Goal: Information Seeking & Learning: Learn about a topic

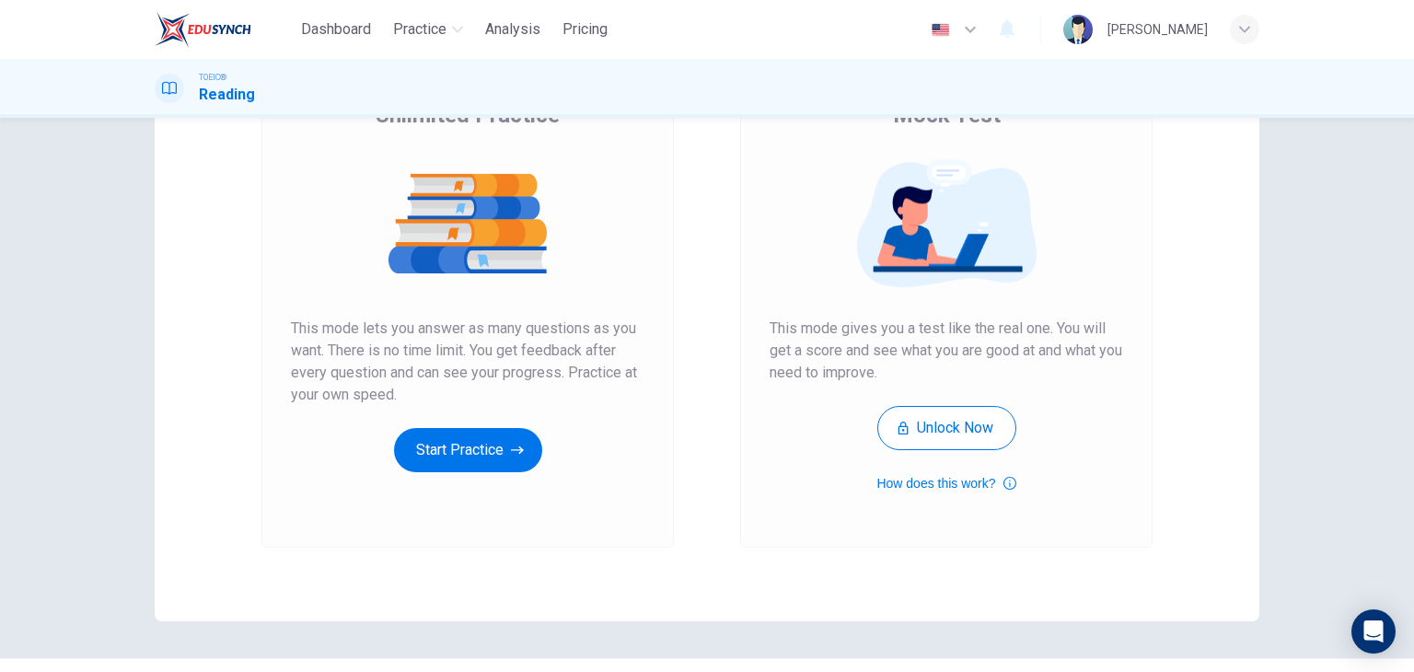
scroll to position [175, 0]
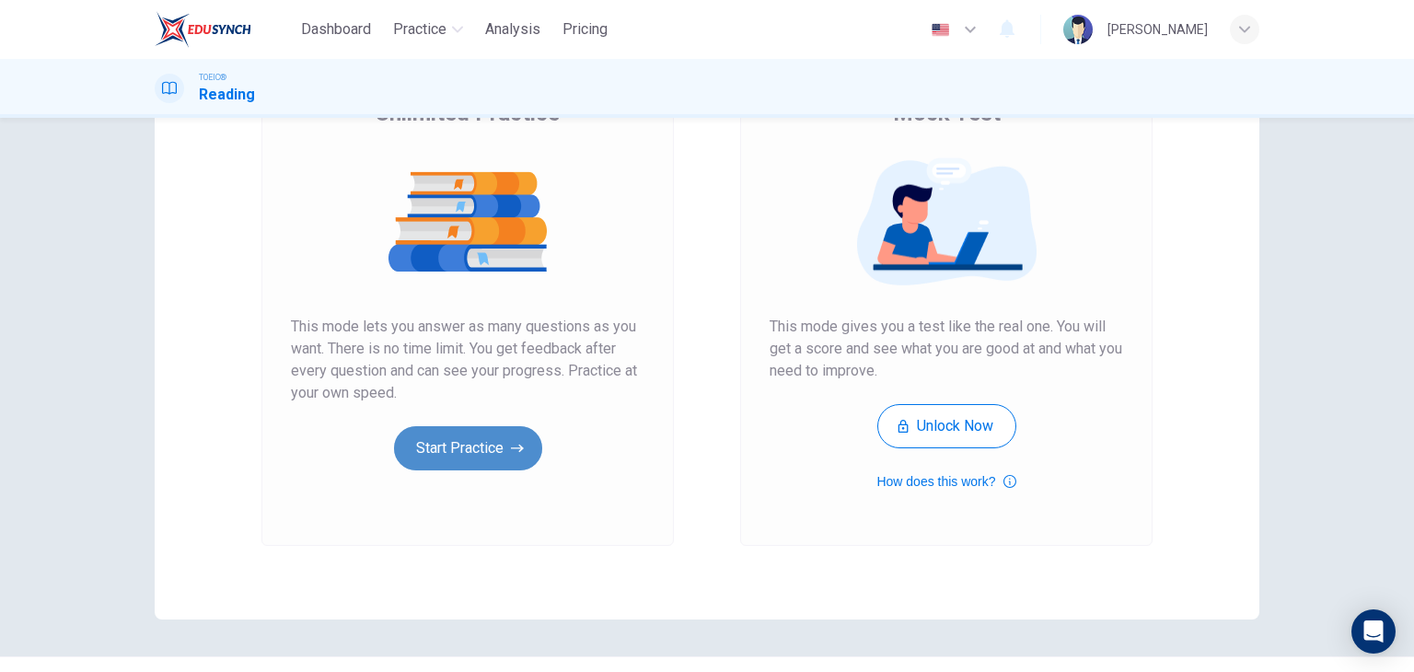
click at [486, 458] on button "Start Practice" at bounding box center [468, 448] width 148 height 44
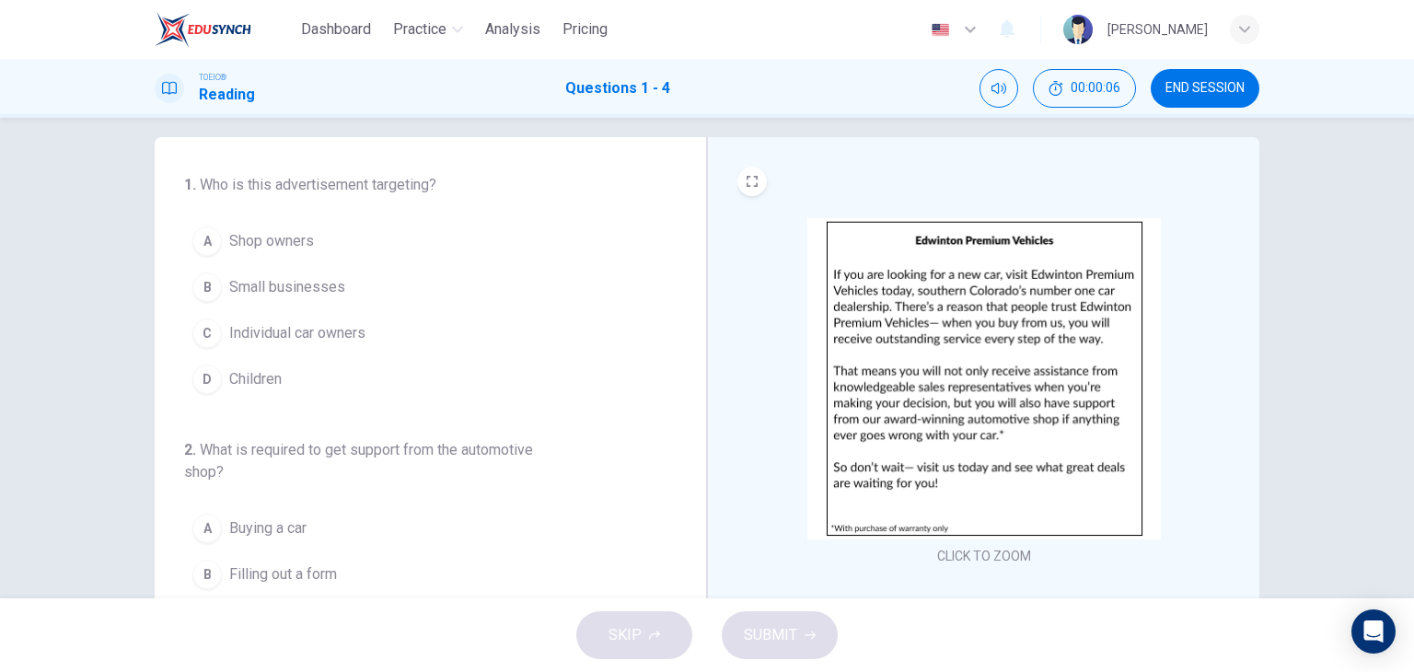
scroll to position [15, 0]
click at [964, 307] on img at bounding box center [984, 381] width 354 height 321
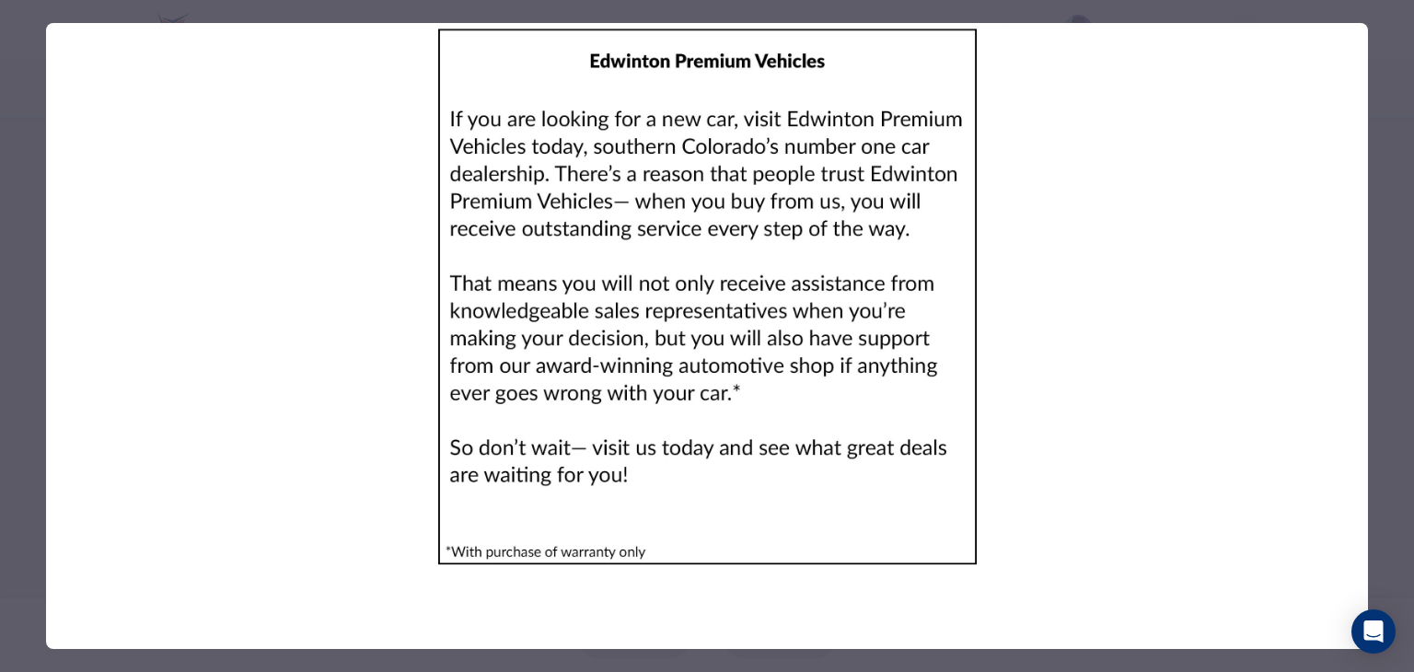
click at [276, 284] on img at bounding box center [707, 297] width 1322 height 548
click at [17, 296] on div at bounding box center [707, 336] width 1414 height 672
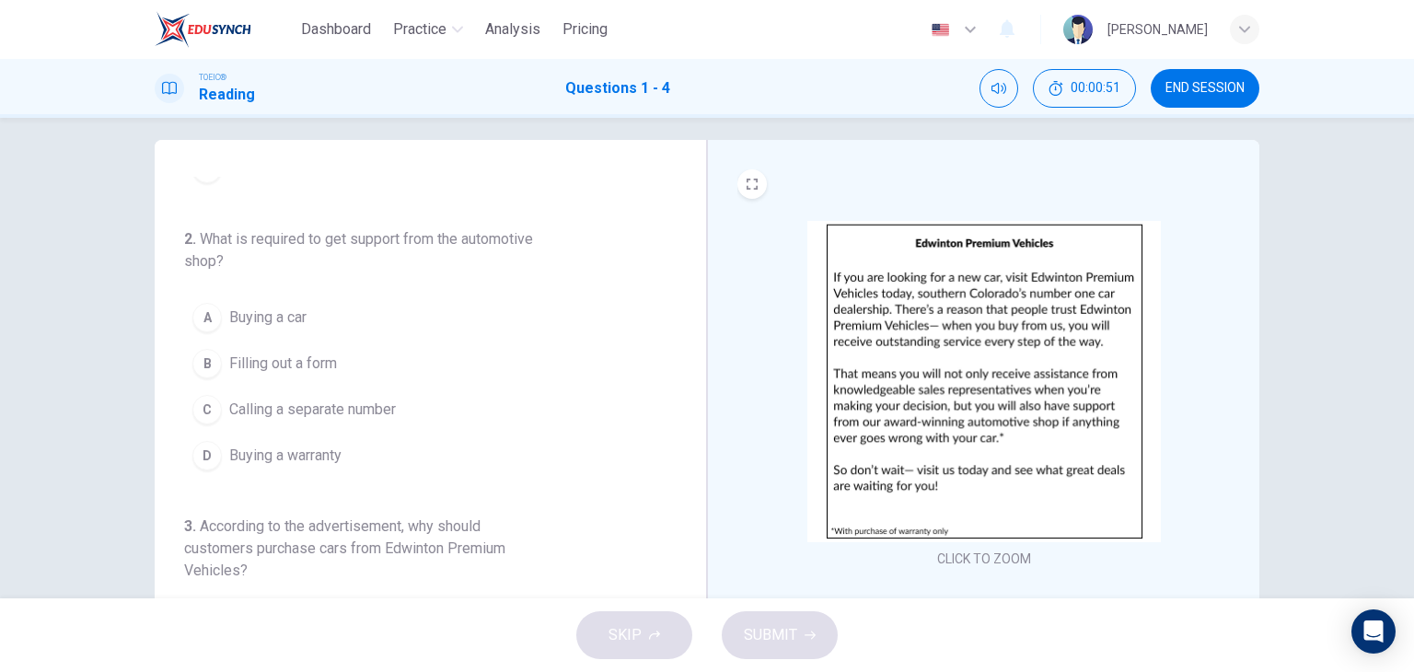
scroll to position [203, 0]
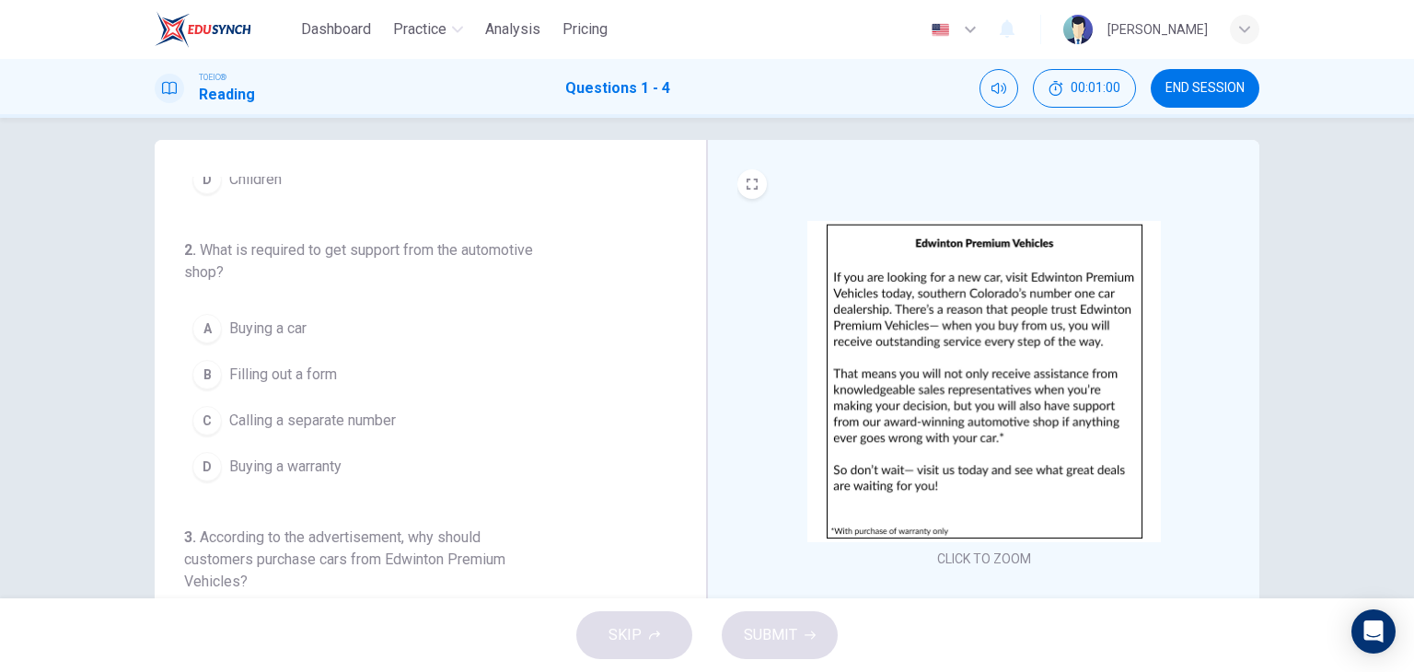
click at [199, 463] on div "D" at bounding box center [206, 466] width 29 height 29
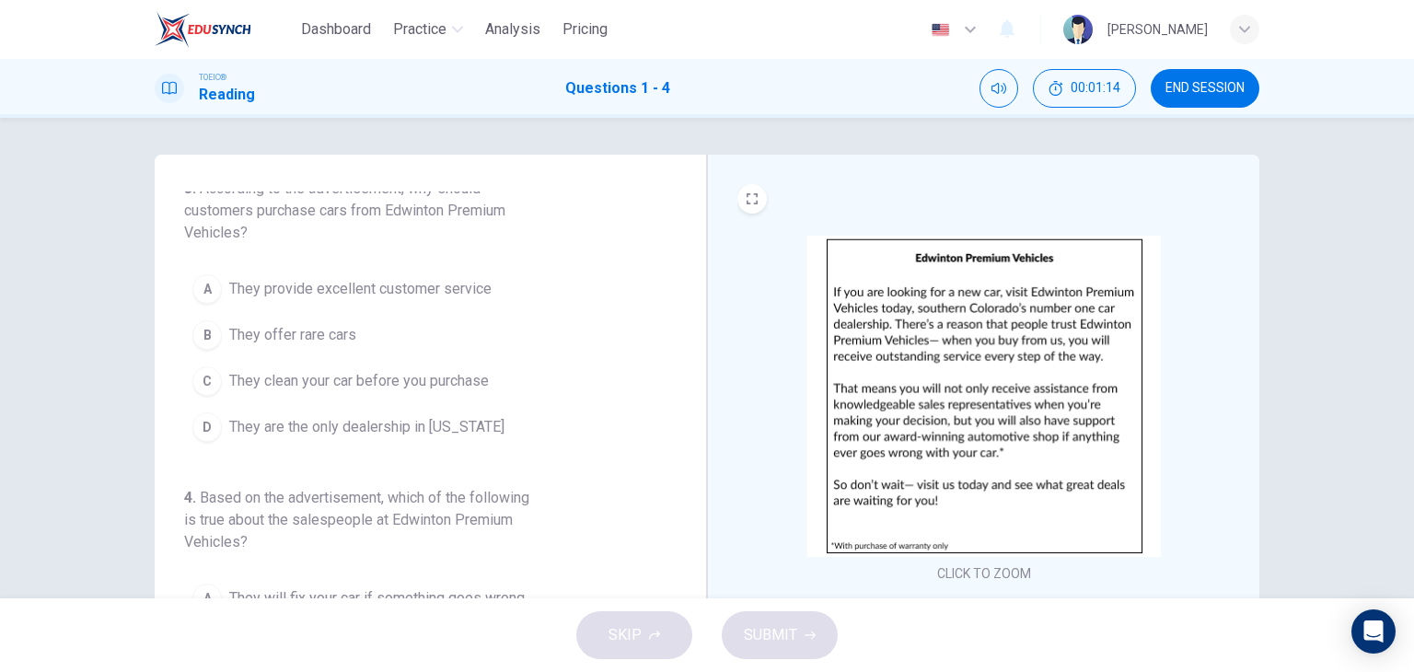
scroll to position [567, 0]
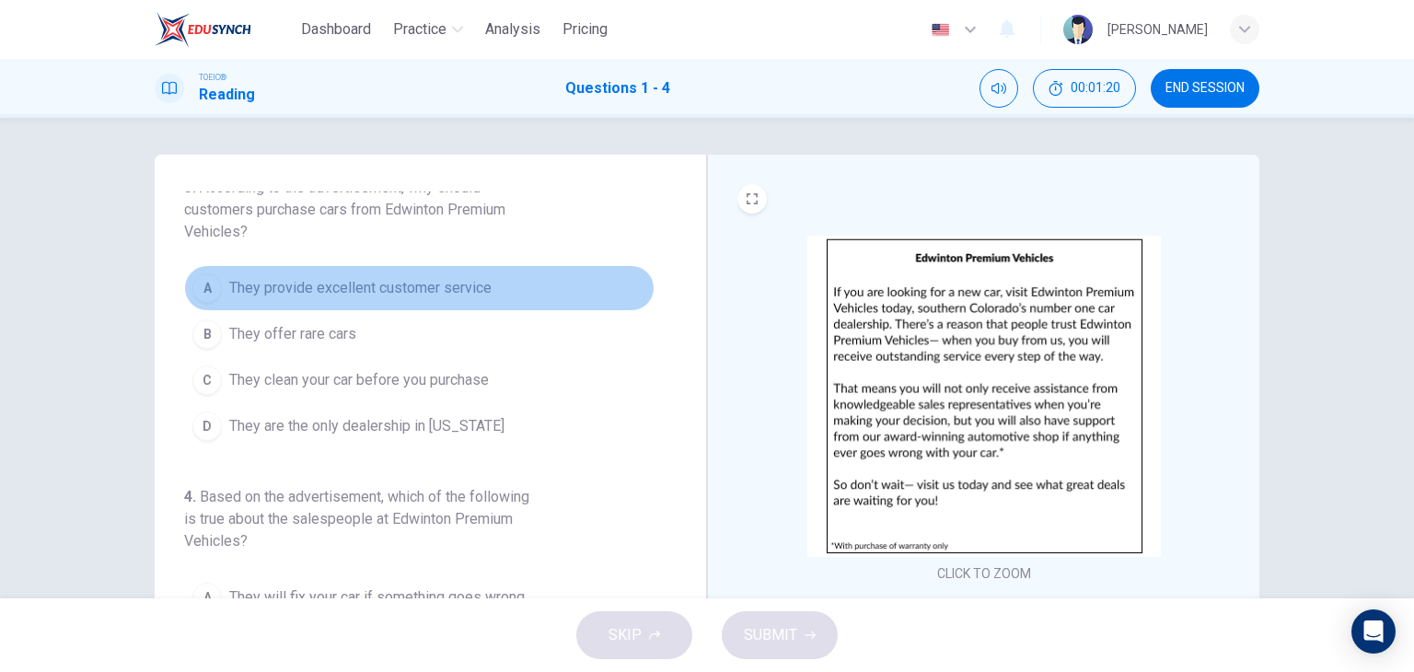
click at [447, 288] on span "They provide excellent customer service" at bounding box center [360, 288] width 262 height 22
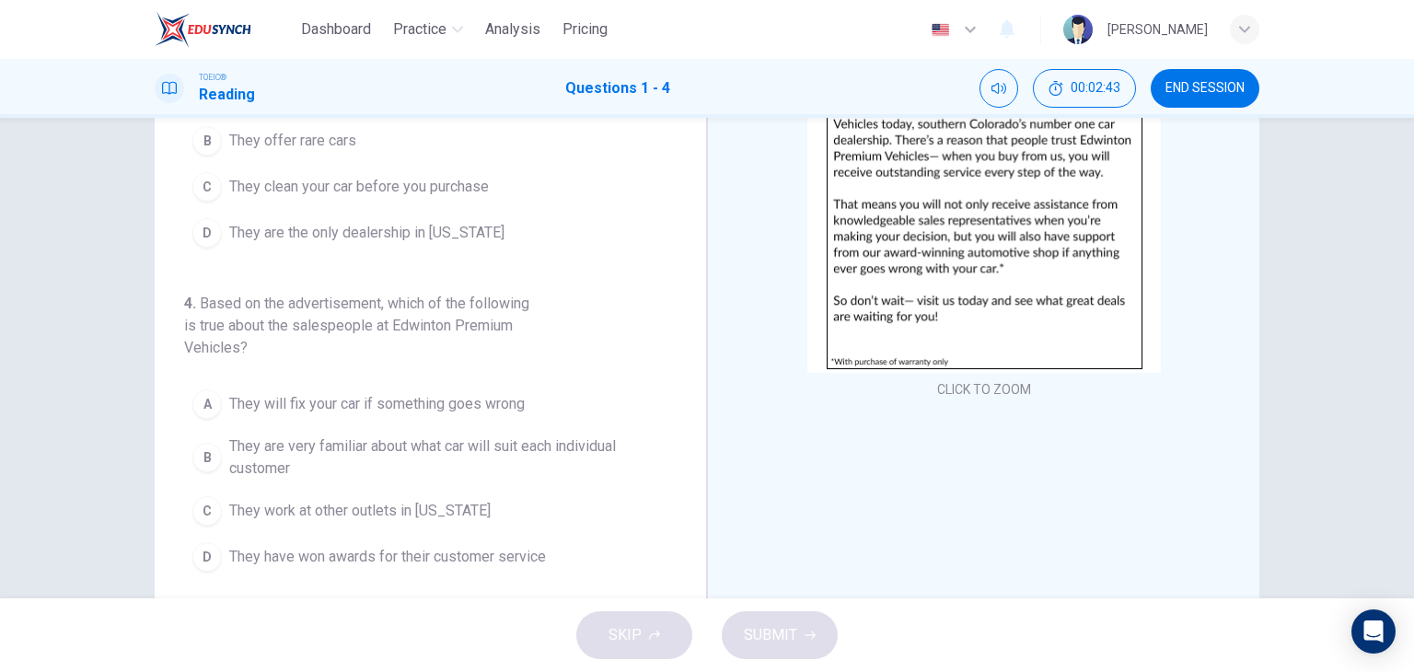
scroll to position [185, 0]
click at [343, 450] on span "They are very familiar about what car will suit each individual customer" at bounding box center [437, 457] width 417 height 44
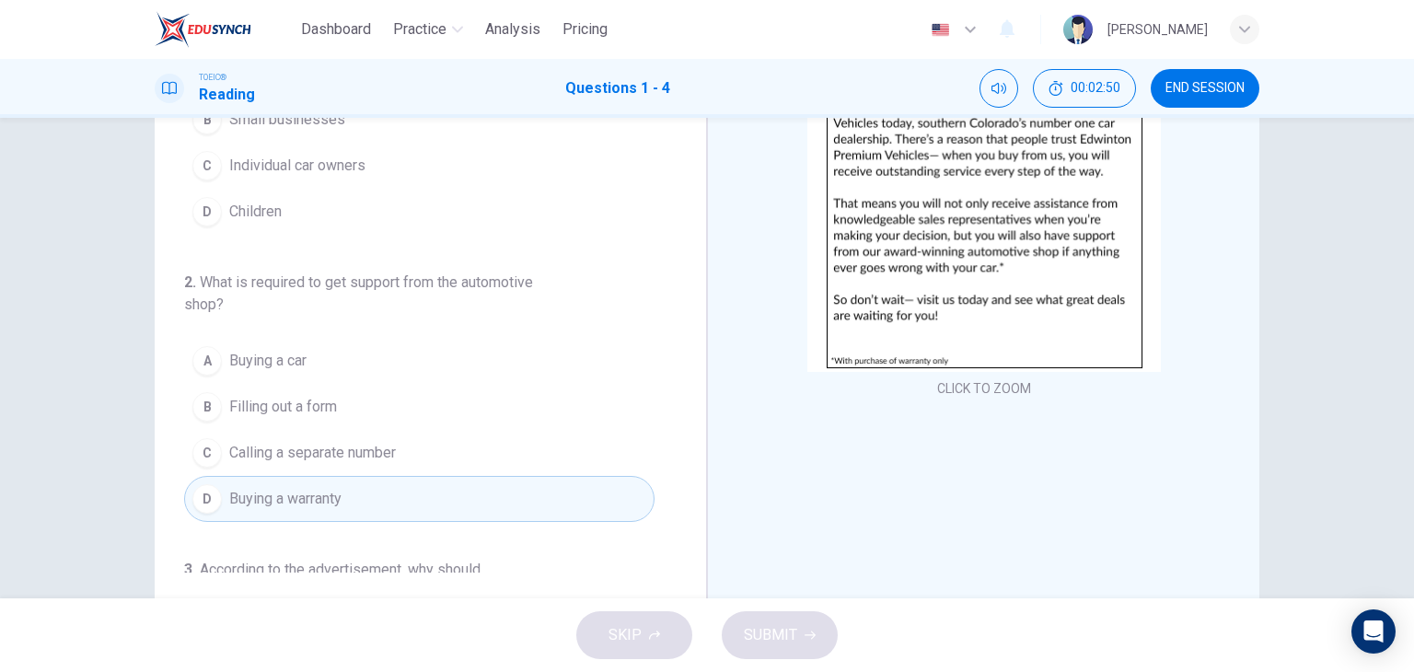
scroll to position [0, 0]
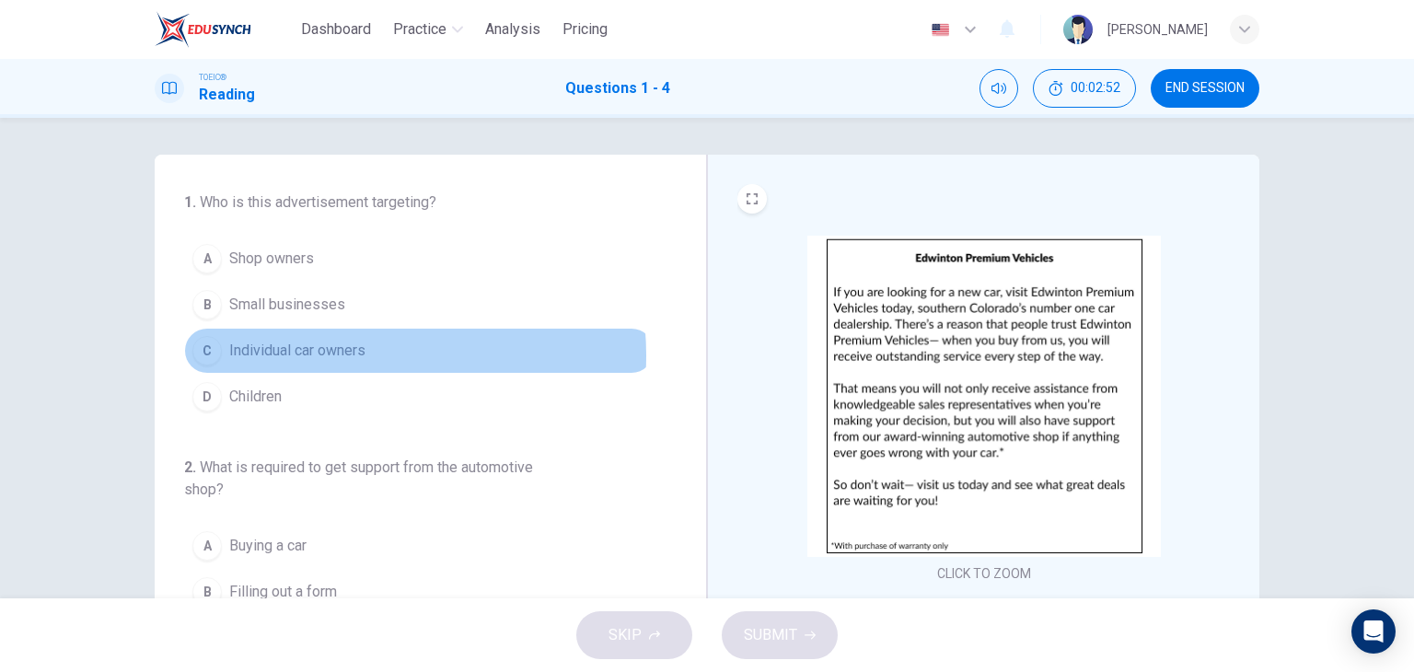
click at [331, 354] on span "Individual car owners" at bounding box center [297, 351] width 136 height 22
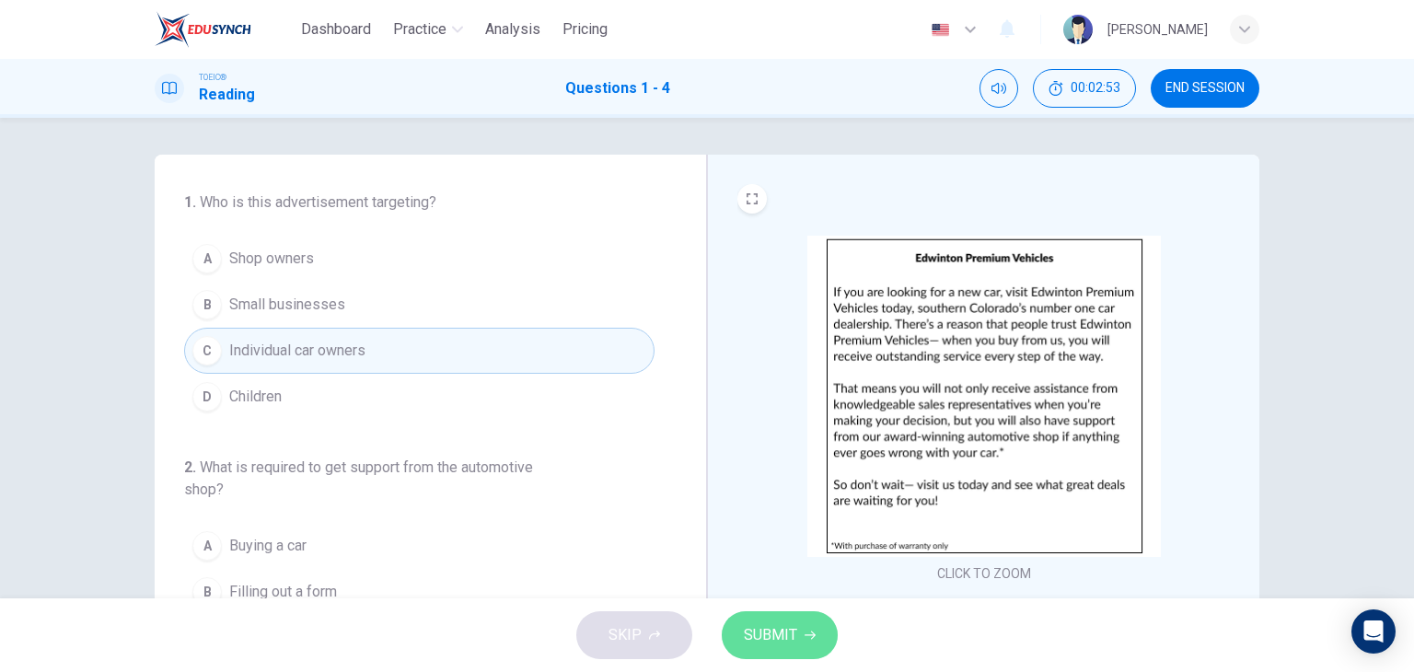
click at [783, 634] on span "SUBMIT" at bounding box center [770, 635] width 53 height 26
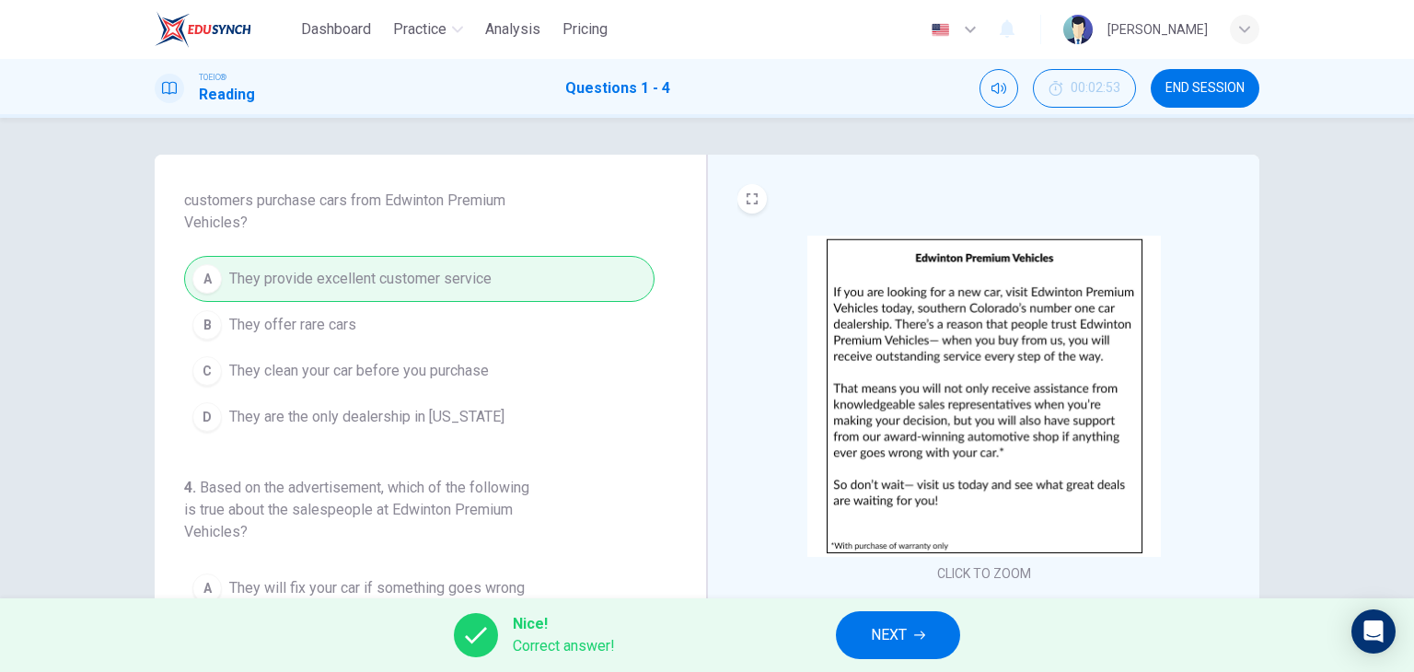
scroll to position [233, 0]
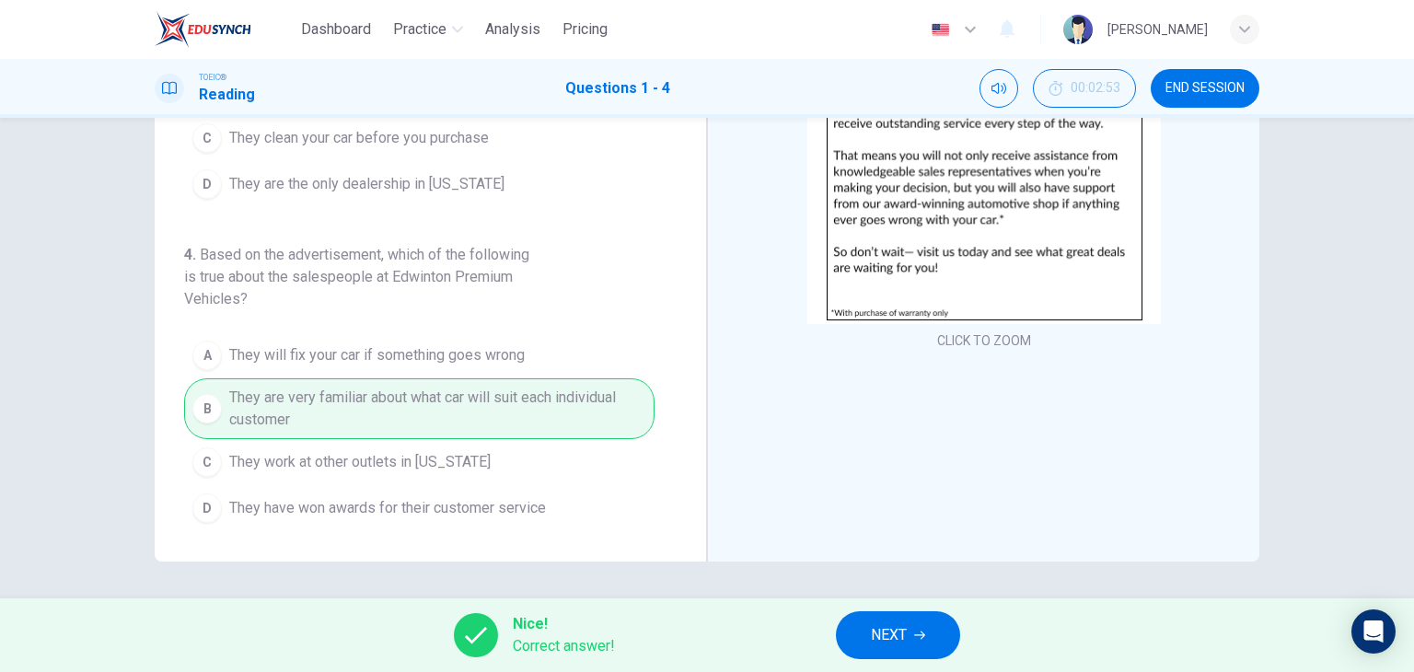
click at [922, 633] on icon "button" at bounding box center [919, 635] width 11 height 11
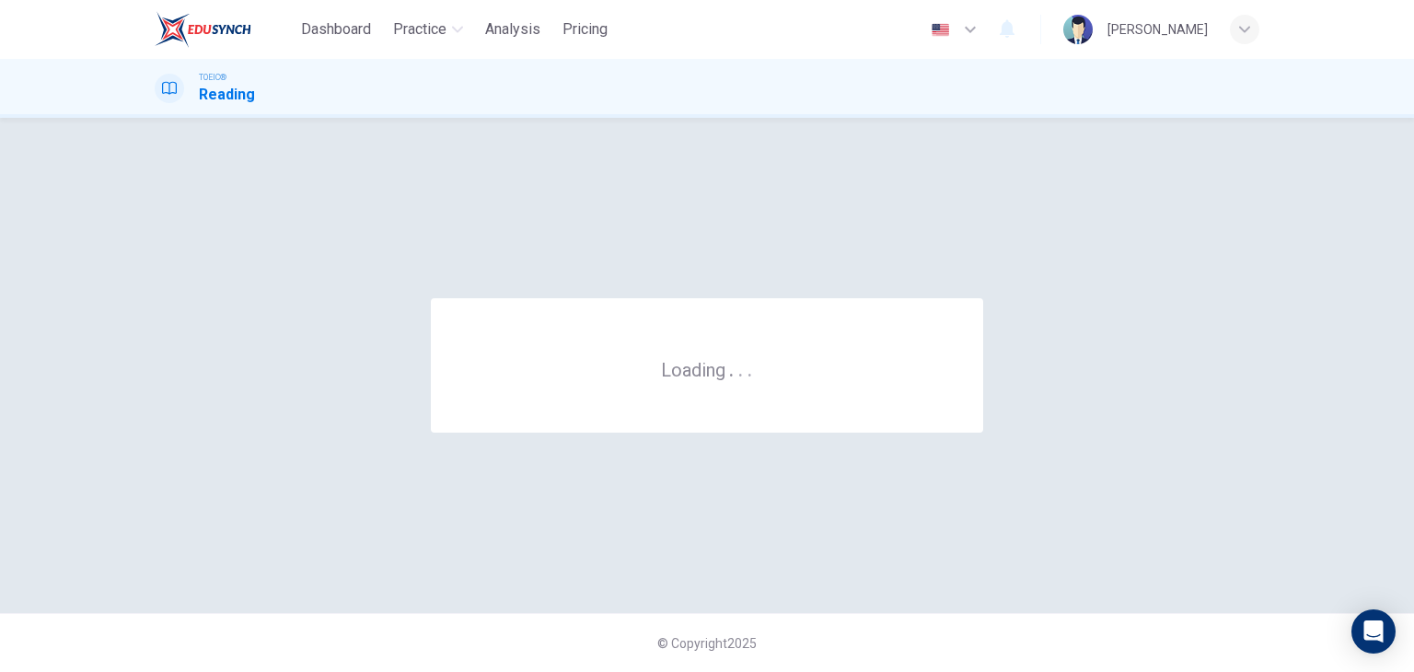
scroll to position [0, 0]
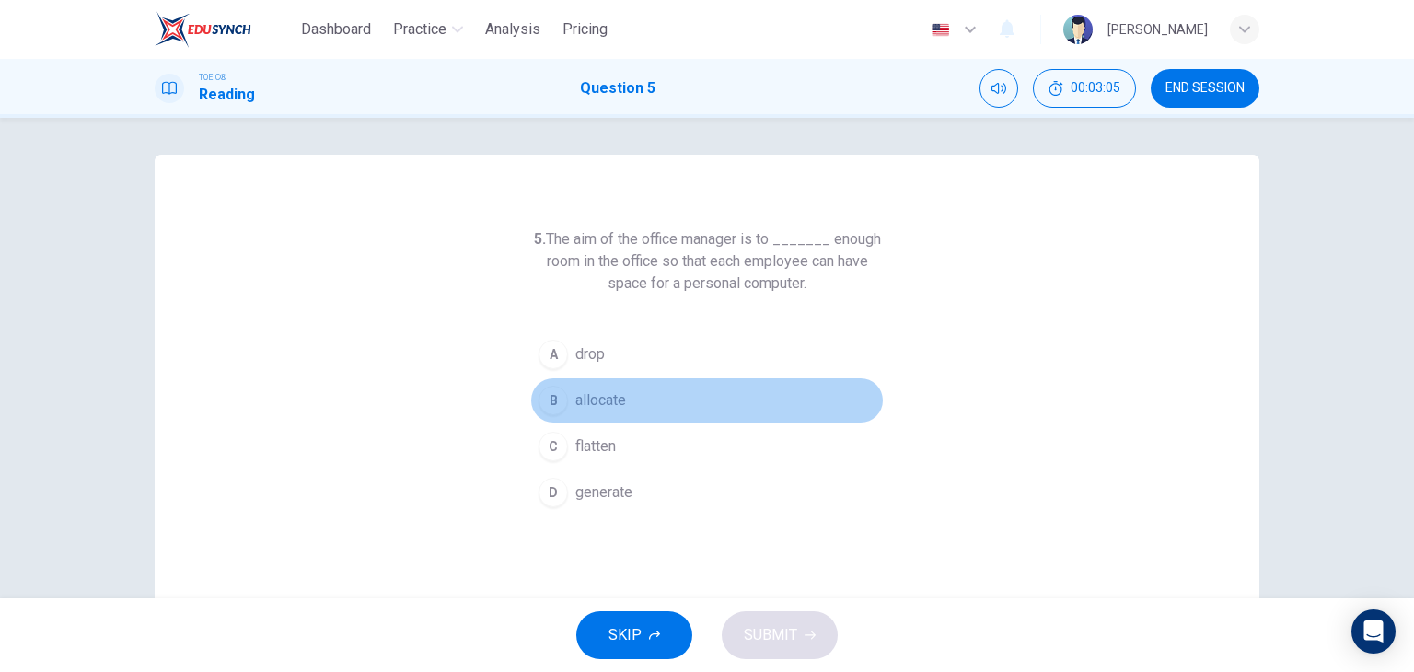
click at [608, 409] on span "allocate" at bounding box center [600, 400] width 51 height 22
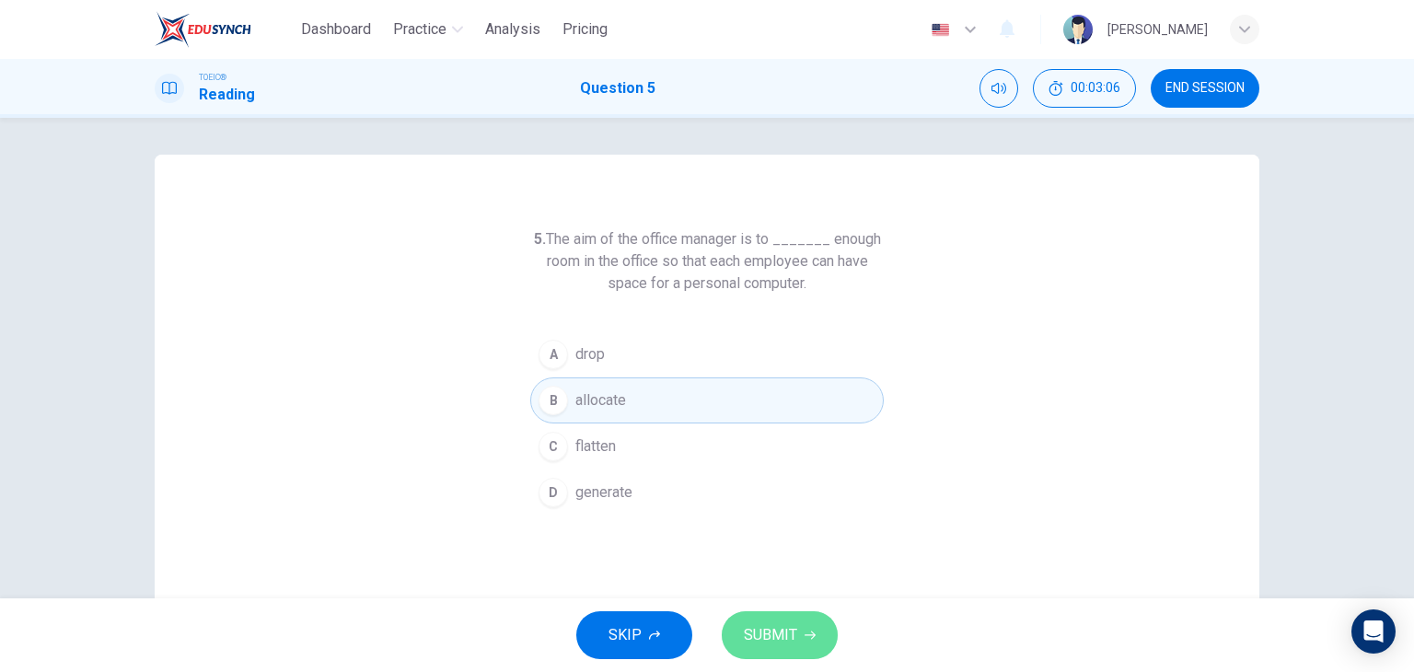
click at [806, 620] on button "SUBMIT" at bounding box center [780, 635] width 116 height 48
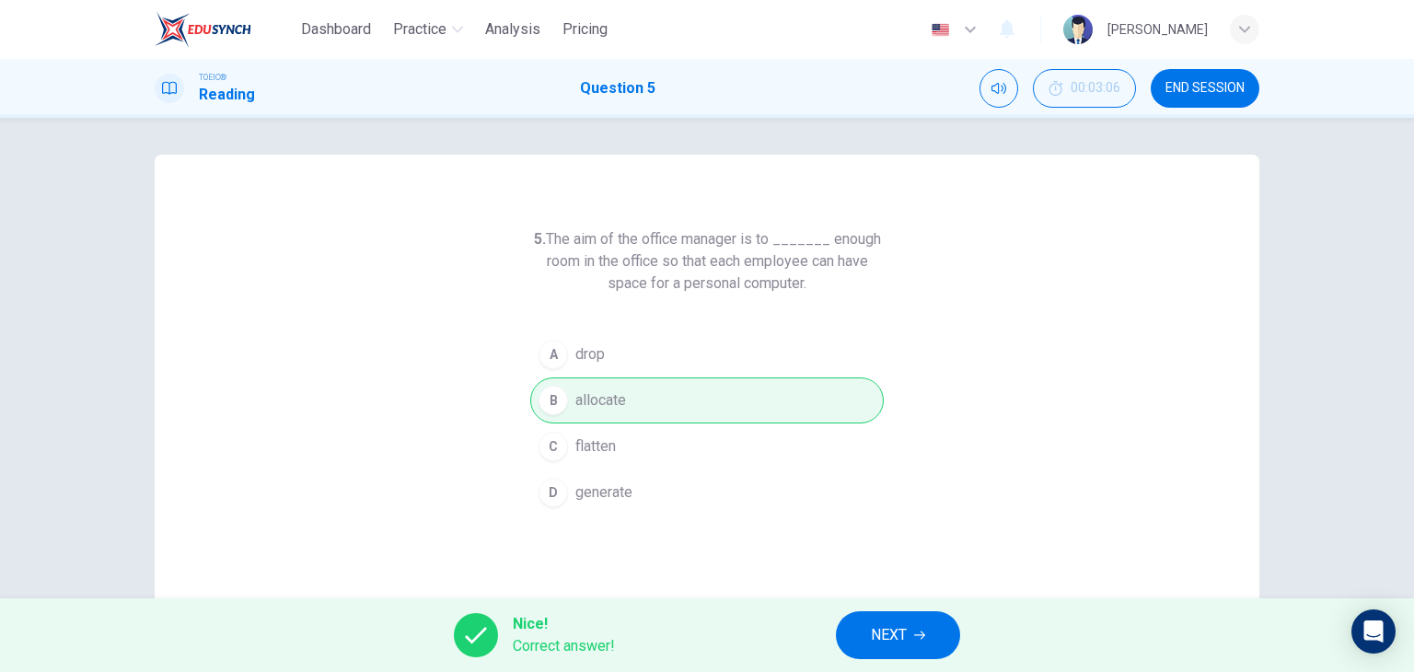
click at [923, 623] on button "NEXT" at bounding box center [898, 635] width 124 height 48
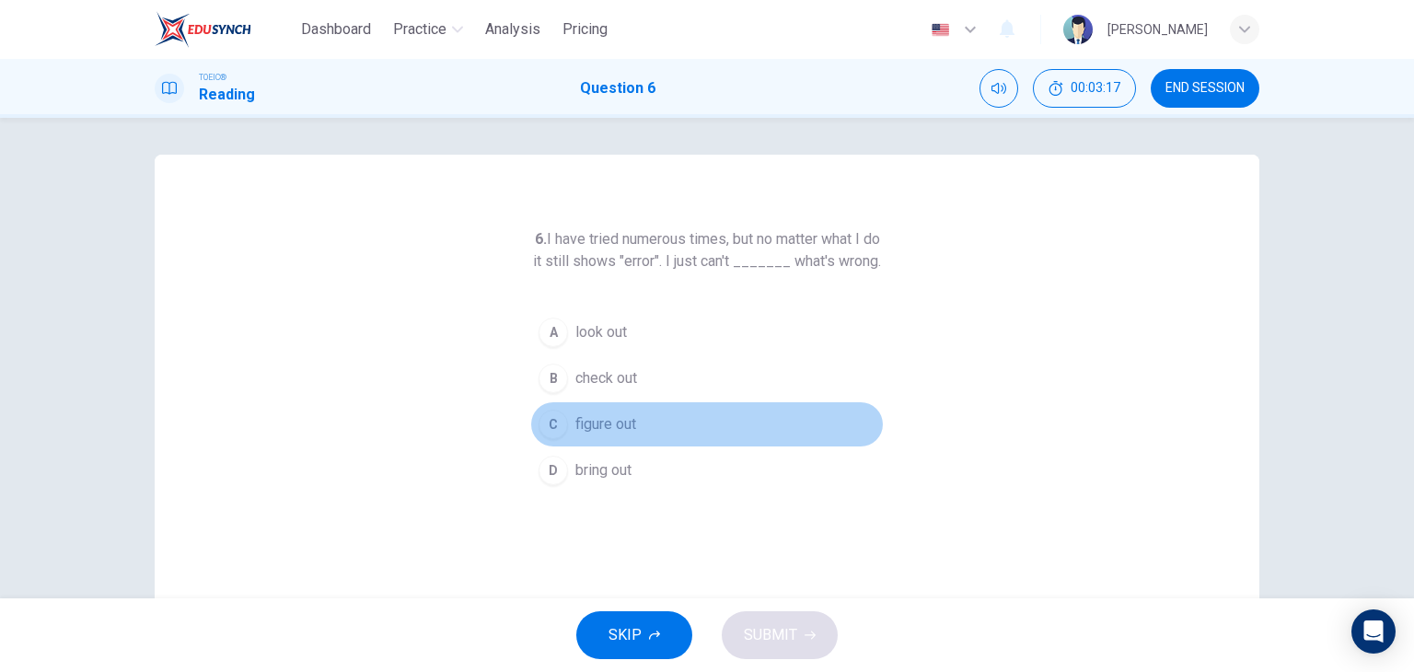
click at [663, 447] on button "C figure out" at bounding box center [707, 424] width 354 height 46
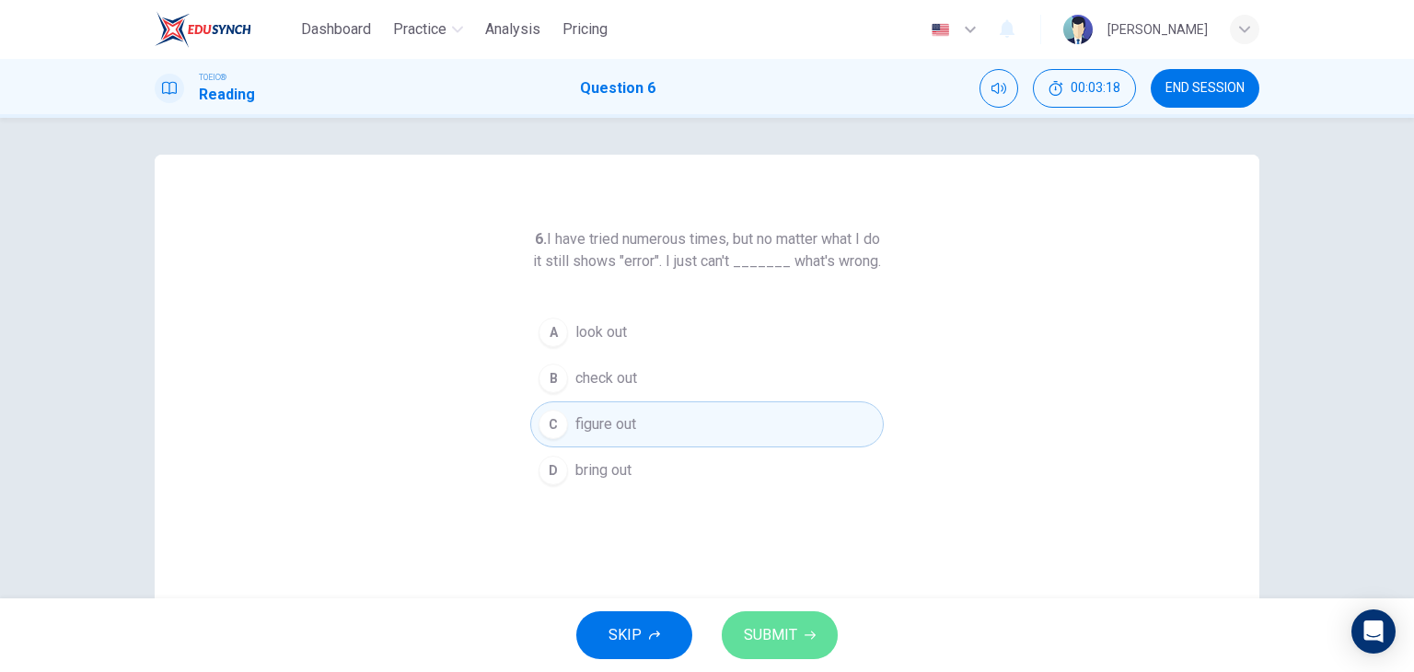
click at [761, 655] on button "SUBMIT" at bounding box center [780, 635] width 116 height 48
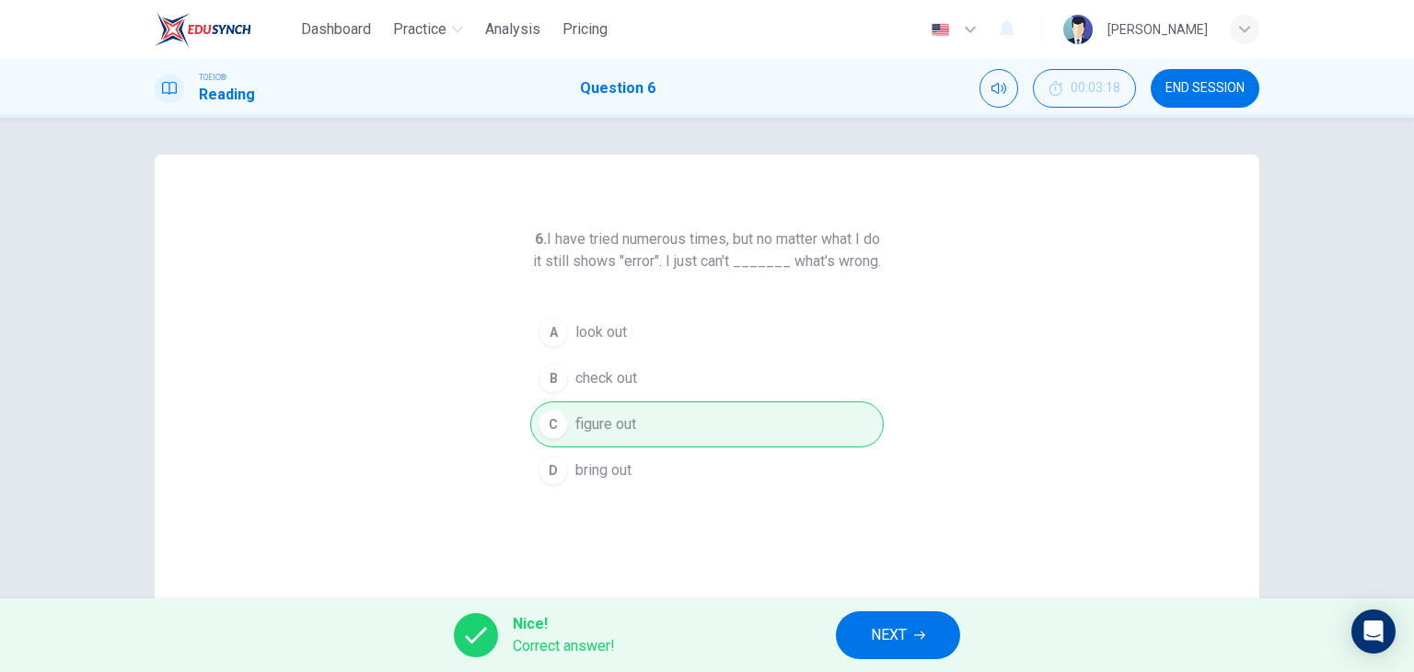
click at [865, 620] on button "NEXT" at bounding box center [898, 635] width 124 height 48
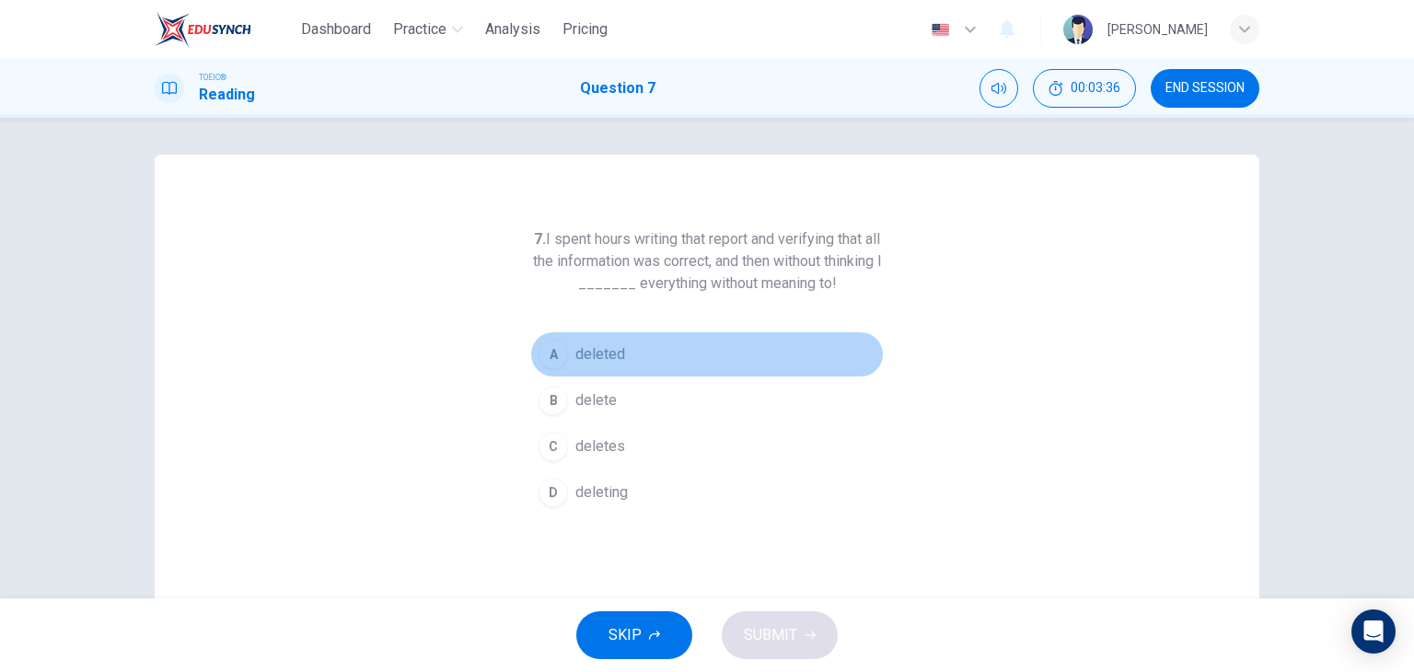
click at [637, 354] on button "A deleted" at bounding box center [707, 354] width 354 height 46
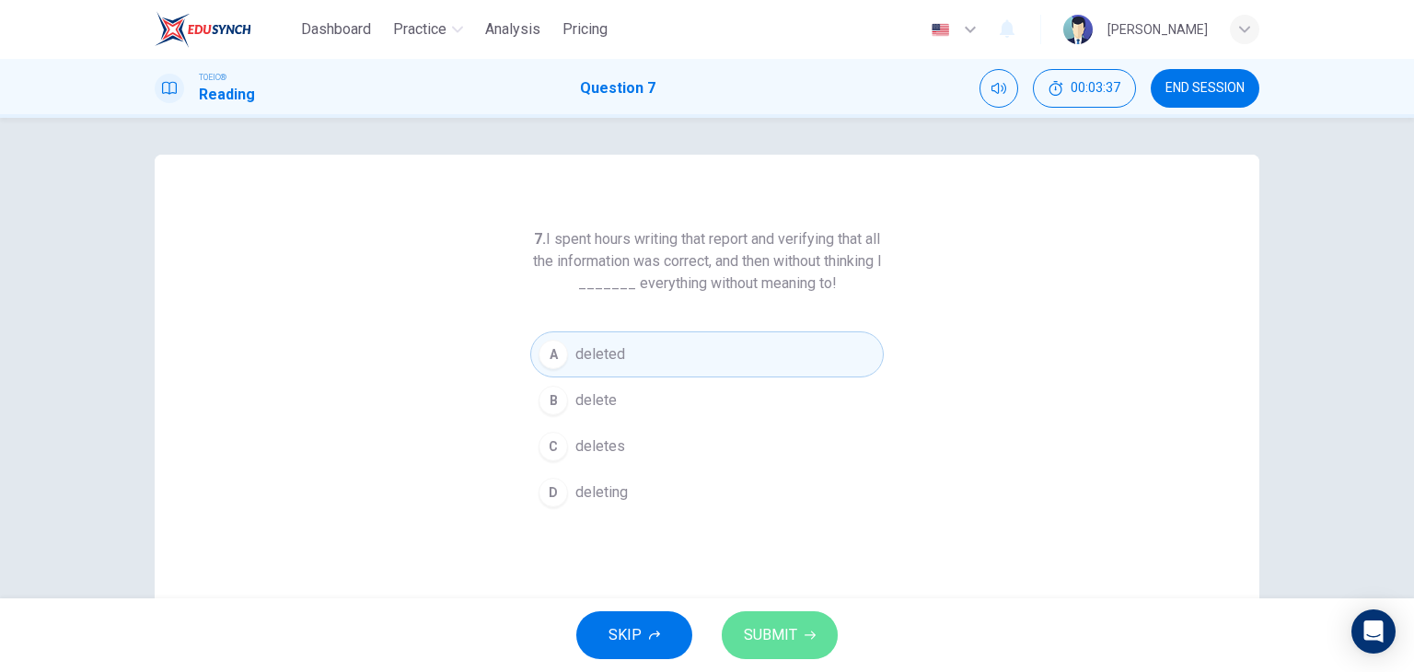
click at [762, 634] on span "SUBMIT" at bounding box center [770, 635] width 53 height 26
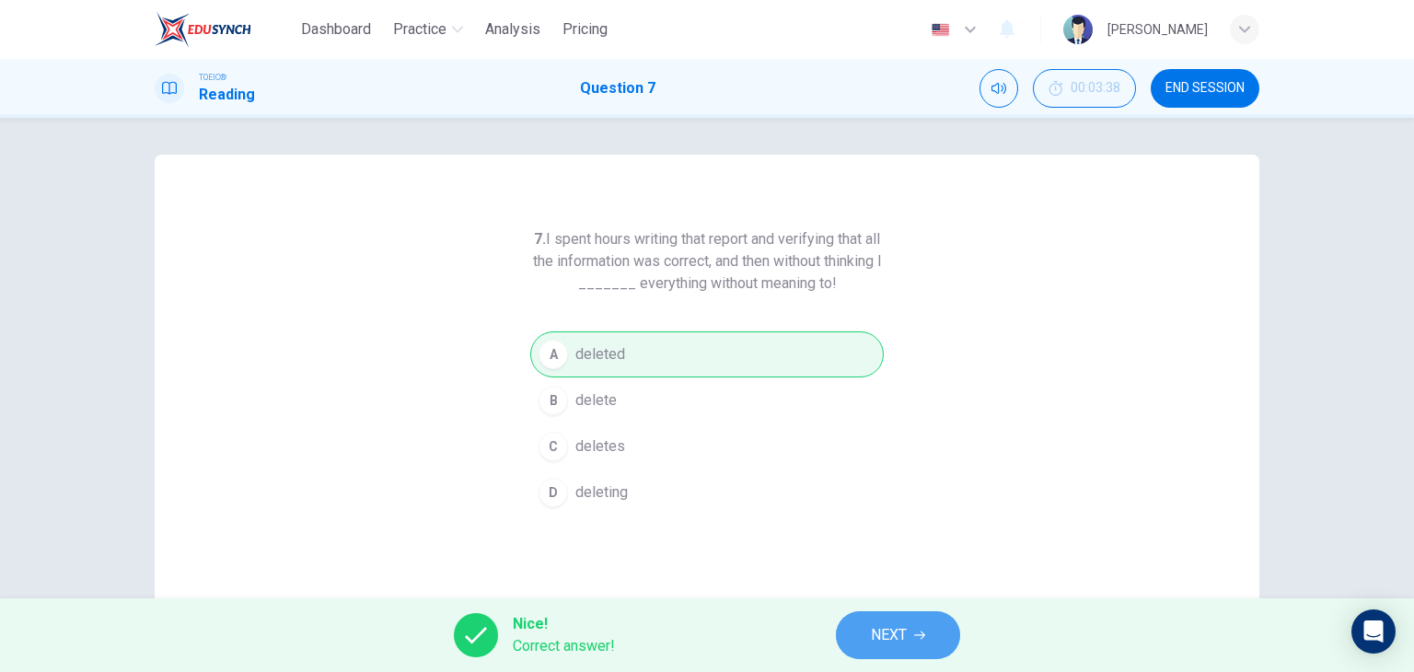
click at [899, 622] on span "NEXT" at bounding box center [889, 635] width 36 height 26
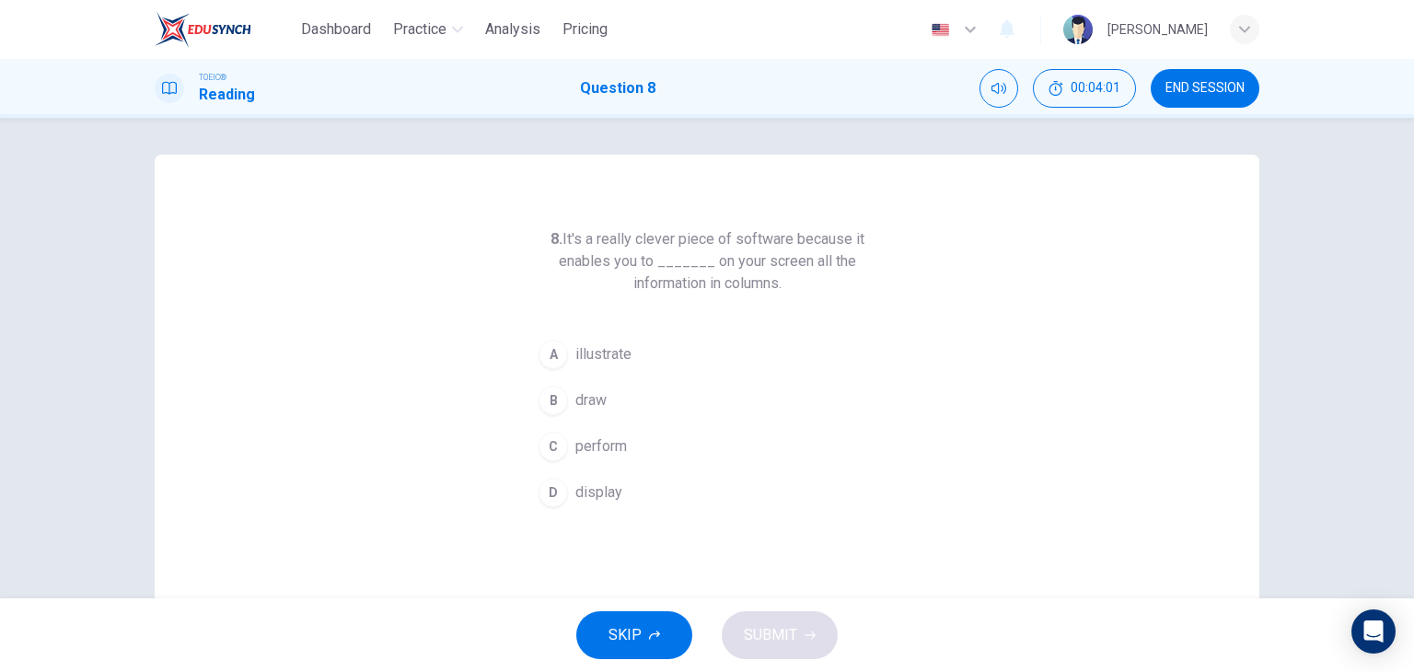
click at [597, 486] on span "display" at bounding box center [598, 492] width 47 height 22
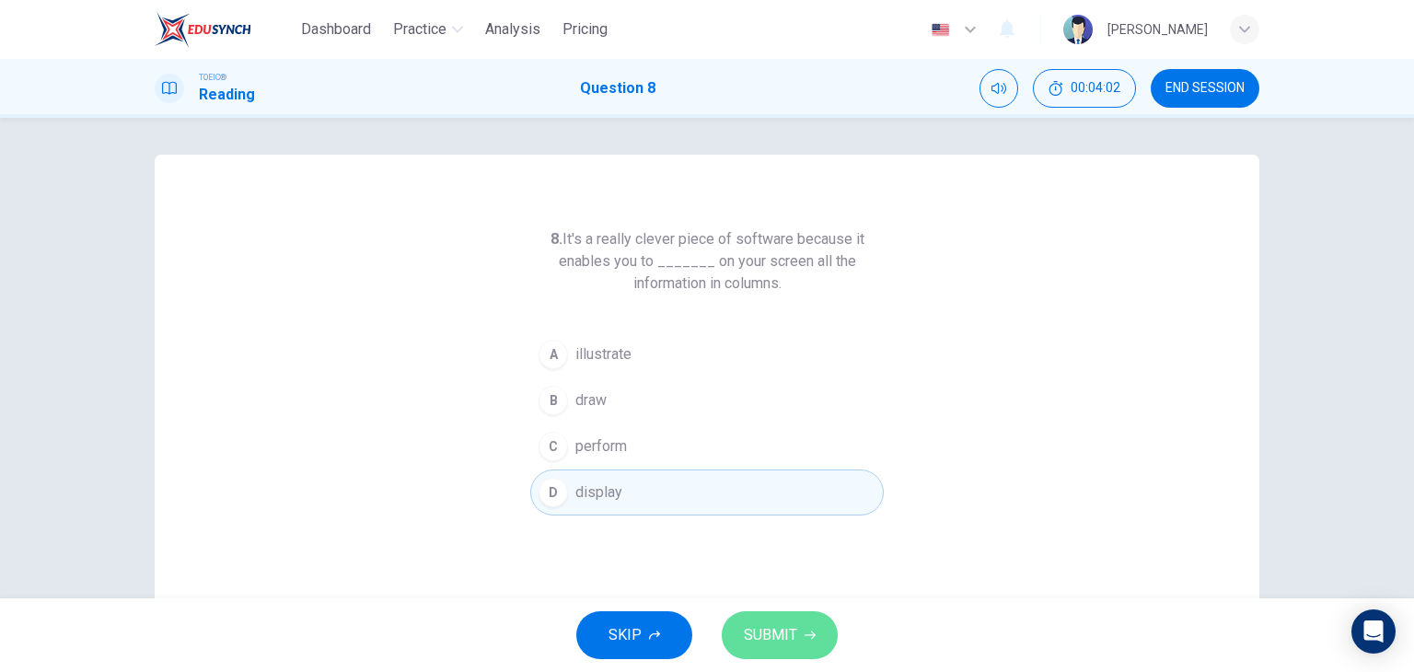
click at [772, 642] on span "SUBMIT" at bounding box center [770, 635] width 53 height 26
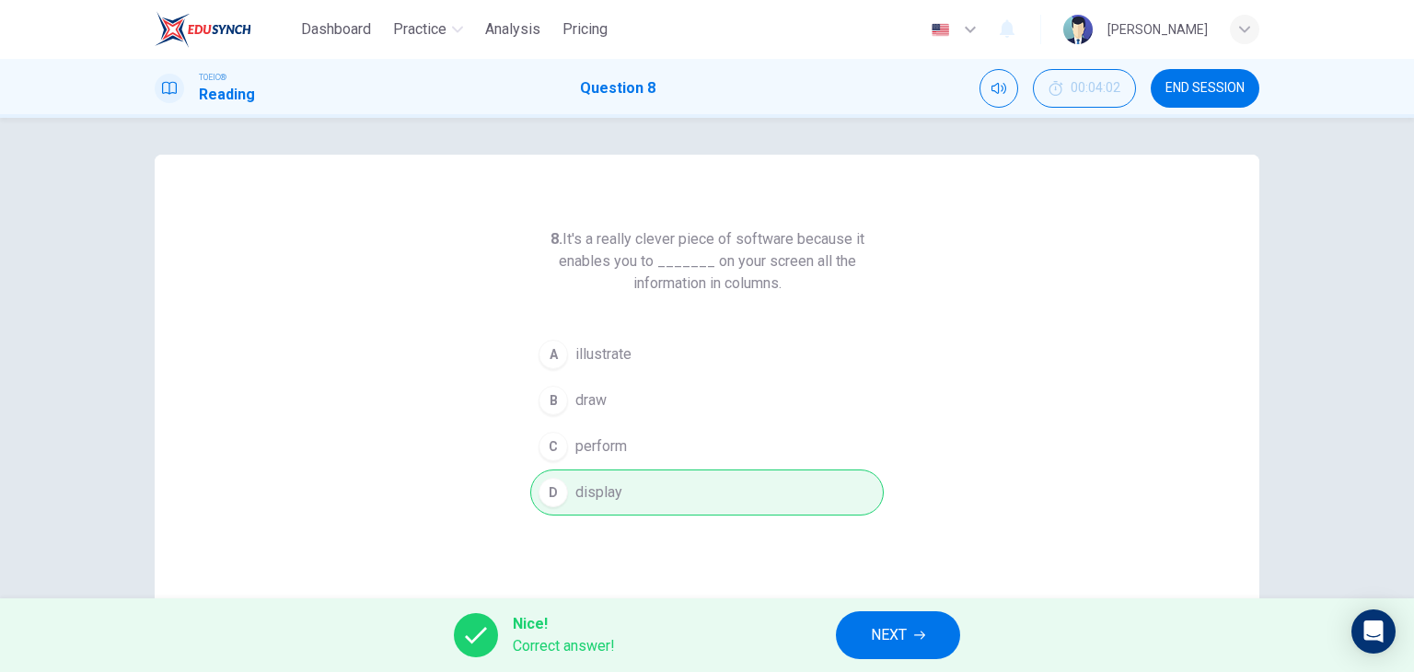
click at [874, 635] on span "NEXT" at bounding box center [889, 635] width 36 height 26
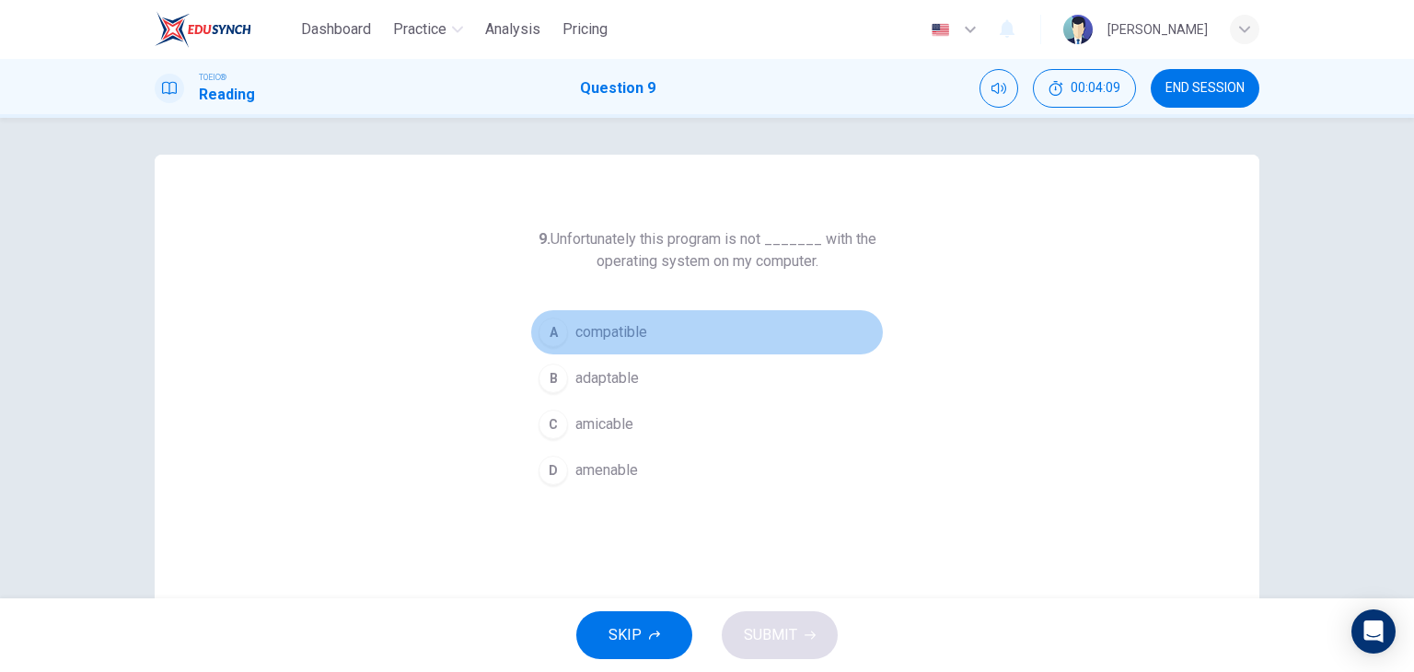
click at [632, 335] on span "compatible" at bounding box center [611, 332] width 72 height 22
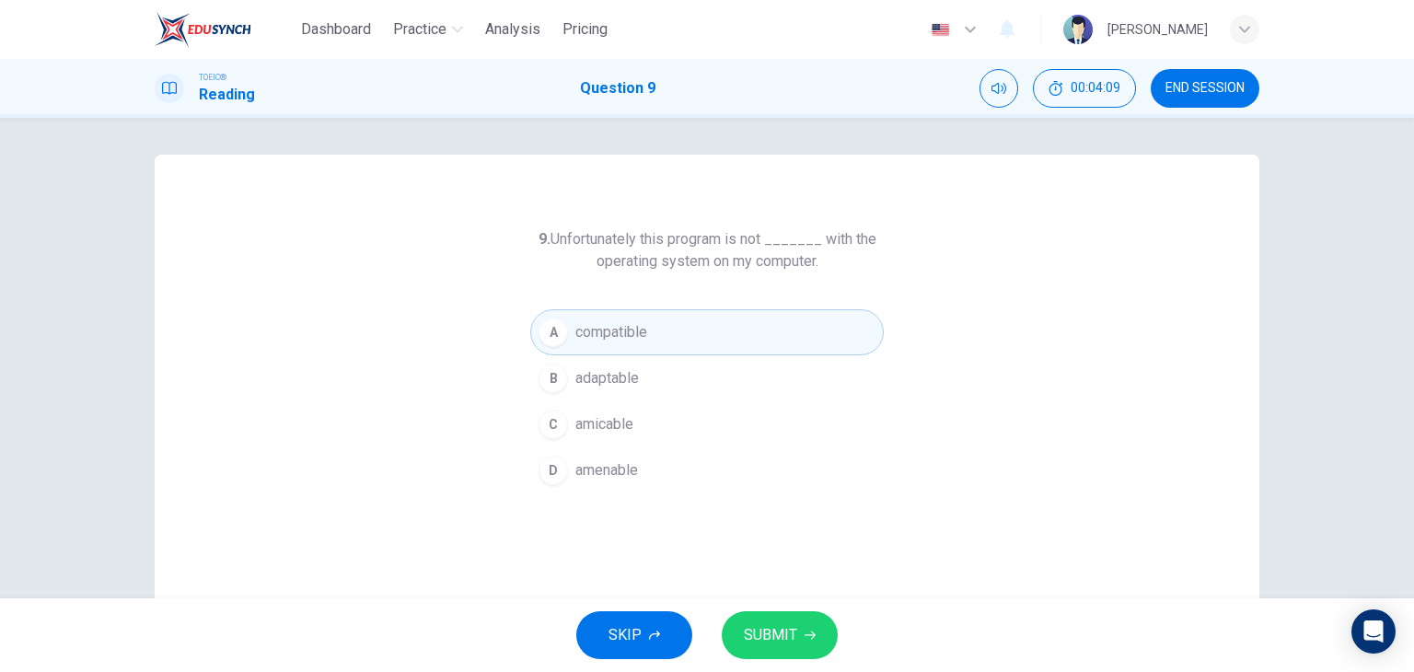
click at [810, 641] on button "SUBMIT" at bounding box center [780, 635] width 116 height 48
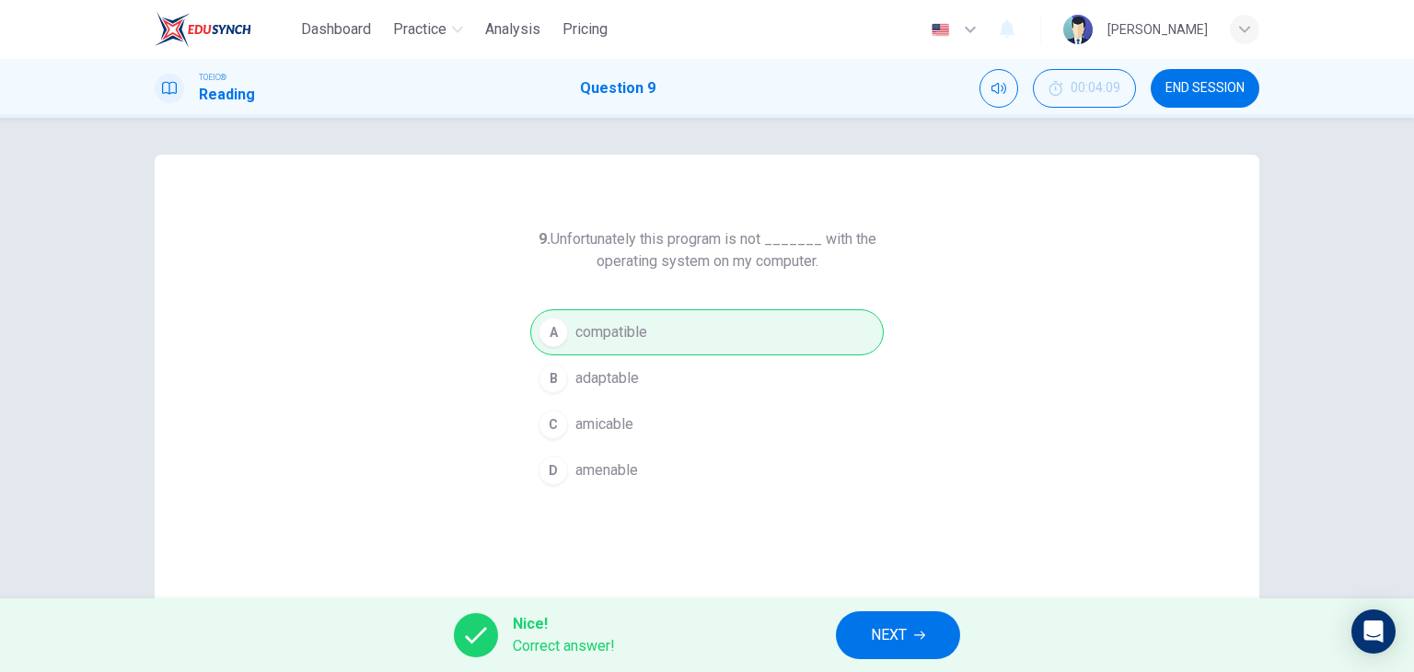
click at [910, 634] on button "NEXT" at bounding box center [898, 635] width 124 height 48
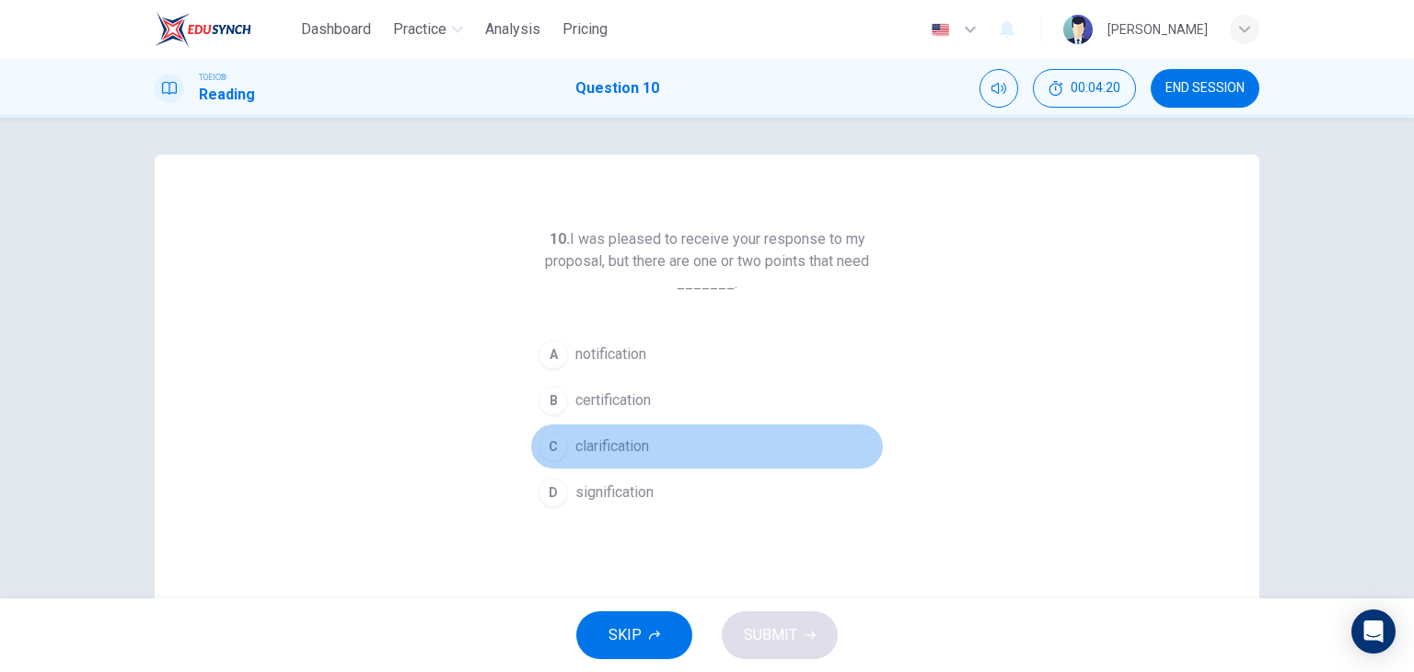
click at [661, 438] on button "C clarification" at bounding box center [707, 446] width 354 height 46
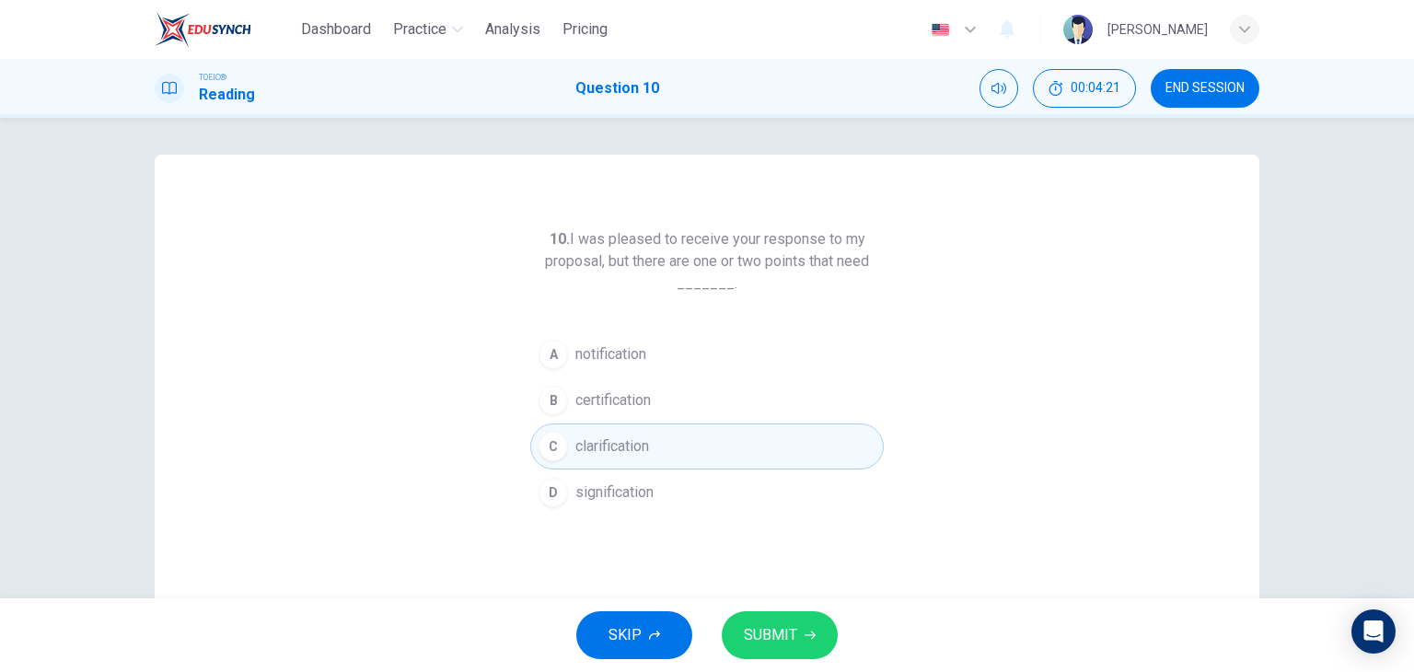
click at [760, 624] on span "SUBMIT" at bounding box center [770, 635] width 53 height 26
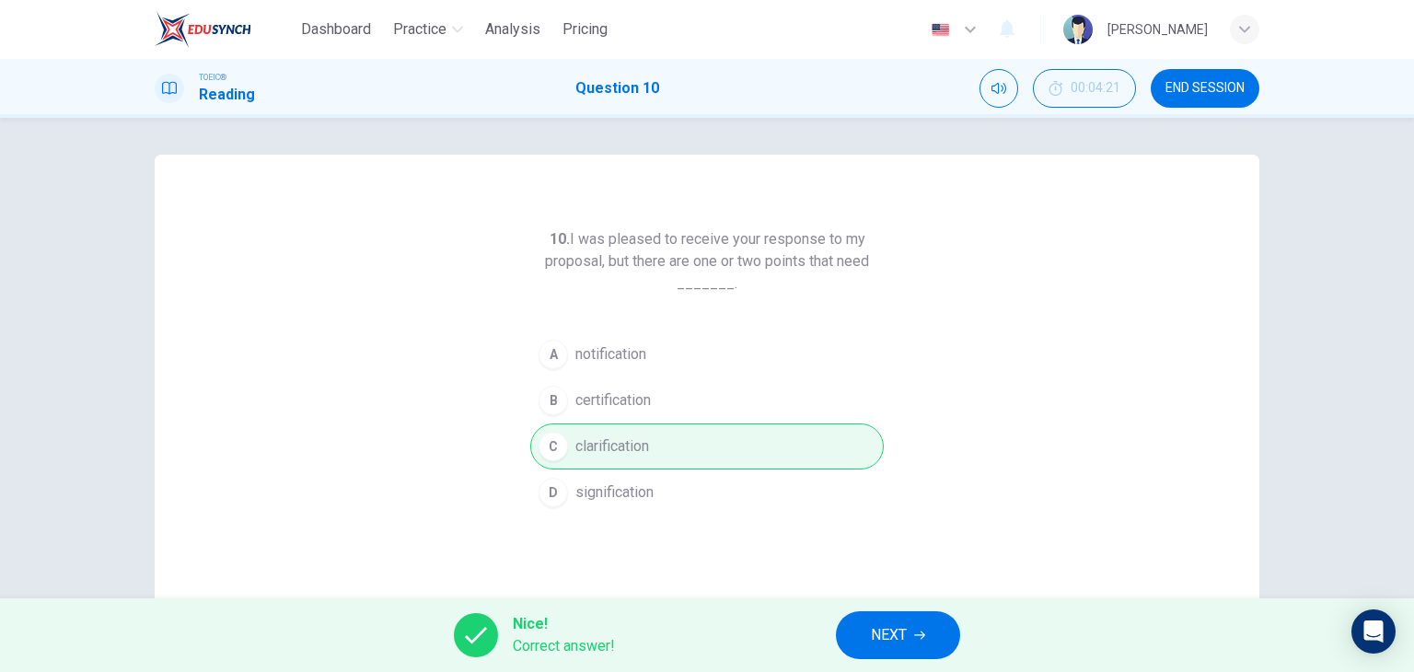
click at [876, 623] on span "NEXT" at bounding box center [889, 635] width 36 height 26
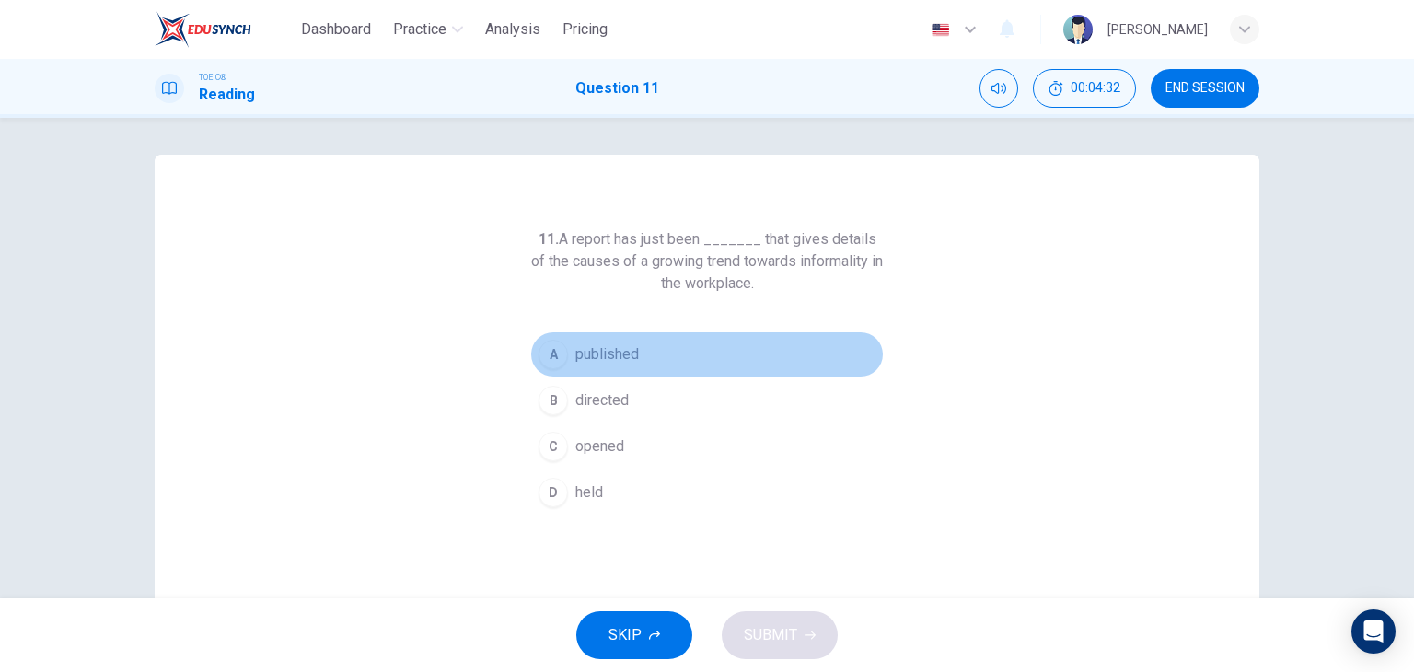
click at [618, 358] on span "published" at bounding box center [607, 354] width 64 height 22
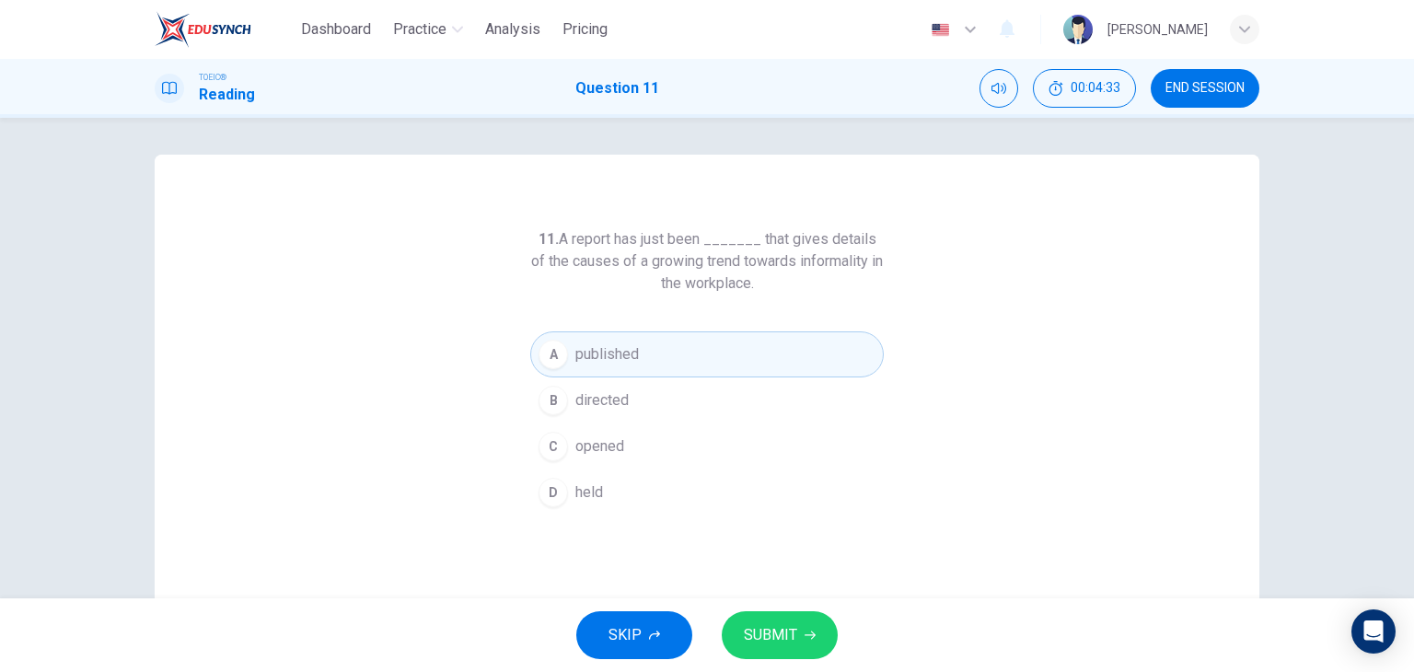
click at [760, 642] on span "SUBMIT" at bounding box center [770, 635] width 53 height 26
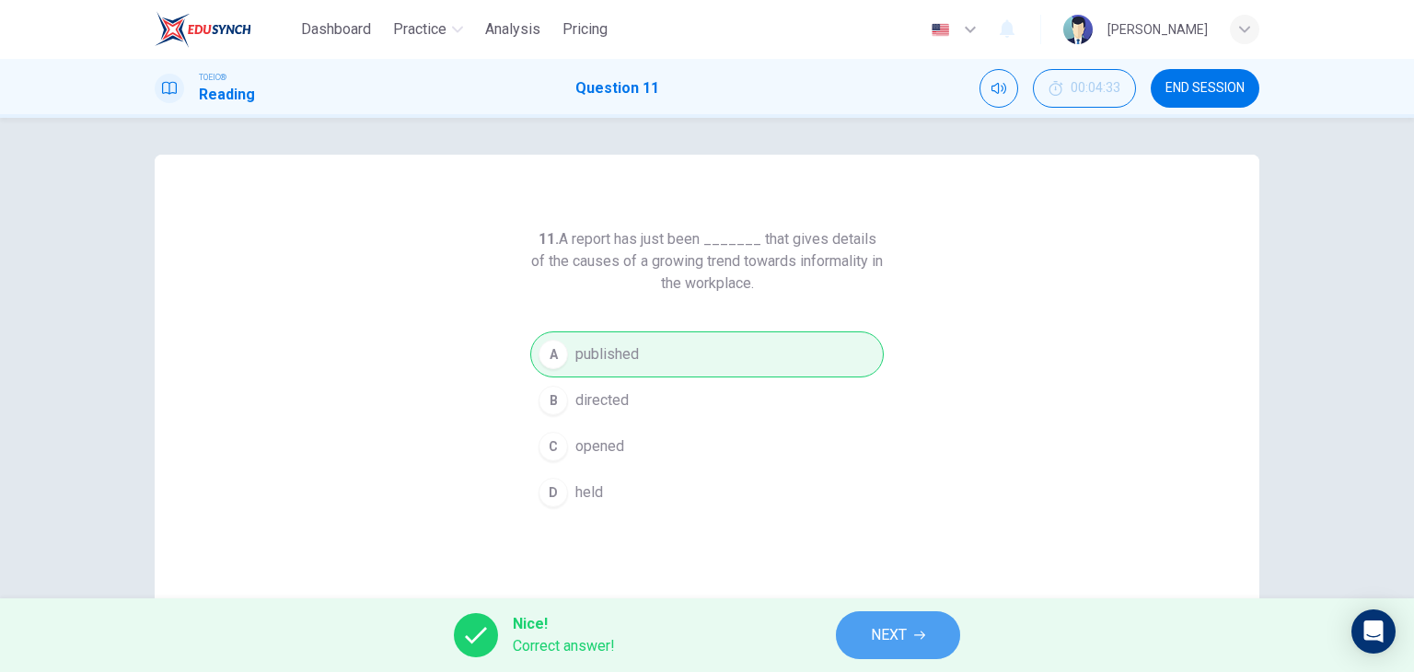
click at [899, 635] on span "NEXT" at bounding box center [889, 635] width 36 height 26
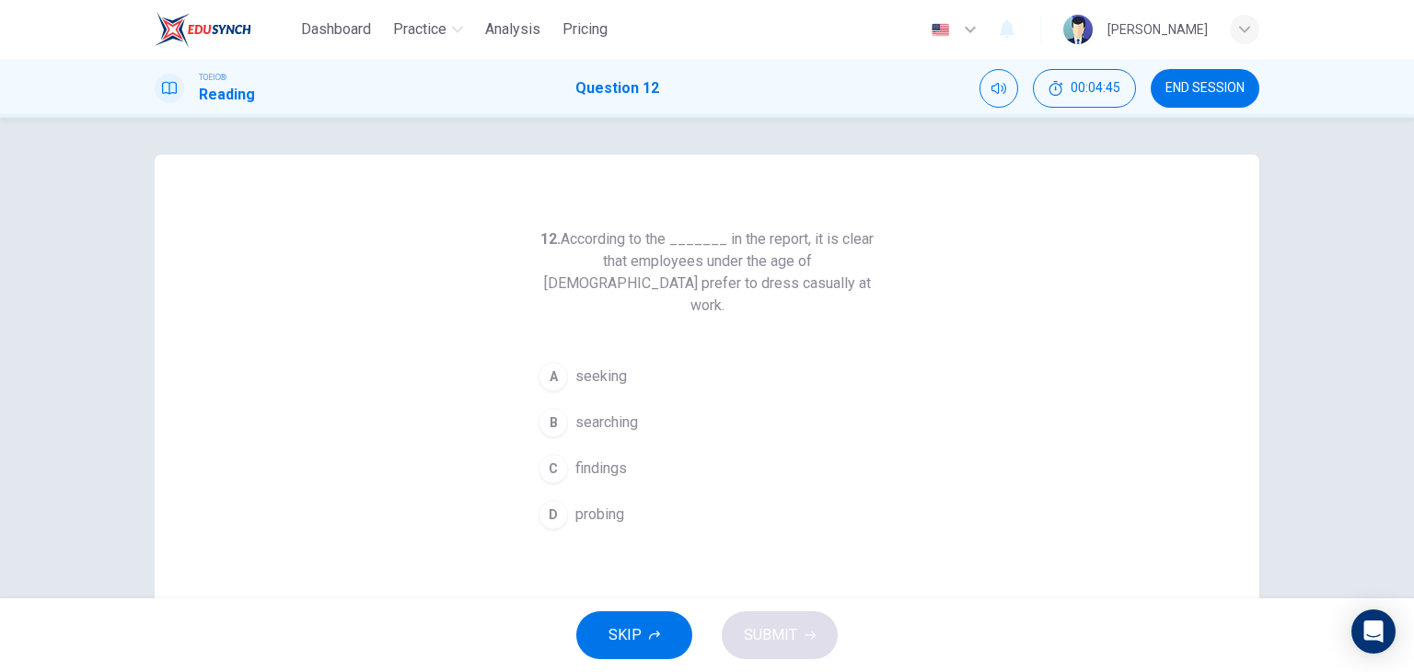
click at [578, 458] on span "findings" at bounding box center [601, 469] width 52 height 22
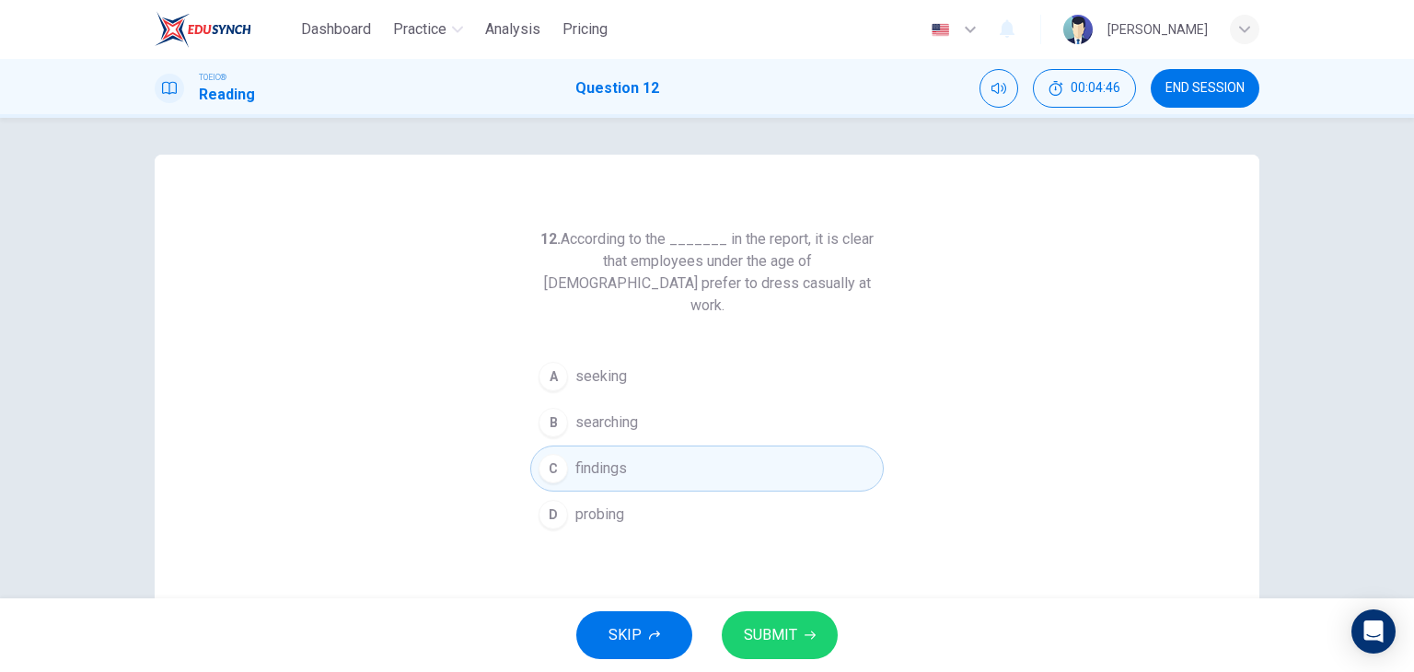
click at [747, 635] on span "SUBMIT" at bounding box center [770, 635] width 53 height 26
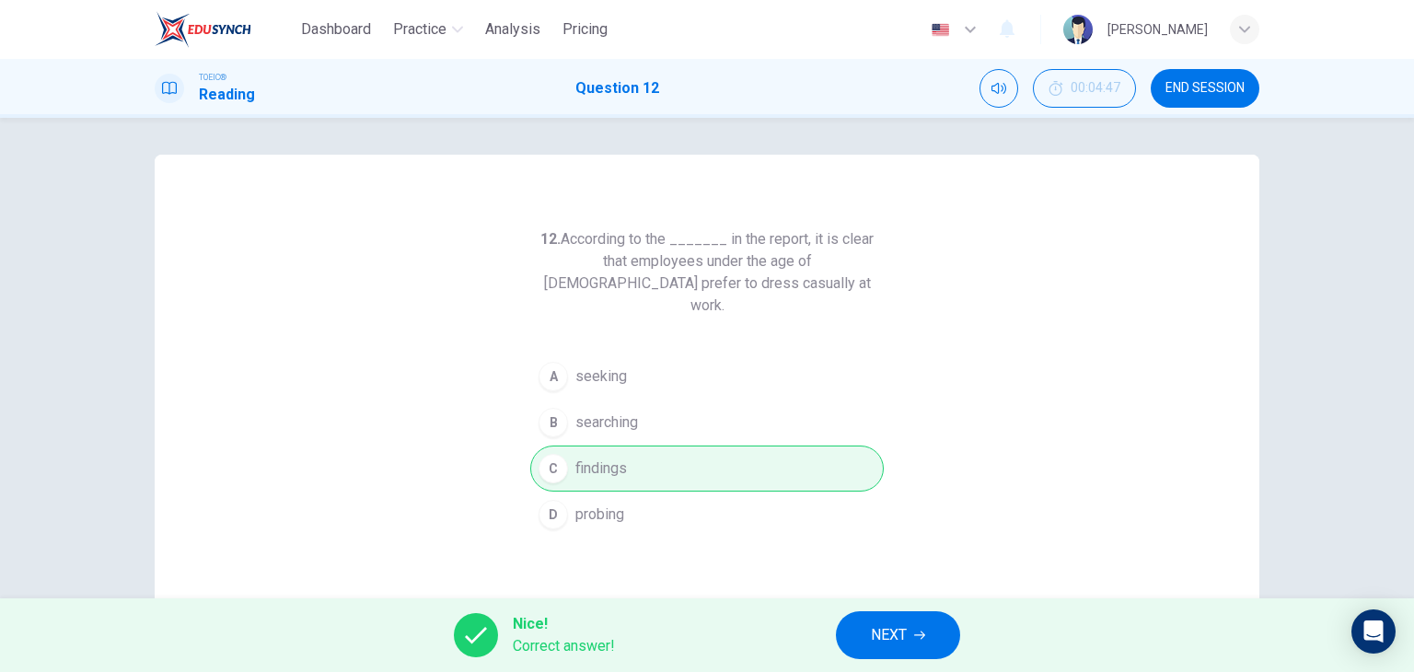
click at [873, 654] on button "NEXT" at bounding box center [898, 635] width 124 height 48
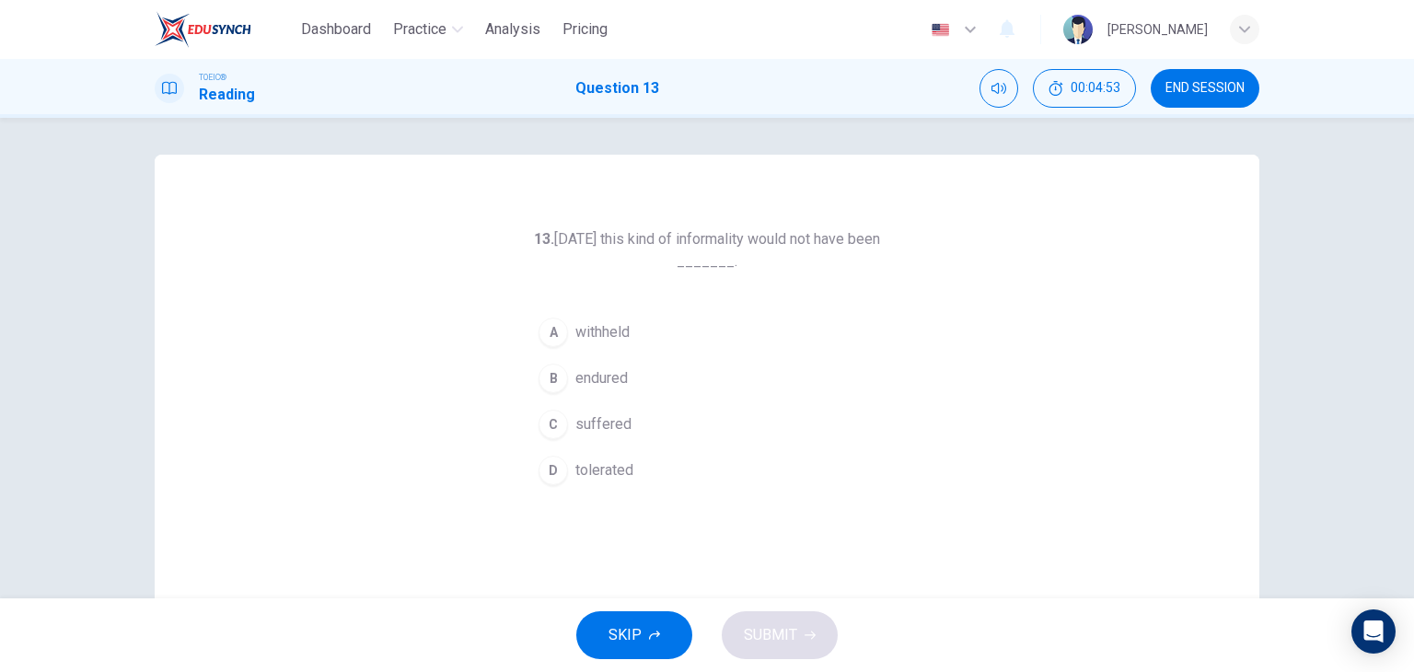
click at [676, 474] on button "D tolerated" at bounding box center [707, 470] width 354 height 46
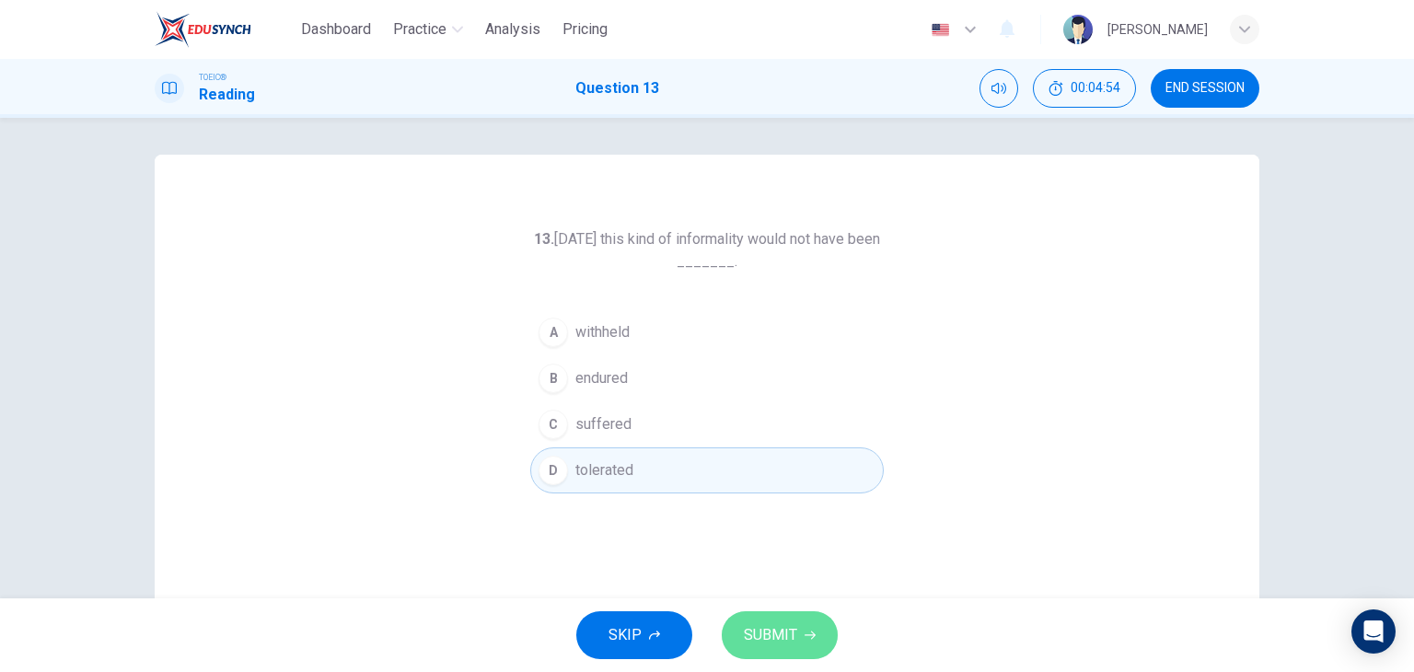
click at [816, 631] on button "SUBMIT" at bounding box center [780, 635] width 116 height 48
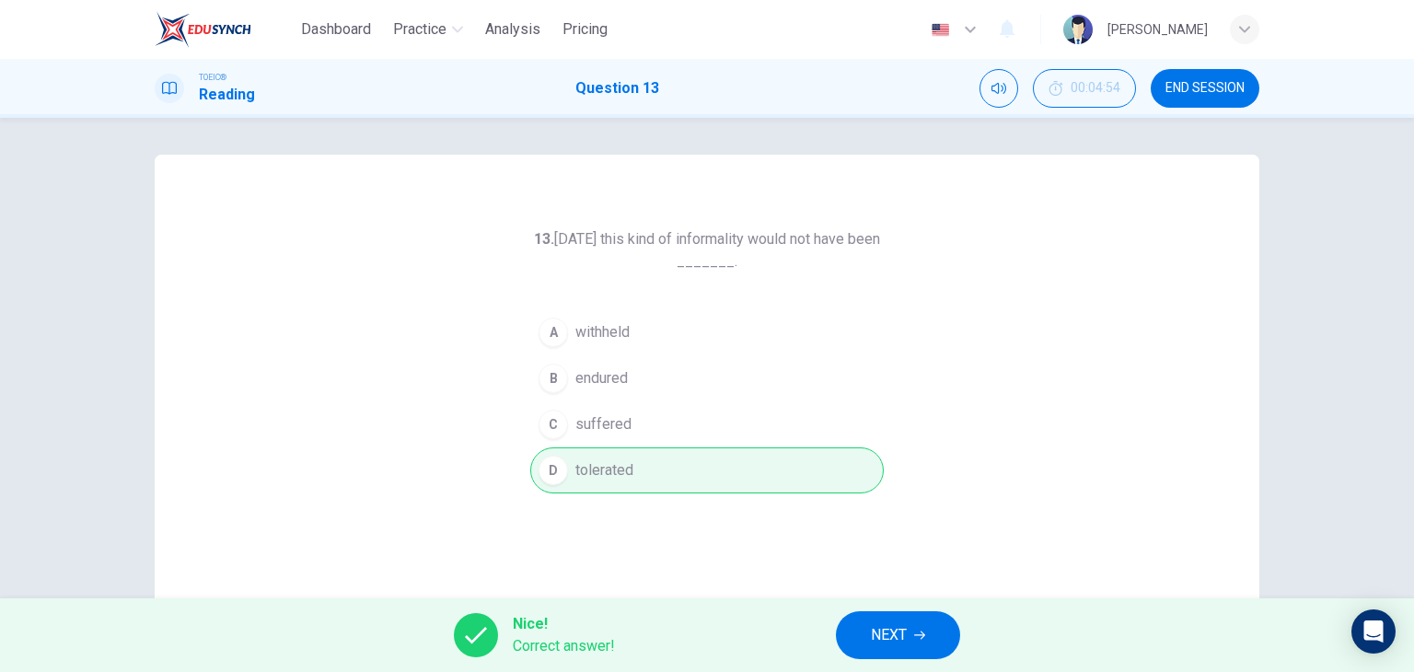
click at [850, 649] on button "NEXT" at bounding box center [898, 635] width 124 height 48
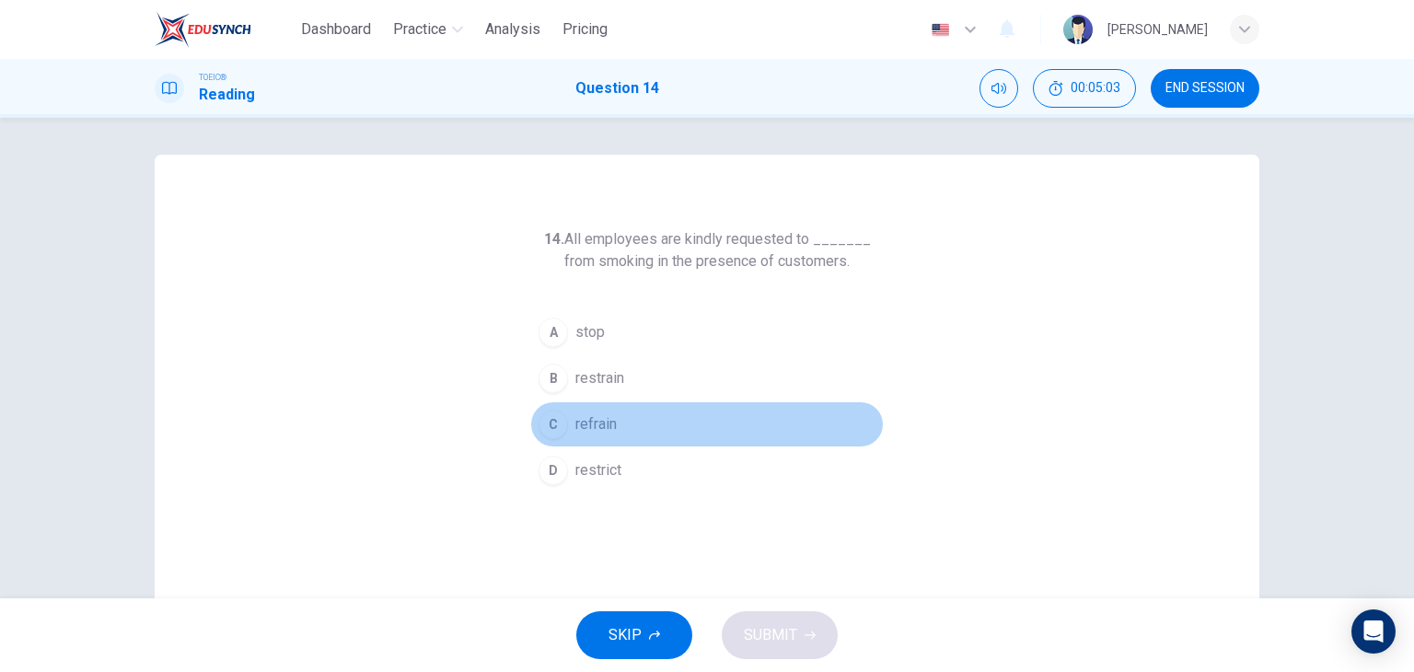
click at [603, 409] on button "C refrain" at bounding box center [707, 424] width 354 height 46
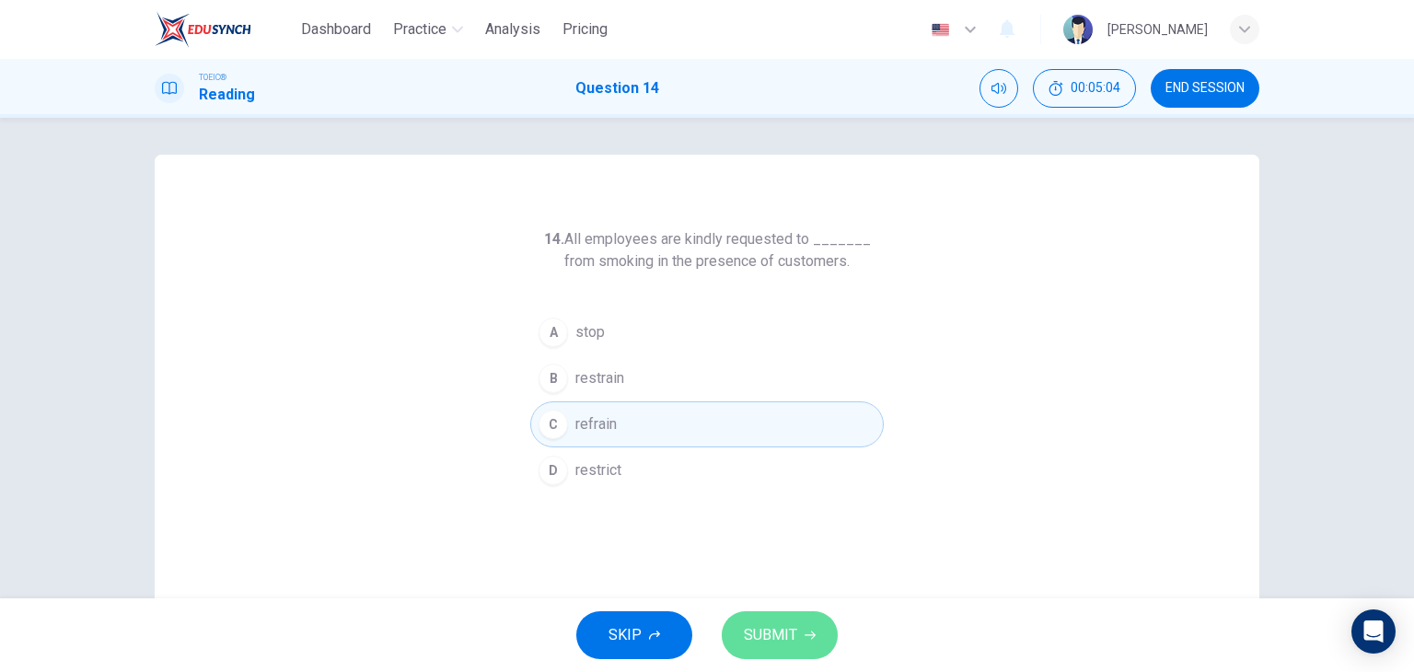
click at [786, 636] on span "SUBMIT" at bounding box center [770, 635] width 53 height 26
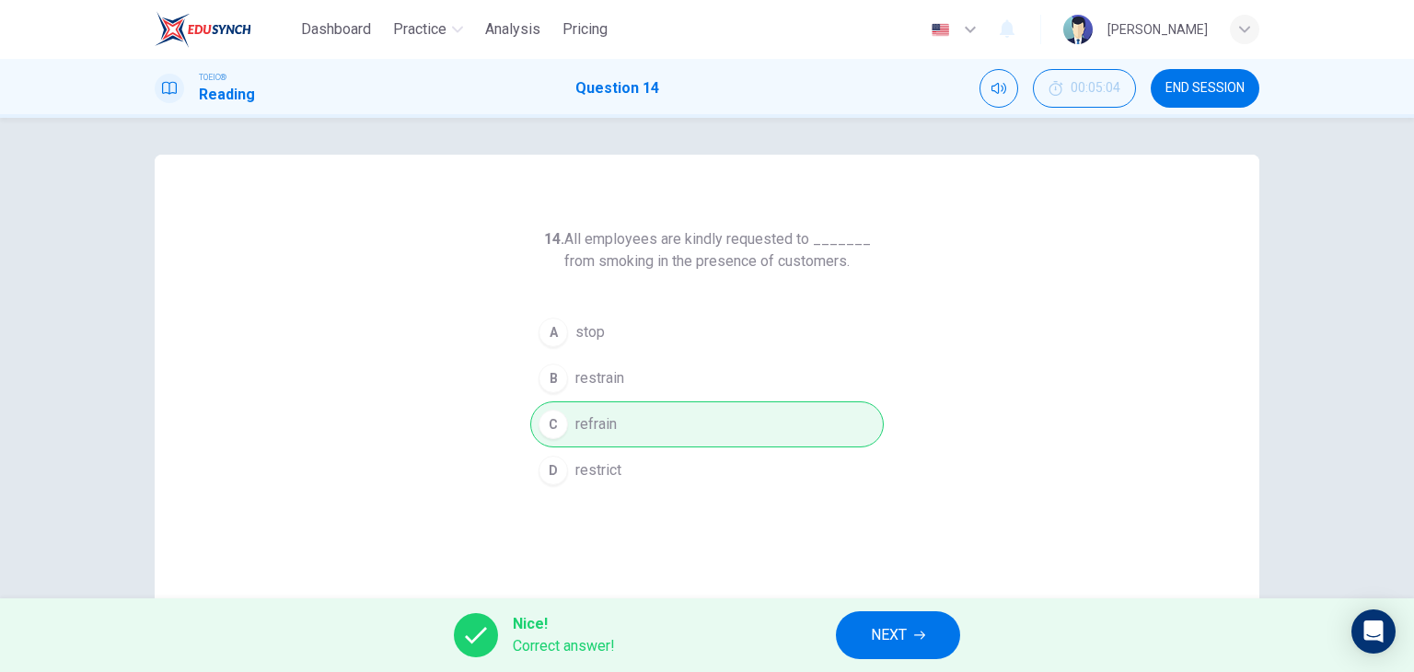
scroll to position [76, 0]
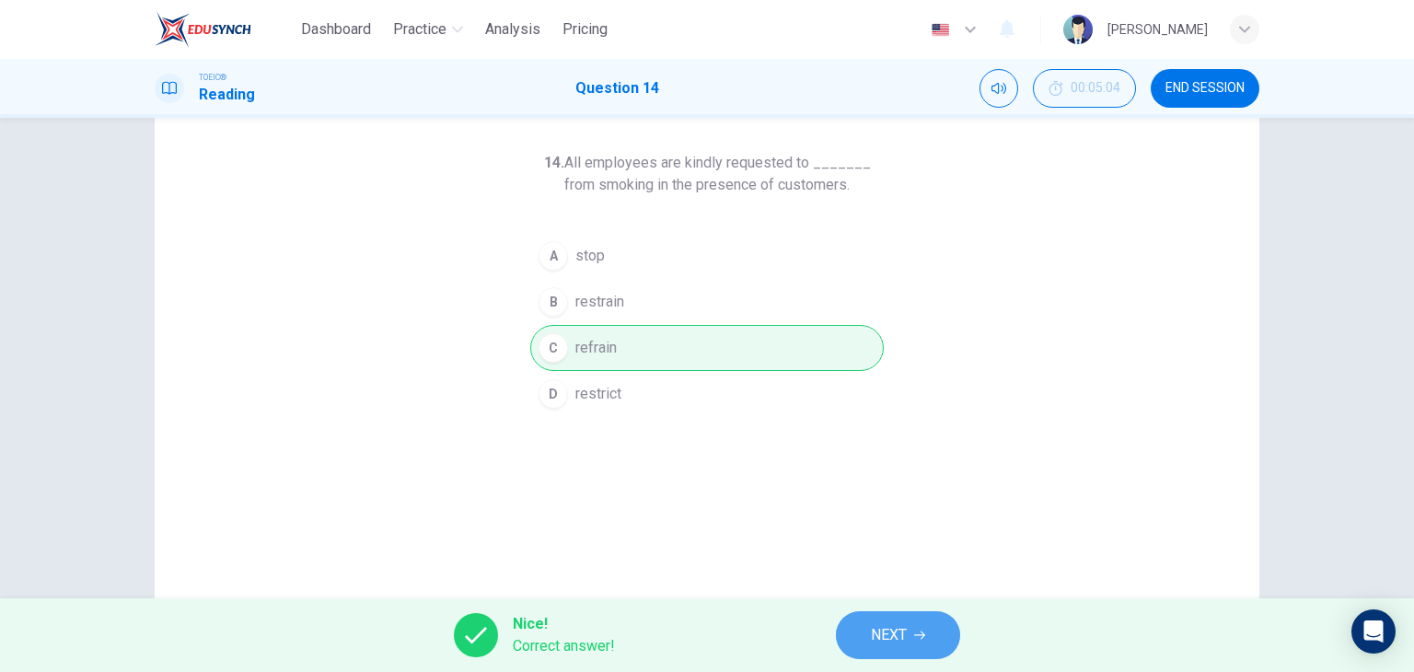
click at [927, 655] on button "NEXT" at bounding box center [898, 635] width 124 height 48
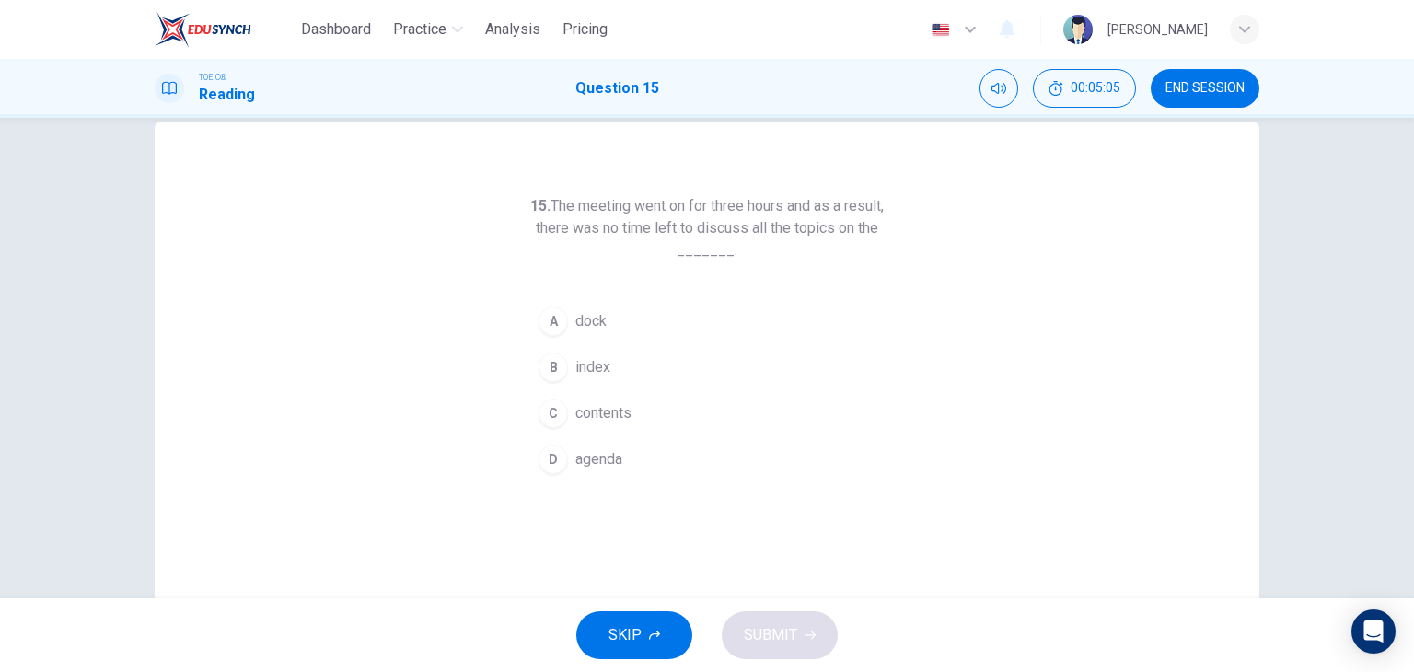
scroll to position [32, 0]
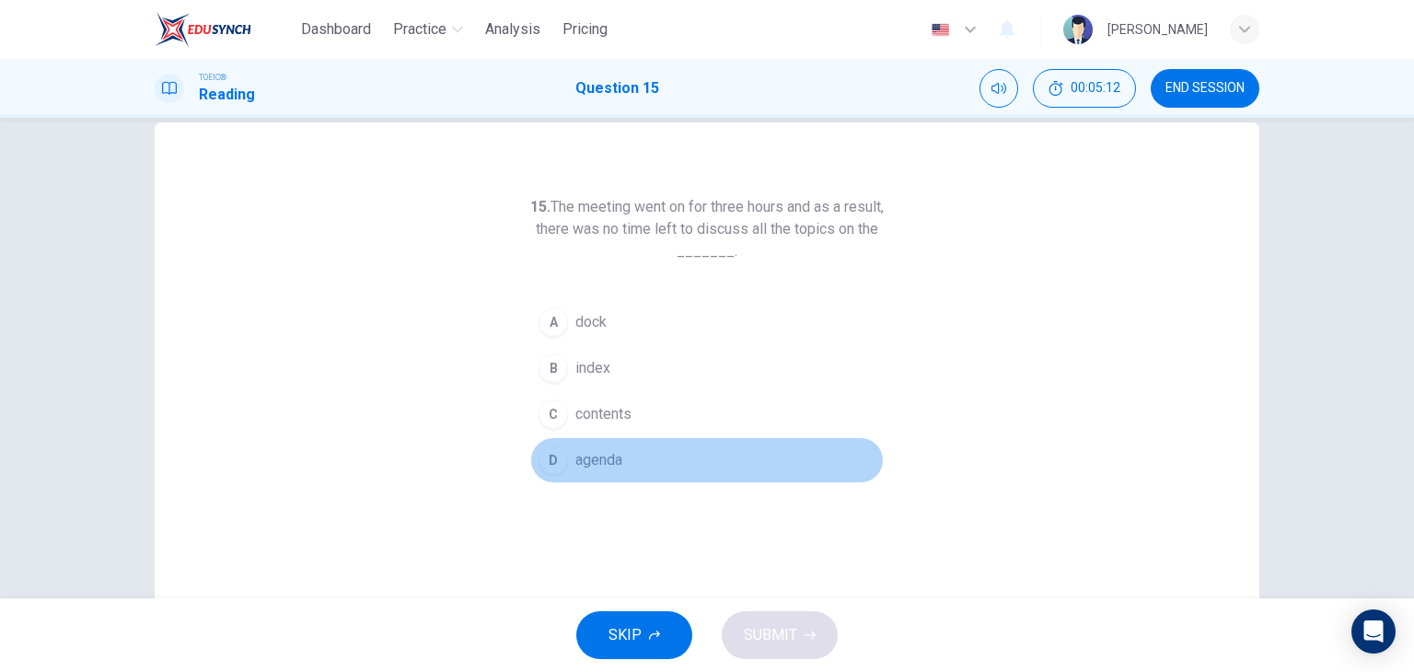
click at [655, 437] on button "D agenda" at bounding box center [707, 460] width 354 height 46
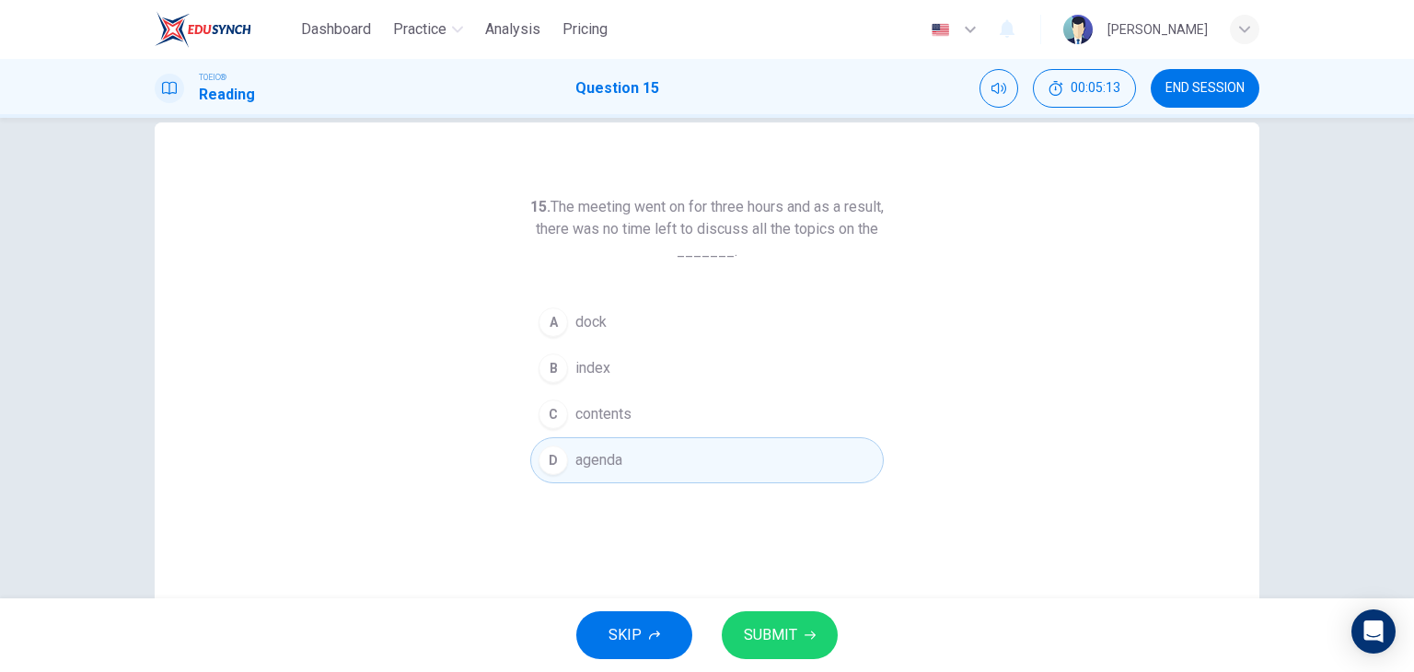
click at [786, 645] on span "SUBMIT" at bounding box center [770, 635] width 53 height 26
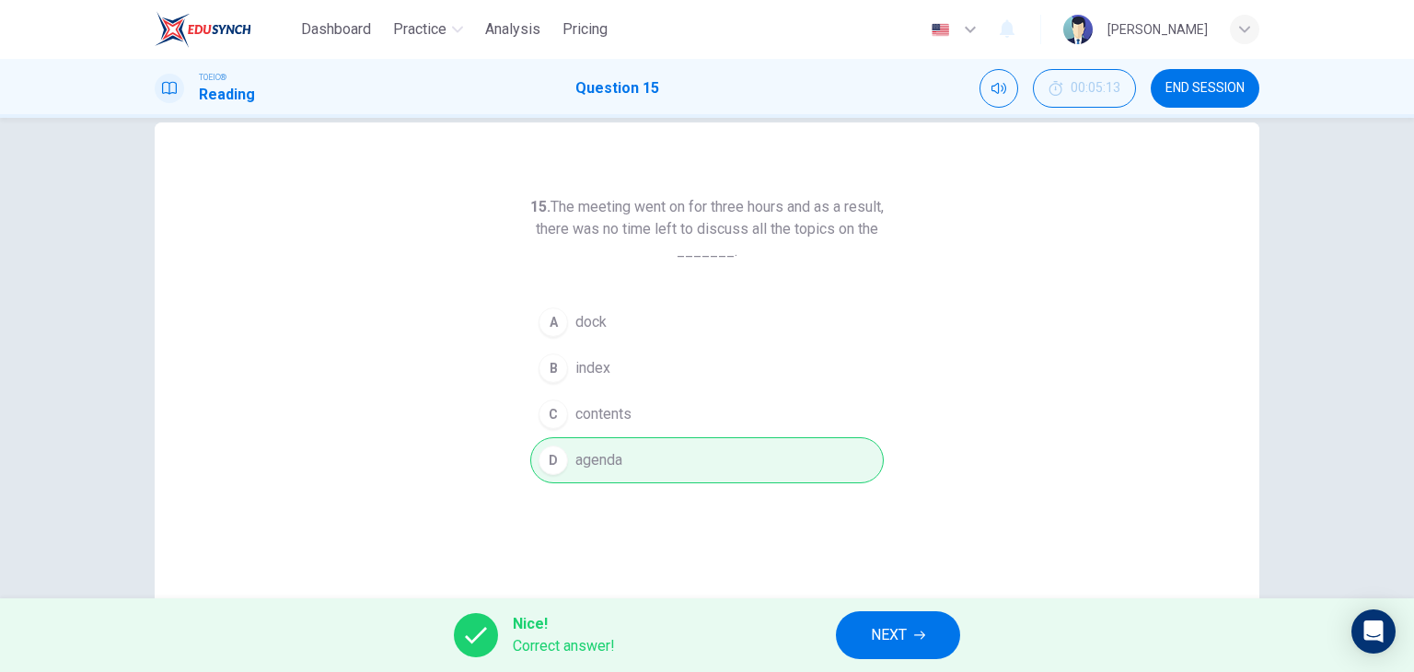
click at [914, 636] on icon "button" at bounding box center [919, 635] width 11 height 11
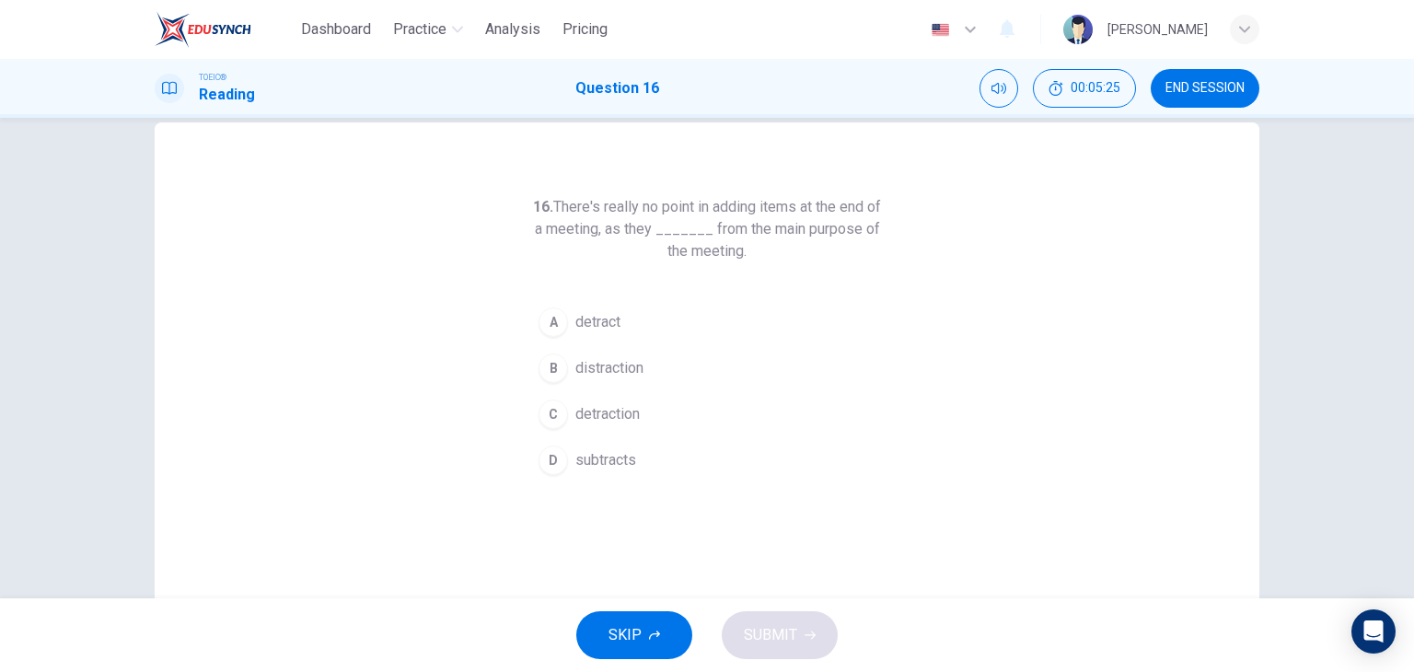
click at [667, 318] on button "A detract" at bounding box center [707, 322] width 354 height 46
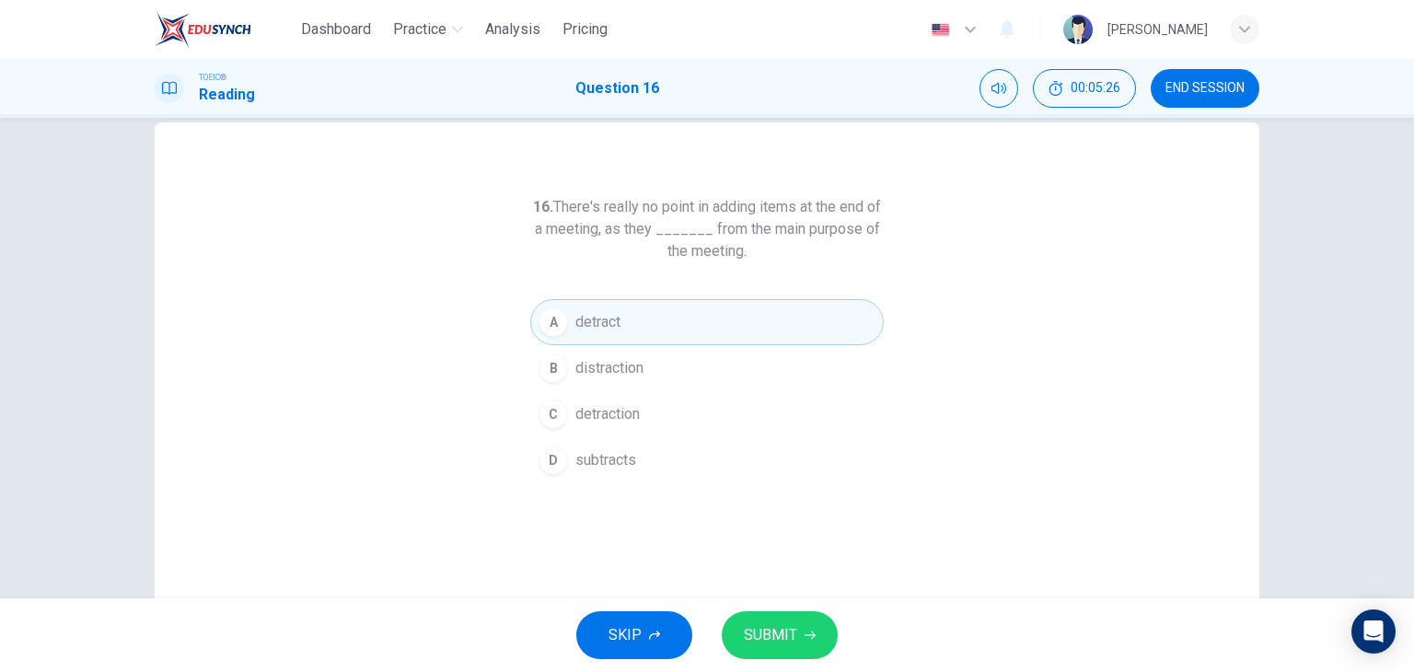
click at [802, 641] on button "SUBMIT" at bounding box center [780, 635] width 116 height 48
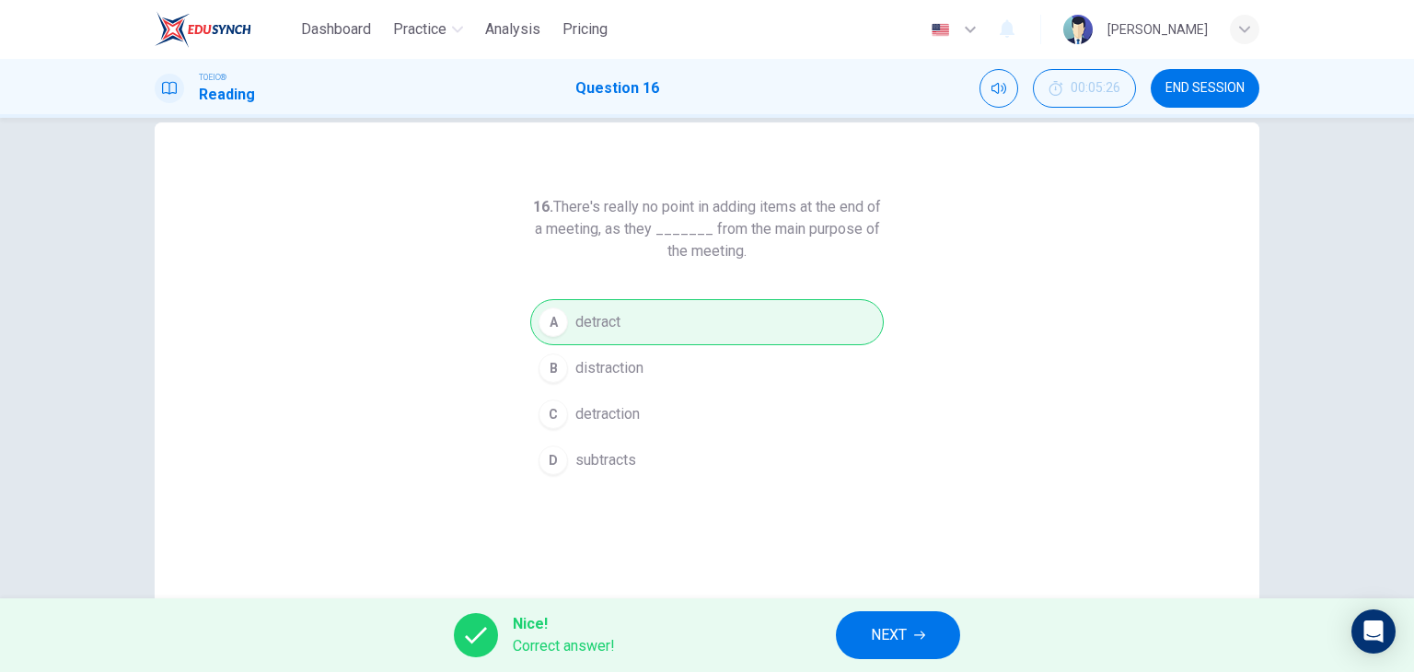
click at [857, 632] on button "NEXT" at bounding box center [898, 635] width 124 height 48
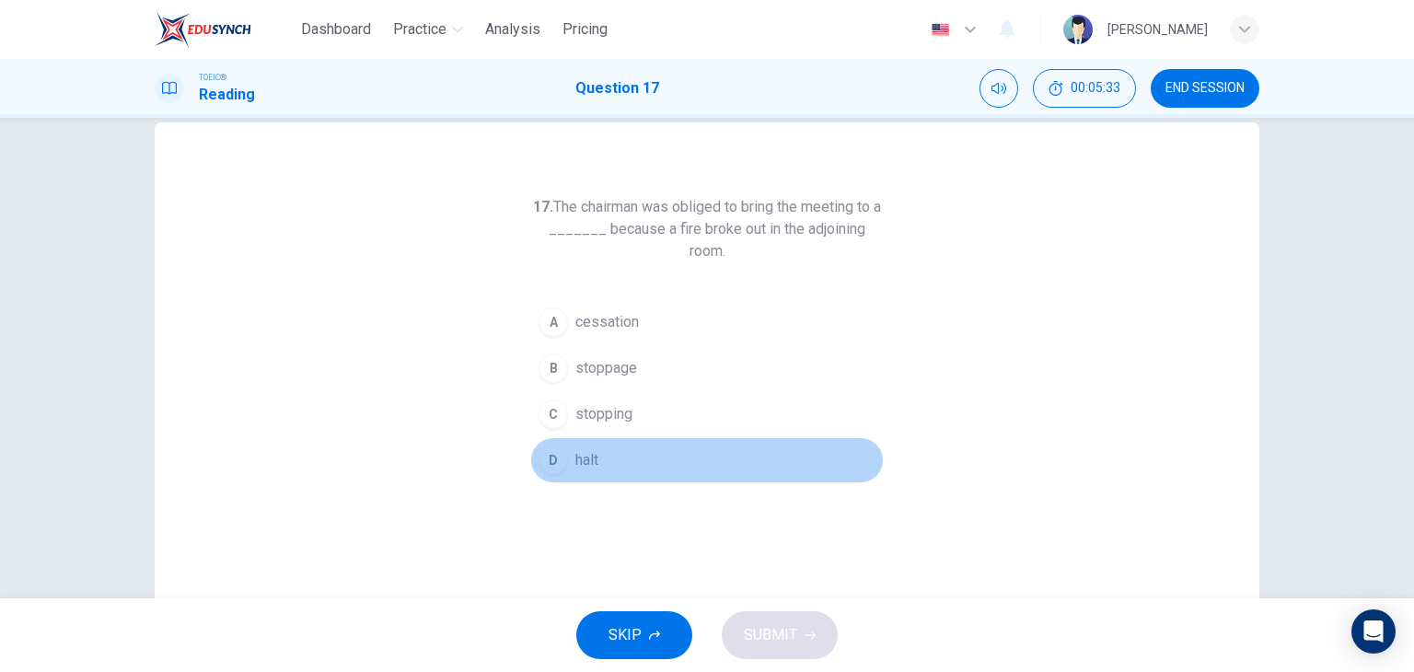
click at [581, 470] on button "D halt" at bounding box center [707, 460] width 354 height 46
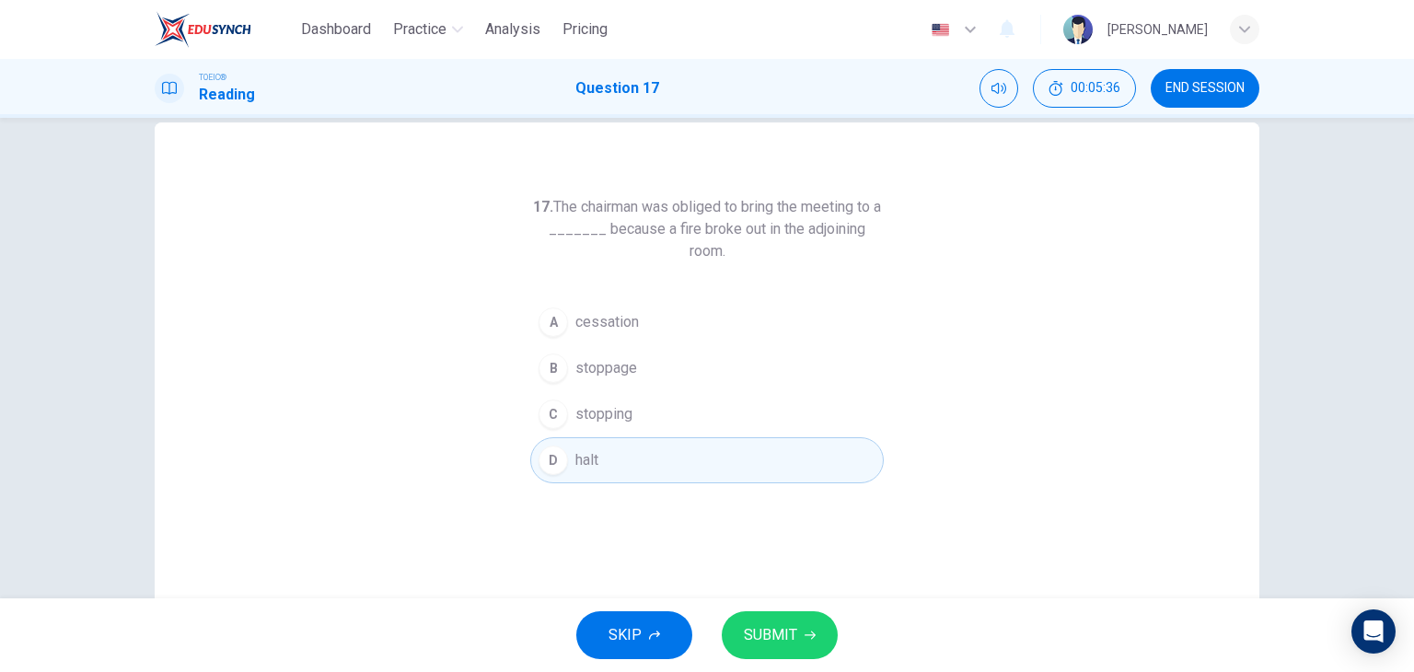
click at [625, 321] on span "cessation" at bounding box center [607, 322] width 64 height 22
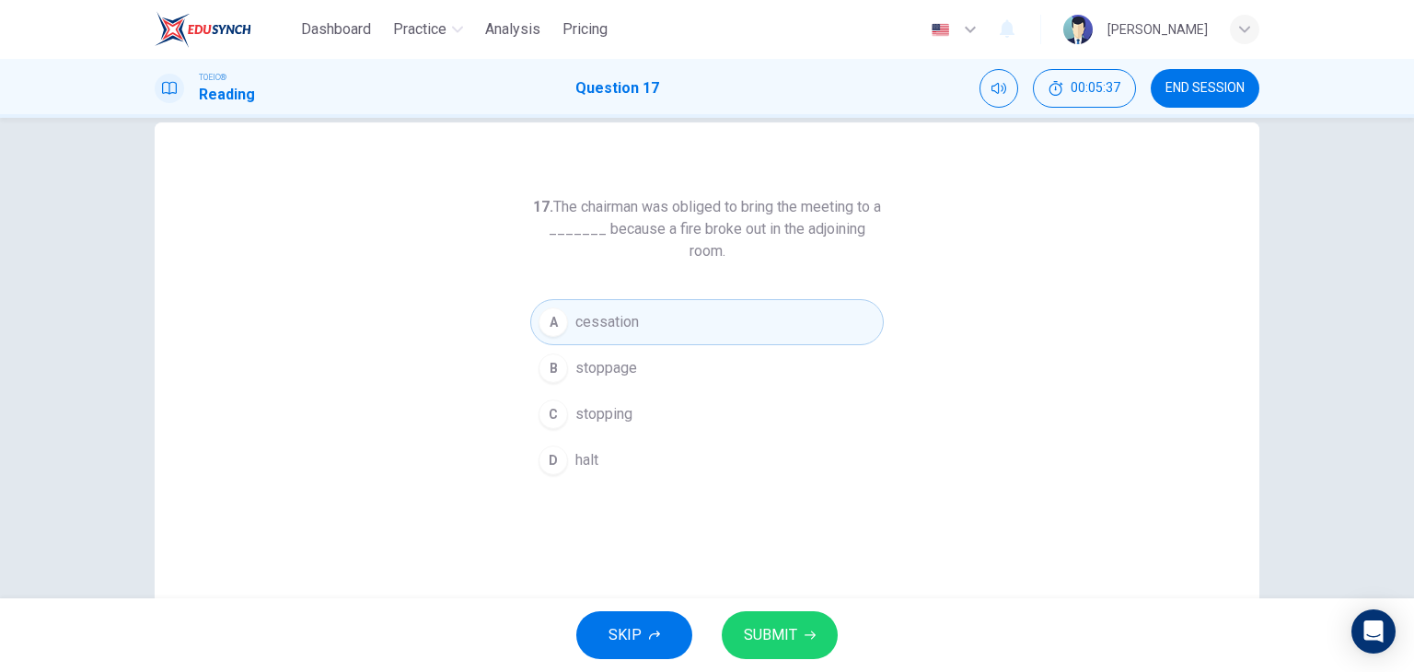
click at [776, 653] on button "SUBMIT" at bounding box center [780, 635] width 116 height 48
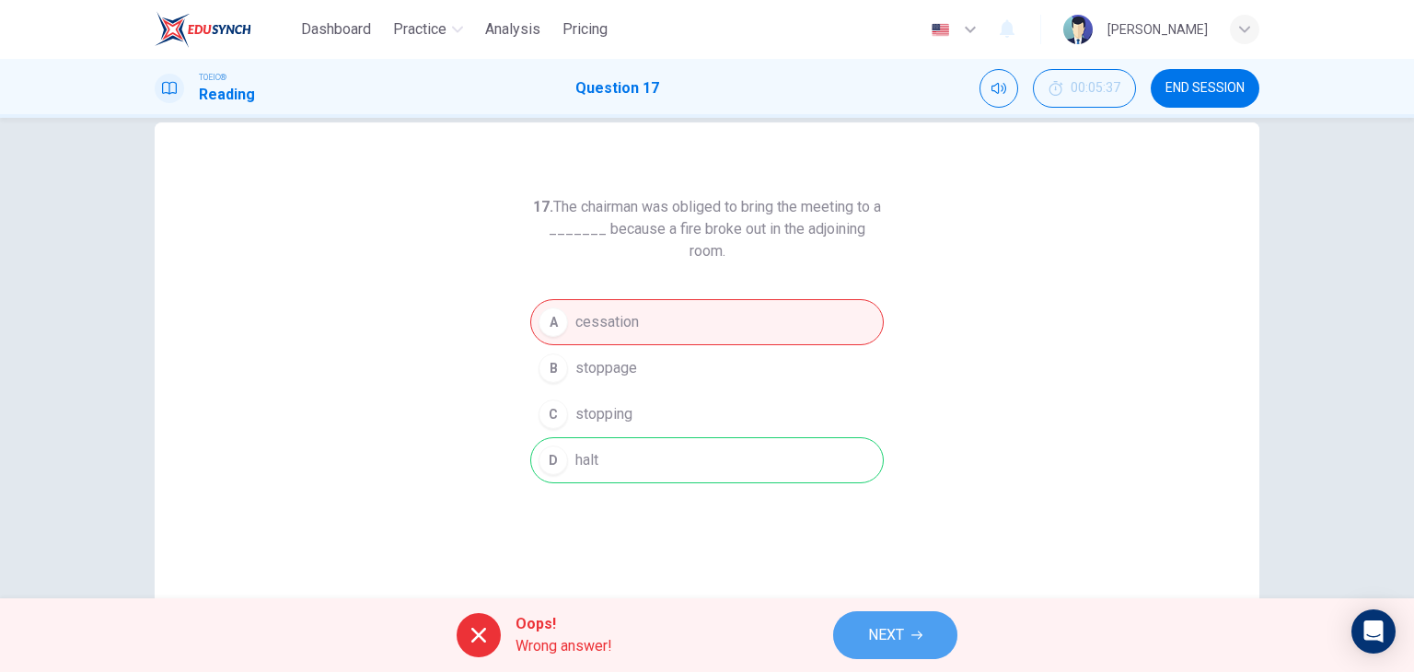
click at [865, 634] on button "NEXT" at bounding box center [895, 635] width 124 height 48
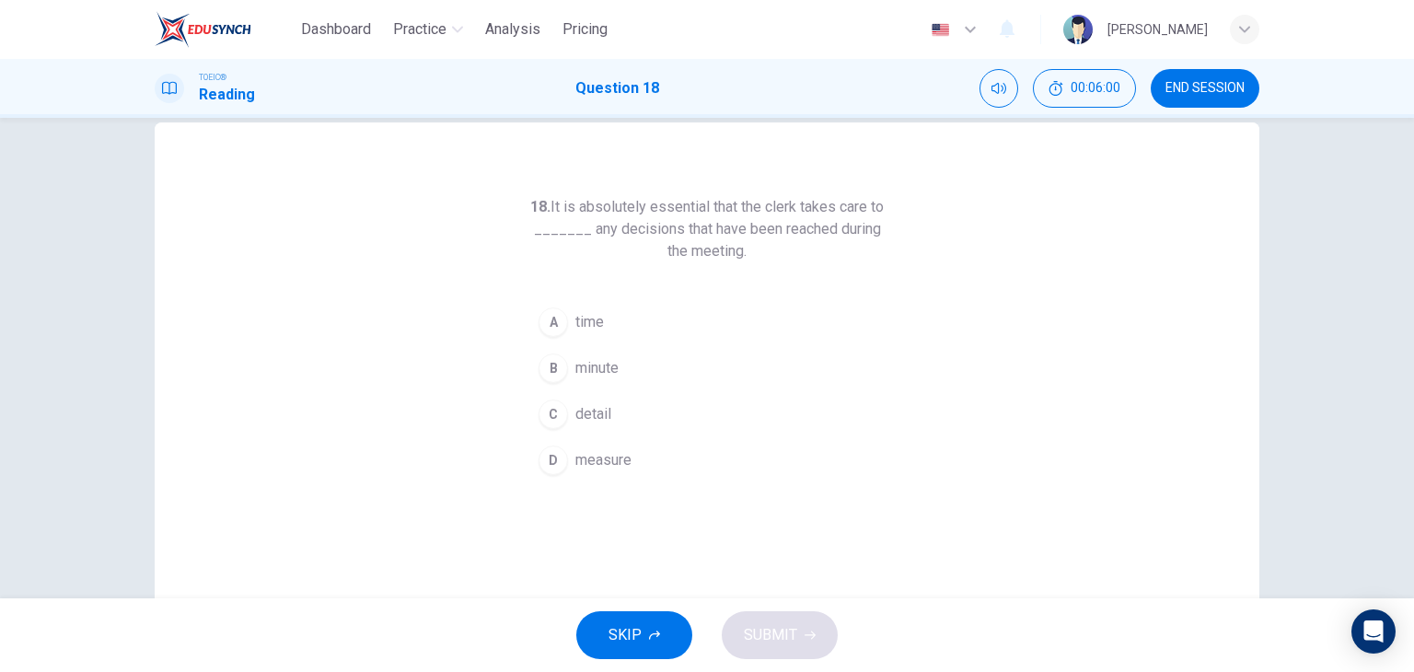
click at [670, 317] on button "A time" at bounding box center [707, 322] width 354 height 46
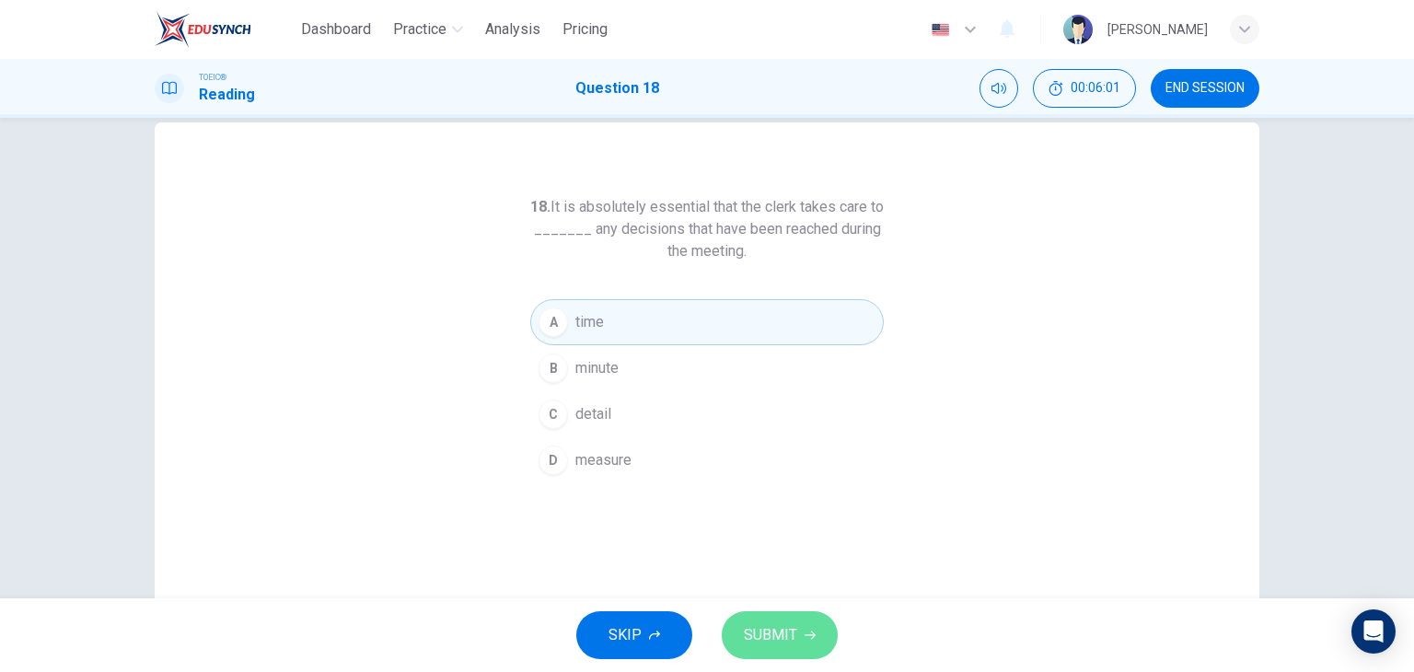
click at [767, 642] on span "SUBMIT" at bounding box center [770, 635] width 53 height 26
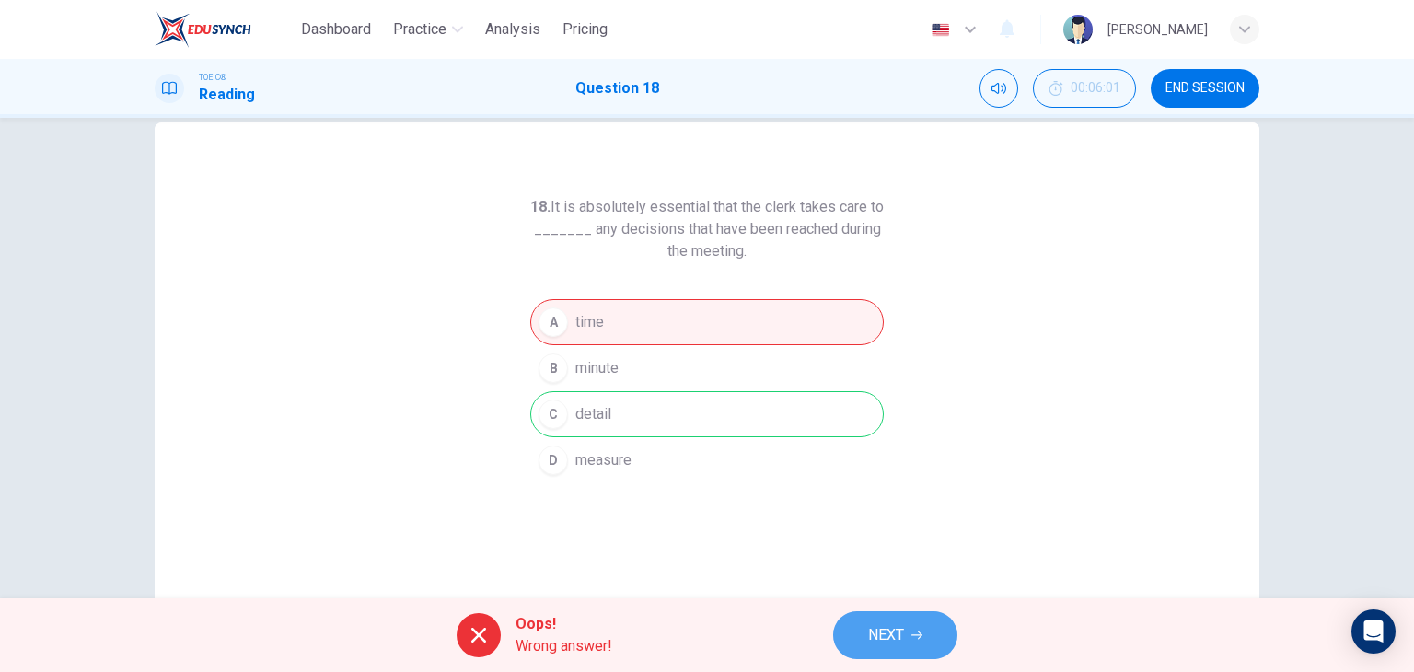
click at [869, 637] on span "NEXT" at bounding box center [886, 635] width 36 height 26
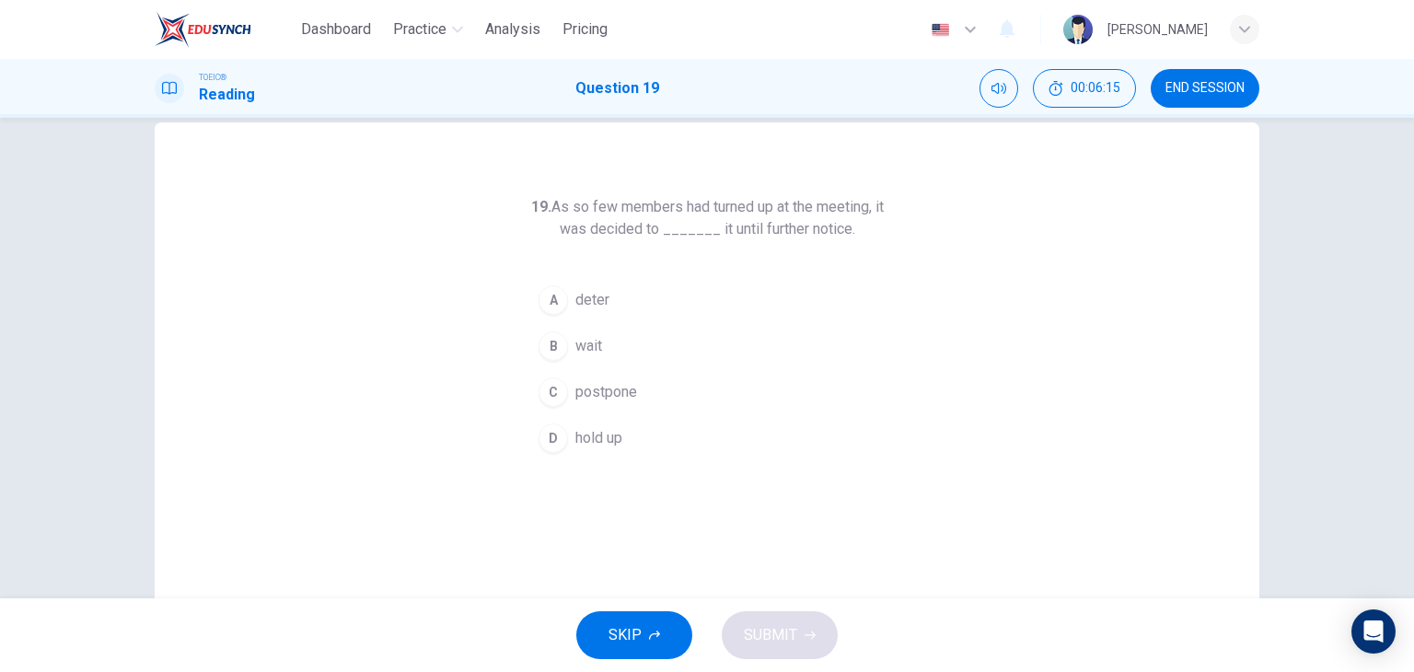
click at [655, 403] on button "C postpone" at bounding box center [707, 392] width 354 height 46
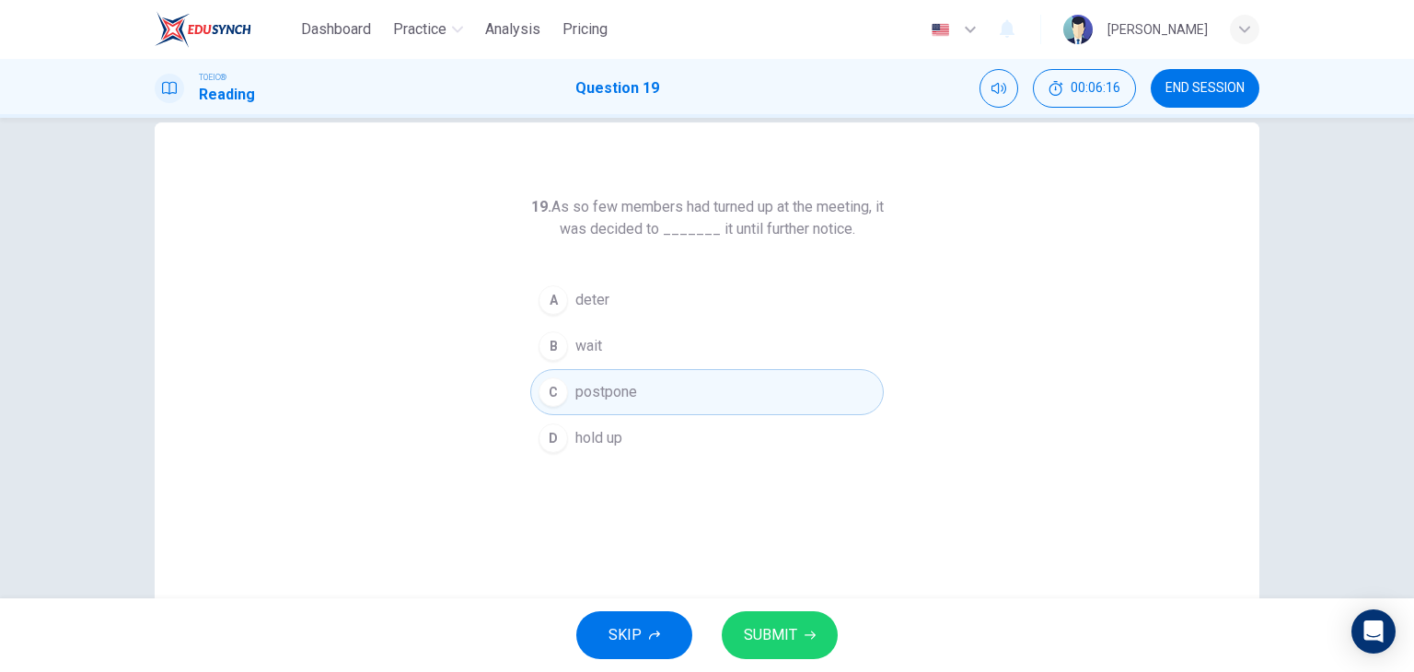
click at [777, 654] on button "SUBMIT" at bounding box center [780, 635] width 116 height 48
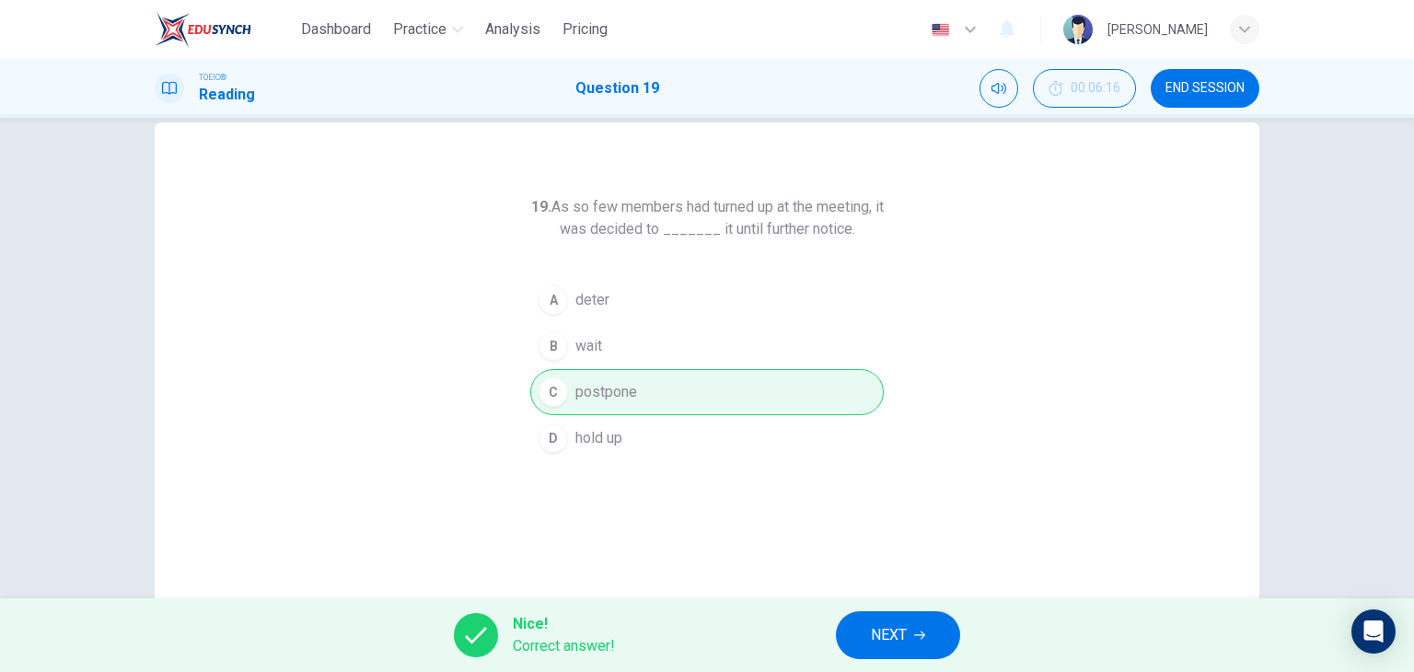
click at [854, 638] on button "NEXT" at bounding box center [898, 635] width 124 height 48
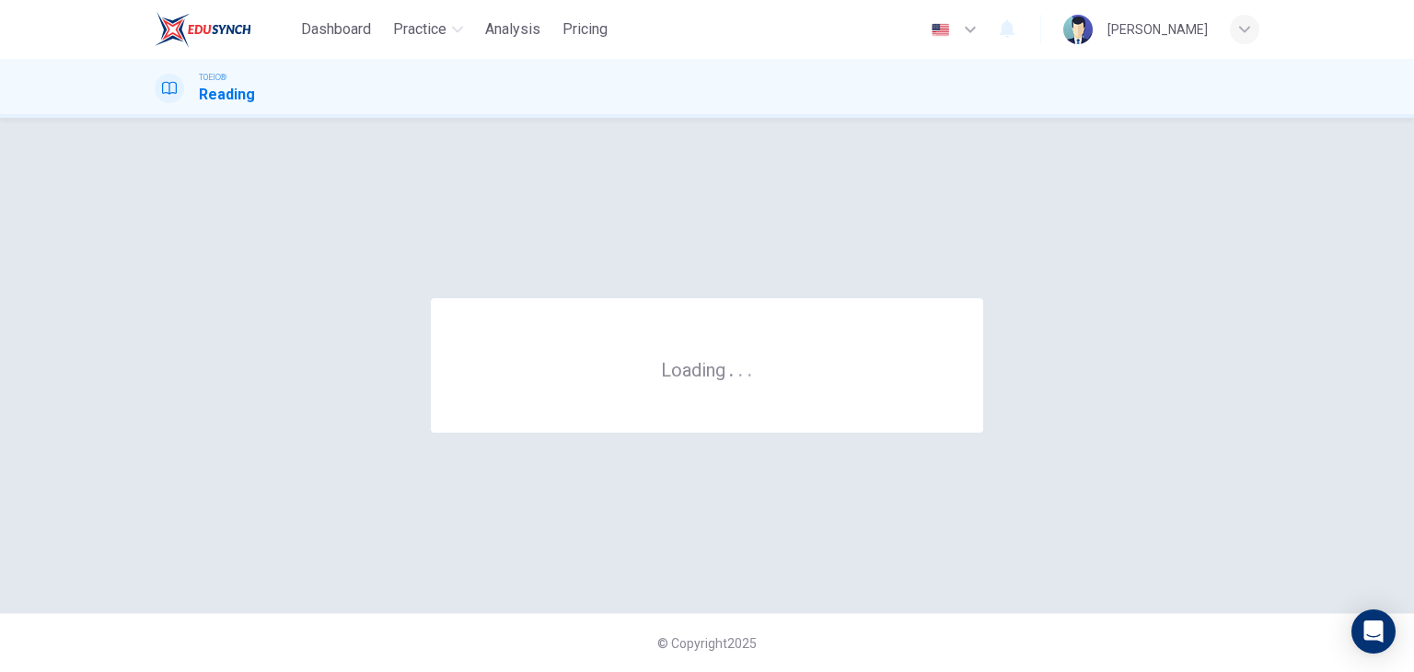
scroll to position [0, 0]
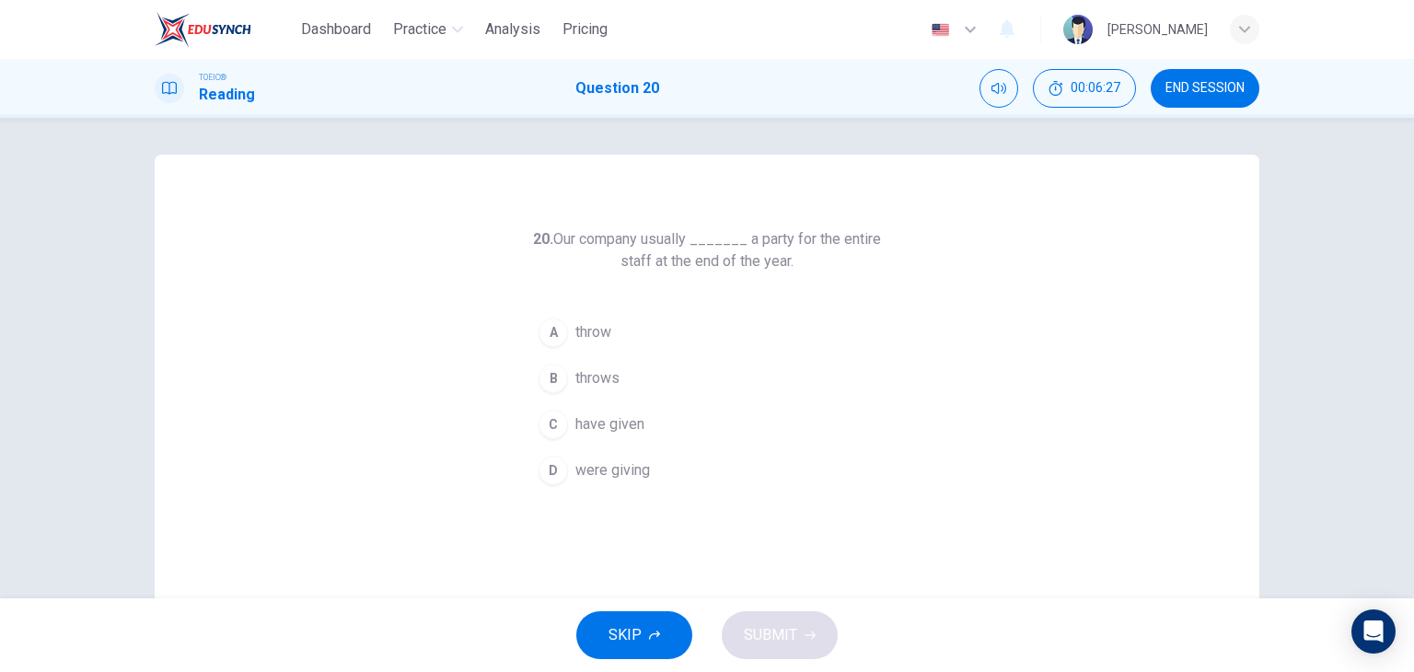
click at [620, 341] on button "A throw" at bounding box center [707, 332] width 354 height 46
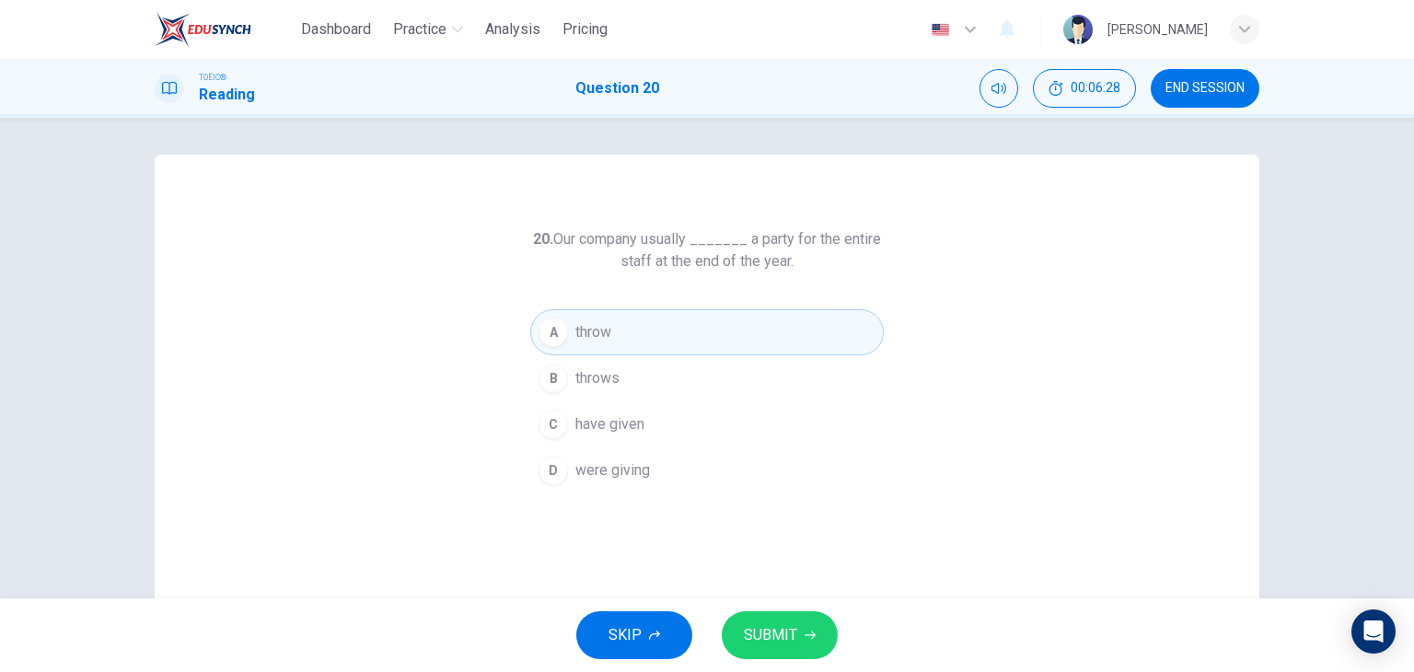
click at [777, 640] on span "SUBMIT" at bounding box center [770, 635] width 53 height 26
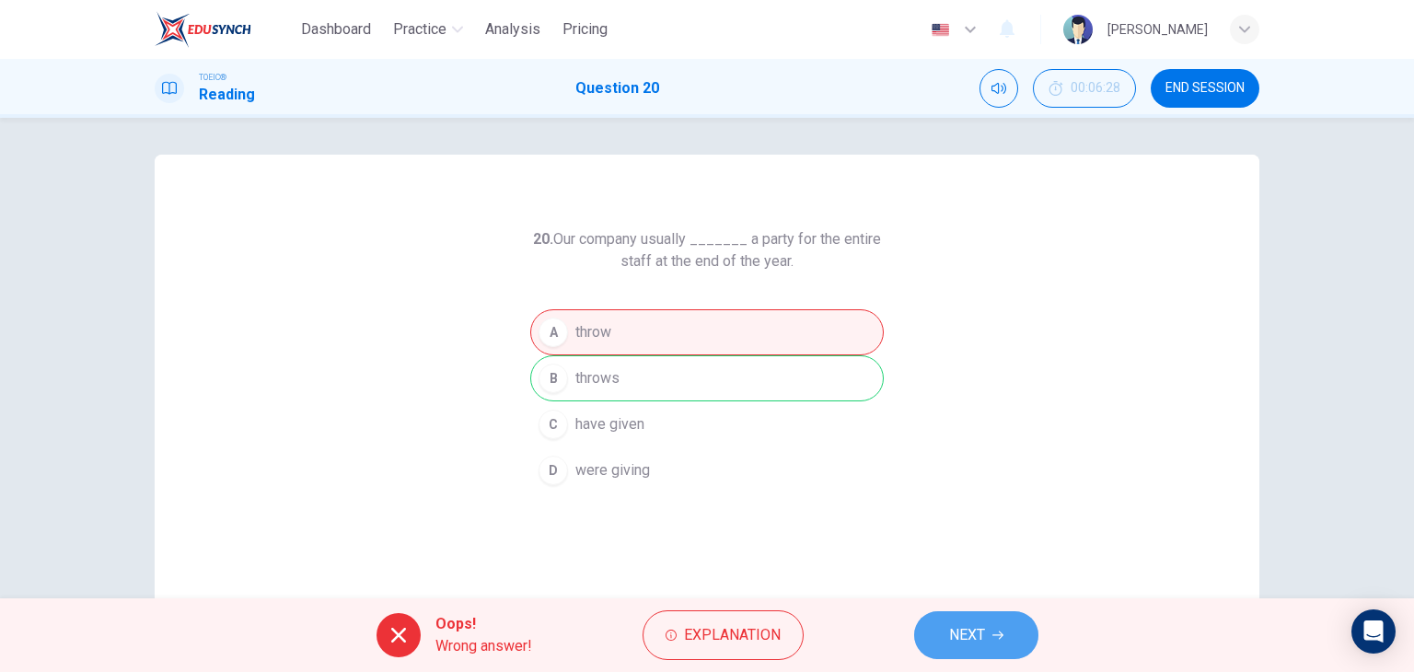
click at [963, 642] on span "NEXT" at bounding box center [967, 635] width 36 height 26
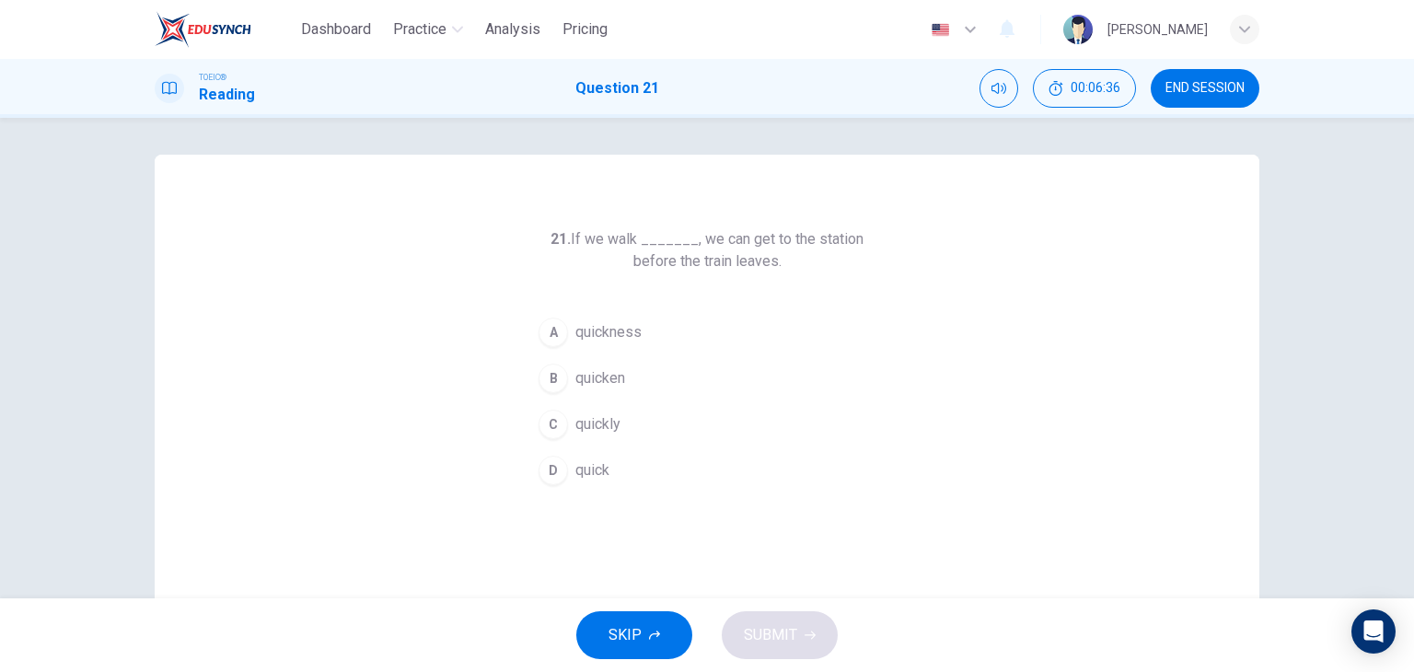
click at [623, 435] on button "C quickly" at bounding box center [707, 424] width 354 height 46
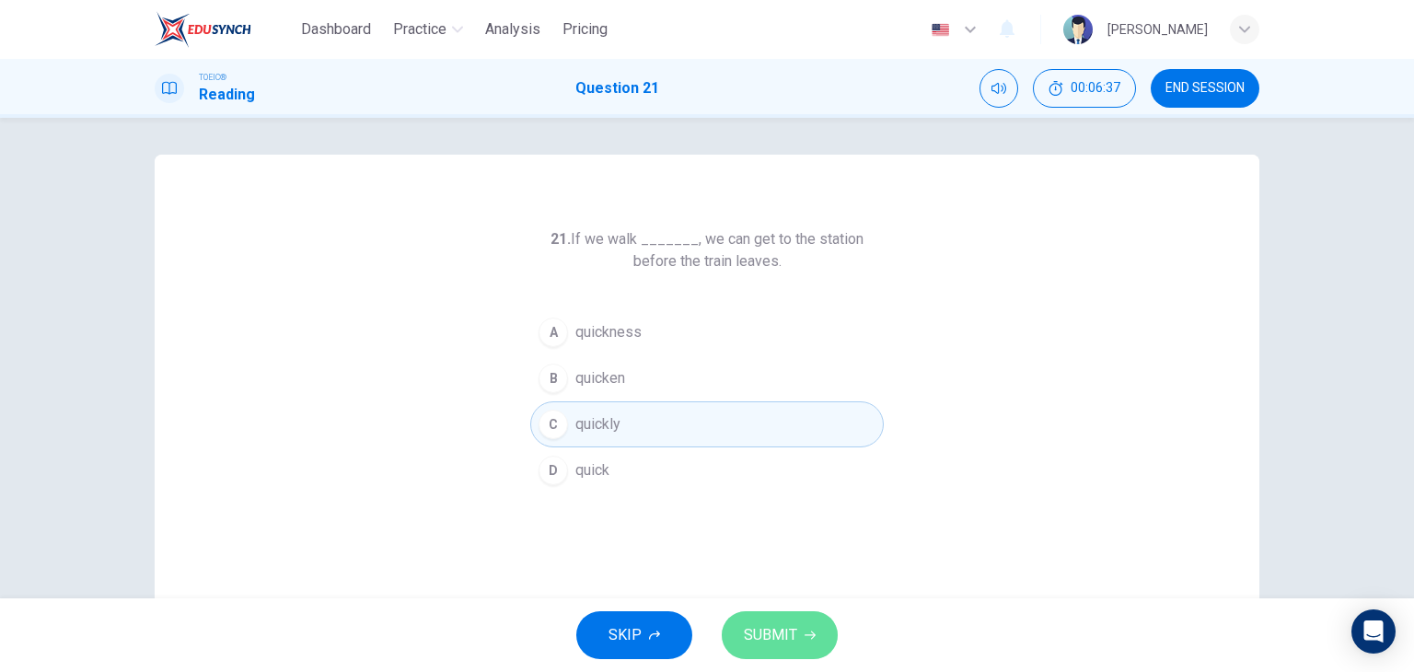
click at [766, 625] on span "SUBMIT" at bounding box center [770, 635] width 53 height 26
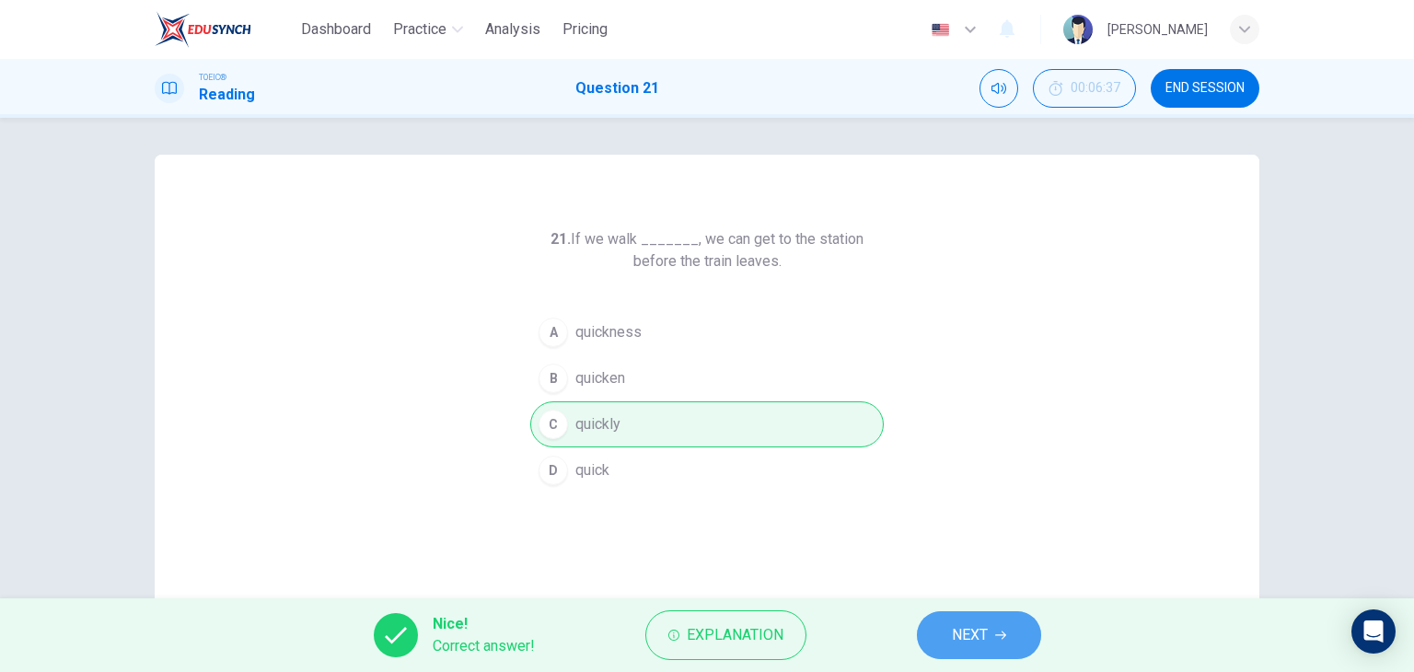
click at [926, 637] on button "NEXT" at bounding box center [979, 635] width 124 height 48
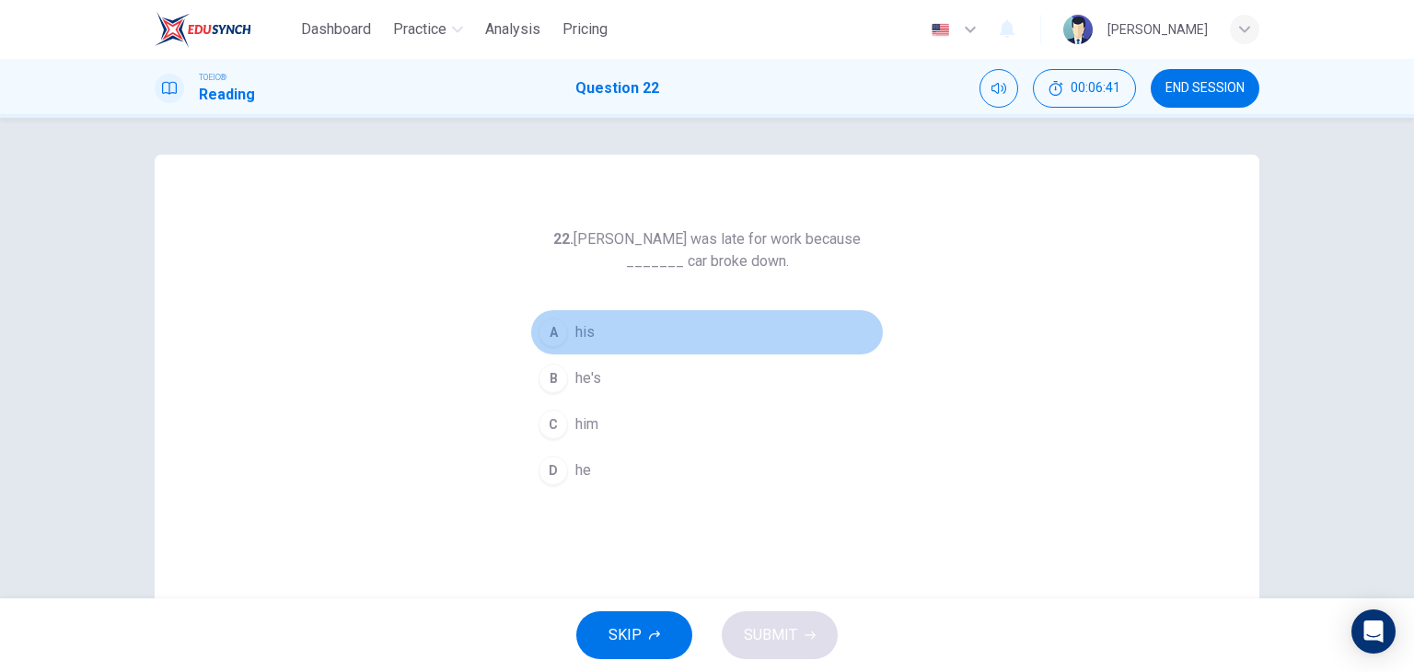
click at [604, 320] on button "A his" at bounding box center [707, 332] width 354 height 46
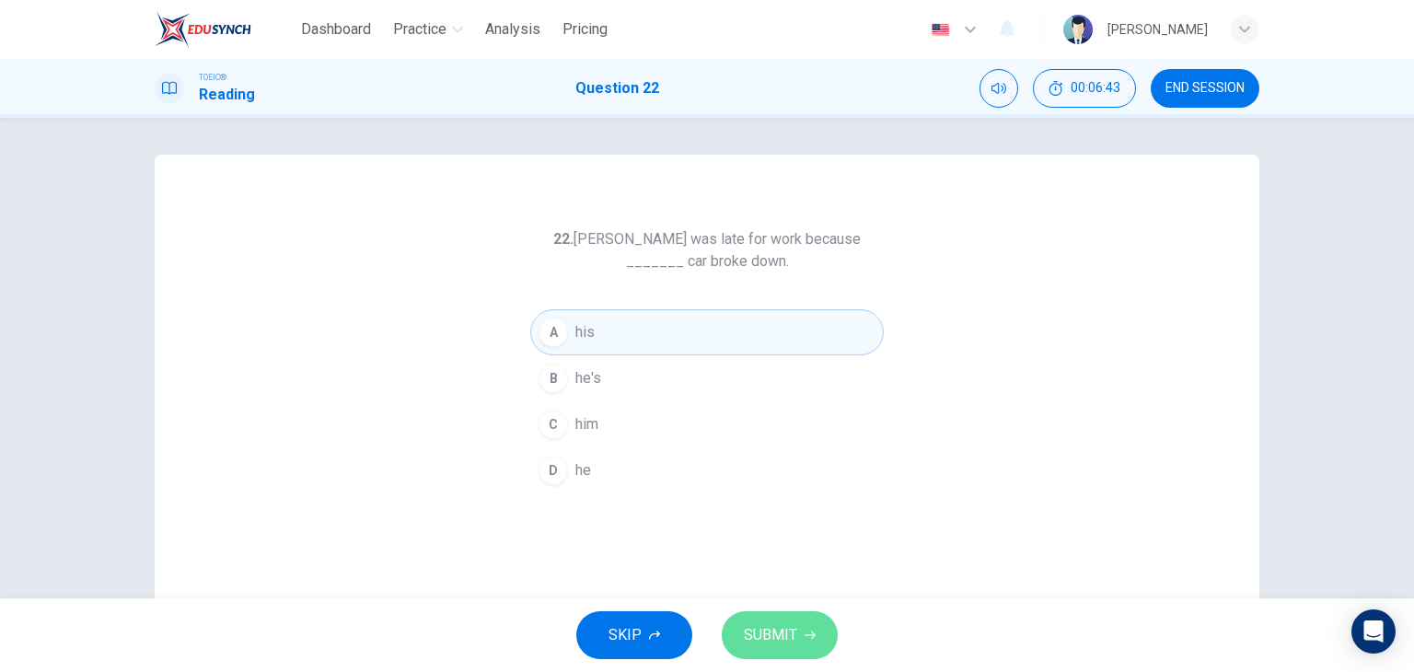
click at [787, 622] on span "SUBMIT" at bounding box center [770, 635] width 53 height 26
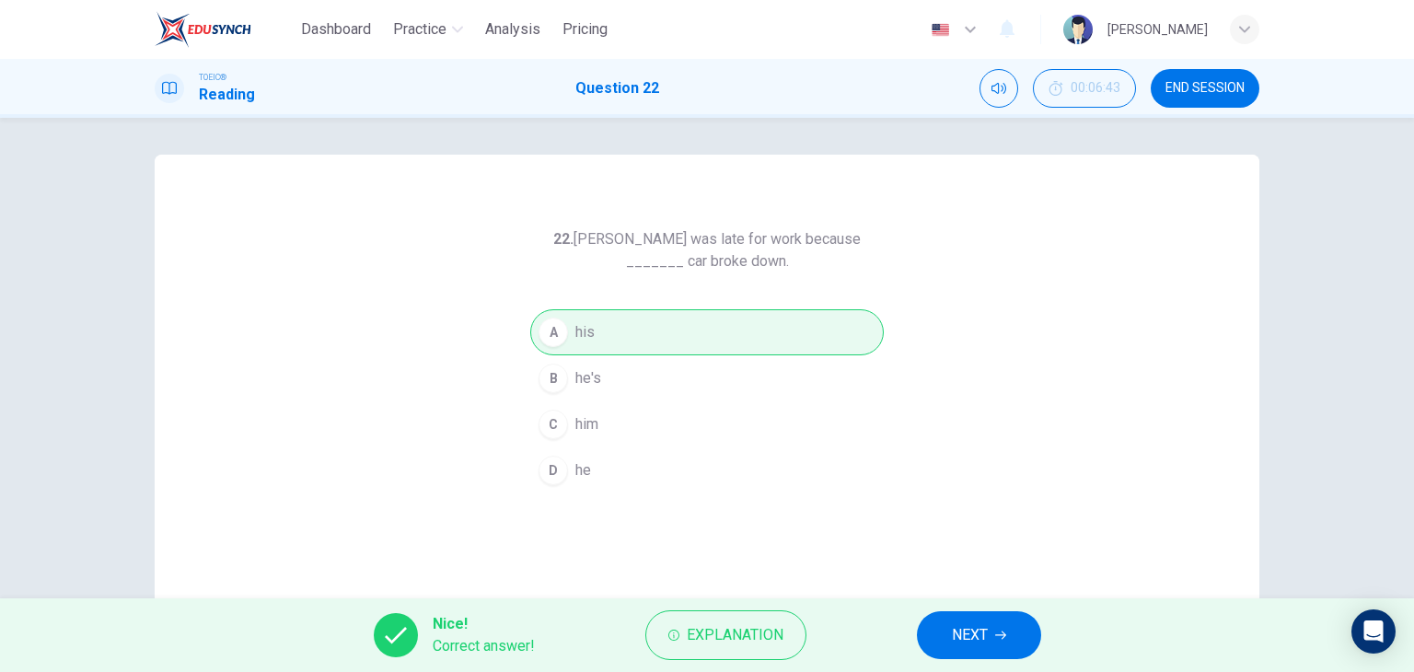
click at [937, 642] on button "NEXT" at bounding box center [979, 635] width 124 height 48
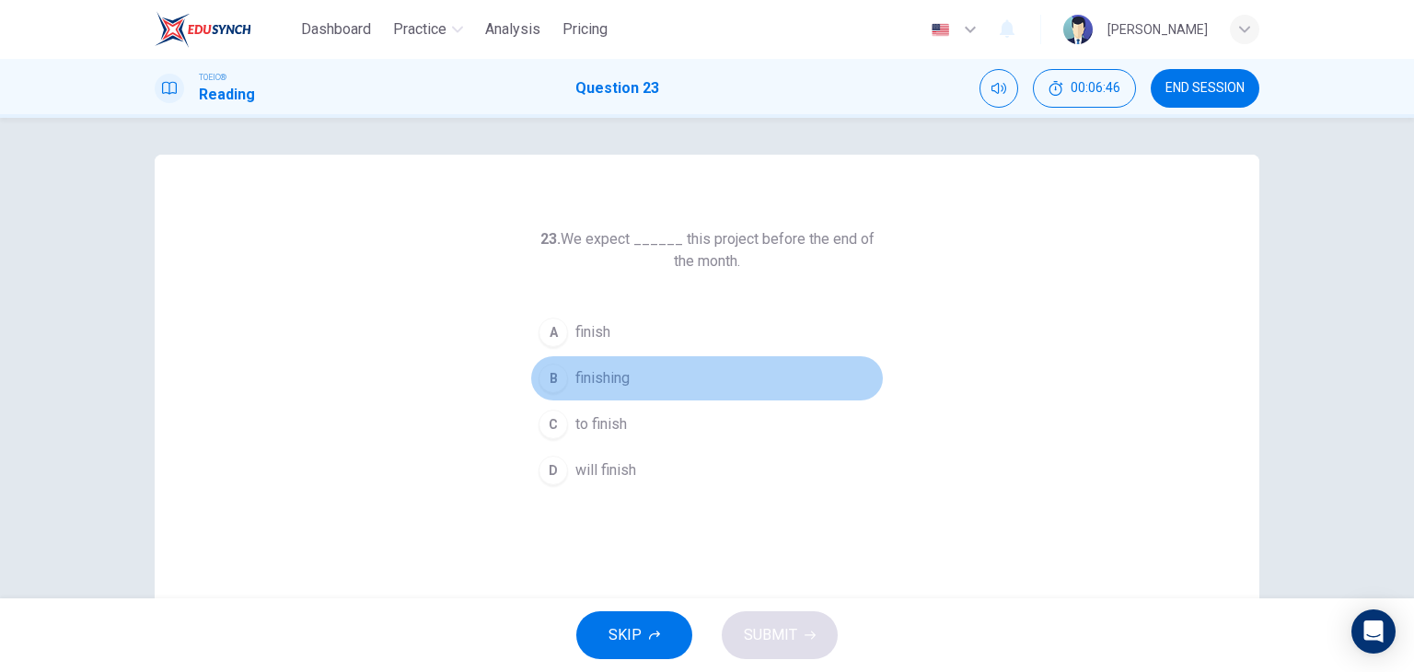
click at [609, 372] on span "finishing" at bounding box center [602, 378] width 54 height 22
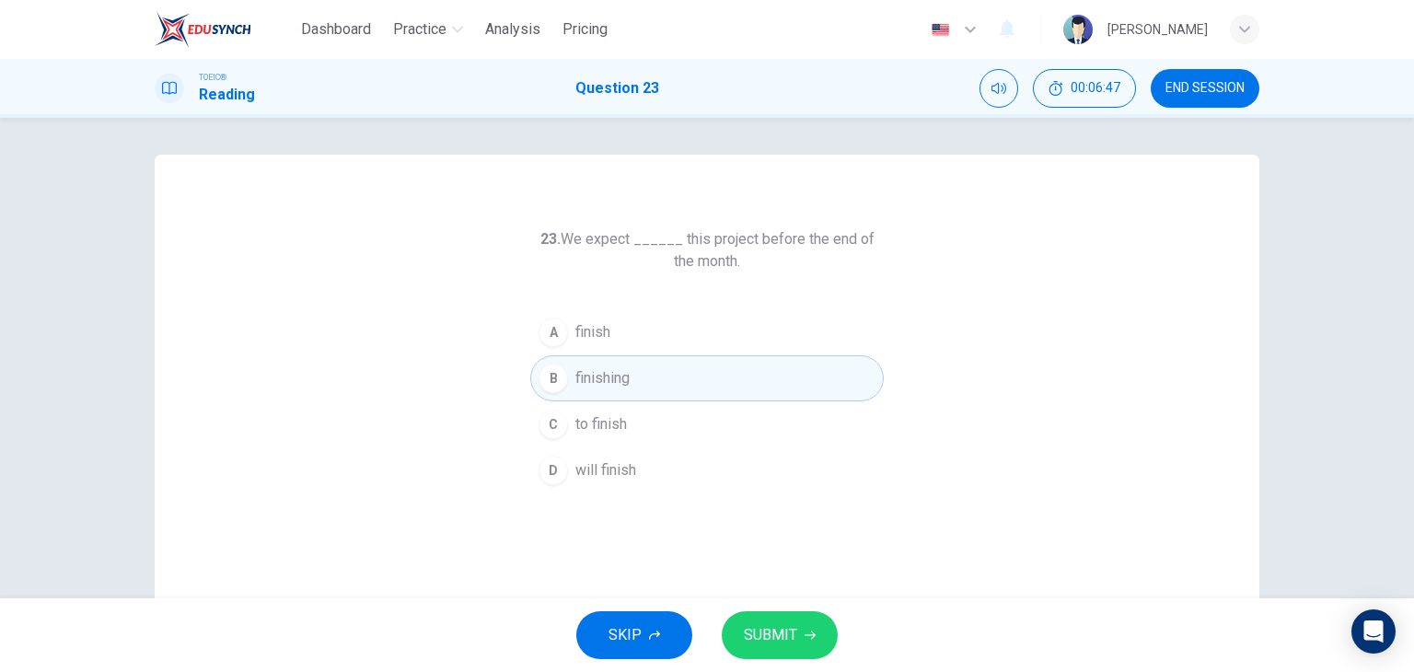
click at [774, 640] on span "SUBMIT" at bounding box center [770, 635] width 53 height 26
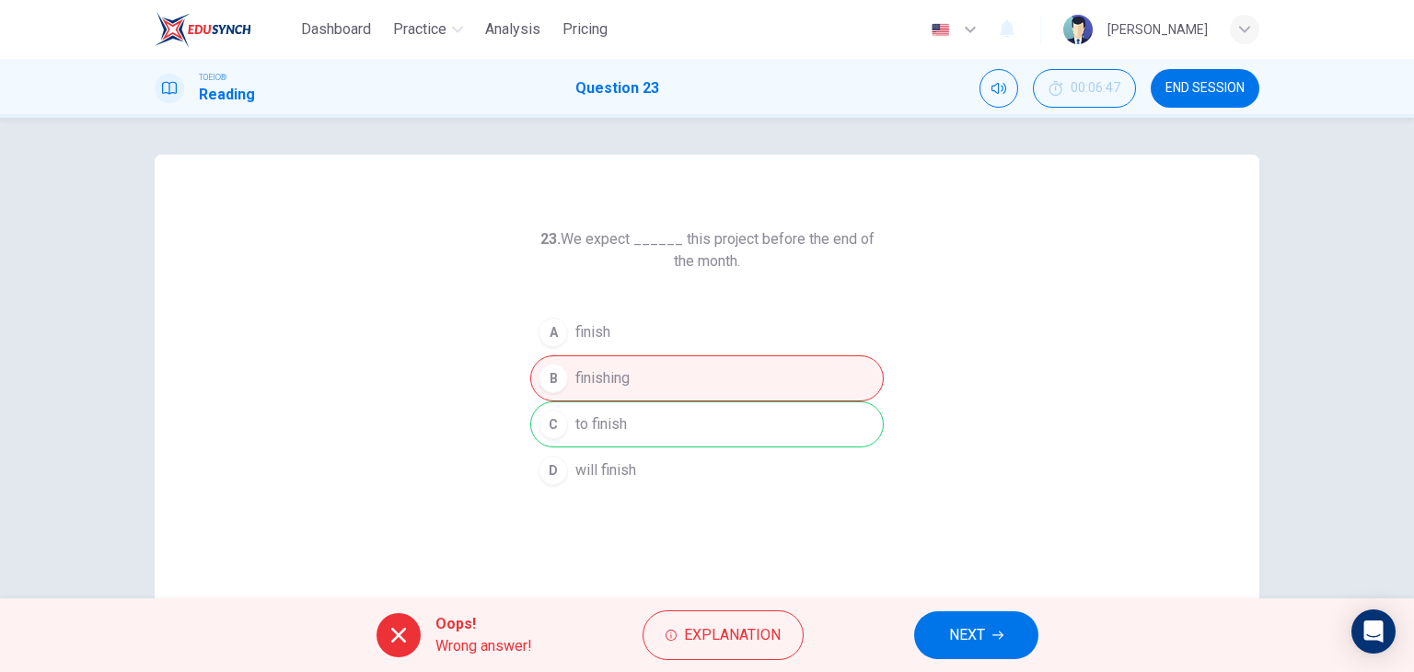
click at [966, 644] on span "NEXT" at bounding box center [967, 635] width 36 height 26
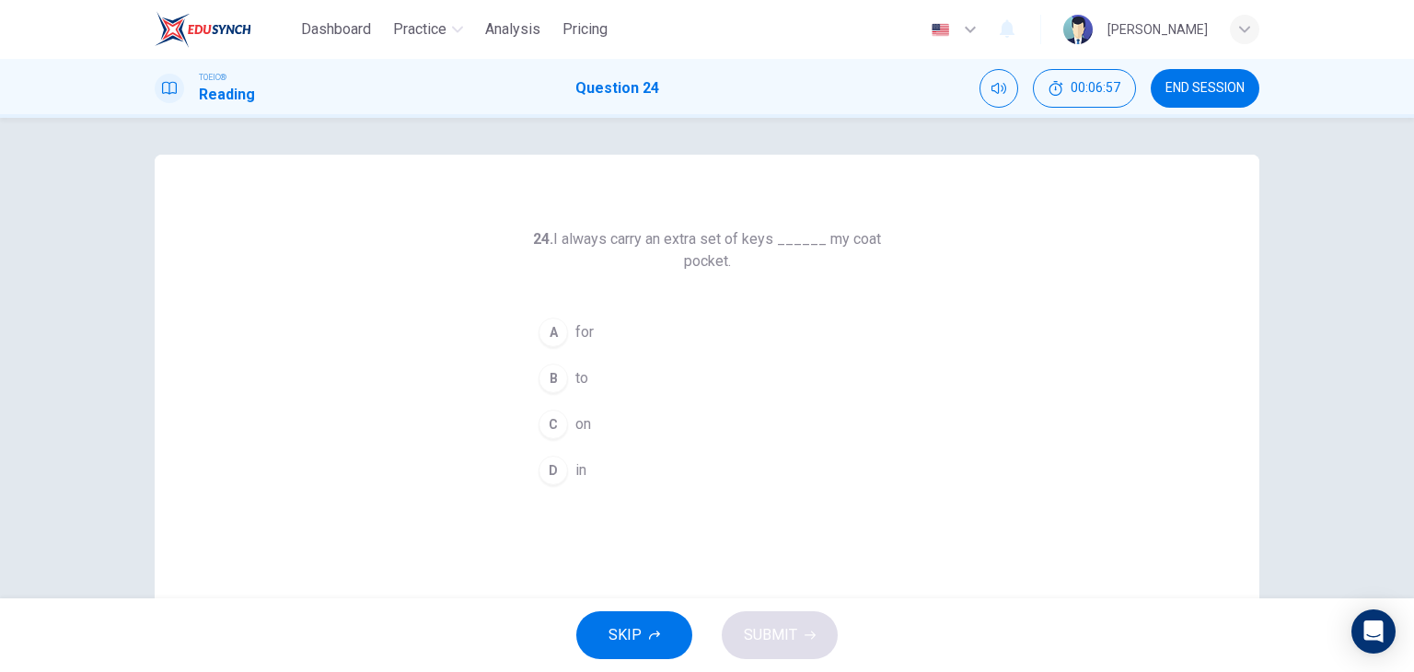
click at [597, 464] on button "D in" at bounding box center [707, 470] width 354 height 46
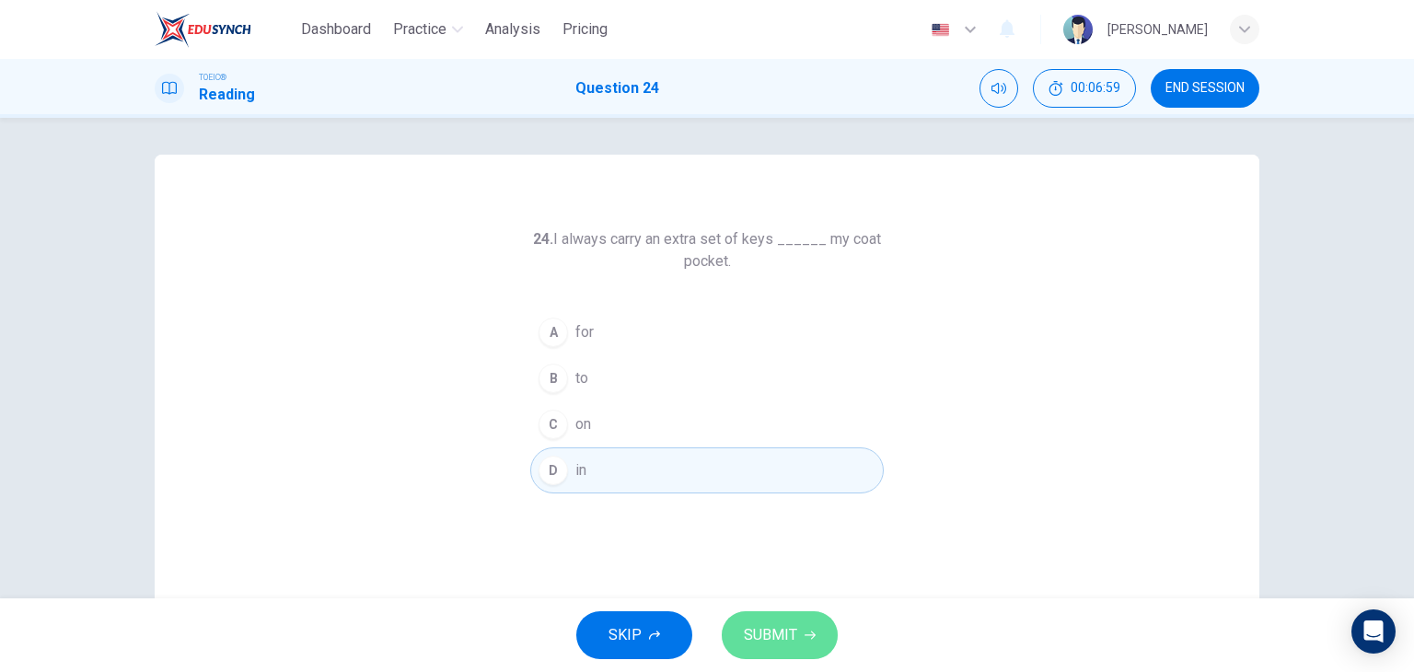
click at [788, 627] on span "SUBMIT" at bounding box center [770, 635] width 53 height 26
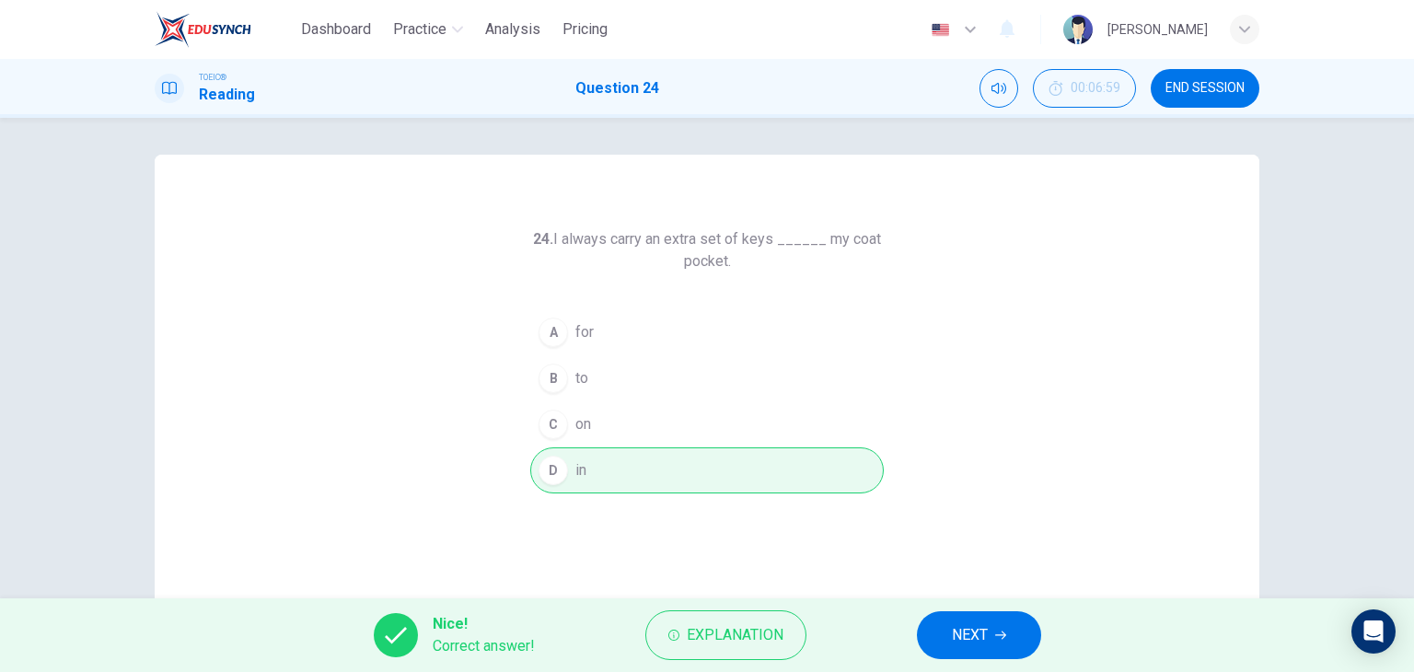
click at [987, 647] on span "NEXT" at bounding box center [970, 635] width 36 height 26
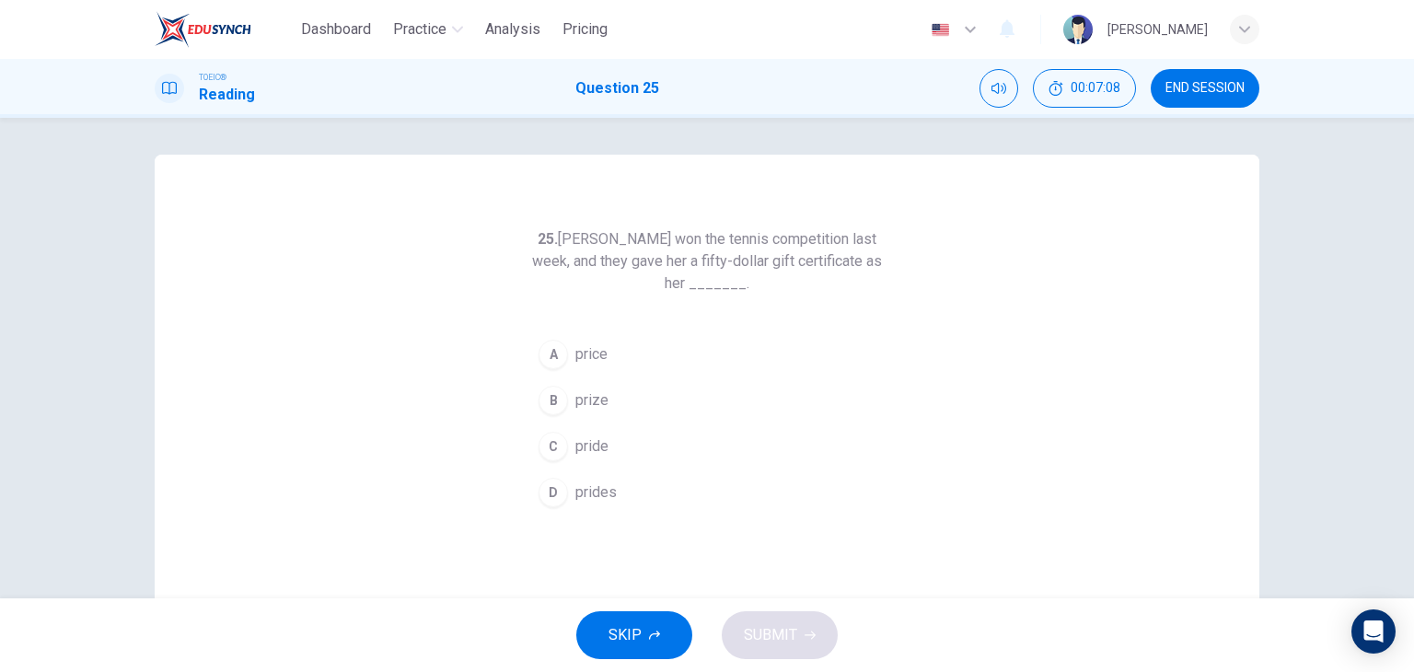
click at [647, 408] on button "B prize" at bounding box center [707, 400] width 354 height 46
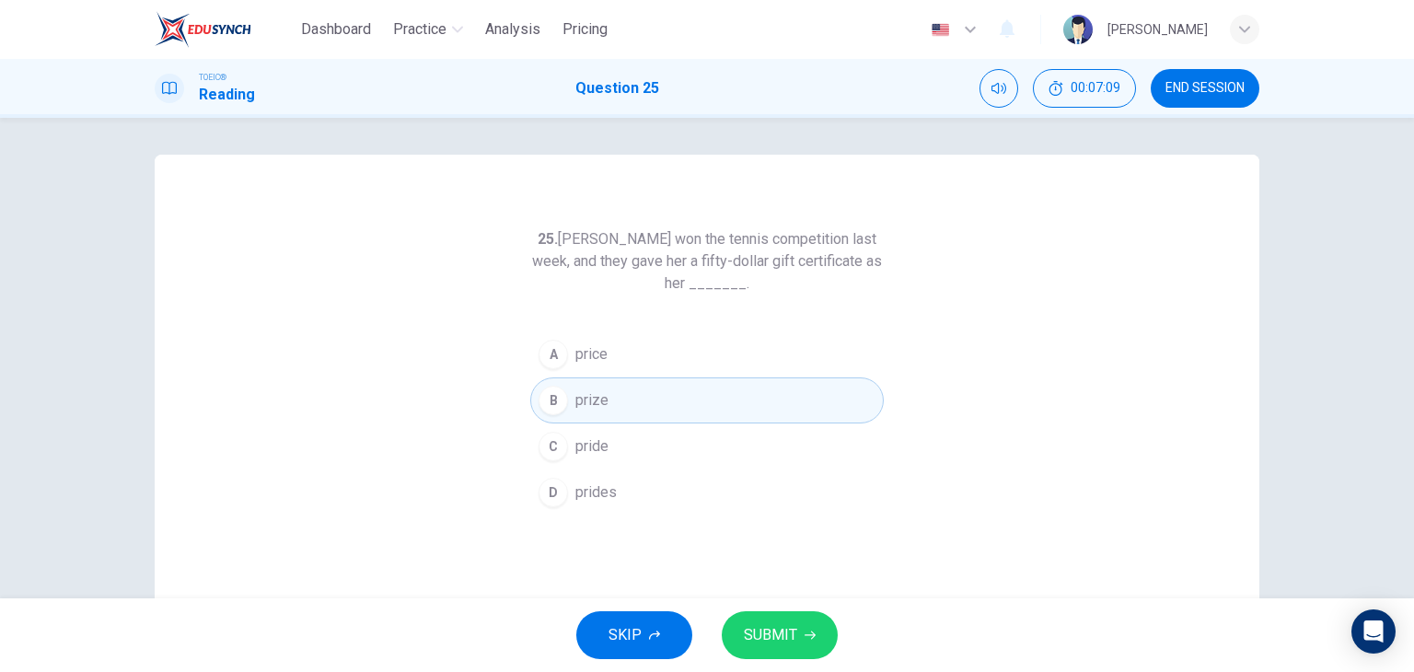
click at [788, 629] on span "SUBMIT" at bounding box center [770, 635] width 53 height 26
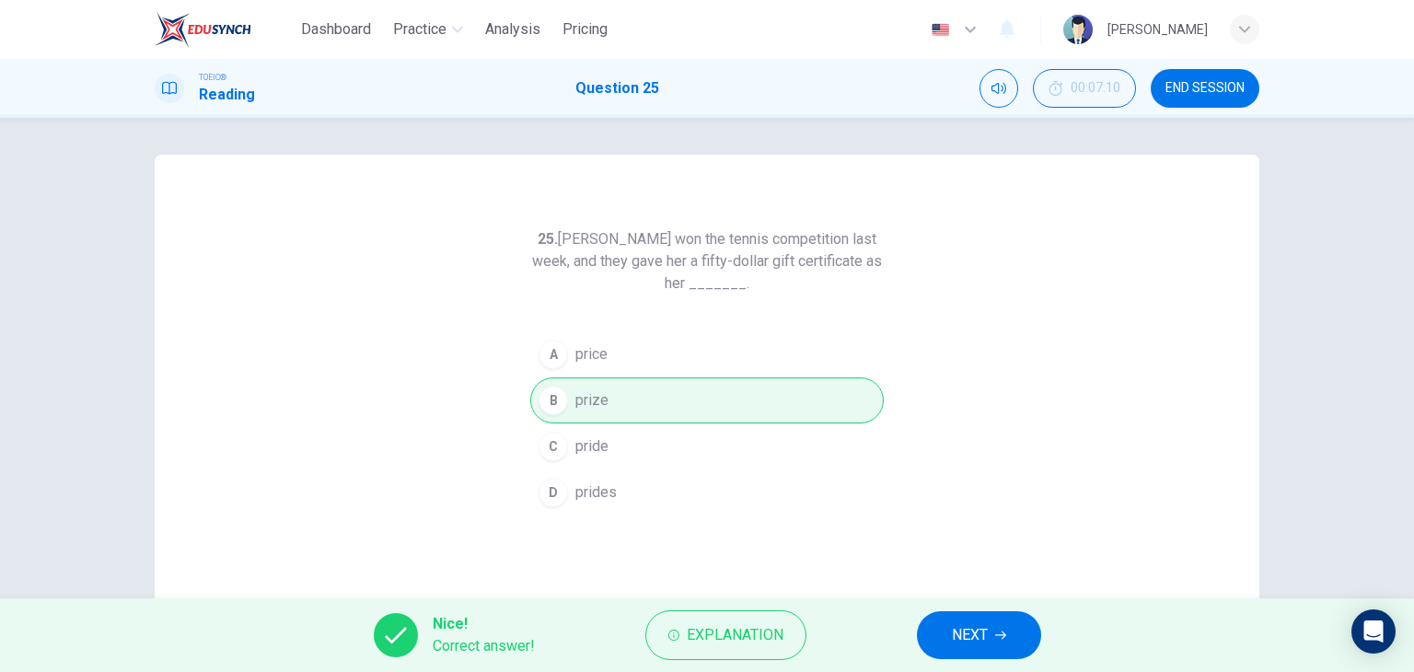
click at [960, 632] on span "NEXT" at bounding box center [970, 635] width 36 height 26
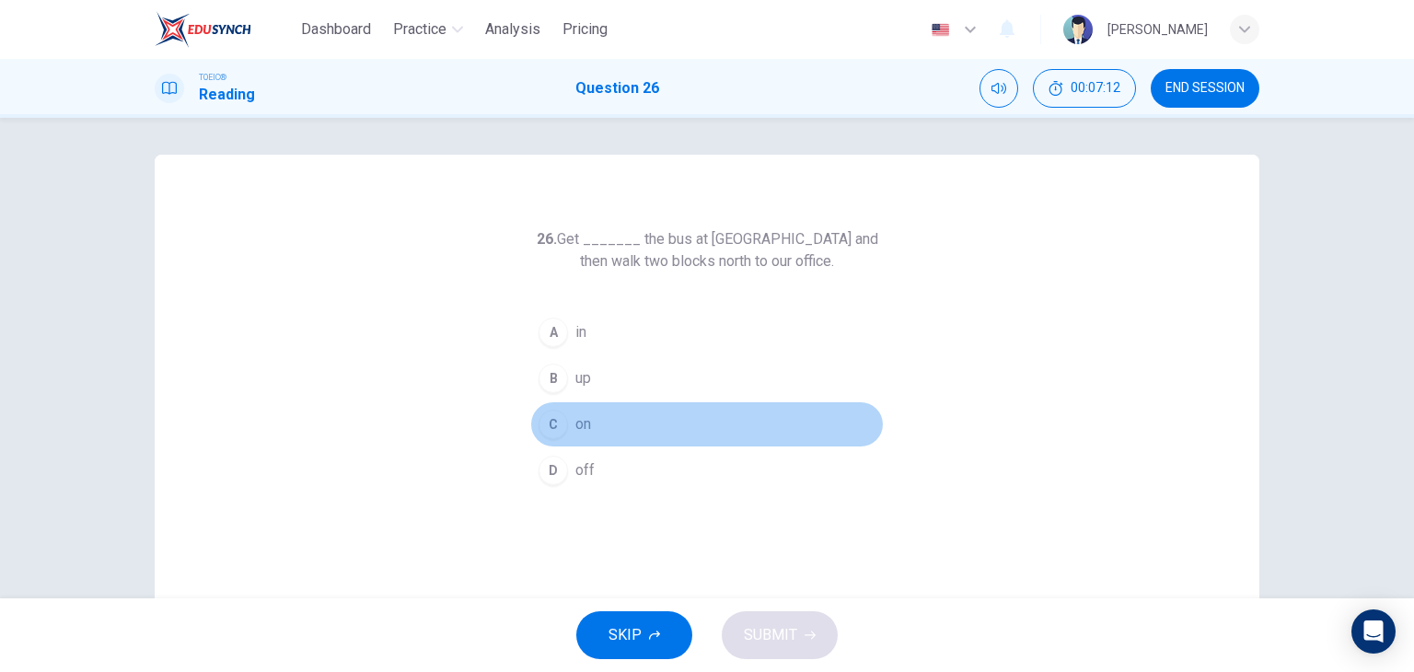
click at [594, 413] on button "C on" at bounding box center [707, 424] width 354 height 46
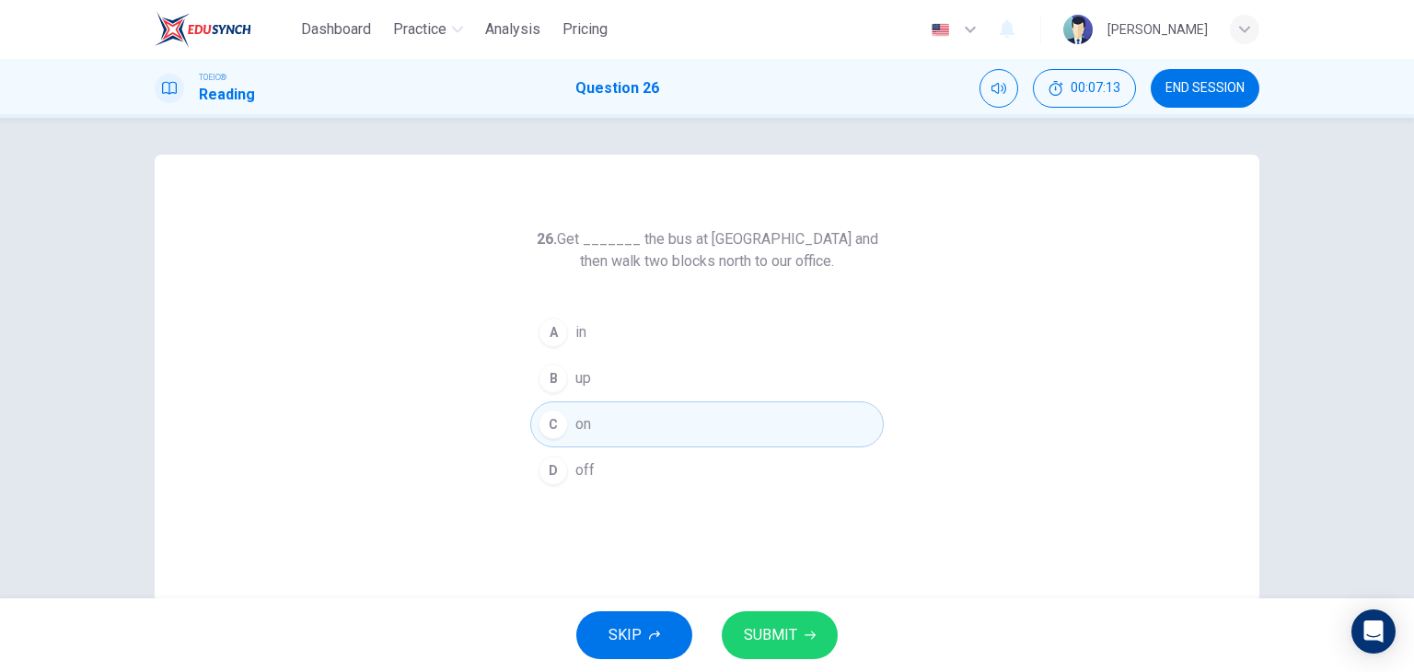
click at [806, 623] on button "SUBMIT" at bounding box center [780, 635] width 116 height 48
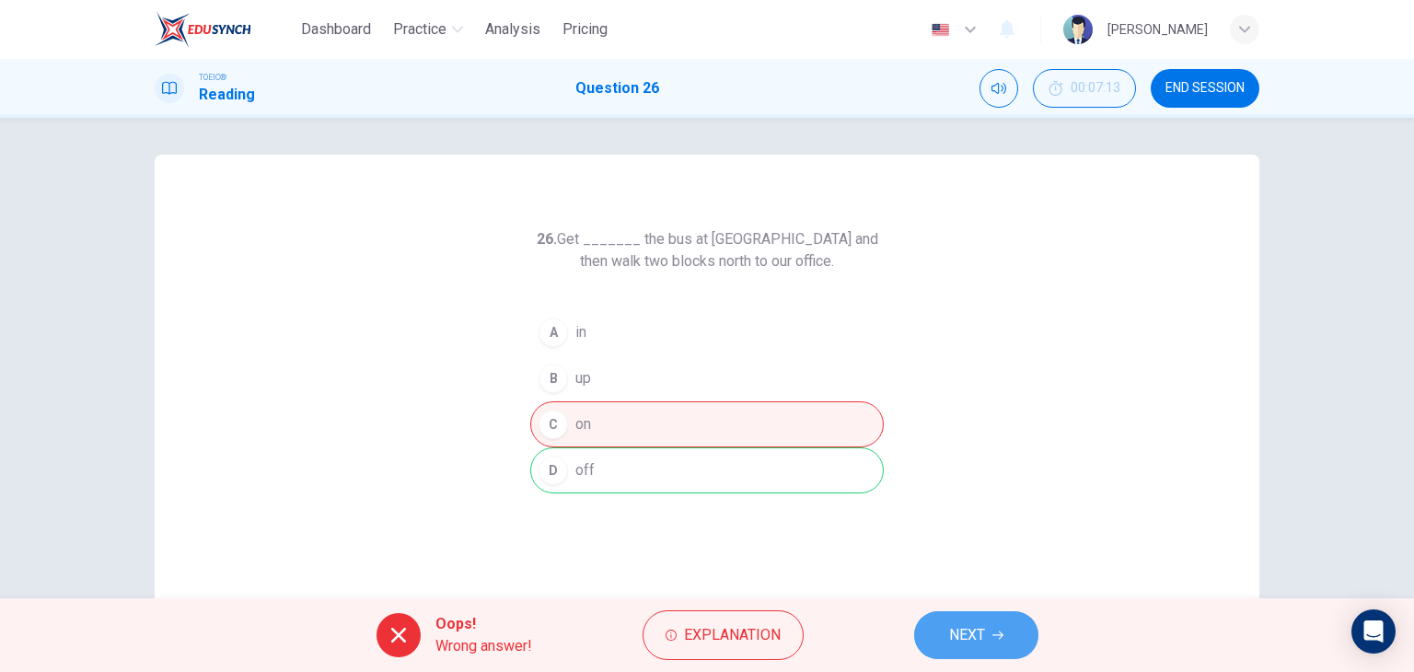
click at [957, 630] on span "NEXT" at bounding box center [967, 635] width 36 height 26
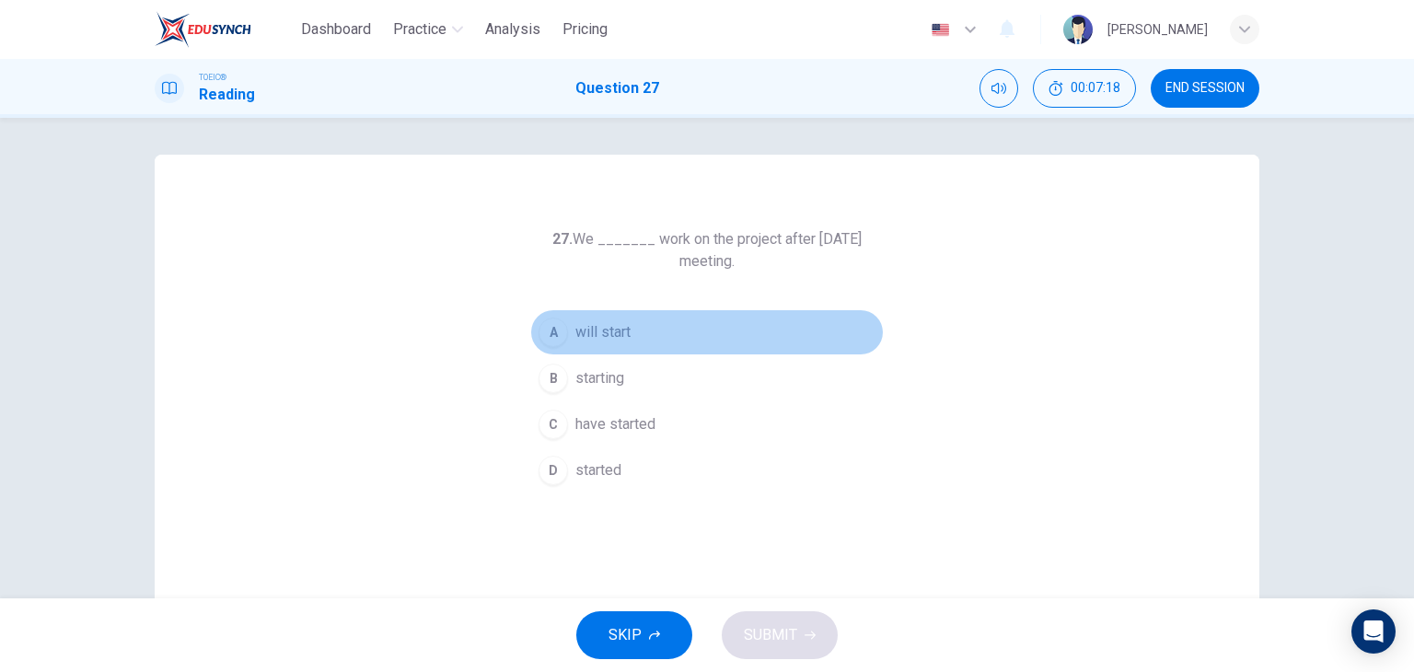
click at [663, 341] on button "A will start" at bounding box center [707, 332] width 354 height 46
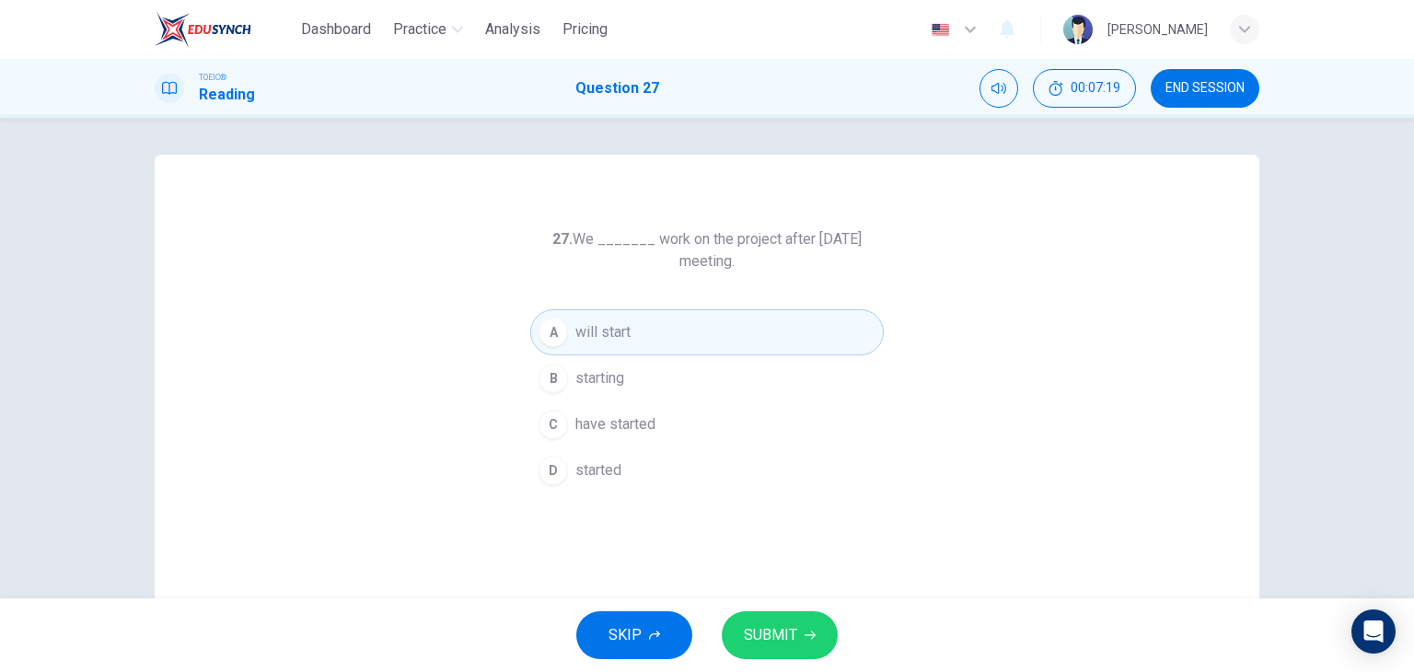
click at [786, 633] on span "SUBMIT" at bounding box center [770, 635] width 53 height 26
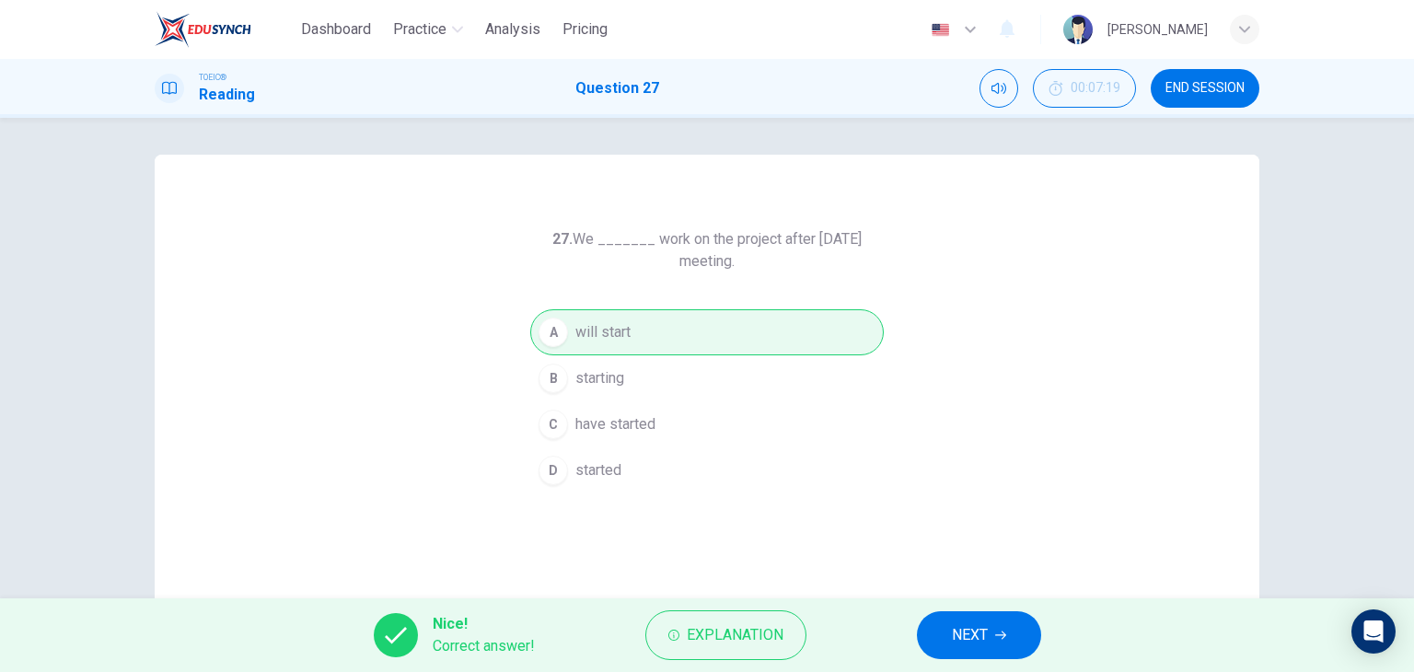
click at [1005, 634] on icon "button" at bounding box center [1000, 636] width 11 height 8
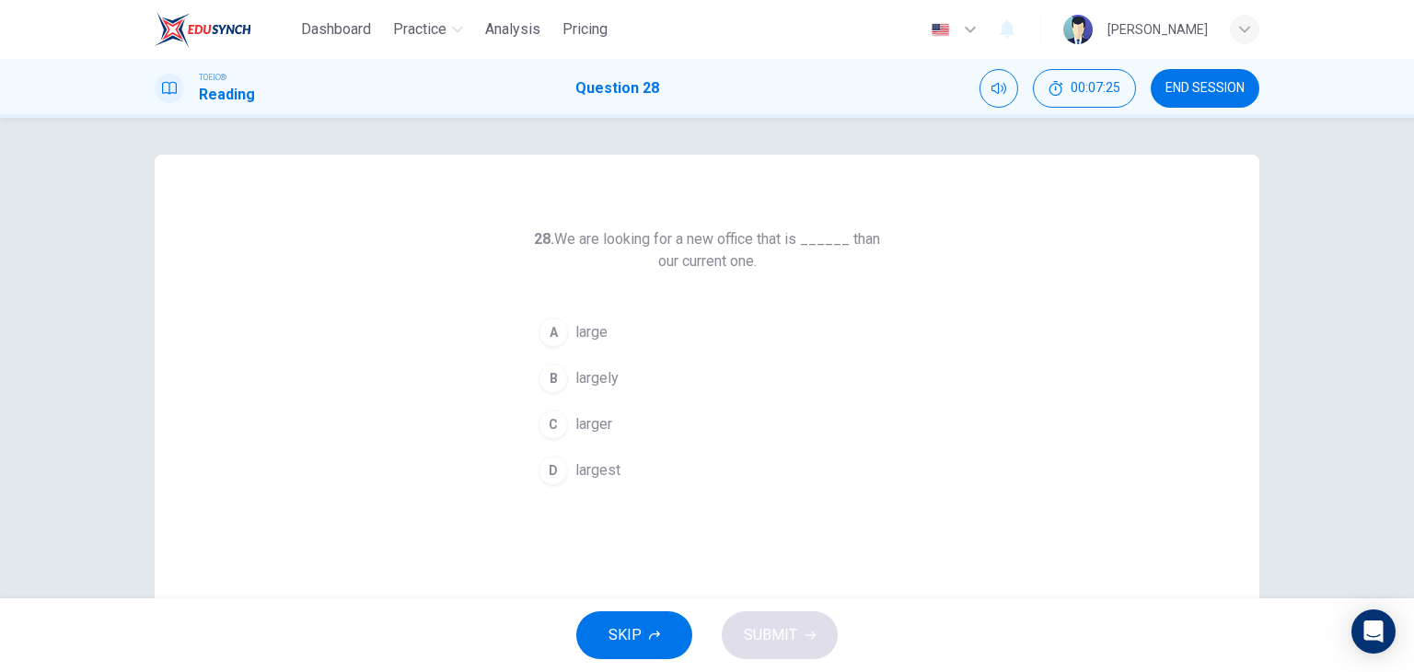
click at [613, 432] on button "C larger" at bounding box center [707, 424] width 354 height 46
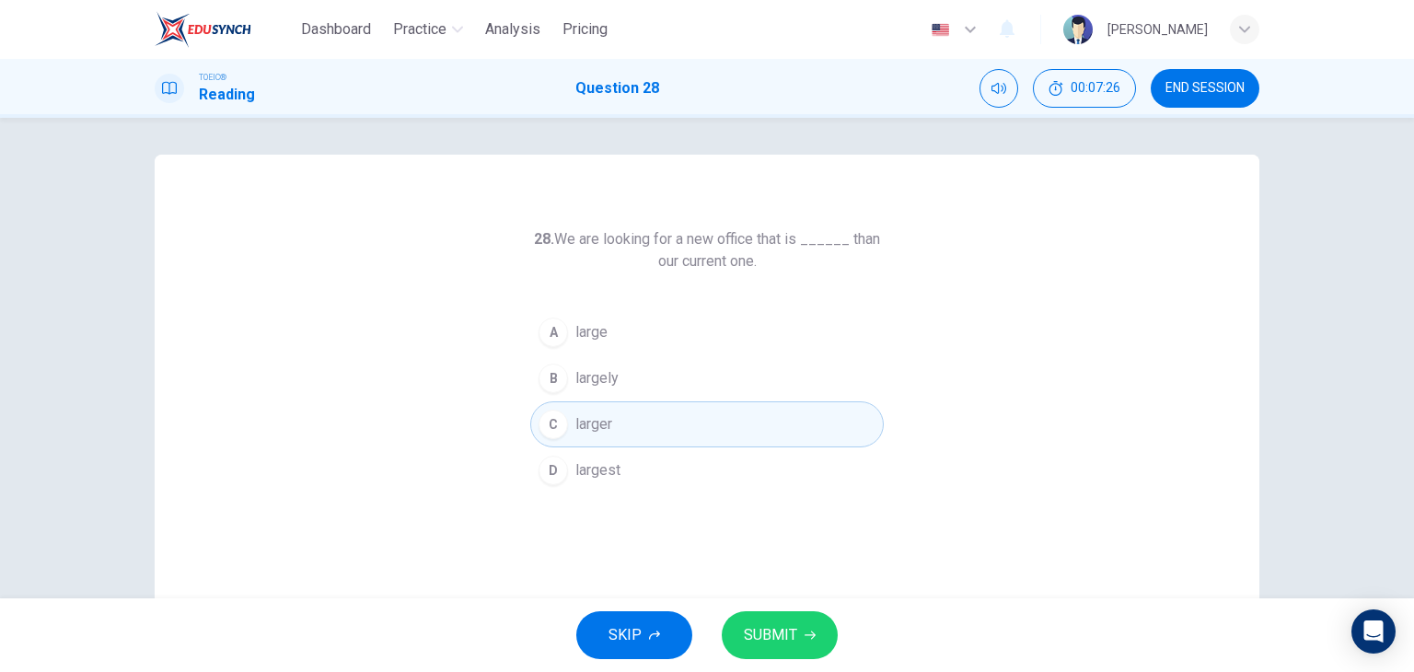
click at [766, 632] on span "SUBMIT" at bounding box center [770, 635] width 53 height 26
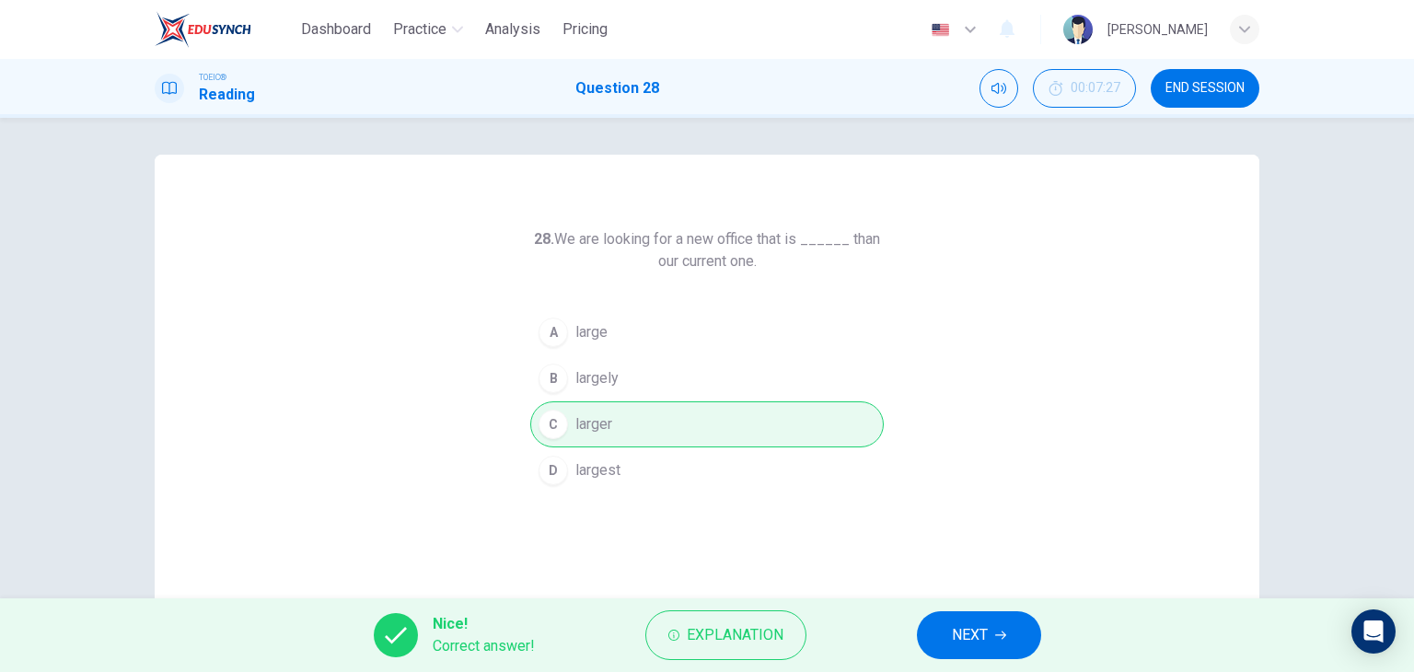
click at [951, 657] on button "NEXT" at bounding box center [979, 635] width 124 height 48
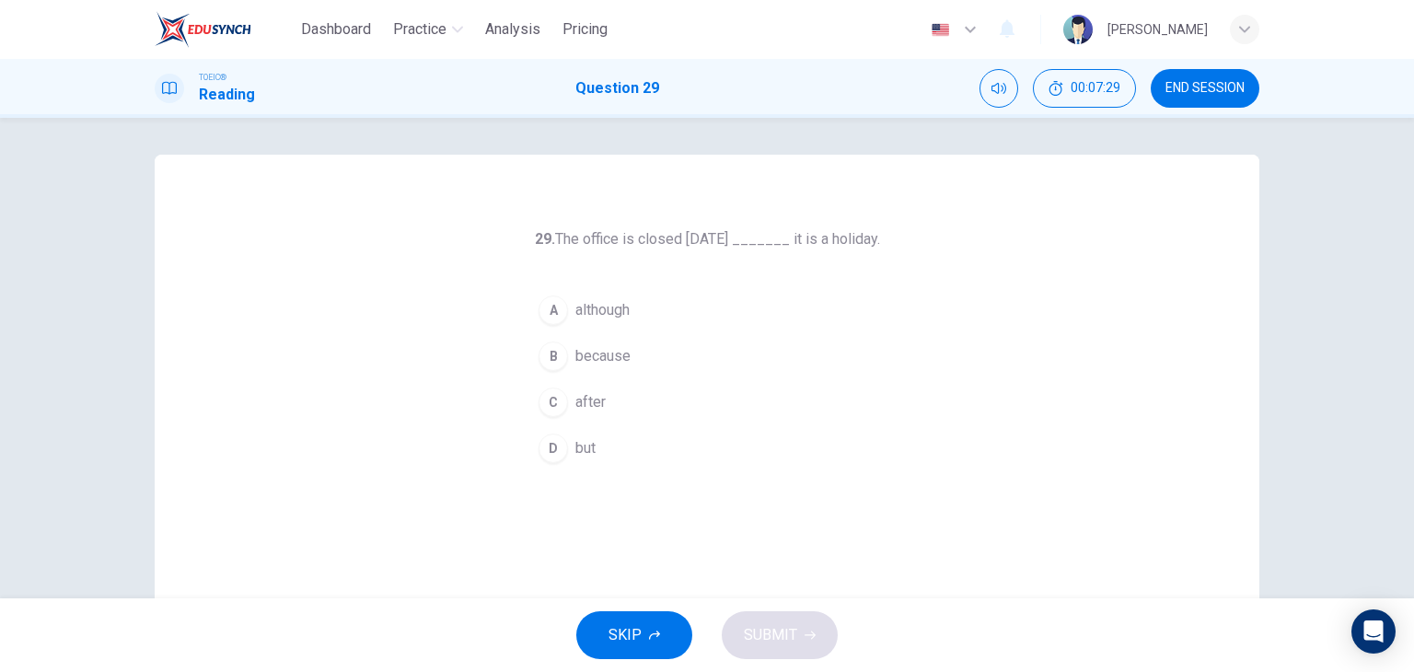
click at [641, 353] on button "B because" at bounding box center [707, 356] width 354 height 46
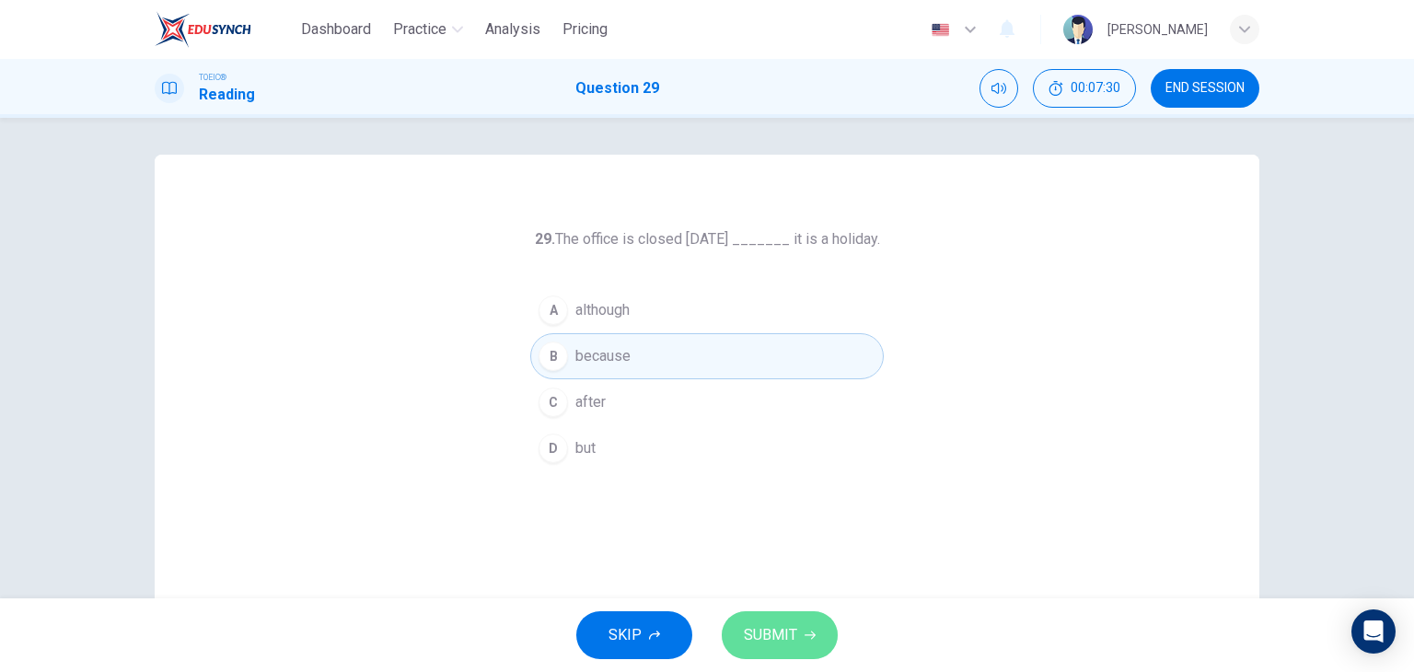
click at [781, 645] on span "SUBMIT" at bounding box center [770, 635] width 53 height 26
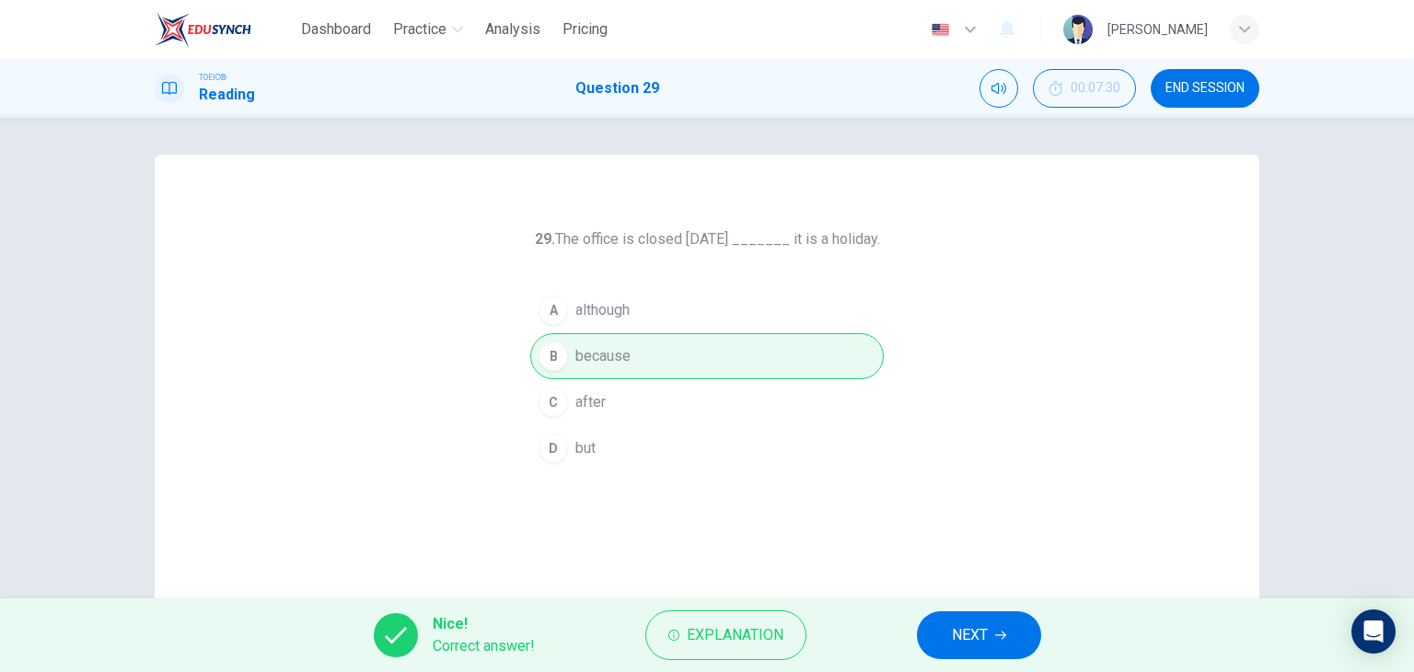
click at [931, 649] on button "NEXT" at bounding box center [979, 635] width 124 height 48
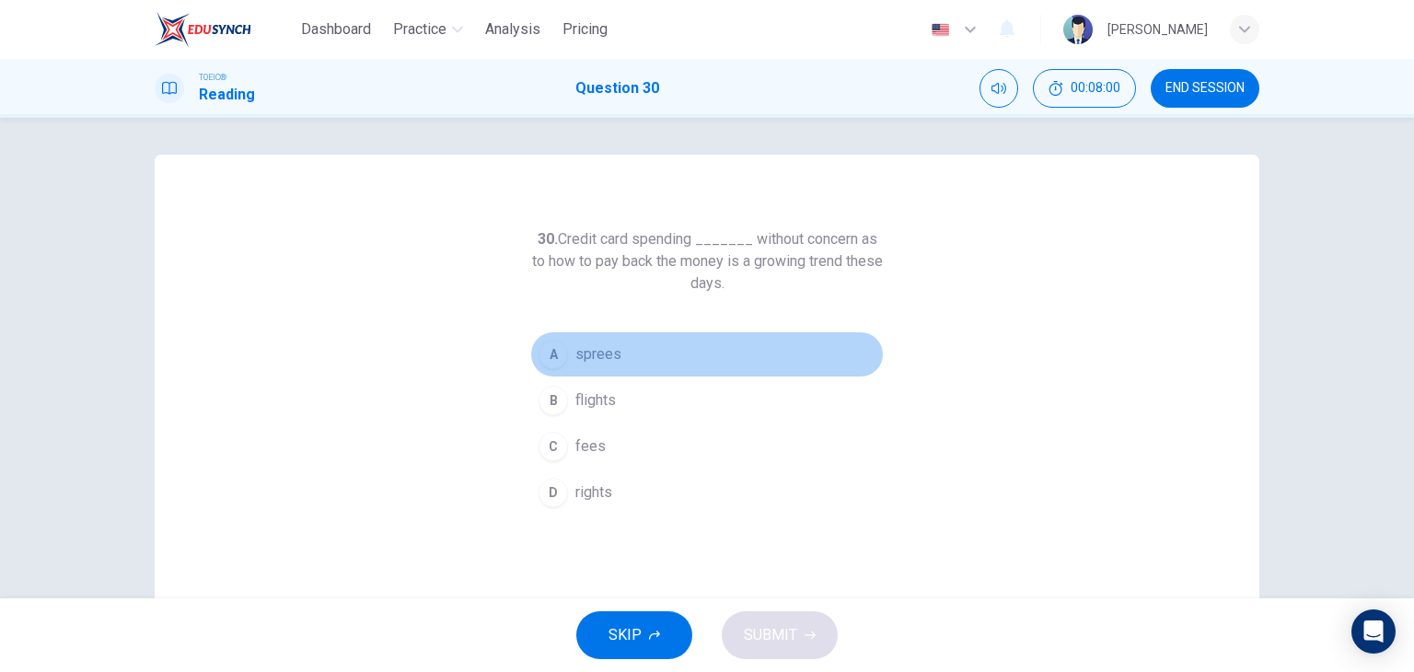
click at [630, 354] on button "A sprees" at bounding box center [707, 354] width 354 height 46
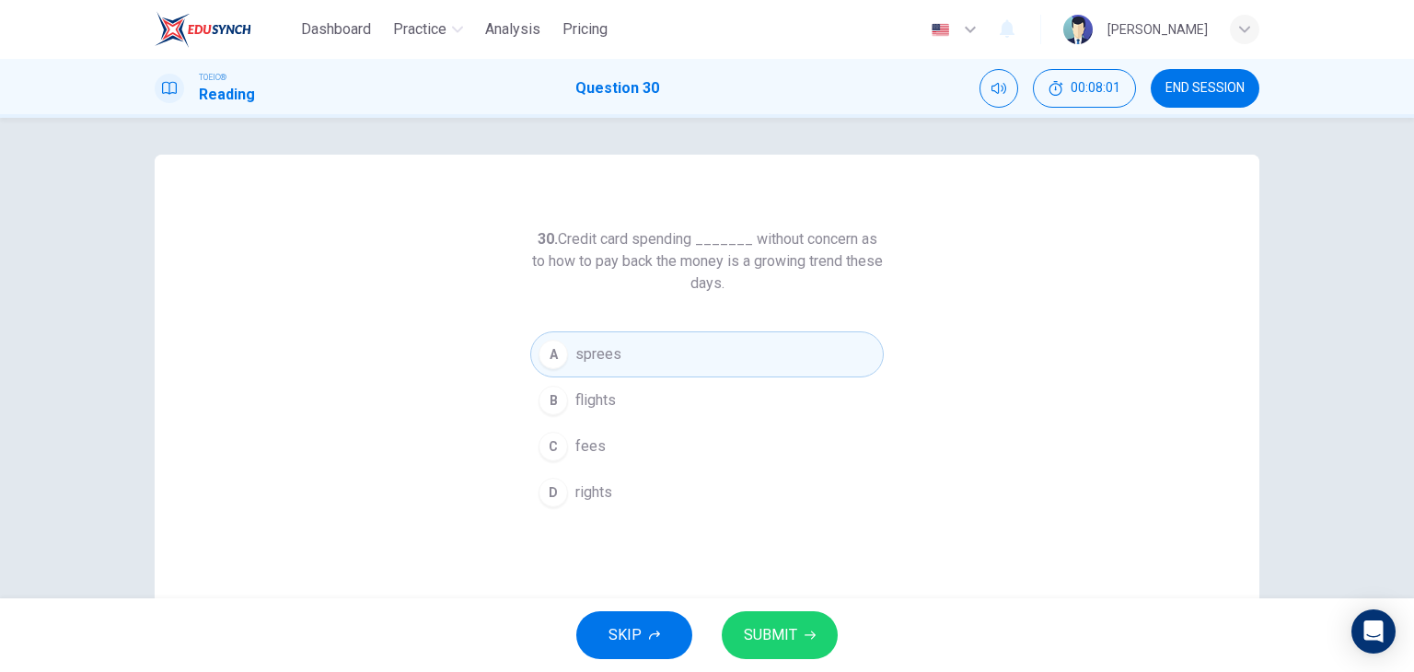
click at [782, 649] on button "SUBMIT" at bounding box center [780, 635] width 116 height 48
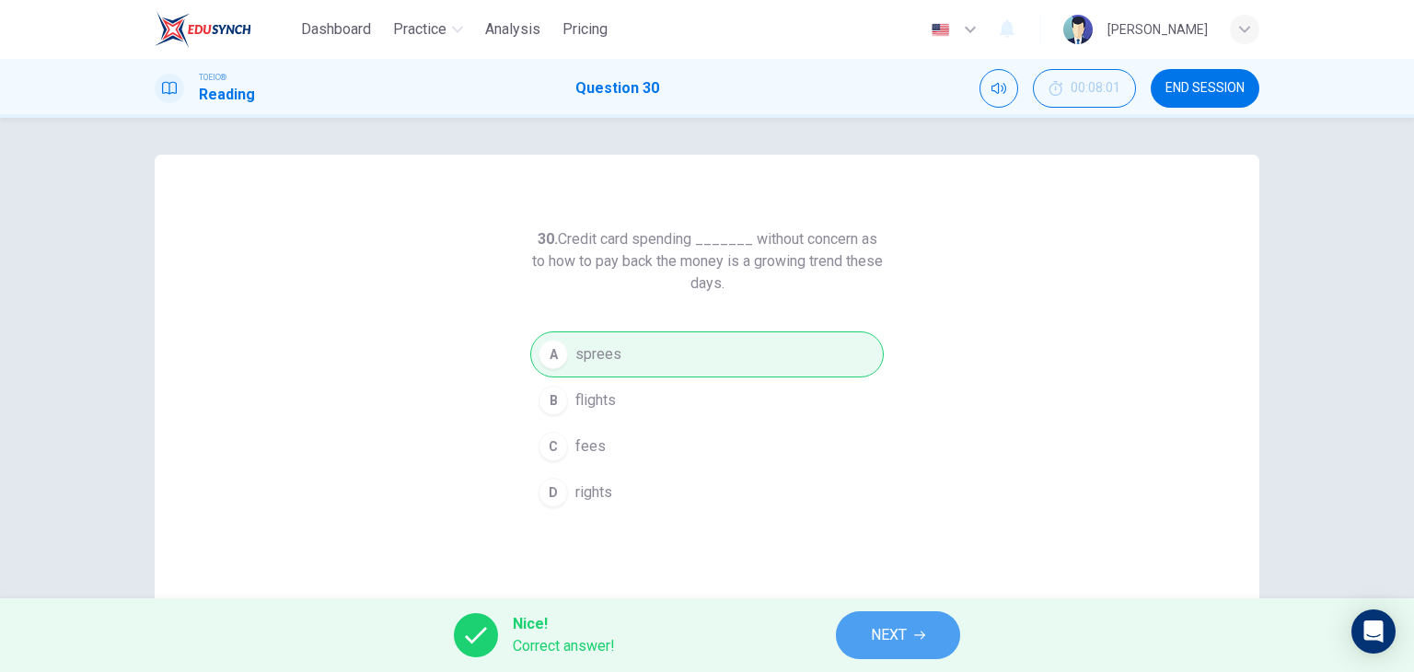
click at [889, 635] on span "NEXT" at bounding box center [889, 635] width 36 height 26
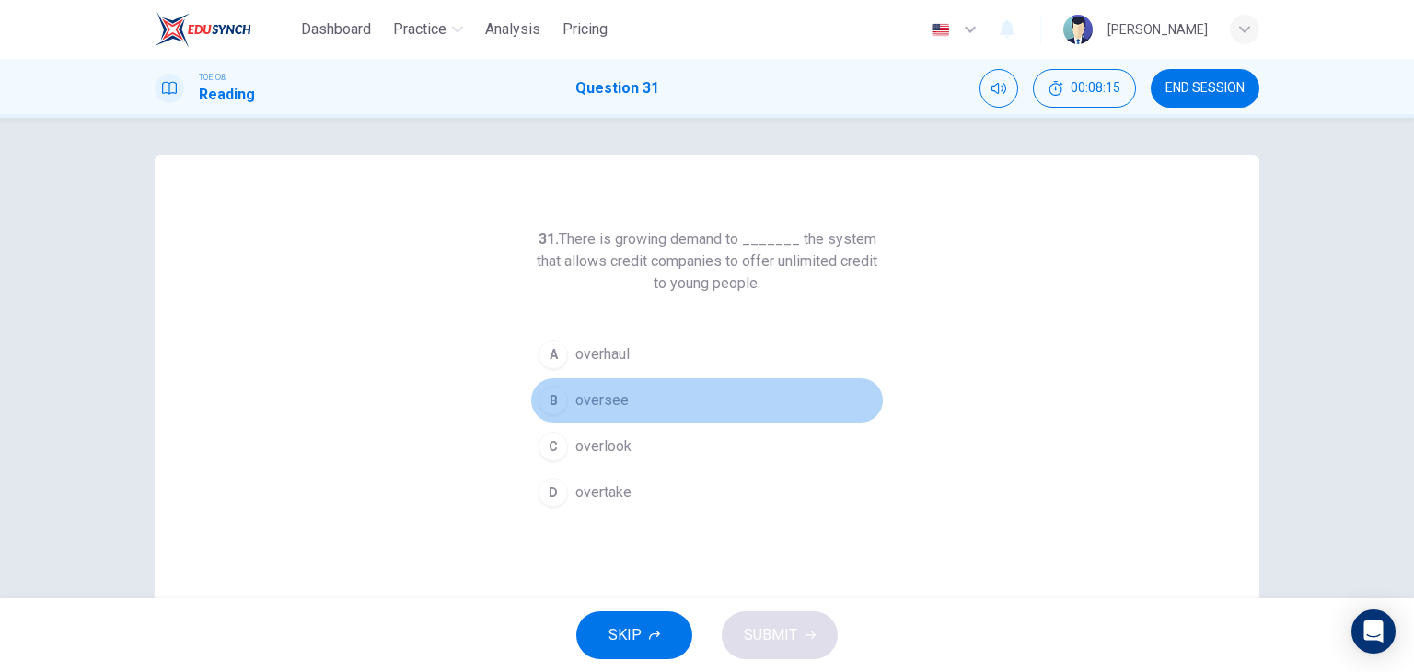
click at [608, 400] on span "oversee" at bounding box center [601, 400] width 53 height 22
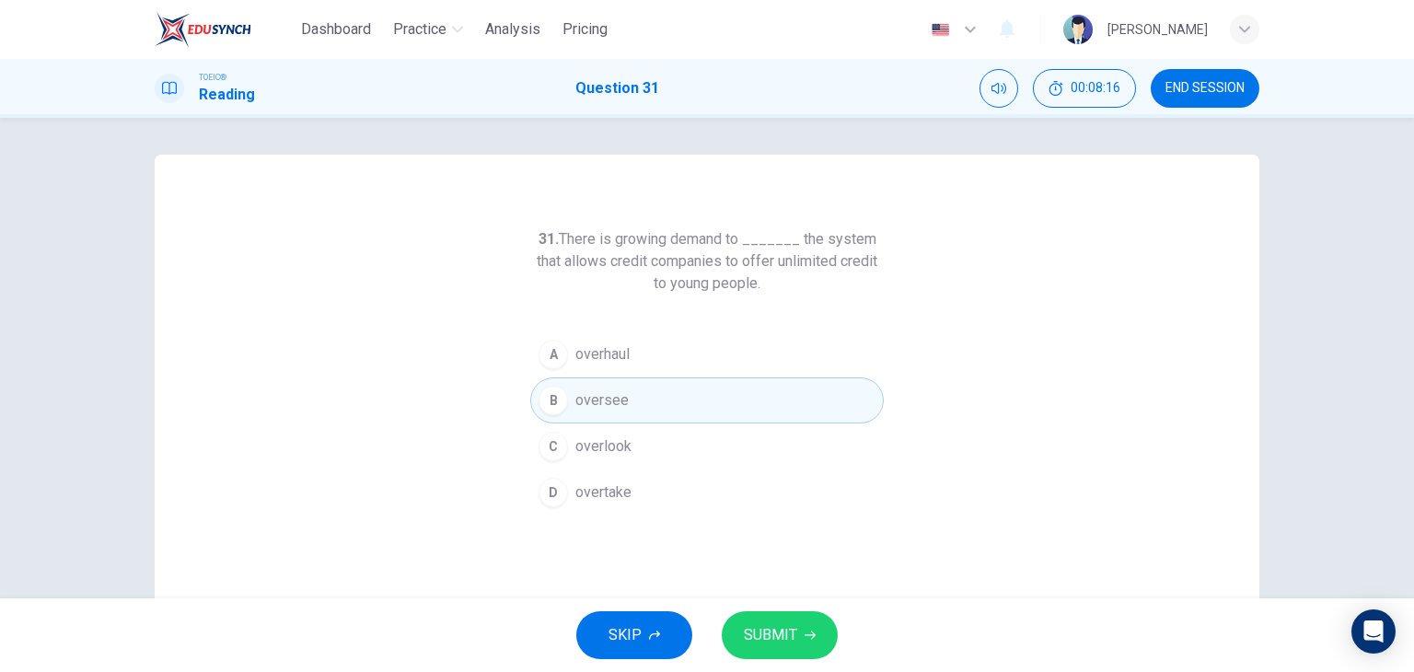
click at [776, 631] on span "SUBMIT" at bounding box center [770, 635] width 53 height 26
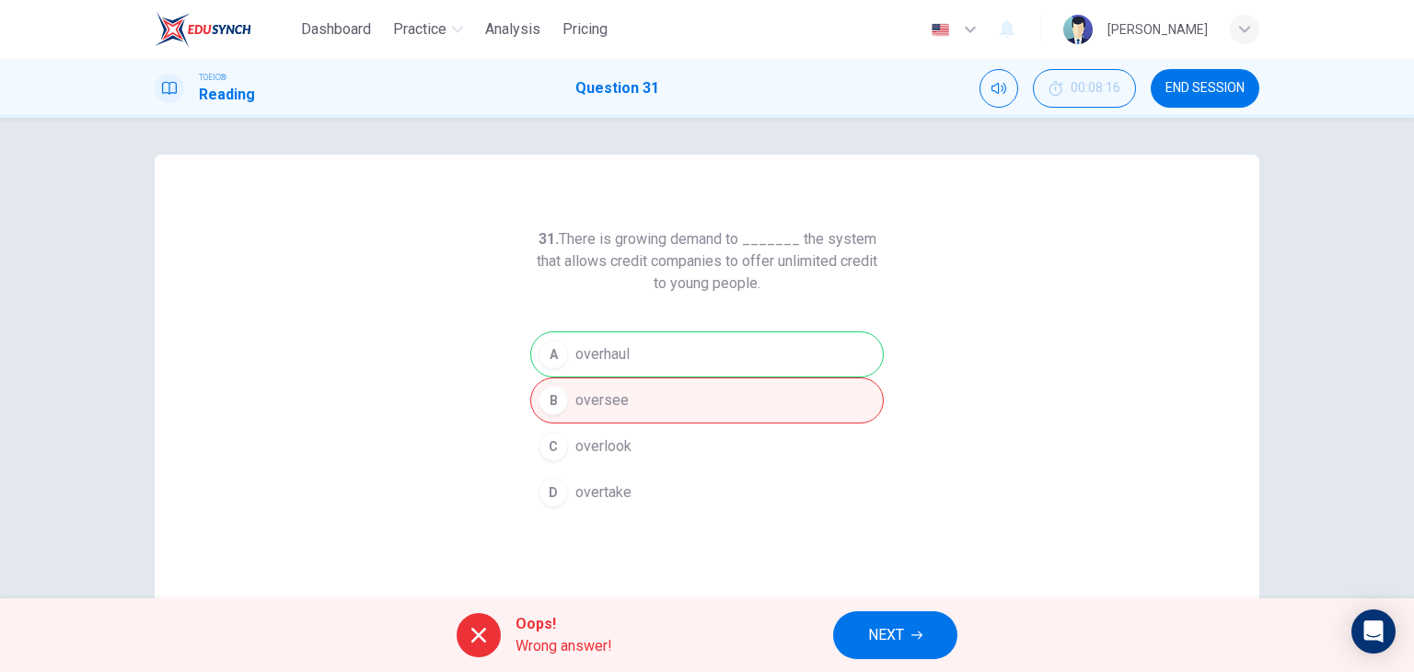
click at [896, 626] on span "NEXT" at bounding box center [886, 635] width 36 height 26
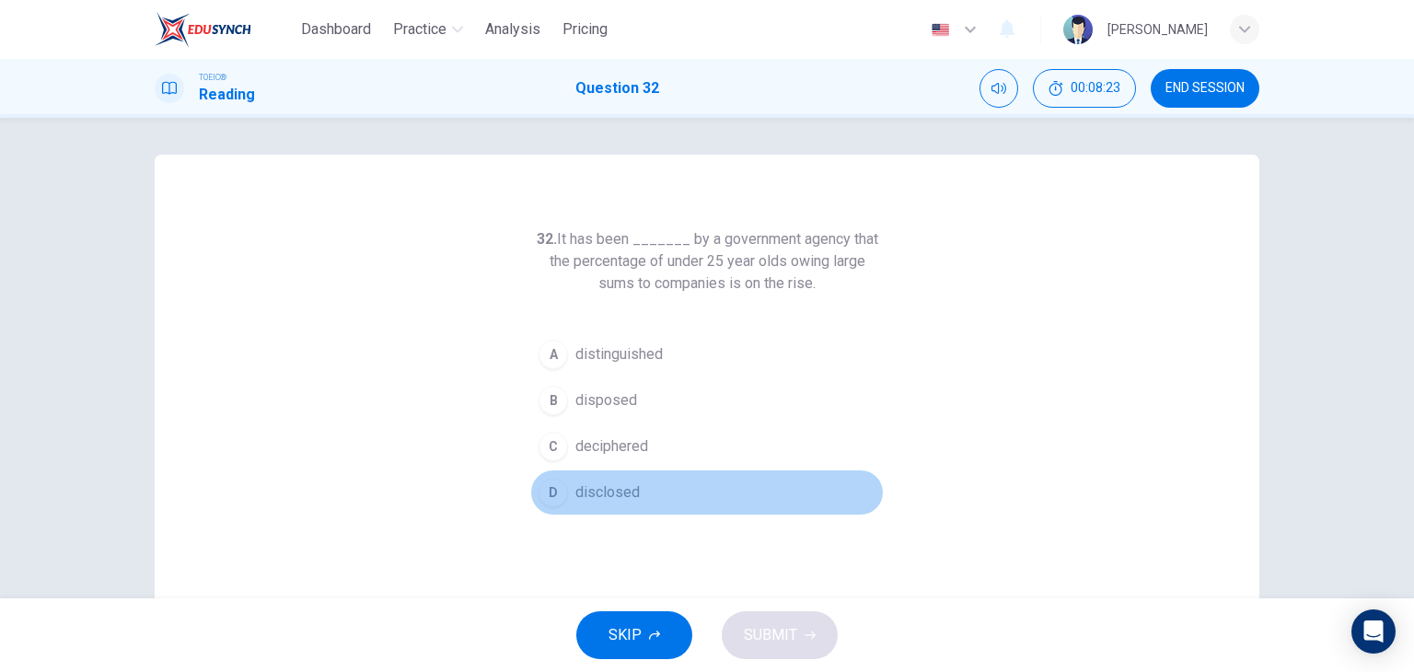
click at [586, 495] on span "disclosed" at bounding box center [607, 492] width 64 height 22
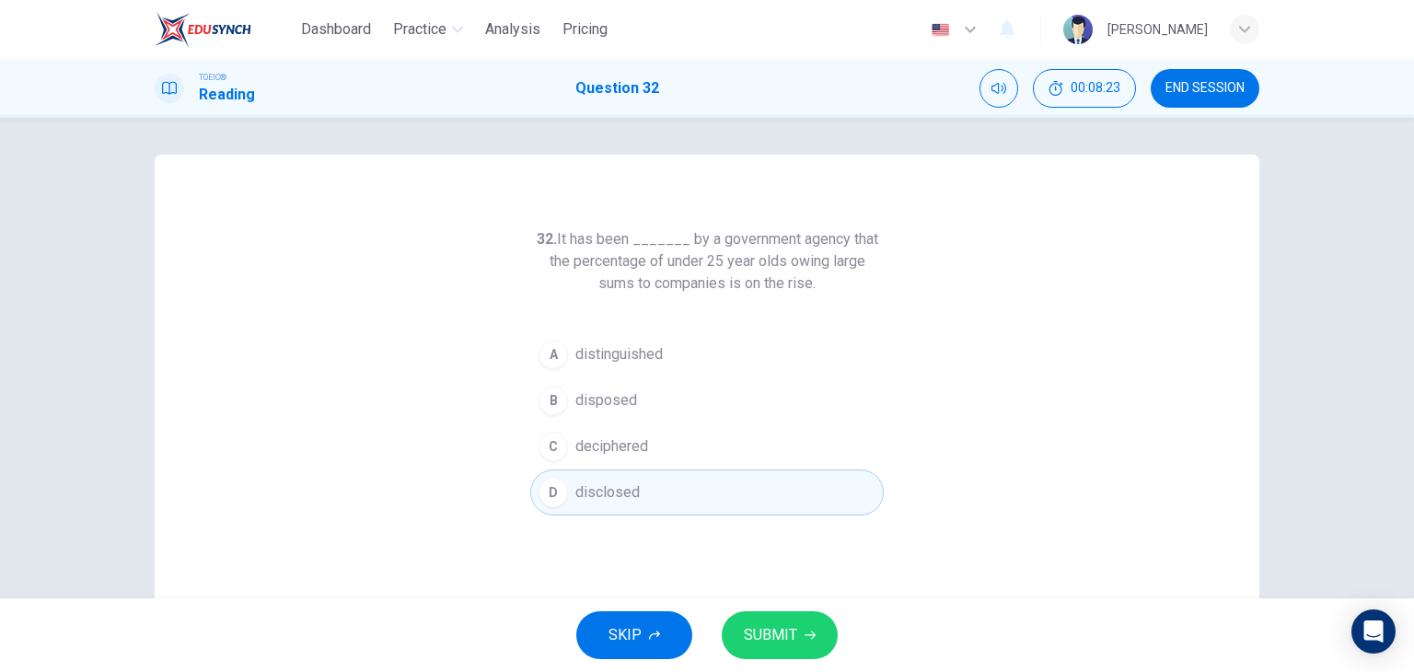
click at [736, 642] on button "SUBMIT" at bounding box center [780, 635] width 116 height 48
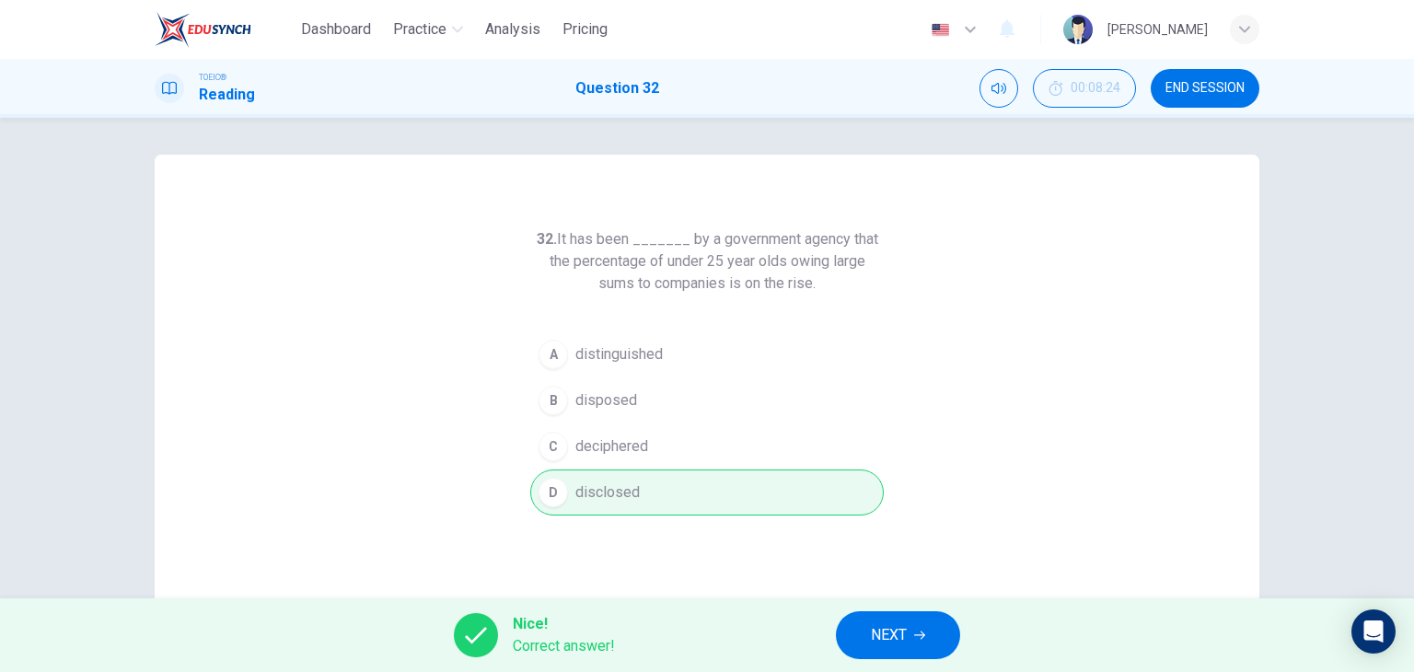
click at [863, 642] on button "NEXT" at bounding box center [898, 635] width 124 height 48
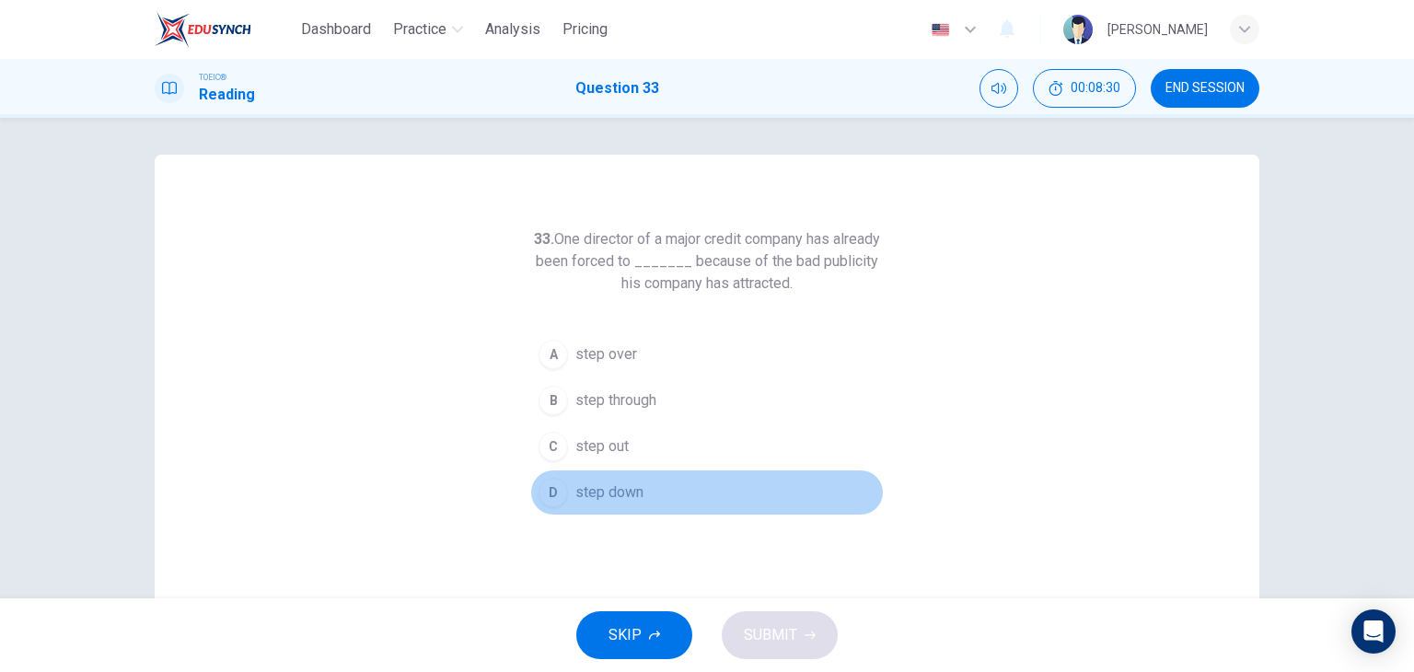
click at [704, 493] on button "D step down" at bounding box center [707, 493] width 354 height 46
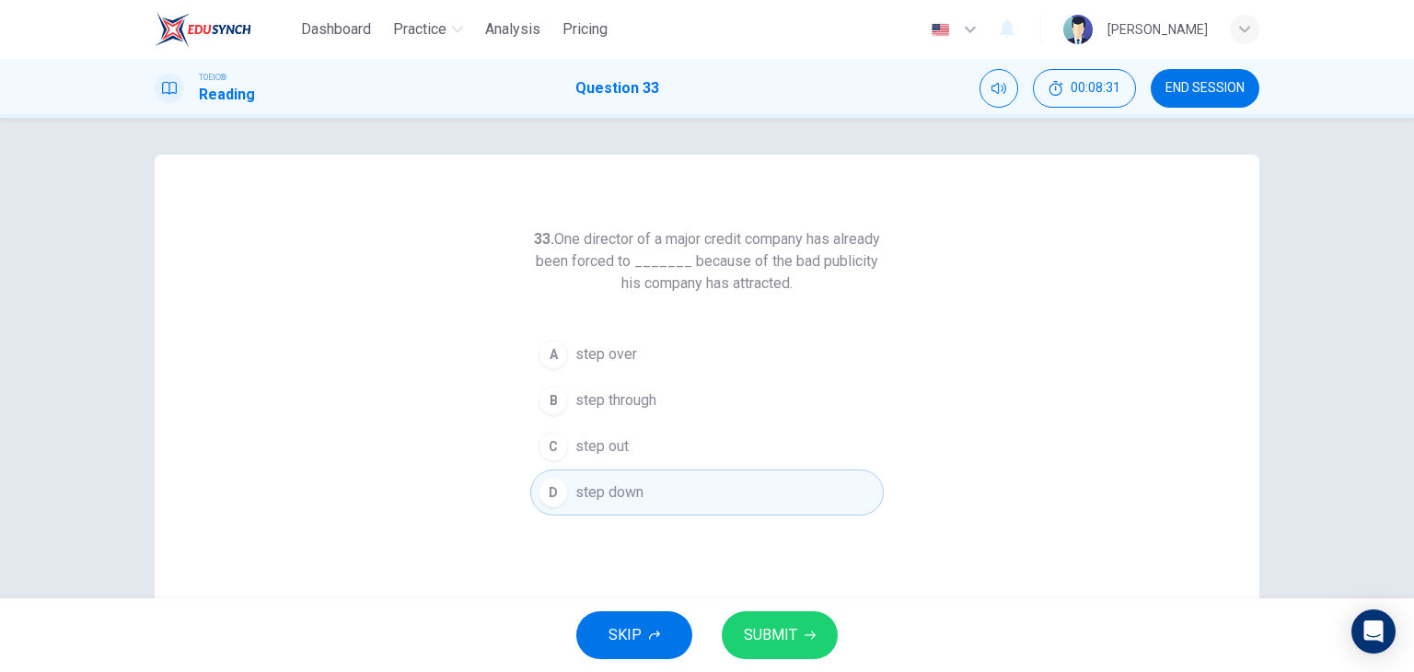
click at [782, 630] on span "SUBMIT" at bounding box center [770, 635] width 53 height 26
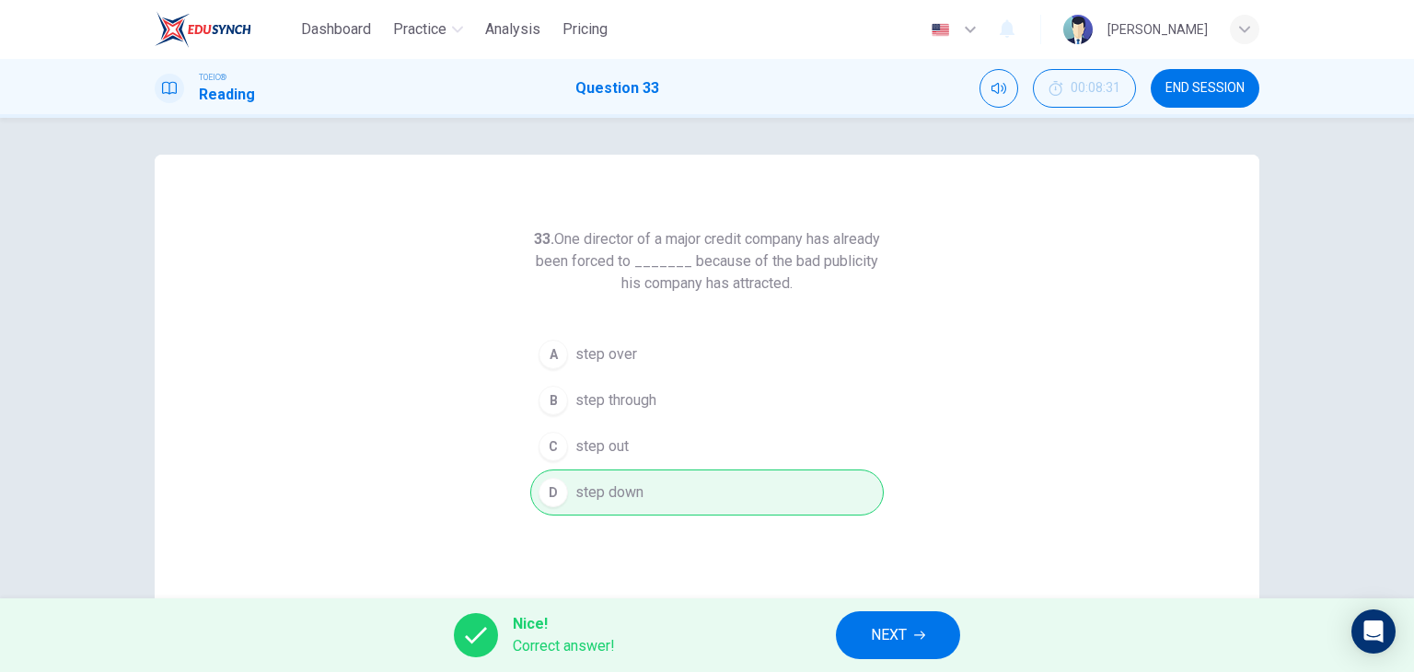
click at [893, 632] on span "NEXT" at bounding box center [889, 635] width 36 height 26
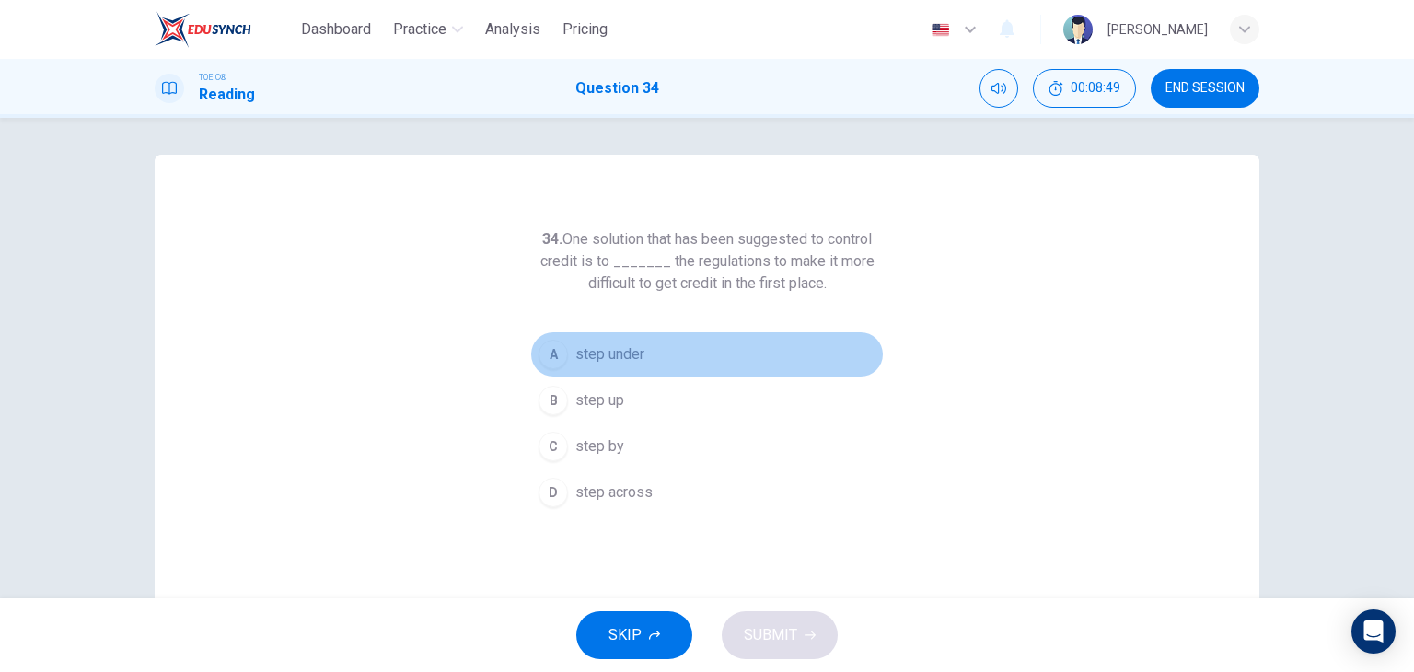
click at [640, 347] on button "A step under" at bounding box center [707, 354] width 354 height 46
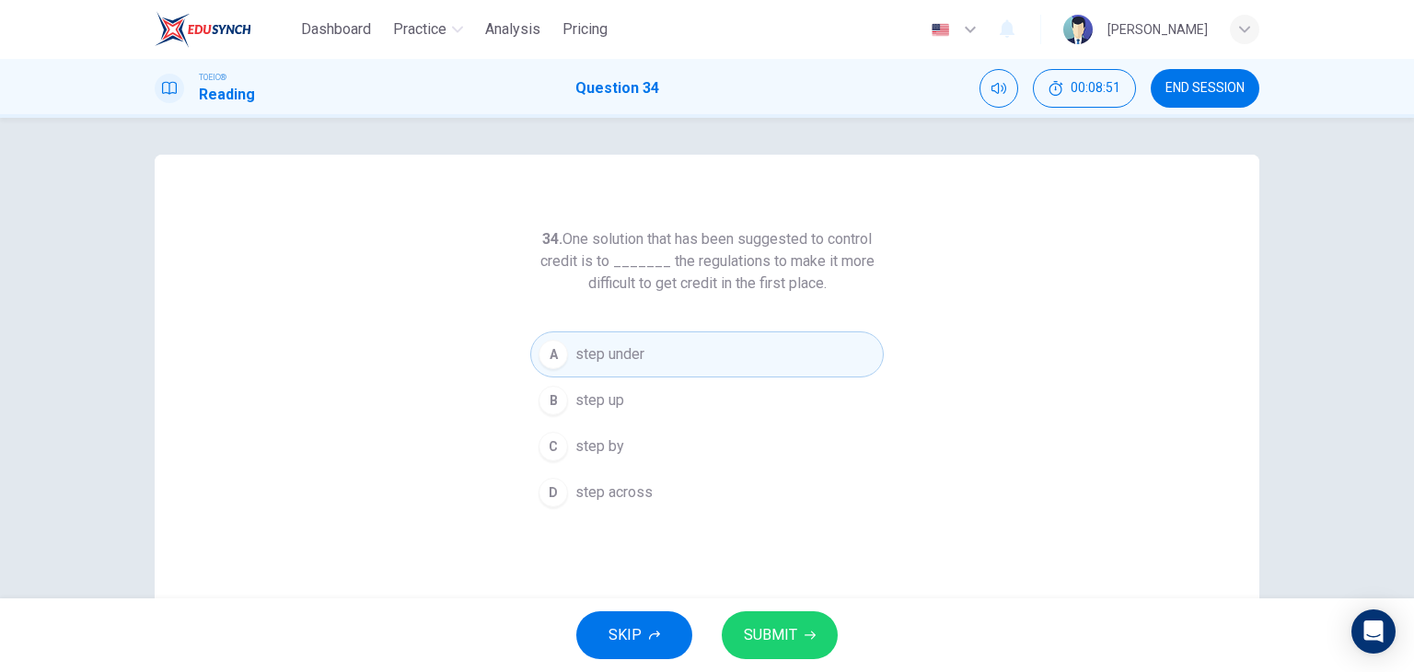
click at [777, 642] on span "SUBMIT" at bounding box center [770, 635] width 53 height 26
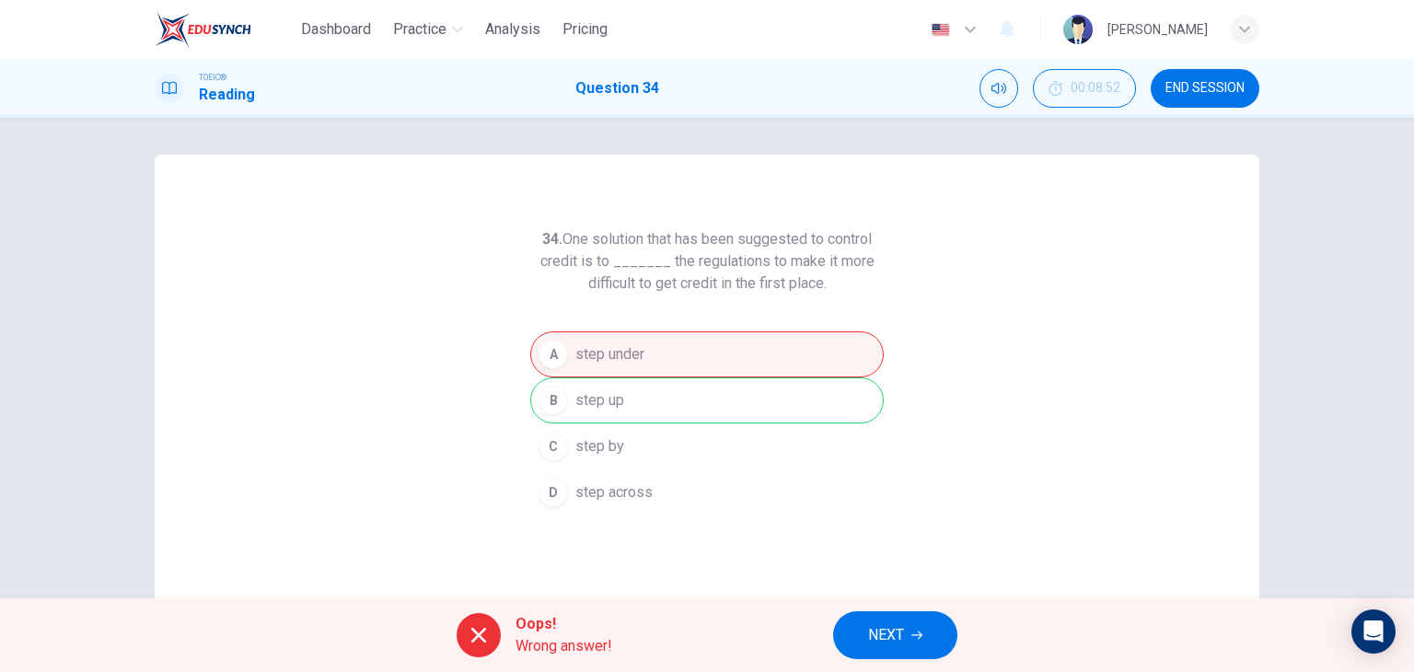
click at [863, 633] on button "NEXT" at bounding box center [895, 635] width 124 height 48
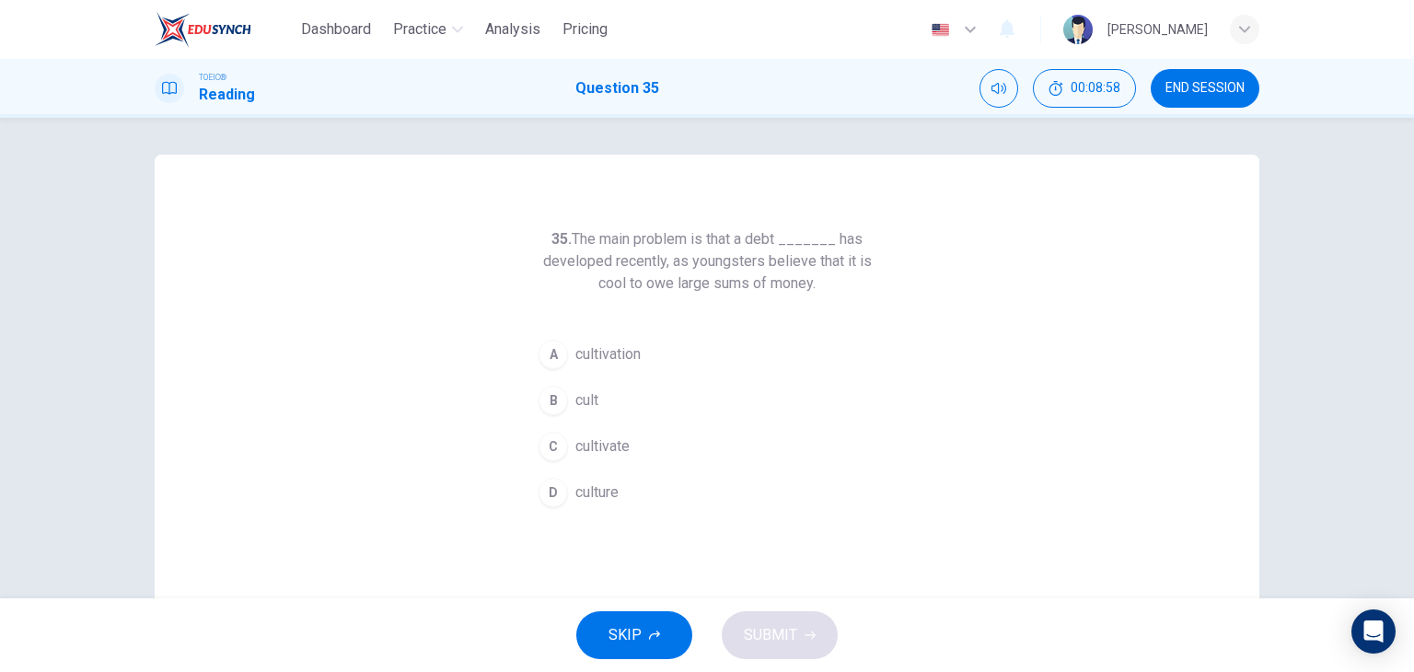
click at [652, 480] on button "D culture" at bounding box center [707, 493] width 354 height 46
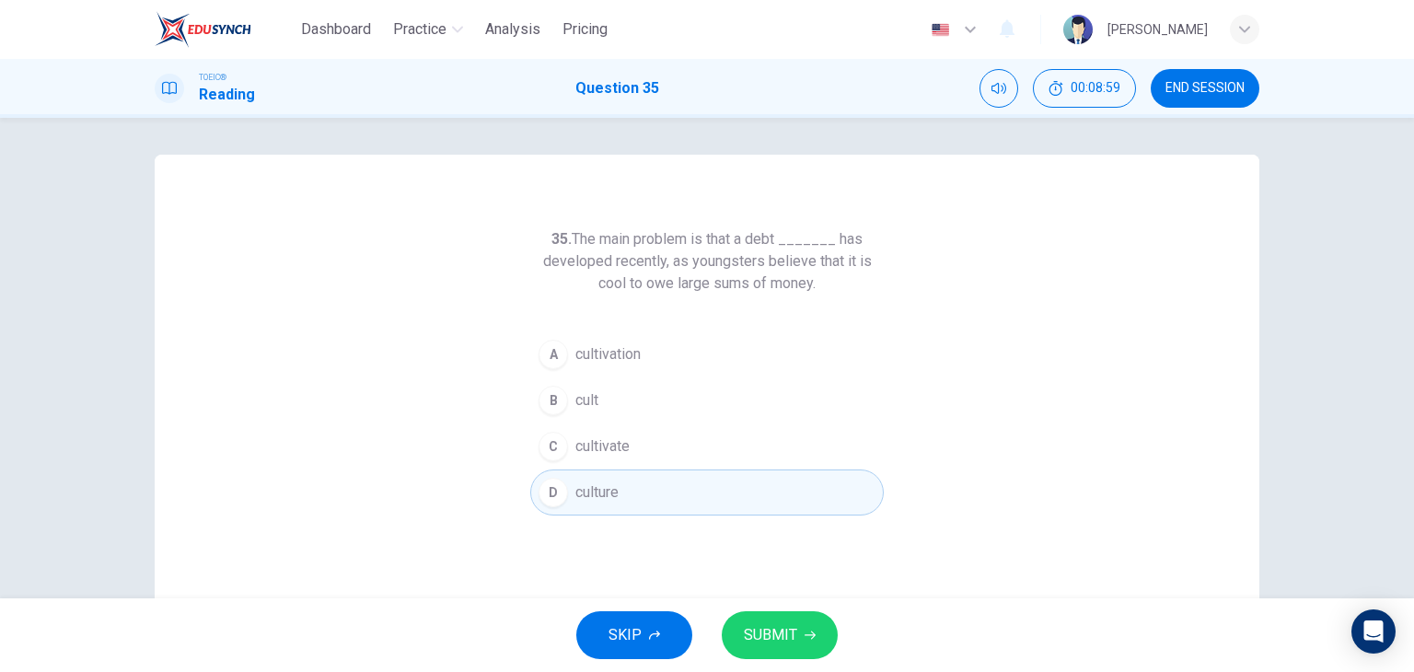
click at [786, 595] on div "35. The main problem is that a debt _______ has developed recently, as youngste…" at bounding box center [707, 475] width 1105 height 640
click at [785, 619] on button "SUBMIT" at bounding box center [780, 635] width 116 height 48
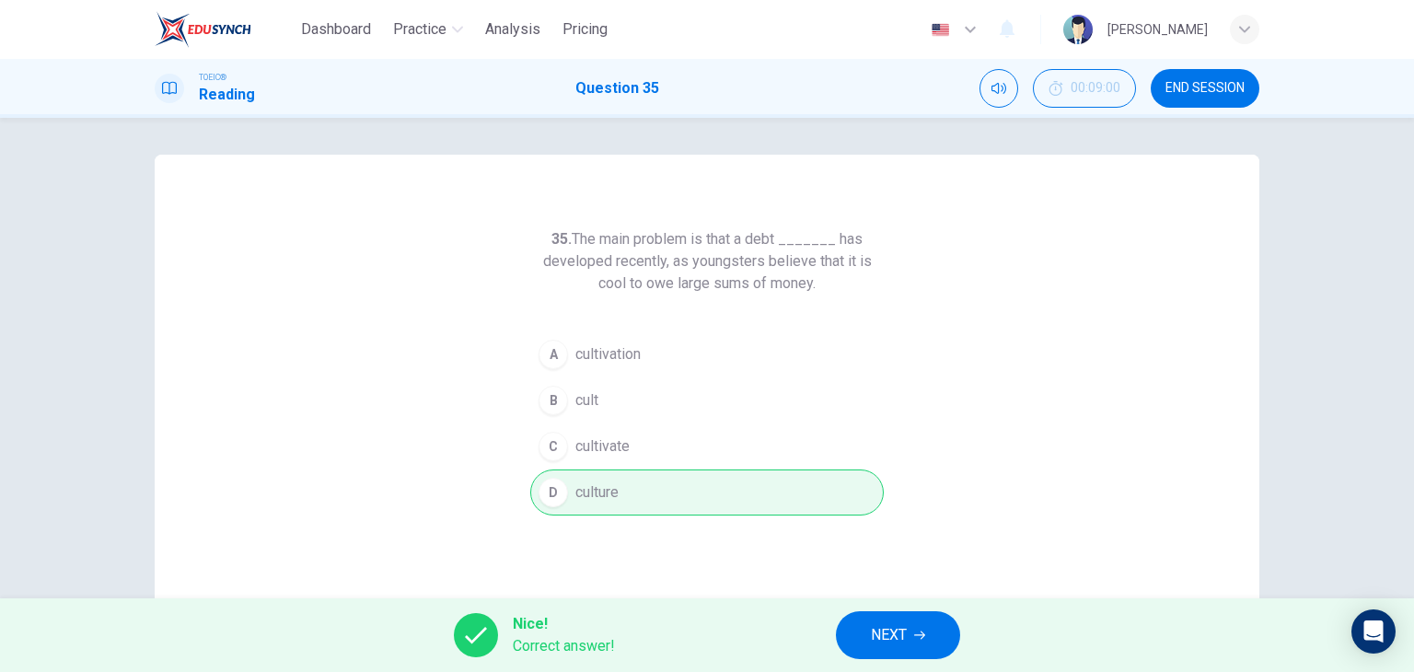
click at [896, 640] on span "NEXT" at bounding box center [889, 635] width 36 height 26
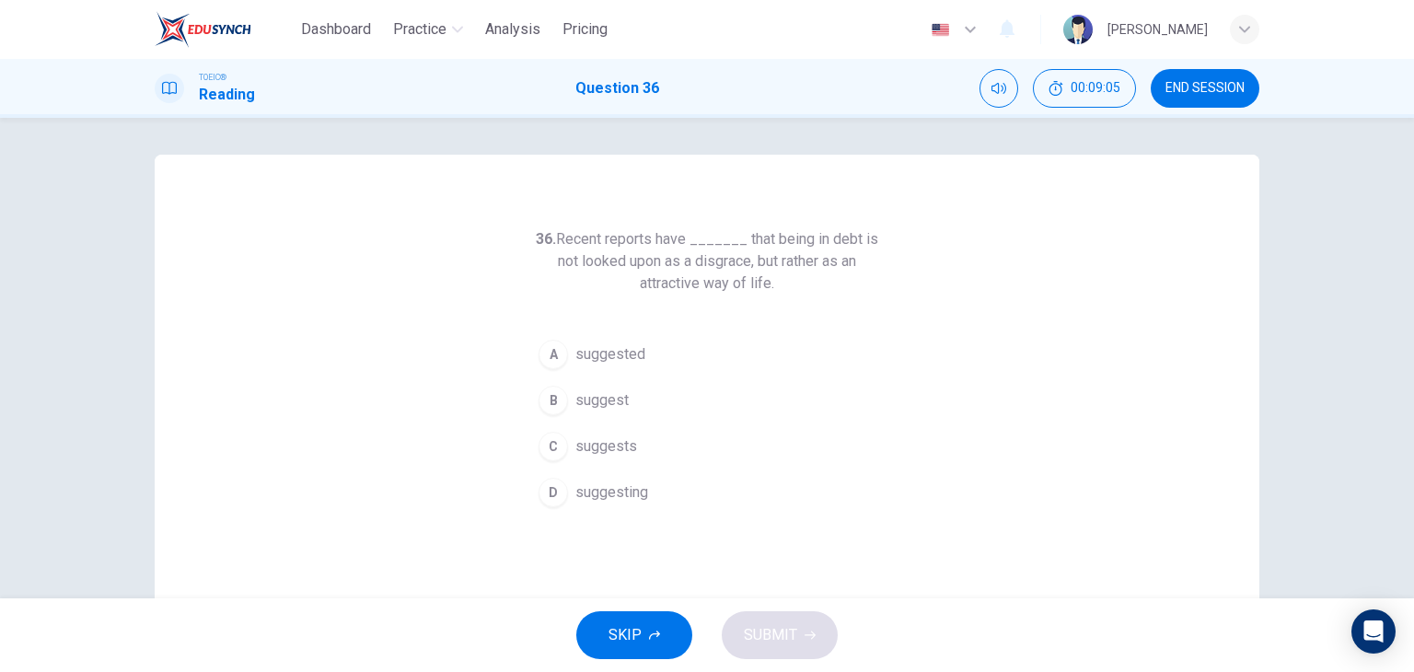
click at [637, 349] on span "suggested" at bounding box center [610, 354] width 70 height 22
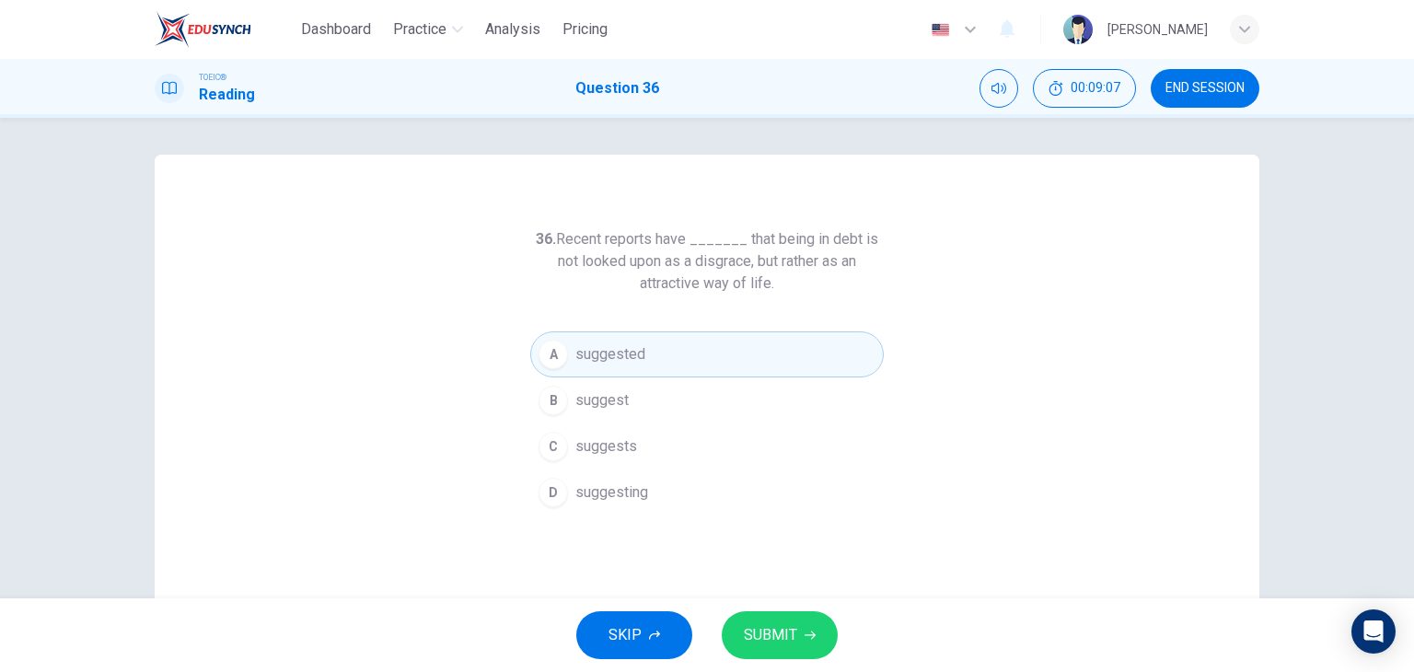
click at [779, 631] on span "SUBMIT" at bounding box center [770, 635] width 53 height 26
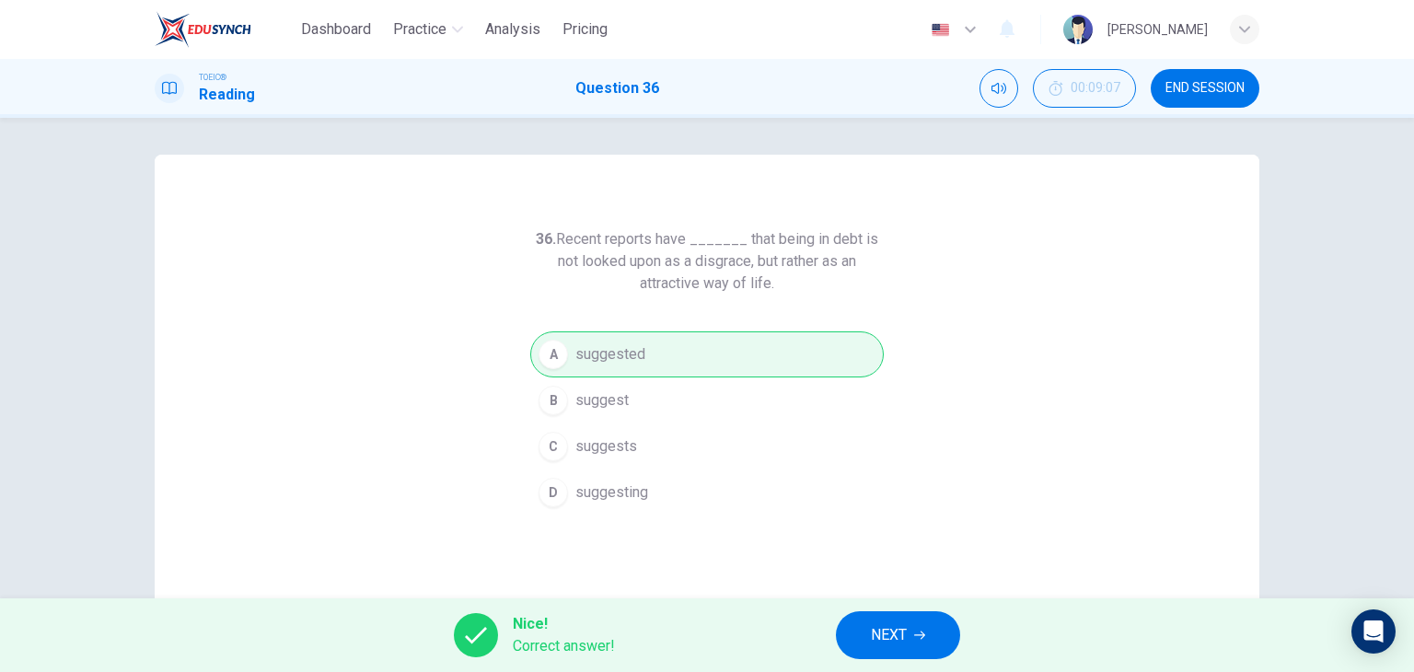
click at [862, 634] on button "NEXT" at bounding box center [898, 635] width 124 height 48
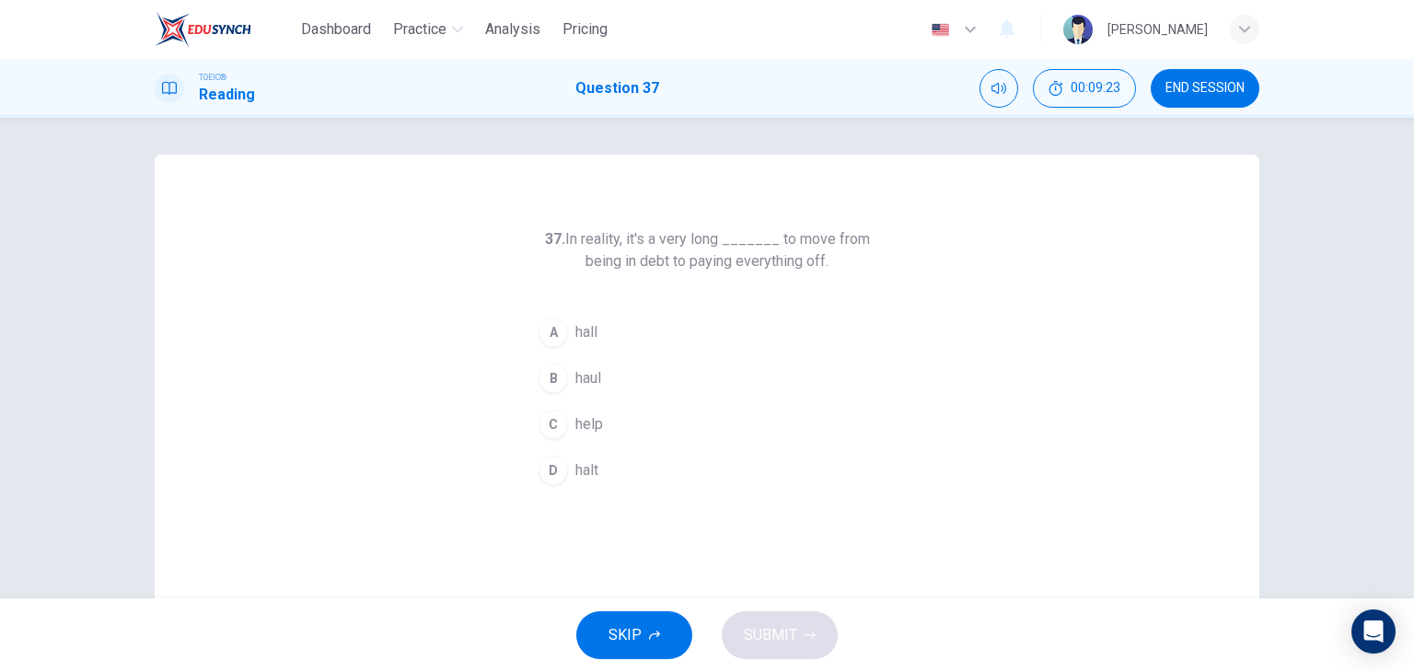
click at [611, 387] on button "B haul" at bounding box center [707, 378] width 354 height 46
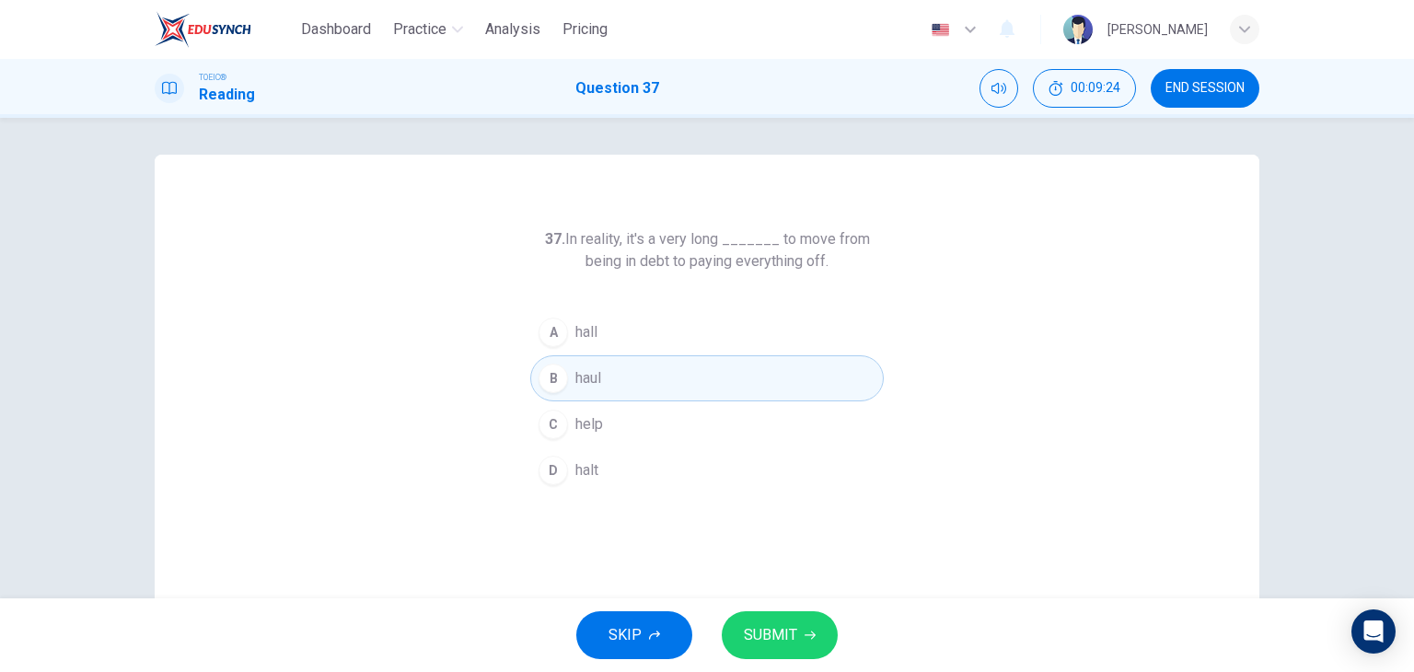
click at [780, 632] on span "SUBMIT" at bounding box center [770, 635] width 53 height 26
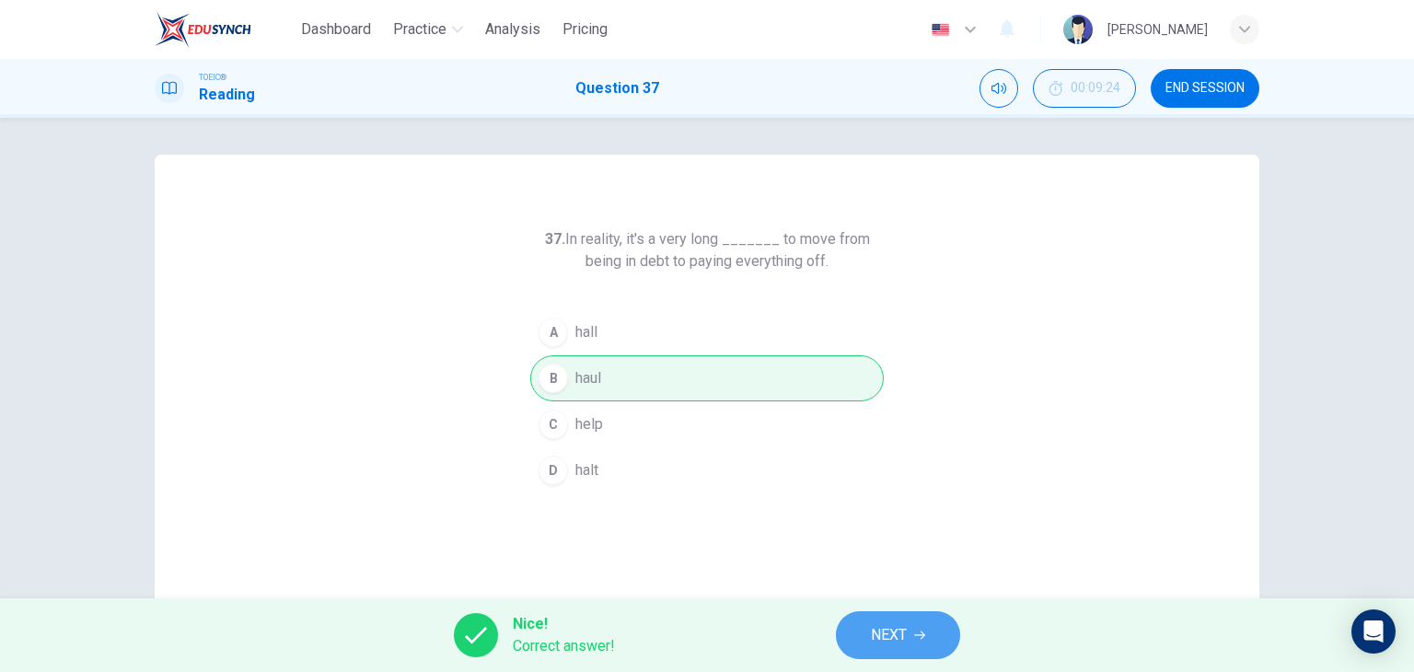
click at [899, 622] on span "NEXT" at bounding box center [889, 635] width 36 height 26
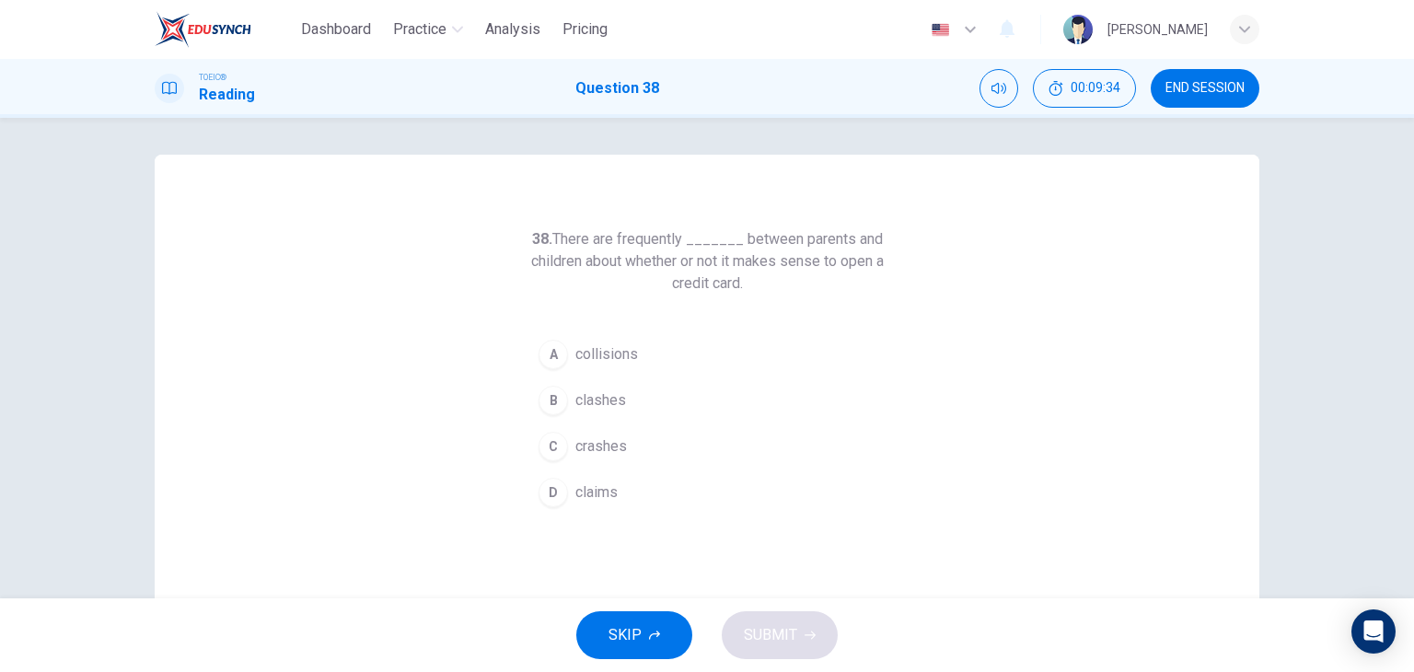
click at [615, 420] on button "B clashes" at bounding box center [707, 400] width 354 height 46
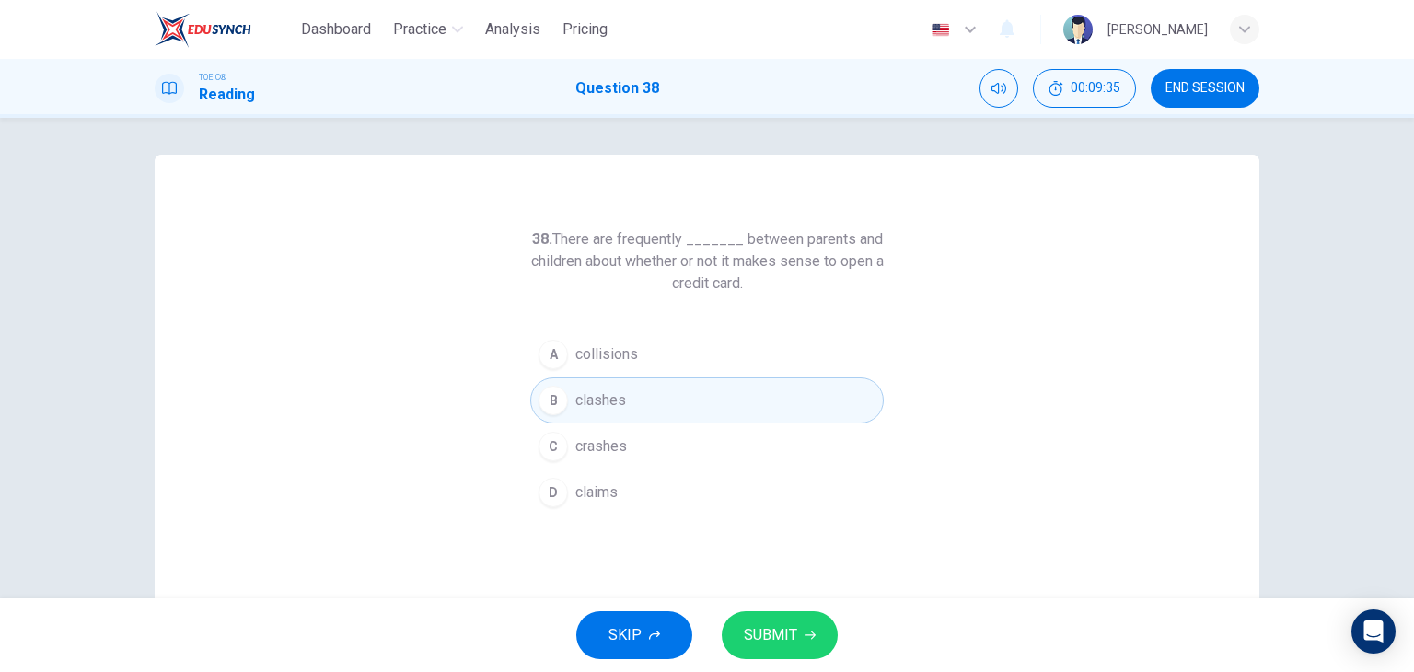
click at [759, 627] on span "SUBMIT" at bounding box center [770, 635] width 53 height 26
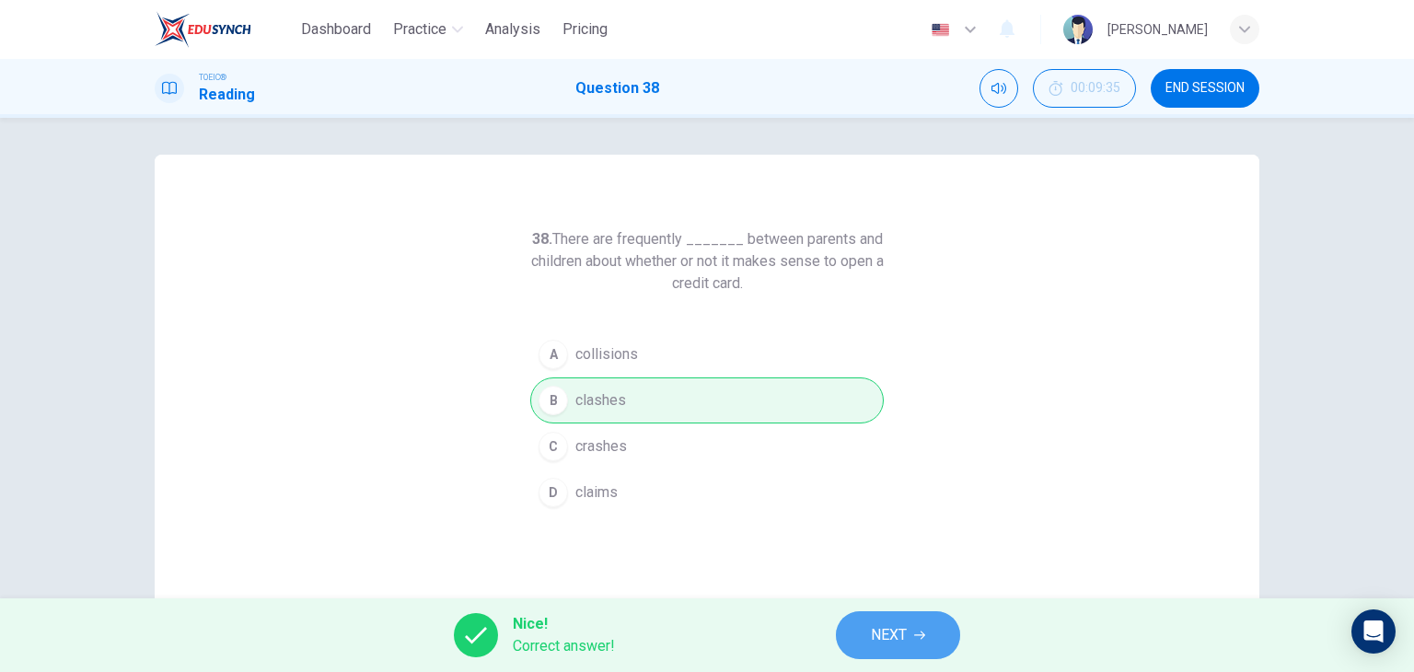
click at [873, 625] on span "NEXT" at bounding box center [889, 635] width 36 height 26
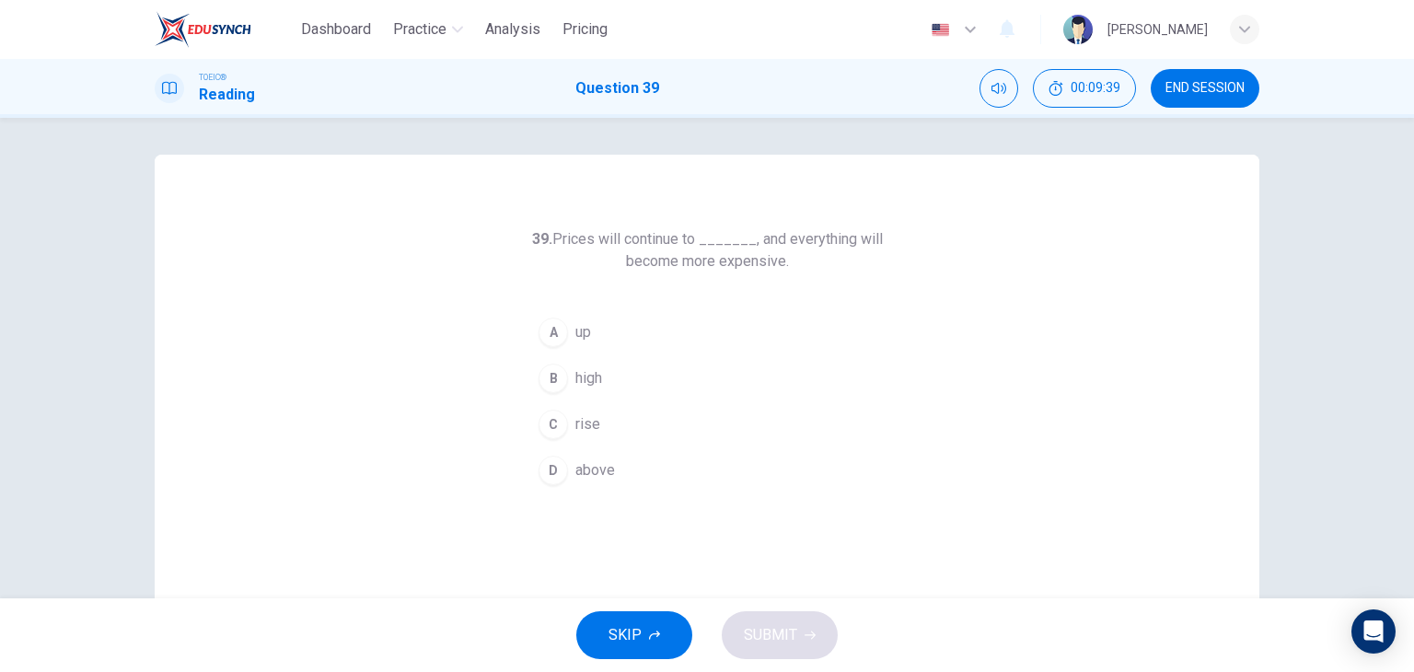
click at [628, 420] on button "C rise" at bounding box center [707, 424] width 354 height 46
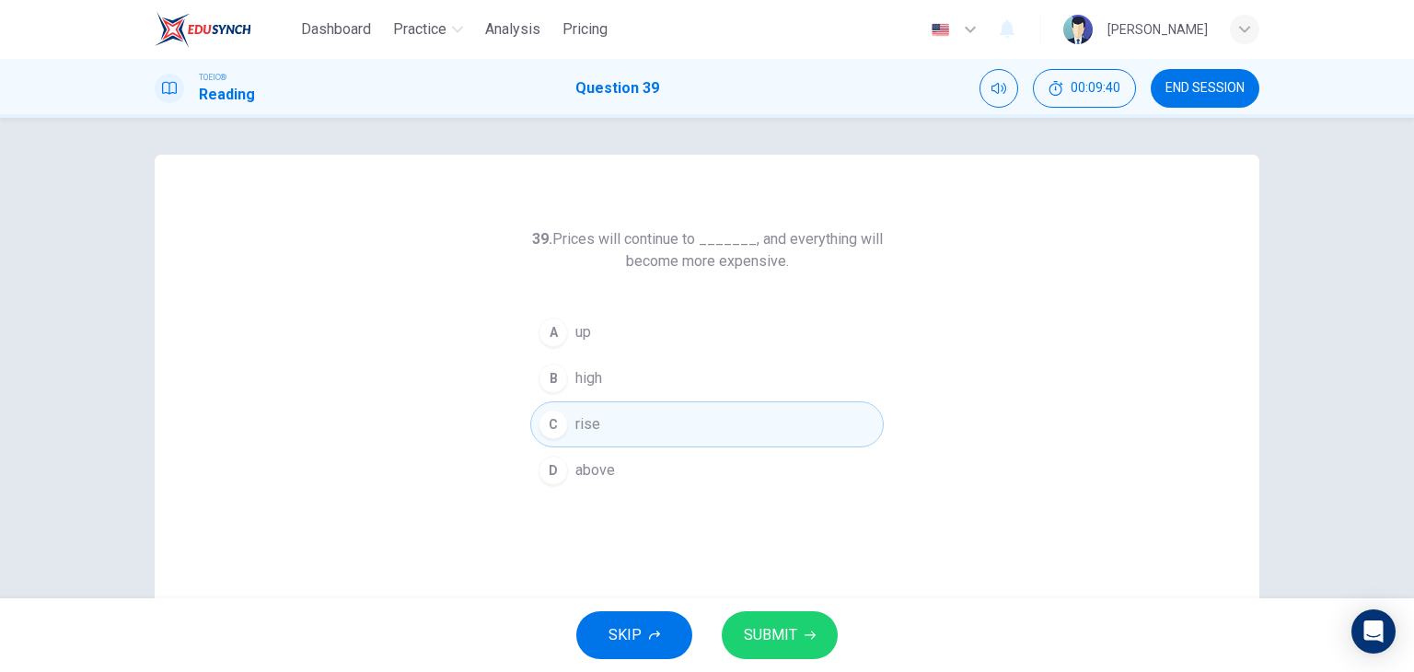
click at [793, 634] on span "SUBMIT" at bounding box center [770, 635] width 53 height 26
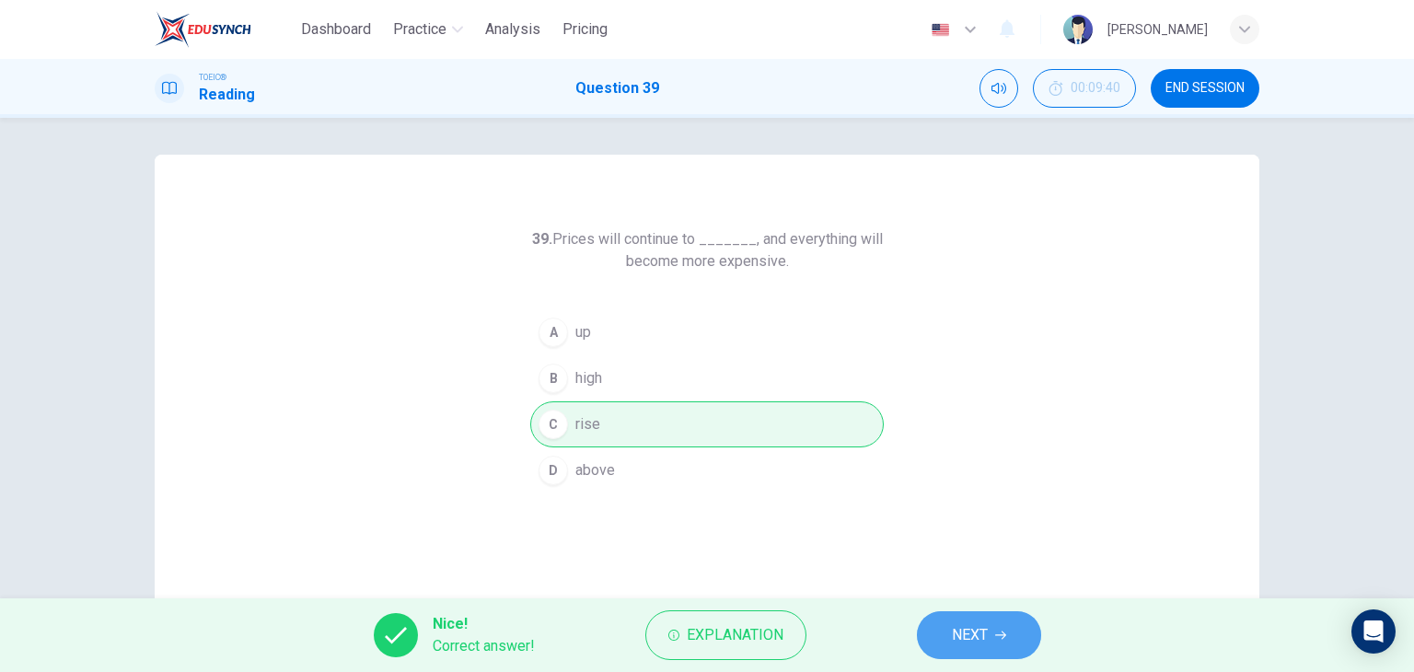
click at [928, 629] on button "NEXT" at bounding box center [979, 635] width 124 height 48
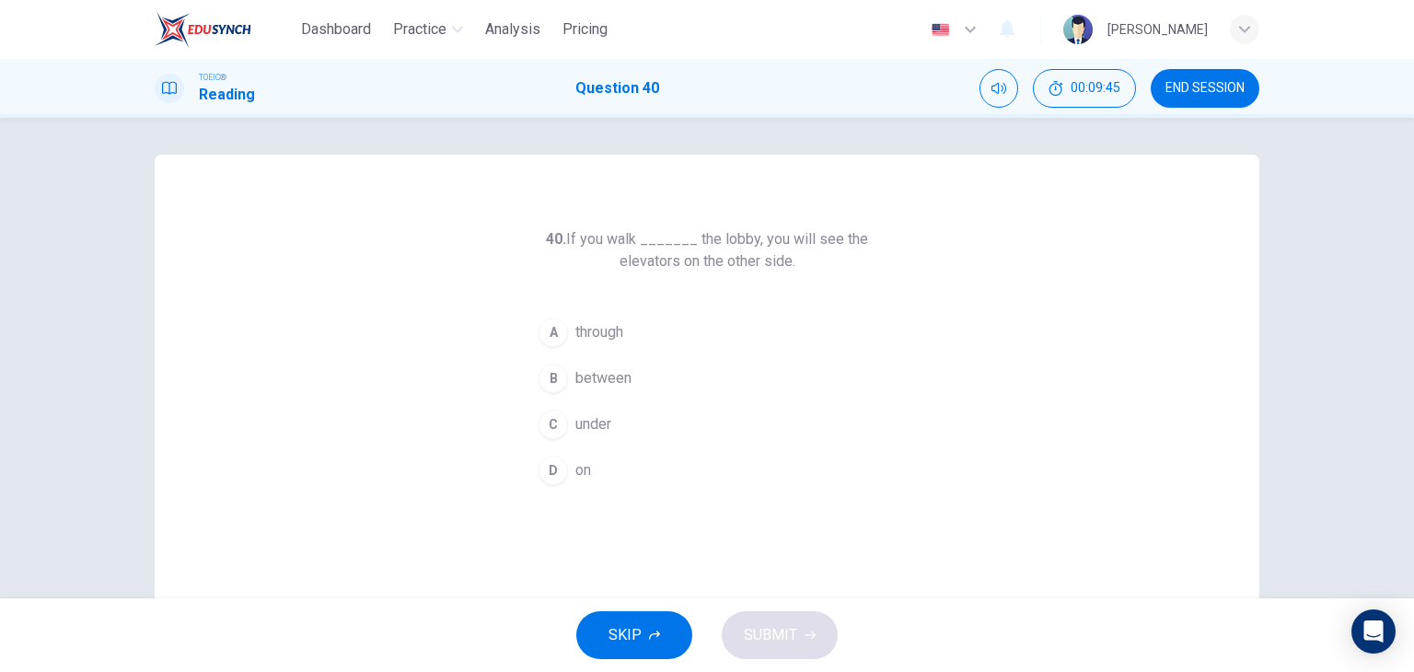
click at [654, 324] on button "A through" at bounding box center [707, 332] width 354 height 46
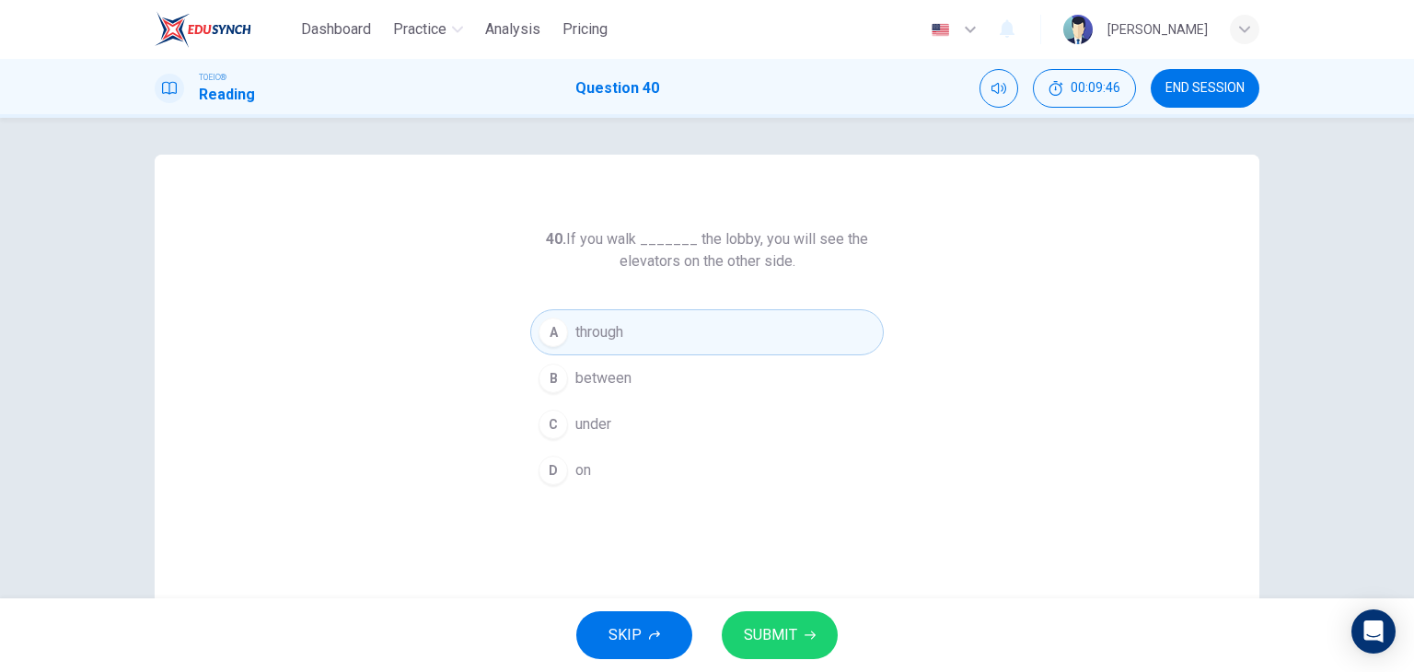
click at [792, 638] on span "SUBMIT" at bounding box center [770, 635] width 53 height 26
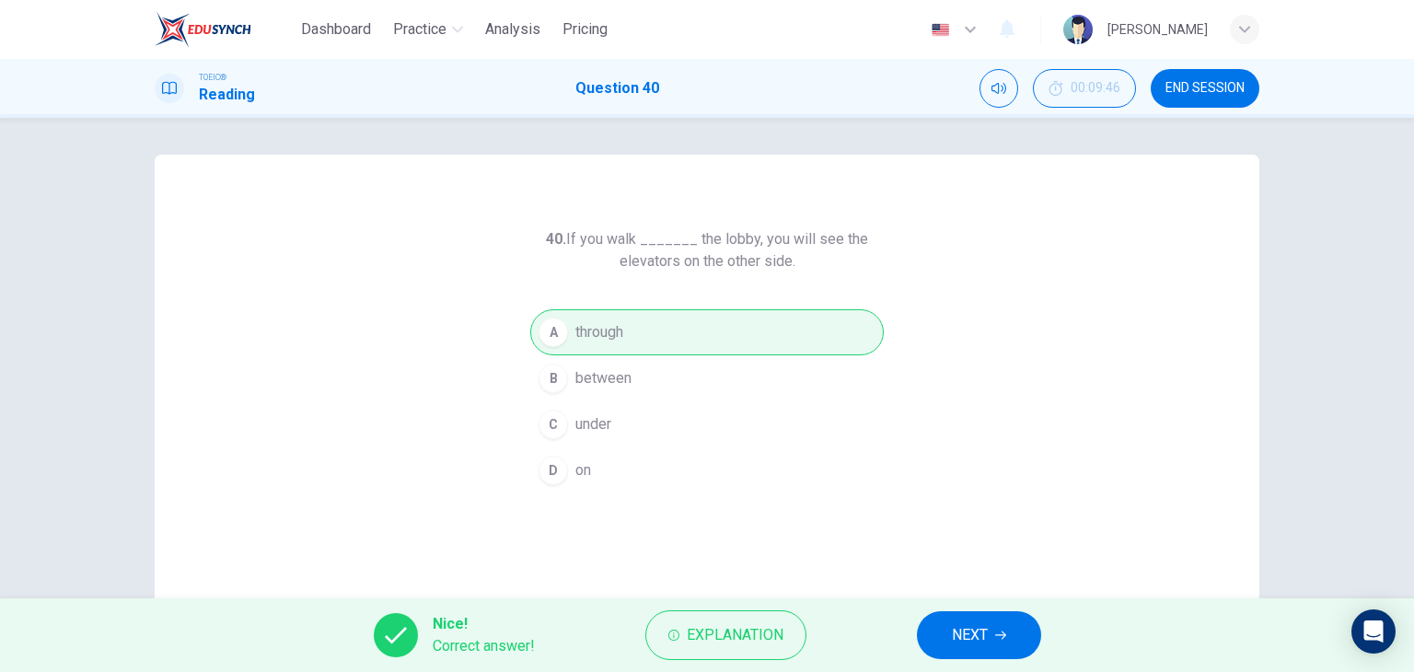
click at [964, 637] on span "NEXT" at bounding box center [970, 635] width 36 height 26
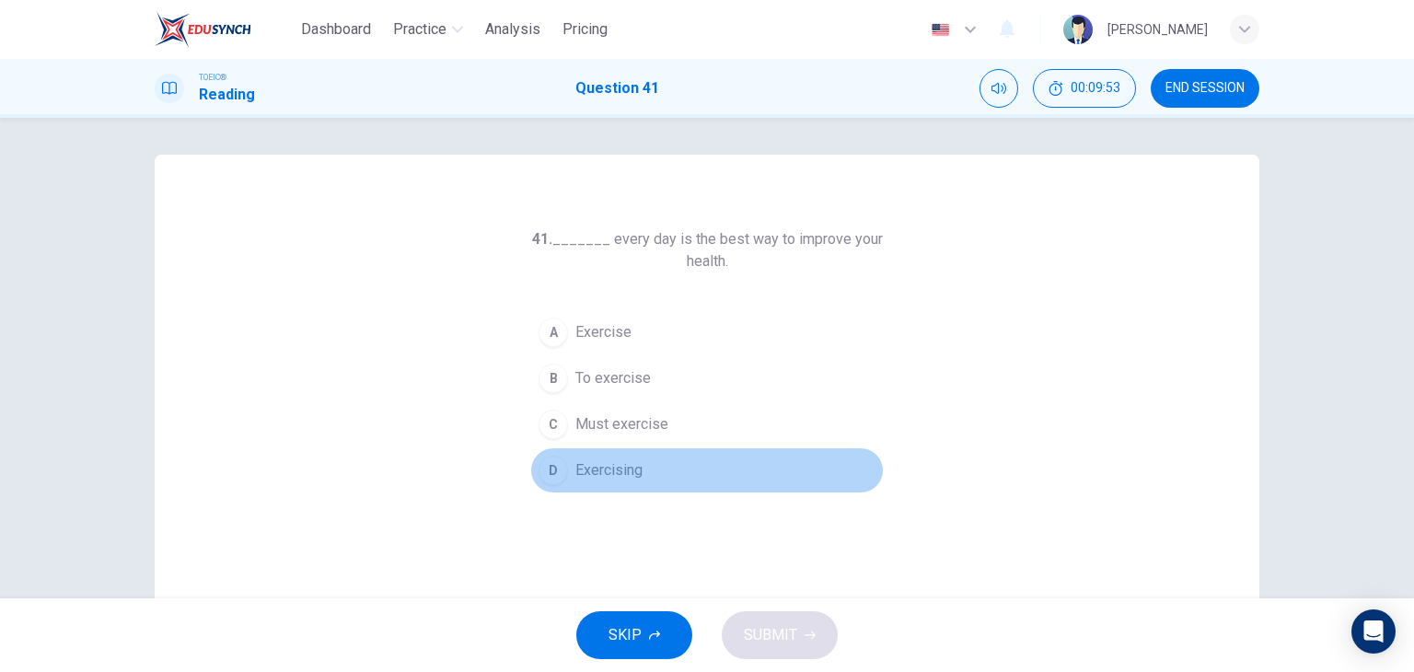
click at [622, 469] on span "Exercising" at bounding box center [608, 470] width 67 height 22
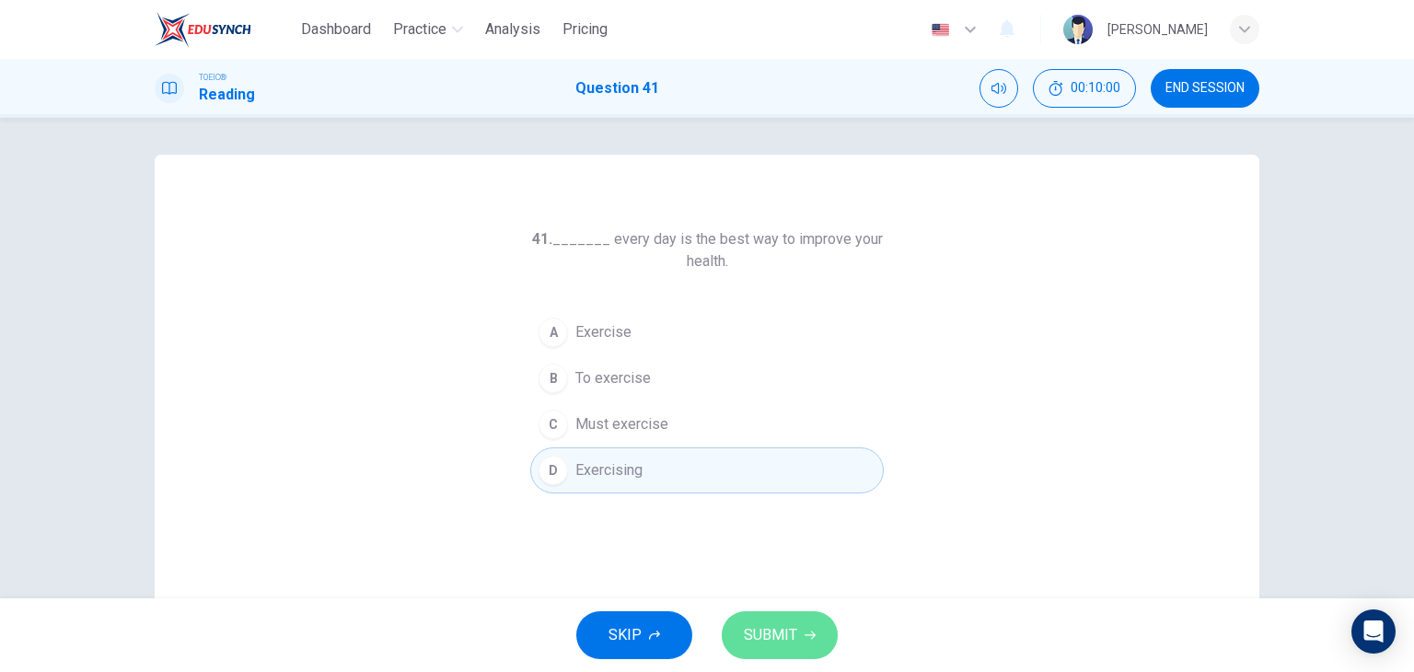
click at [785, 614] on button "SUBMIT" at bounding box center [780, 635] width 116 height 48
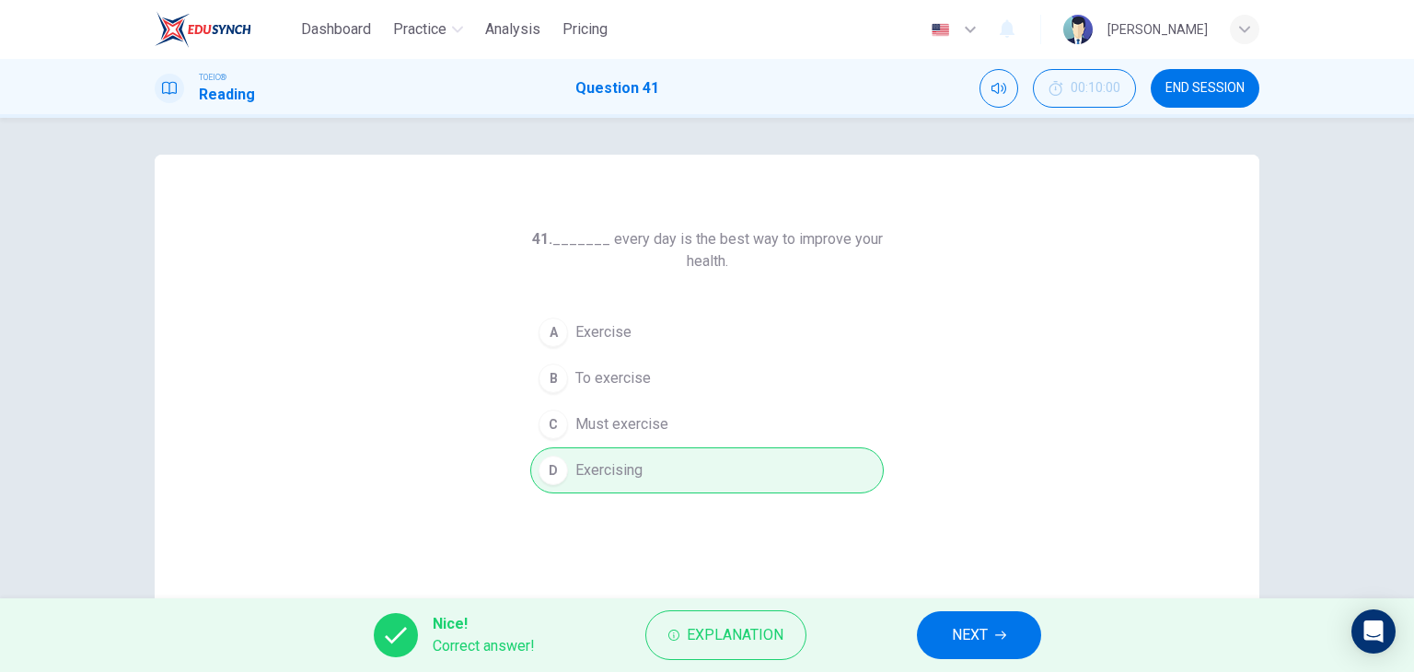
click at [980, 642] on span "NEXT" at bounding box center [970, 635] width 36 height 26
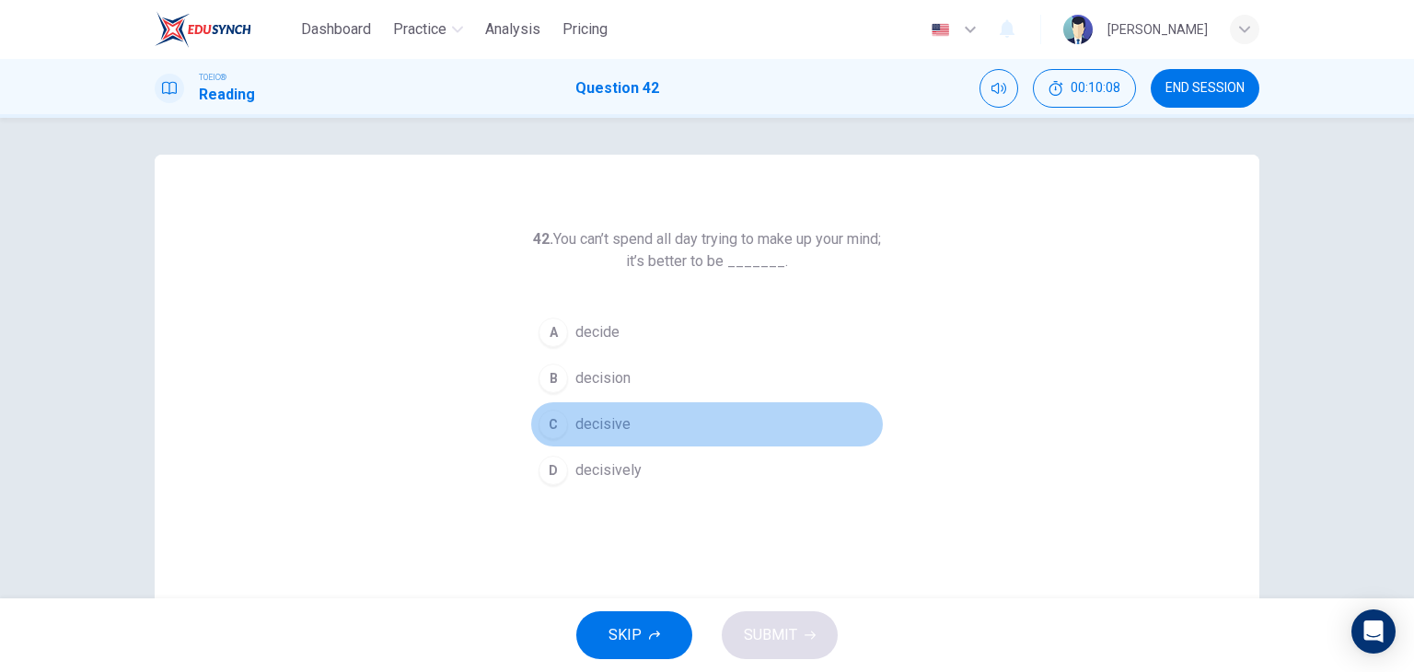
click at [594, 421] on span "decisive" at bounding box center [602, 424] width 55 height 22
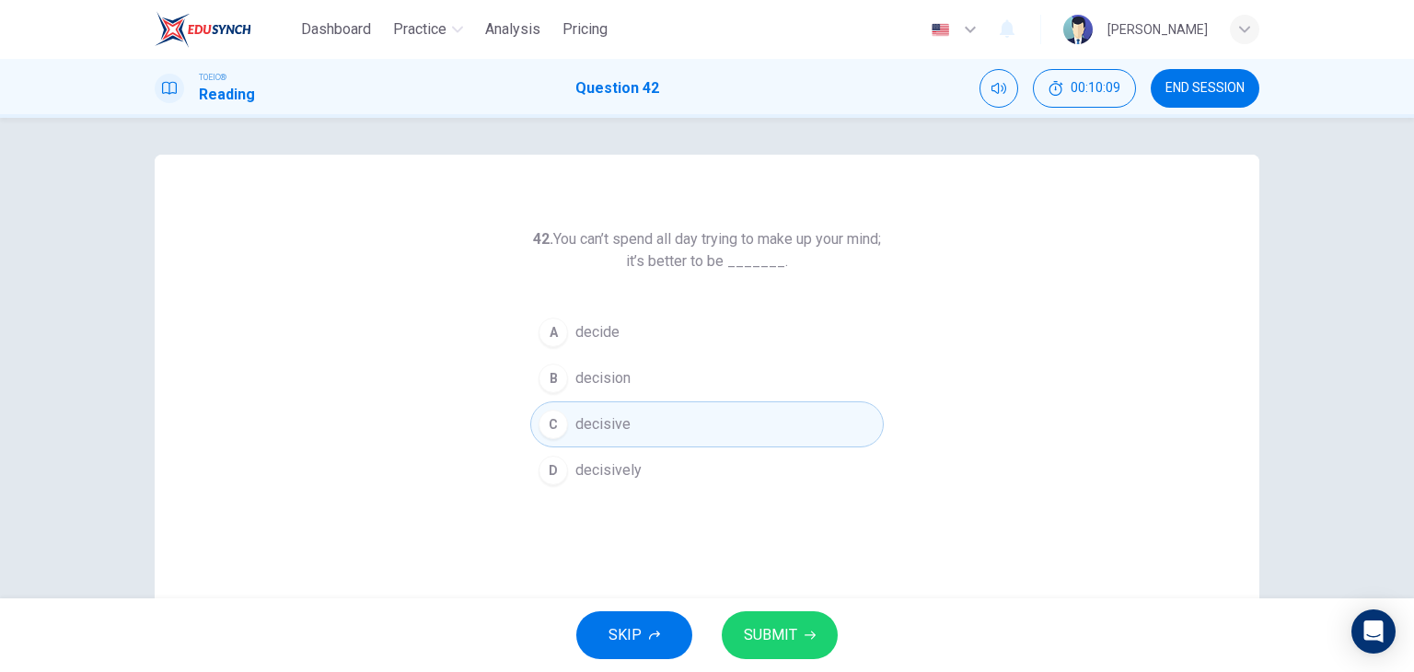
click at [788, 641] on span "SUBMIT" at bounding box center [770, 635] width 53 height 26
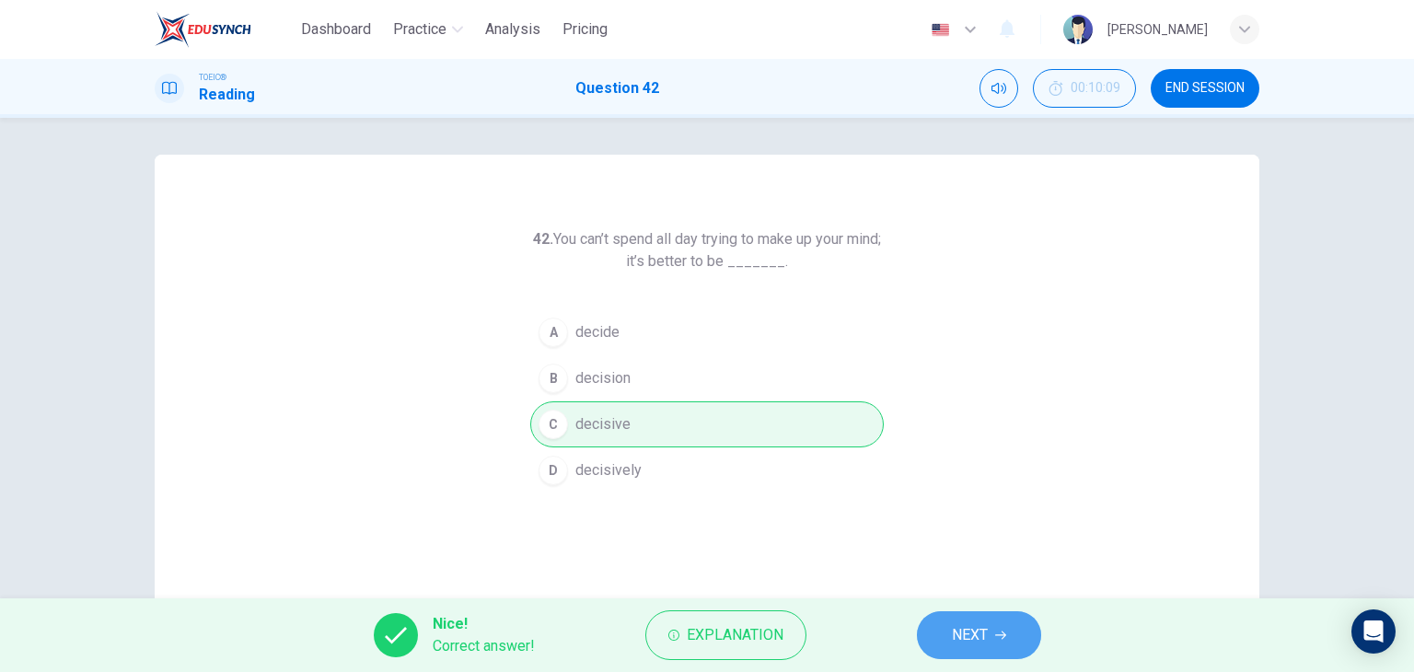
click at [992, 625] on button "NEXT" at bounding box center [979, 635] width 124 height 48
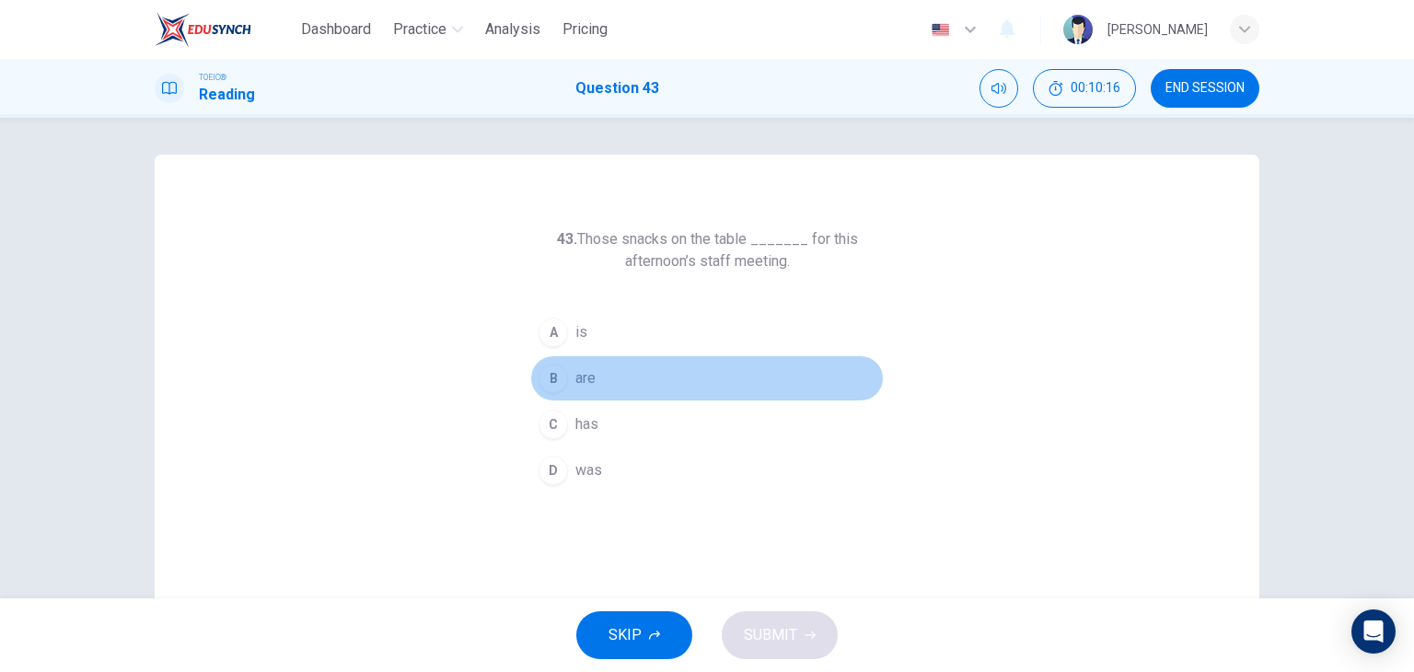
click at [578, 384] on span "are" at bounding box center [585, 378] width 20 height 22
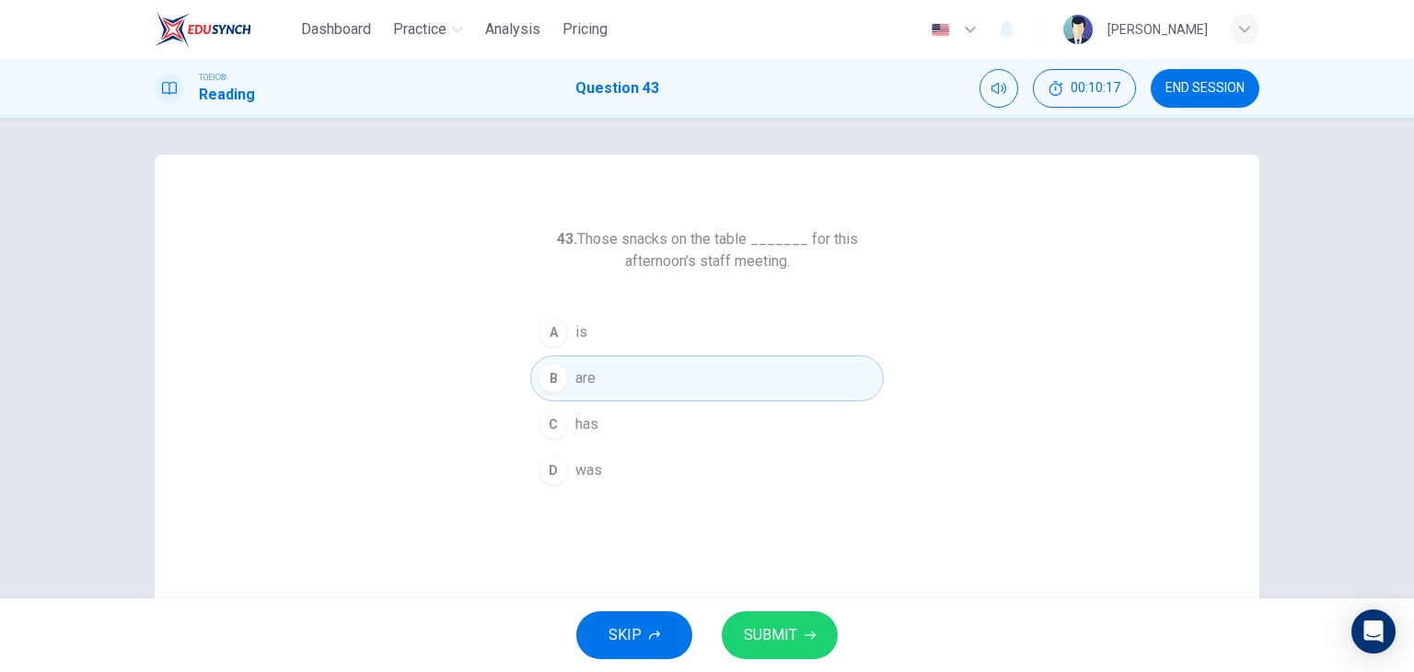
click at [783, 641] on span "SUBMIT" at bounding box center [770, 635] width 53 height 26
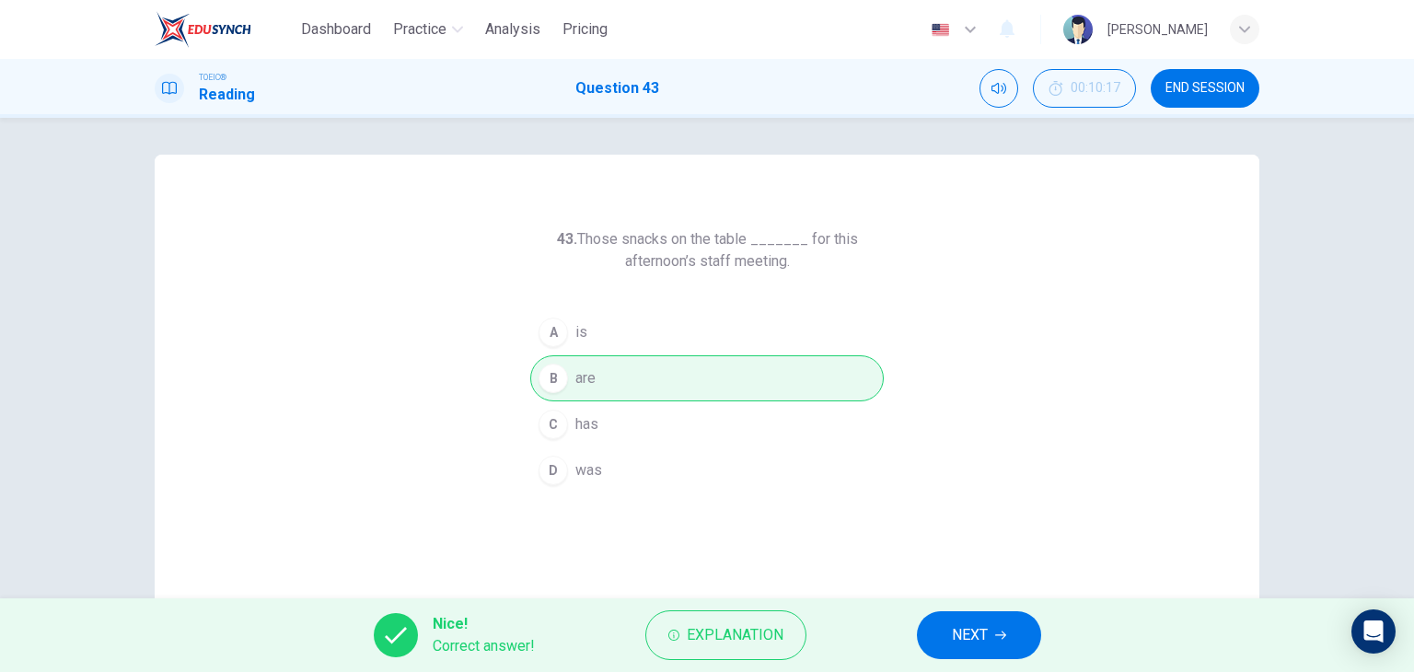
click at [982, 620] on button "NEXT" at bounding box center [979, 635] width 124 height 48
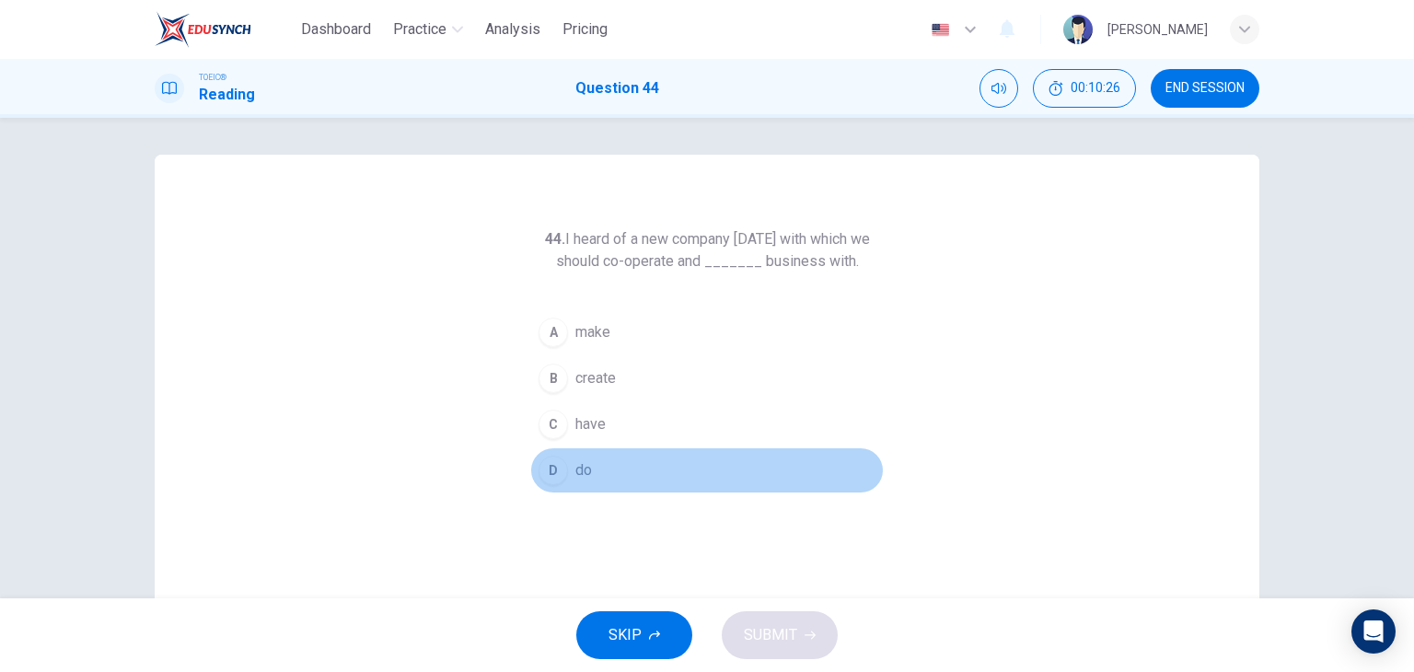
click at [616, 483] on button "D do" at bounding box center [707, 470] width 354 height 46
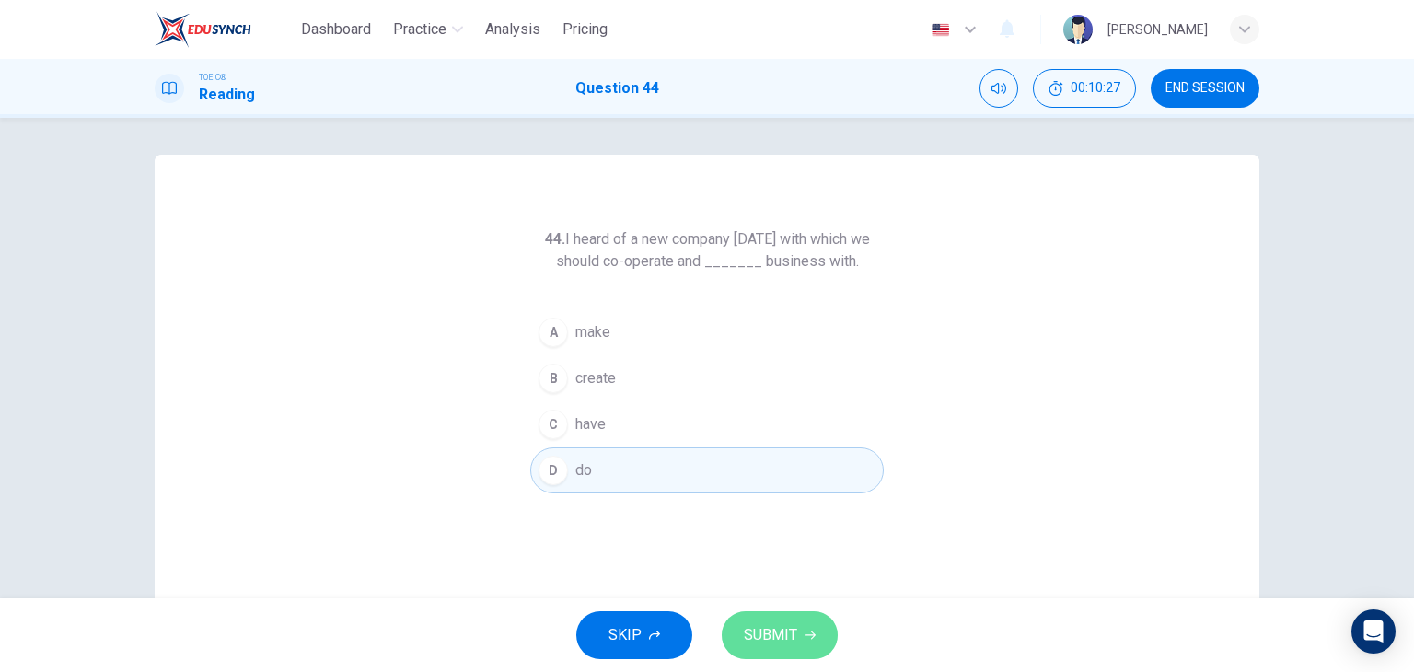
click at [770, 631] on span "SUBMIT" at bounding box center [770, 635] width 53 height 26
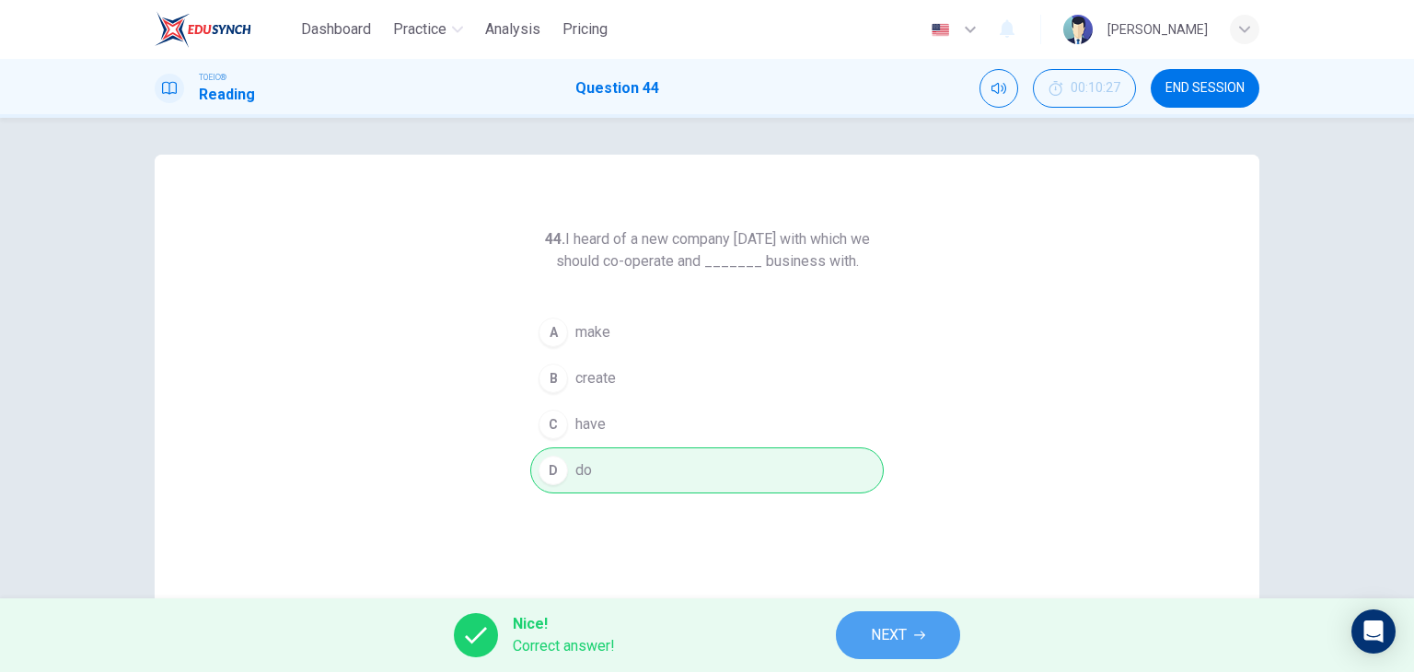
click at [886, 656] on button "NEXT" at bounding box center [898, 635] width 124 height 48
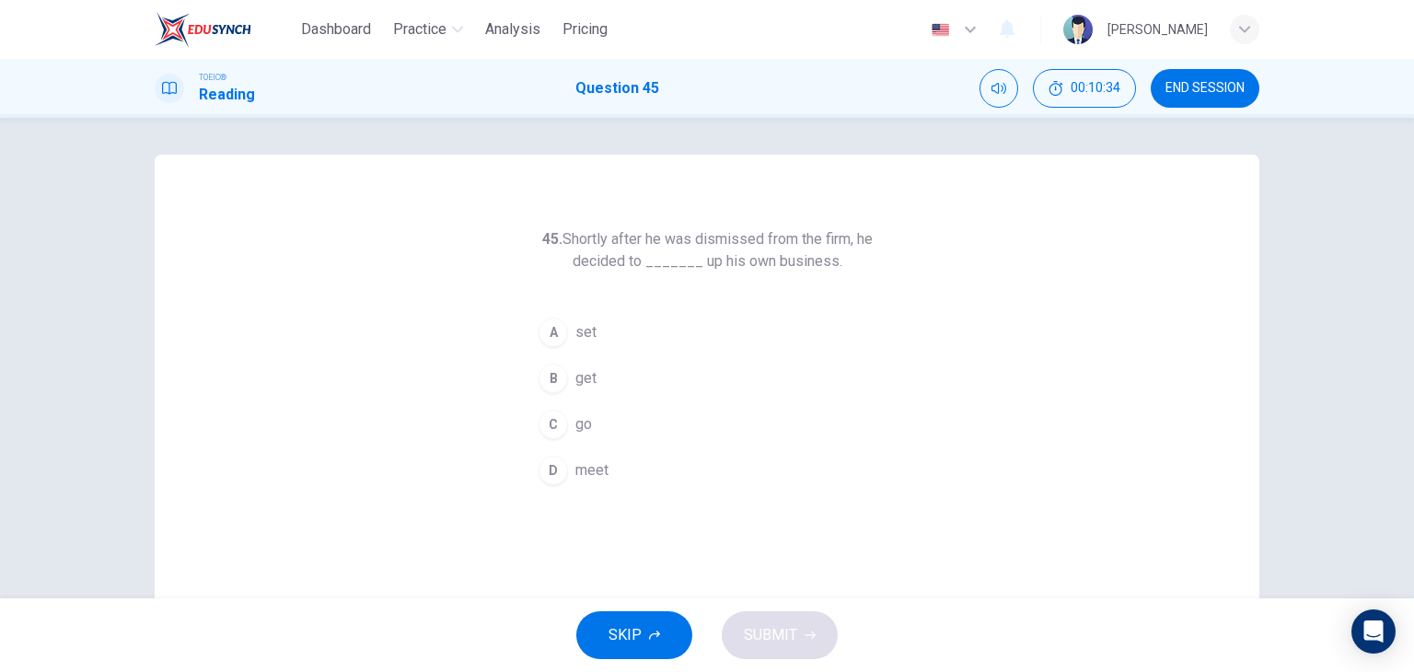
click at [577, 336] on span "set" at bounding box center [585, 332] width 21 height 22
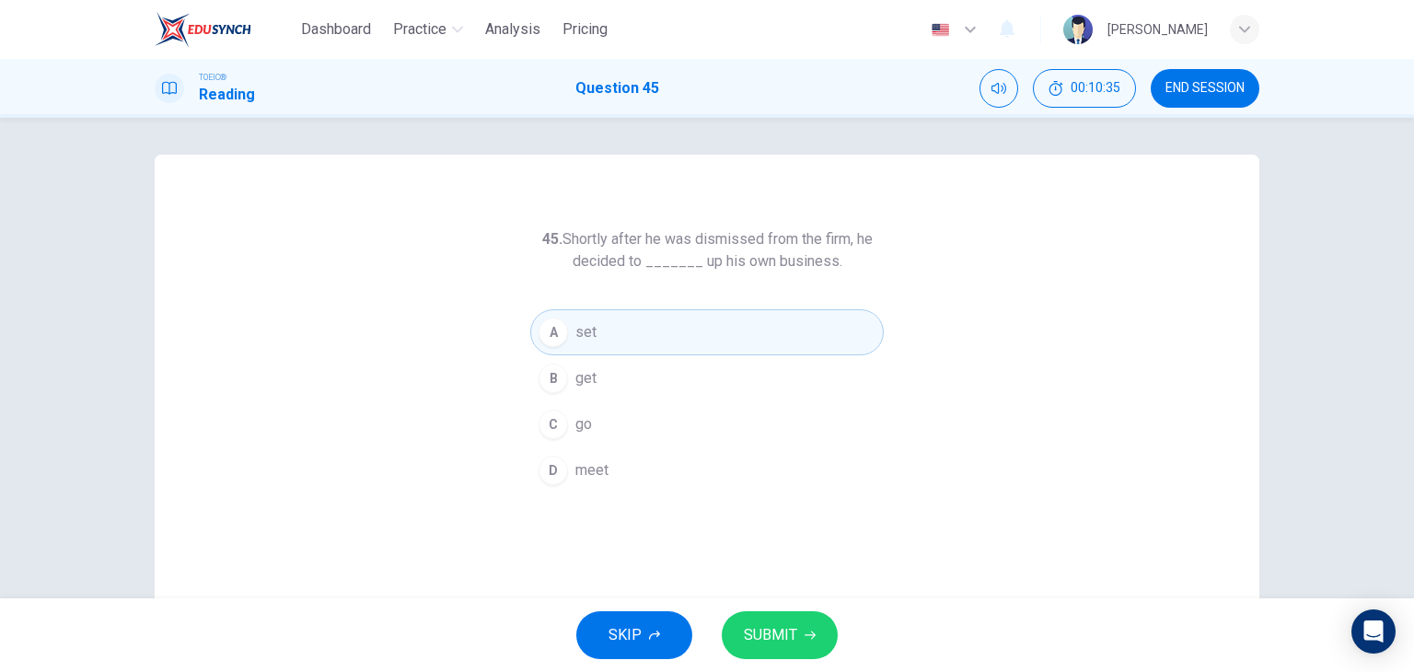
click at [809, 654] on button "SUBMIT" at bounding box center [780, 635] width 116 height 48
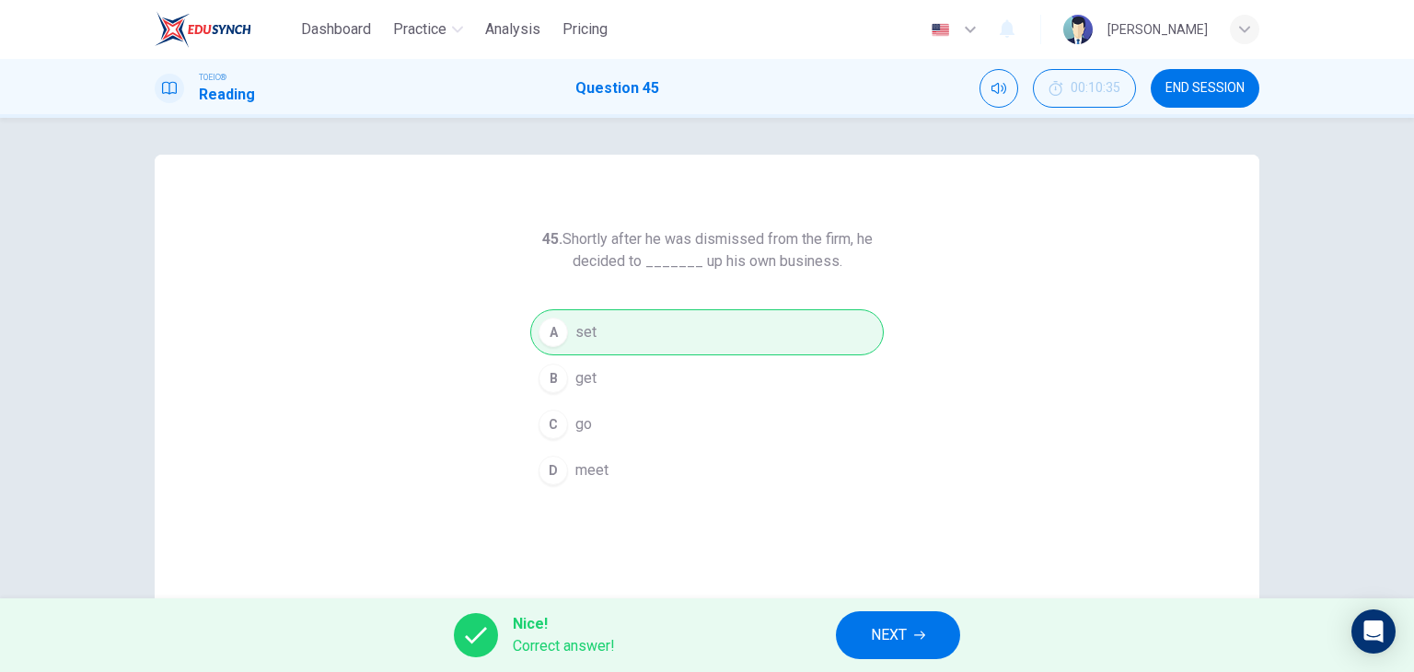
click at [903, 646] on span "NEXT" at bounding box center [889, 635] width 36 height 26
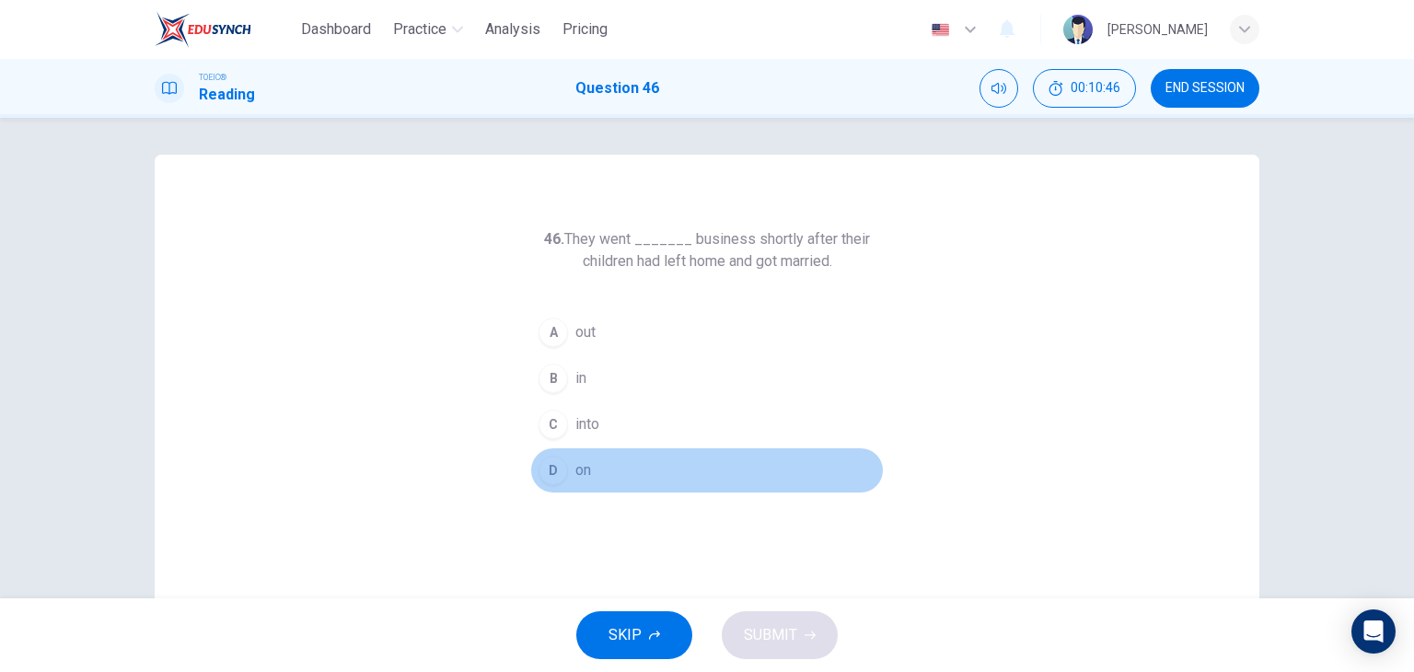
click at [591, 453] on button "D on" at bounding box center [707, 470] width 354 height 46
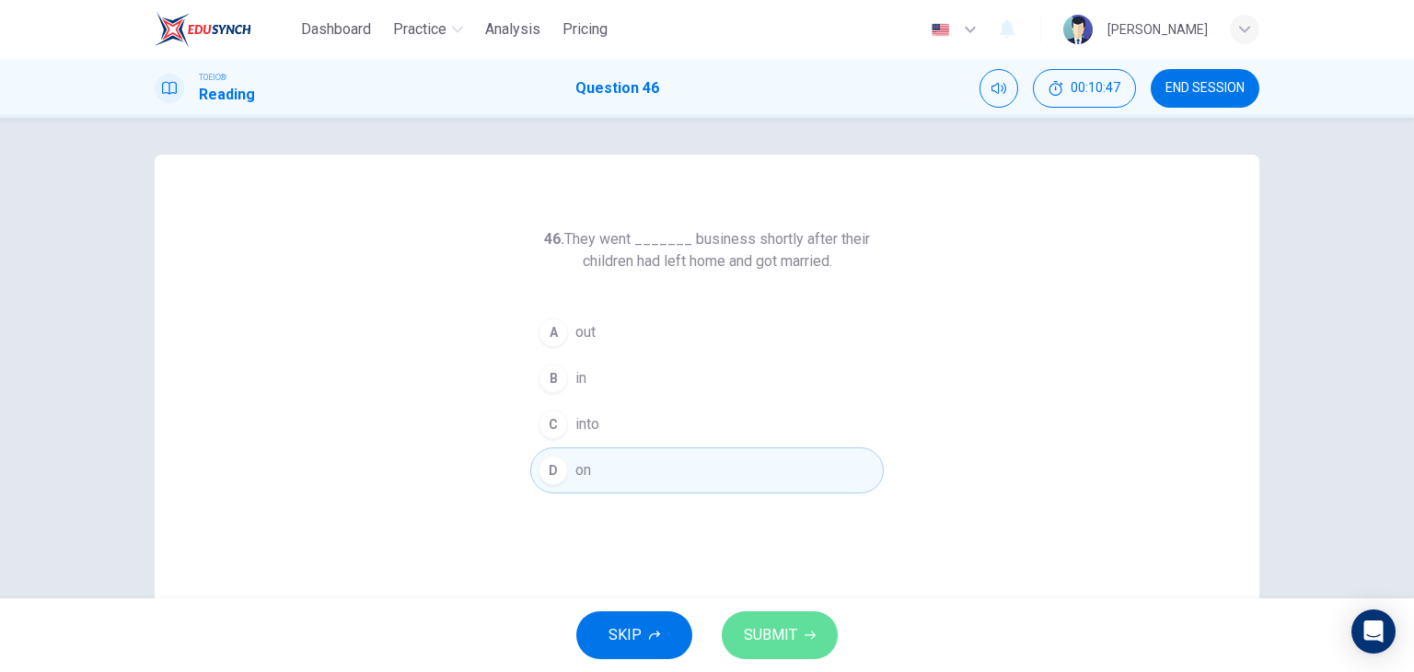
click at [794, 611] on button "SUBMIT" at bounding box center [780, 635] width 116 height 48
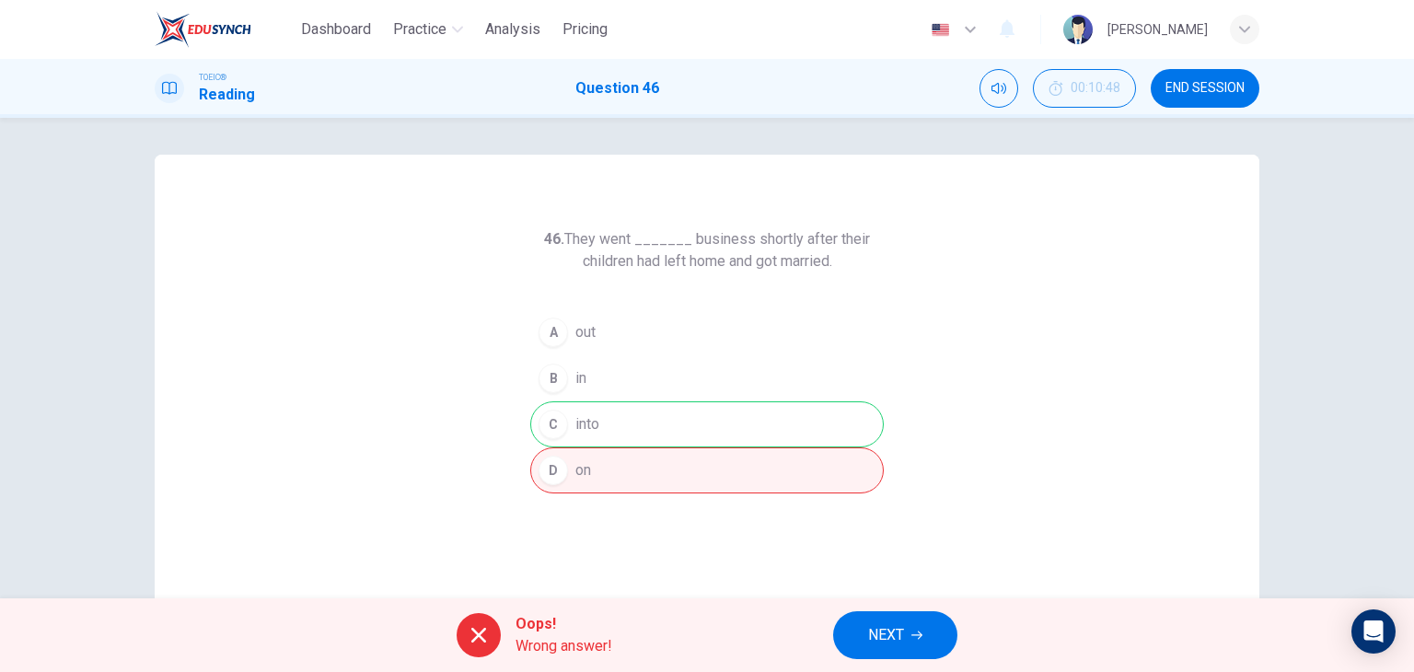
click at [911, 659] on div "Oops! Wrong answer! NEXT" at bounding box center [707, 635] width 1414 height 74
click at [899, 649] on button "NEXT" at bounding box center [895, 635] width 124 height 48
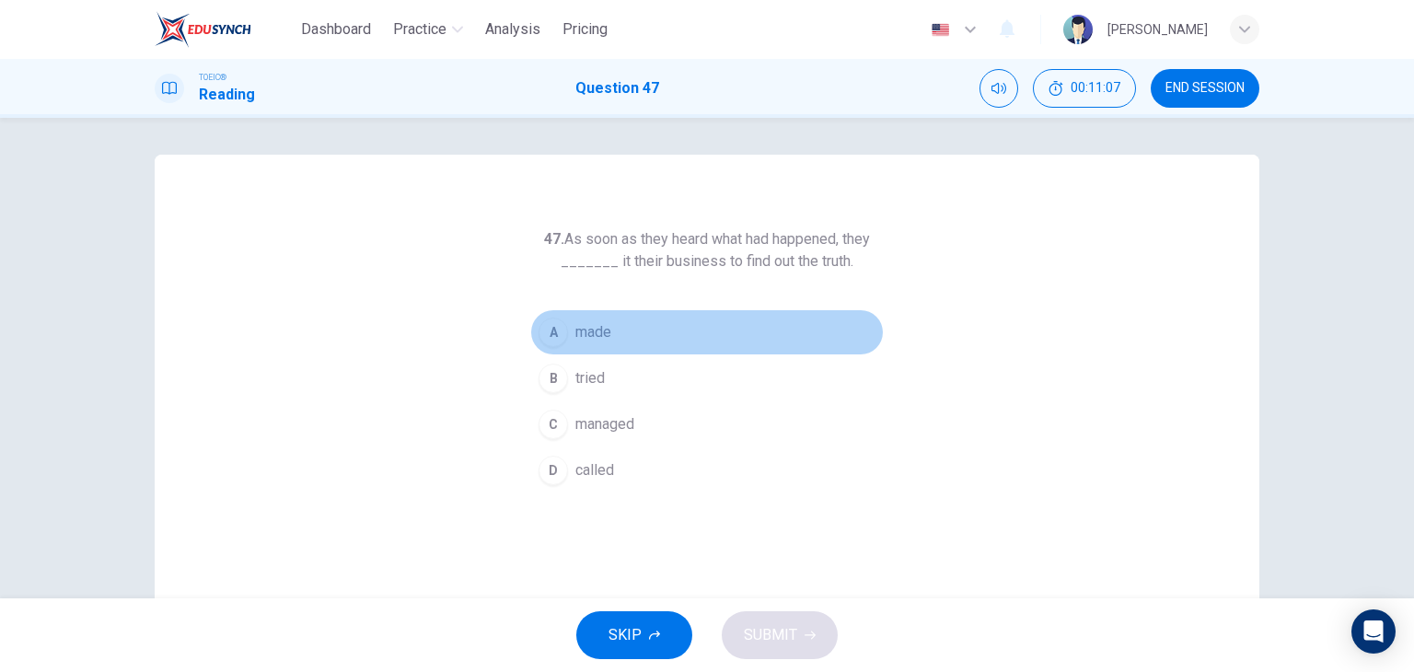
click at [627, 335] on button "A made" at bounding box center [707, 332] width 354 height 46
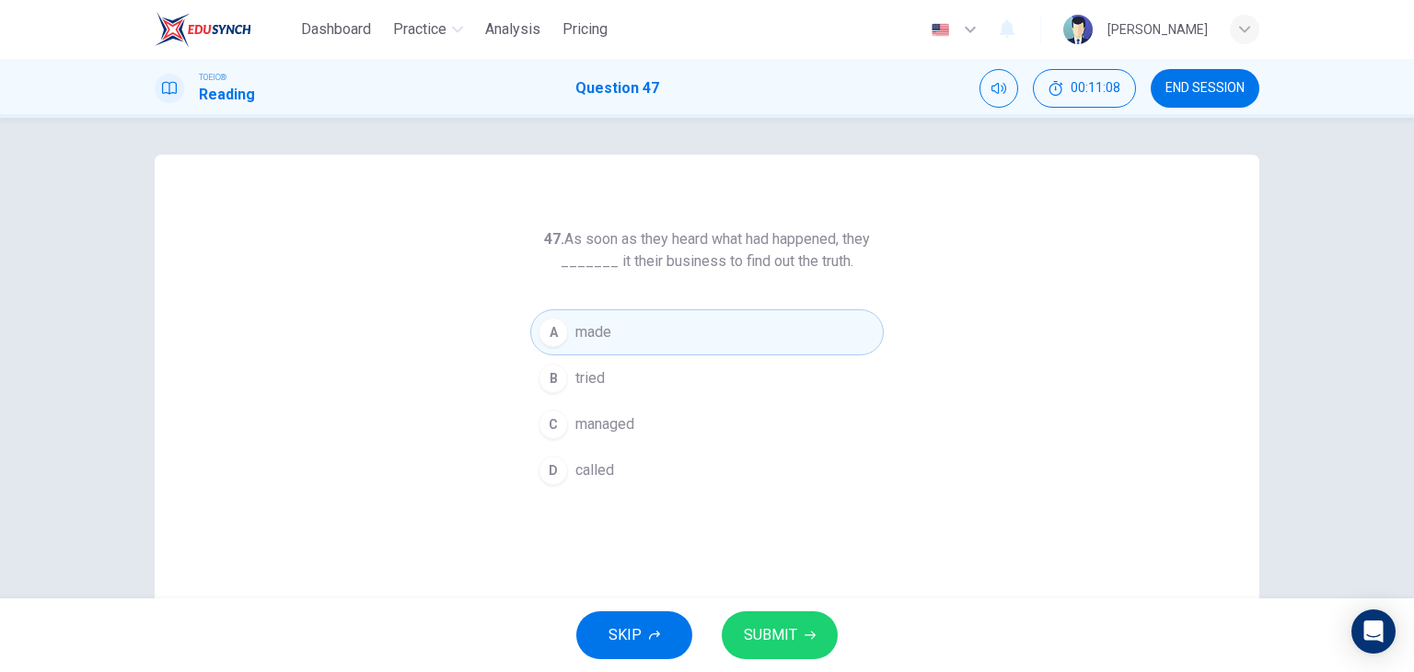
click at [790, 645] on span "SUBMIT" at bounding box center [770, 635] width 53 height 26
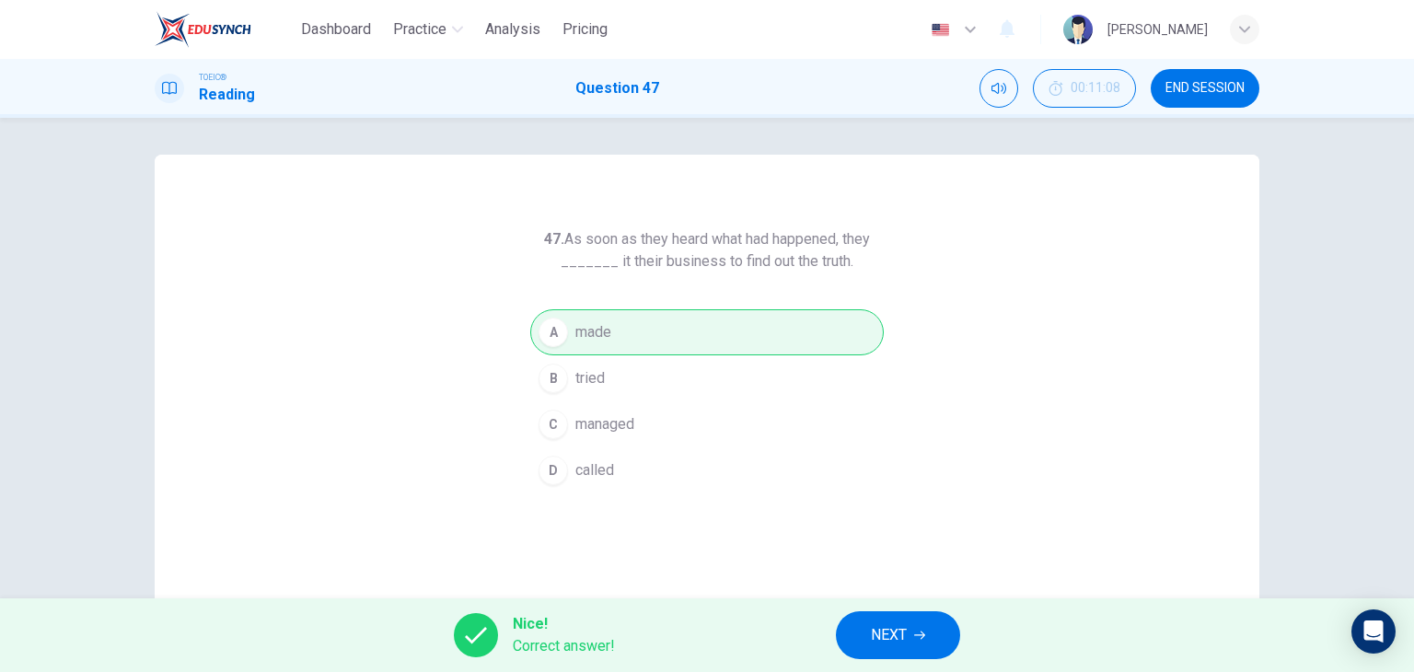
click at [900, 613] on button "NEXT" at bounding box center [898, 635] width 124 height 48
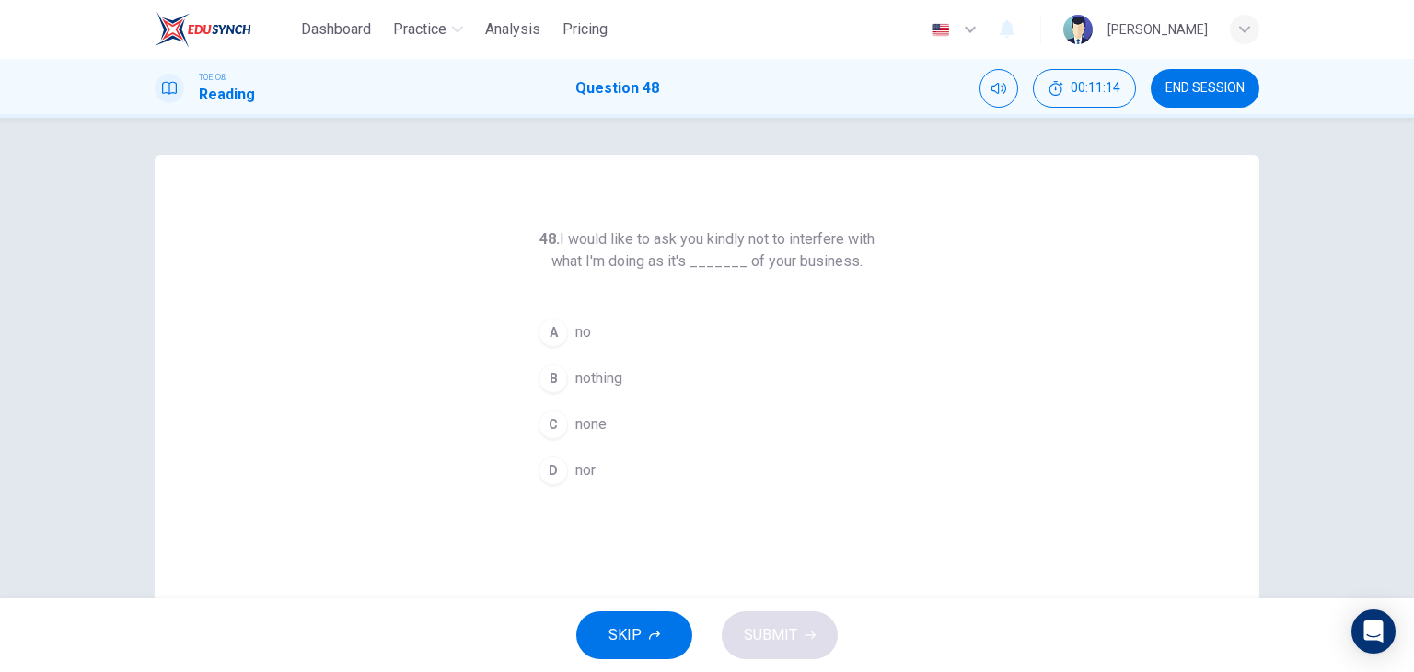
click at [656, 418] on button "C none" at bounding box center [707, 424] width 354 height 46
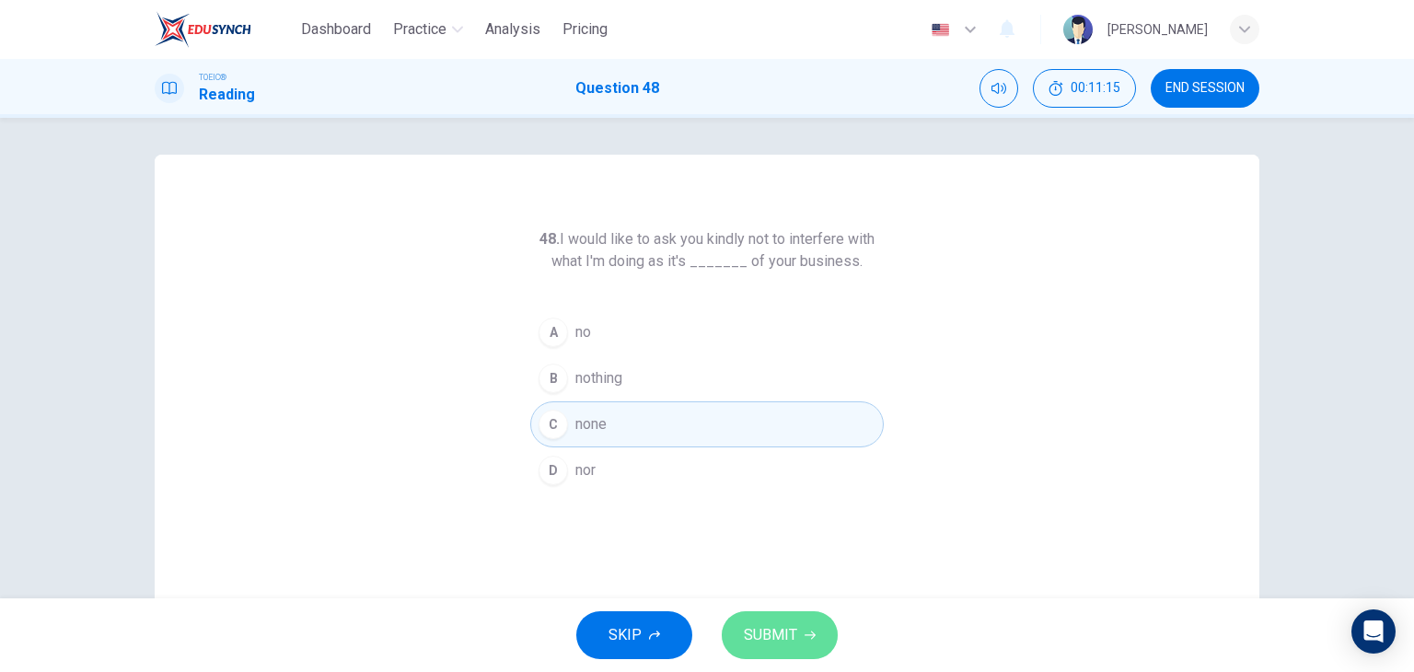
click at [792, 631] on span "SUBMIT" at bounding box center [770, 635] width 53 height 26
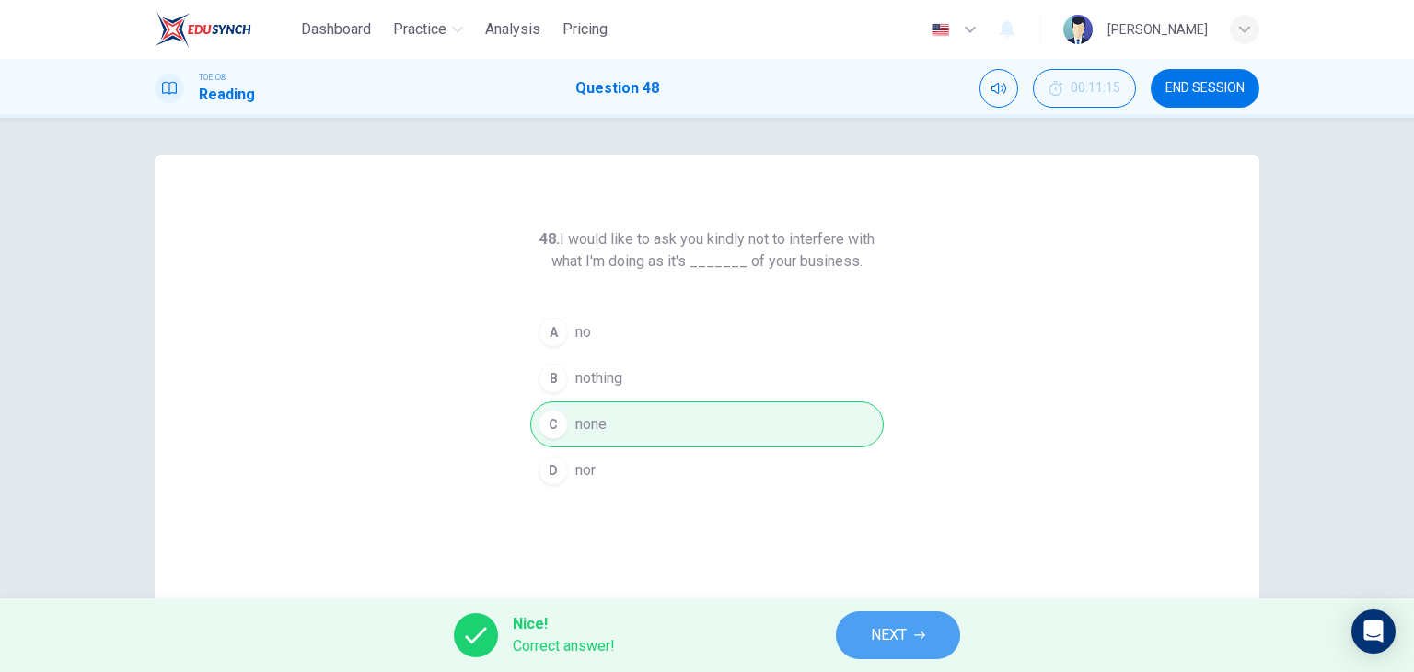
click at [866, 612] on button "NEXT" at bounding box center [898, 635] width 124 height 48
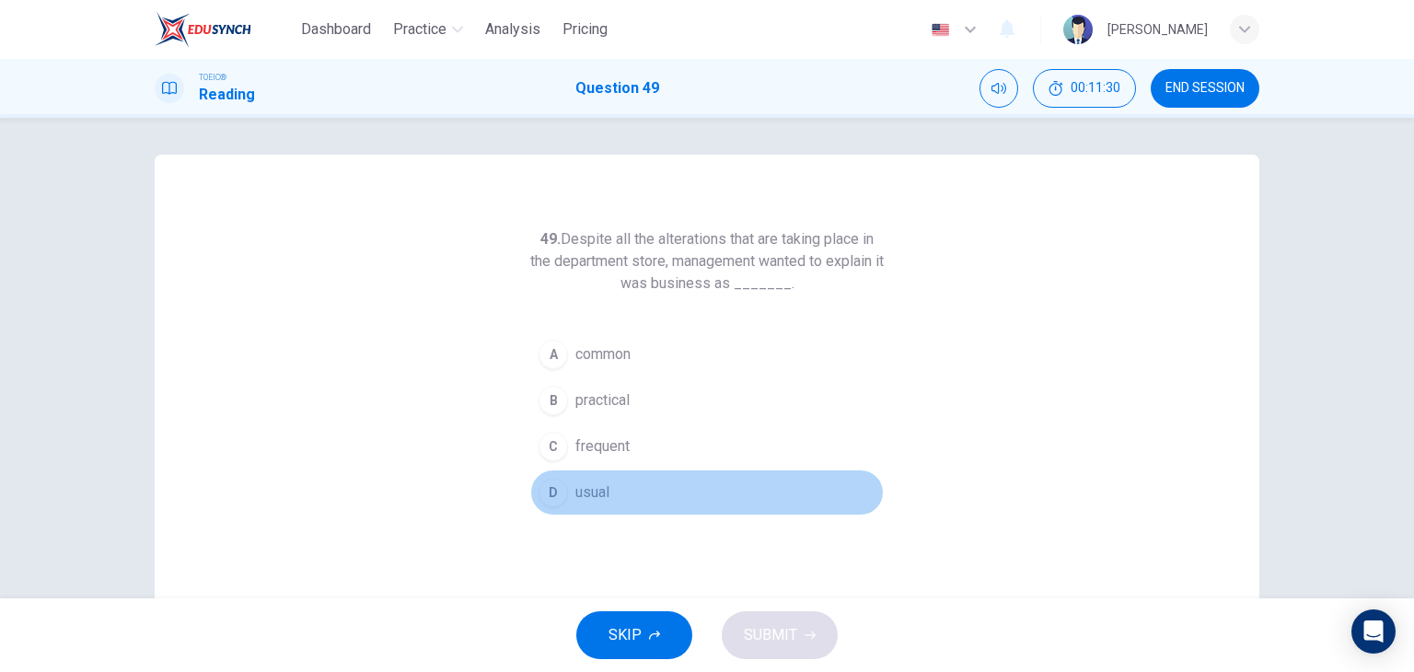
click at [660, 489] on button "D usual" at bounding box center [707, 493] width 354 height 46
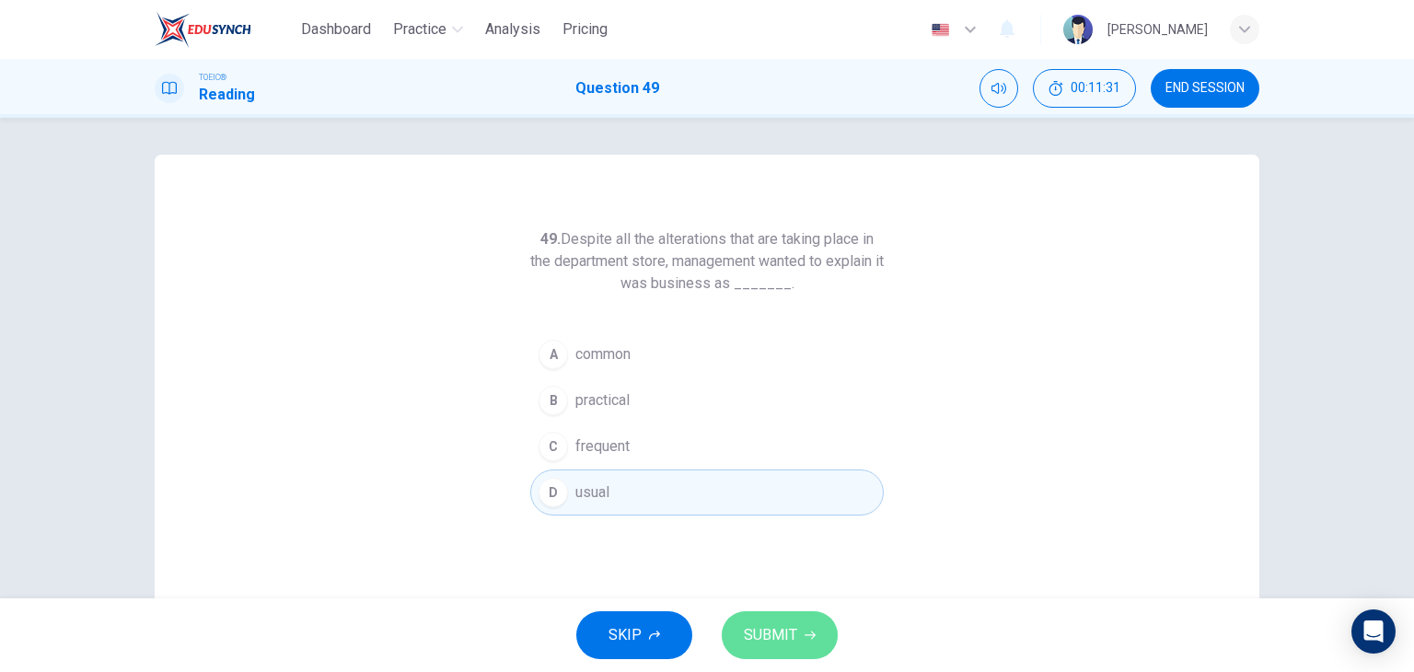
click at [770, 622] on span "SUBMIT" at bounding box center [770, 635] width 53 height 26
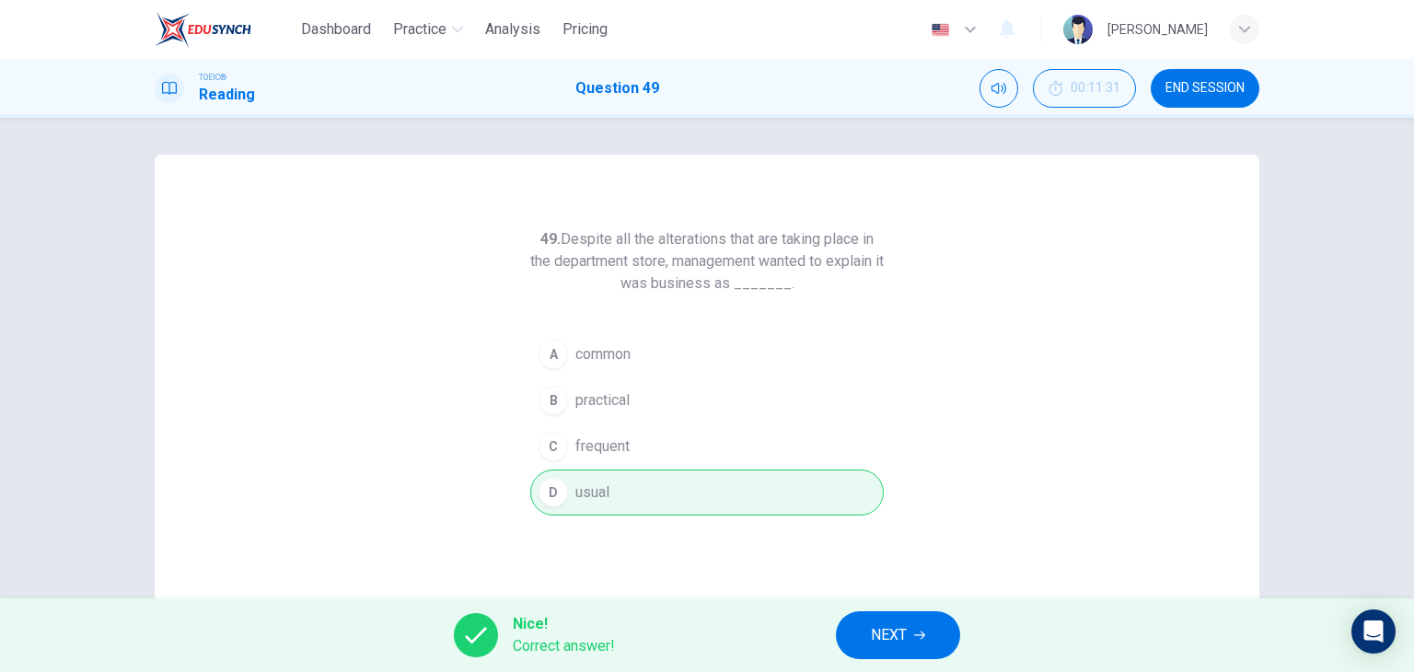
click at [895, 627] on span "NEXT" at bounding box center [889, 635] width 36 height 26
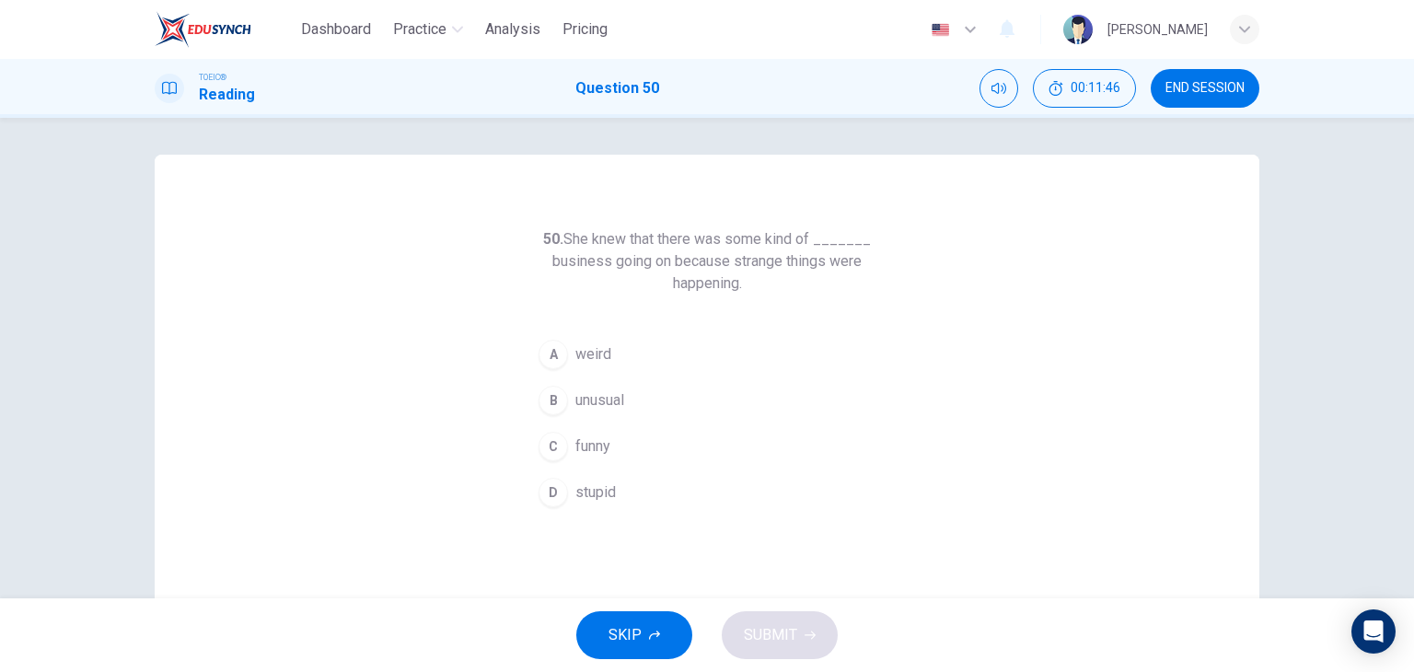
click at [615, 336] on button "A weird" at bounding box center [707, 354] width 354 height 46
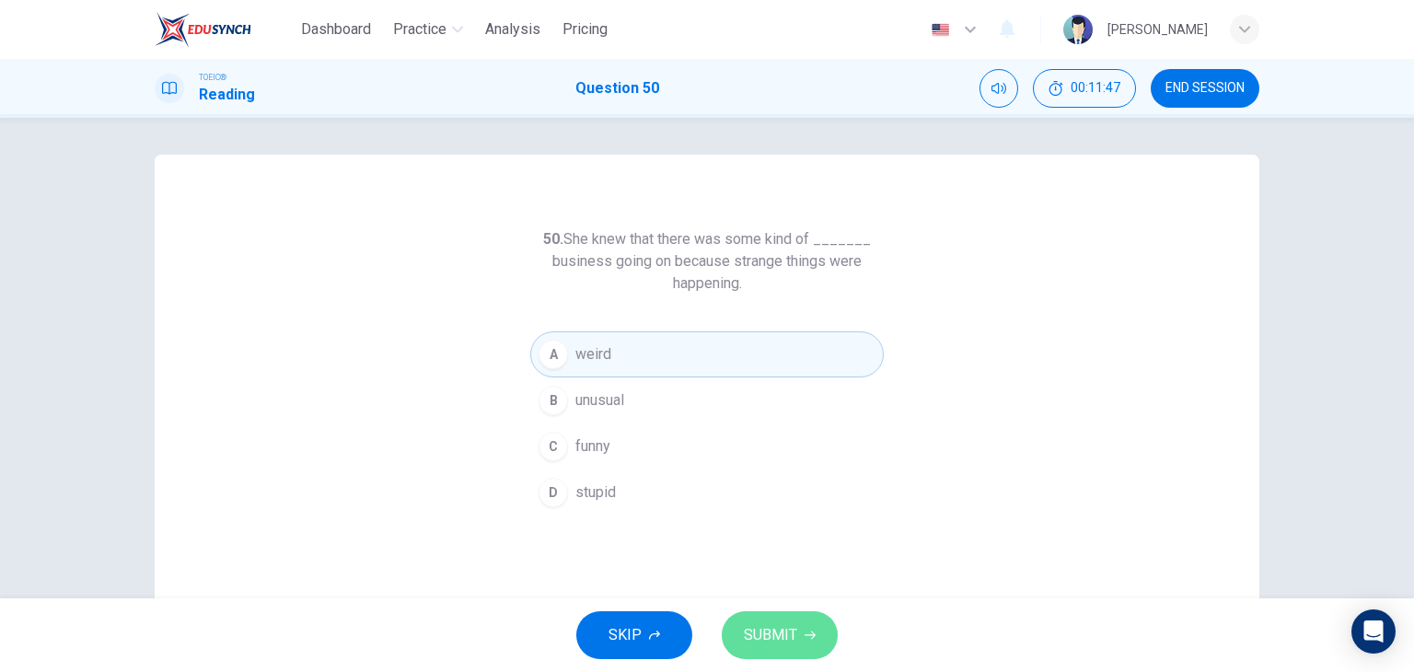
click at [776, 644] on span "SUBMIT" at bounding box center [770, 635] width 53 height 26
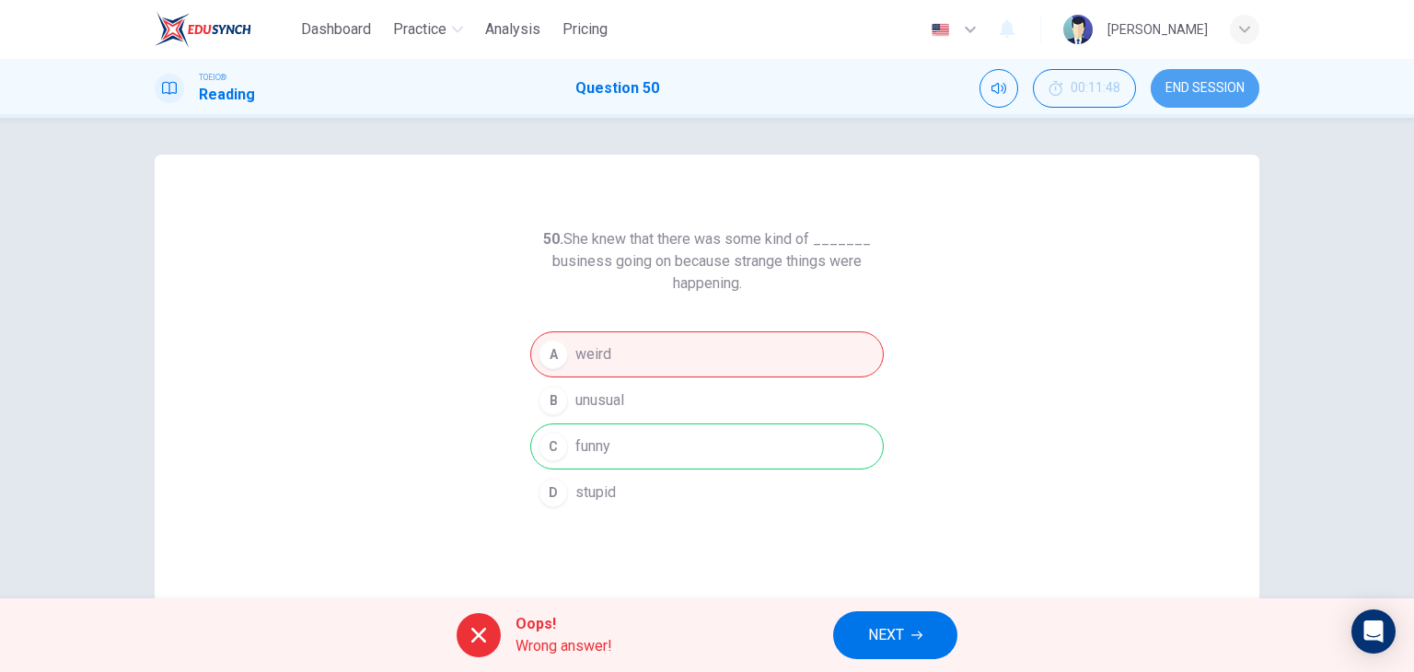
click at [1239, 86] on span "END SESSION" at bounding box center [1205, 88] width 79 height 15
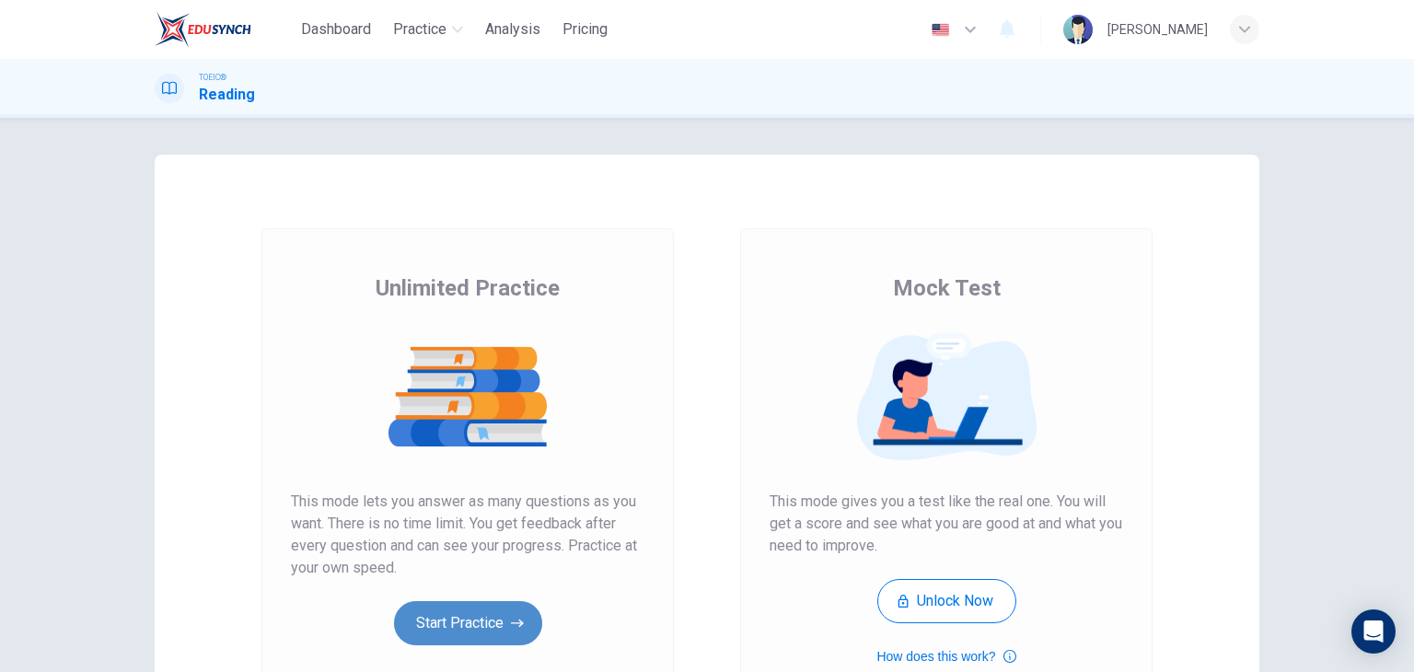
click at [457, 627] on button "Start Practice" at bounding box center [468, 623] width 148 height 44
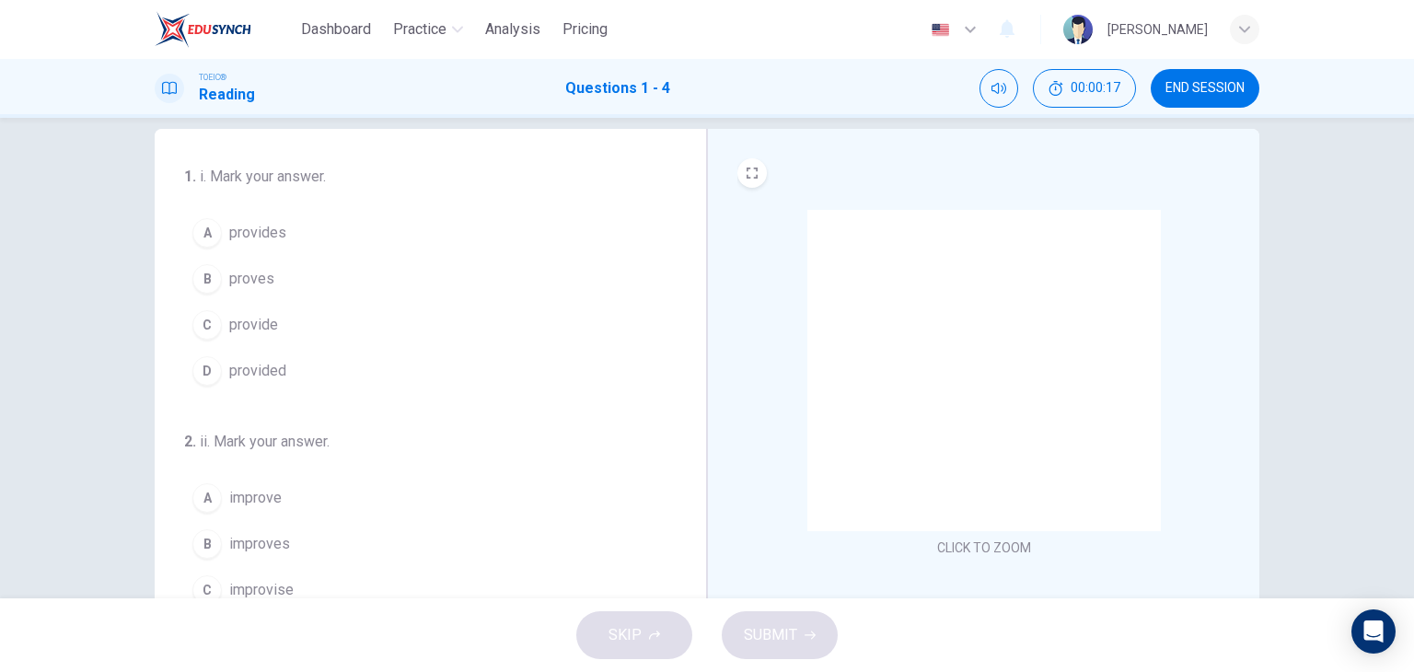
scroll to position [26, 0]
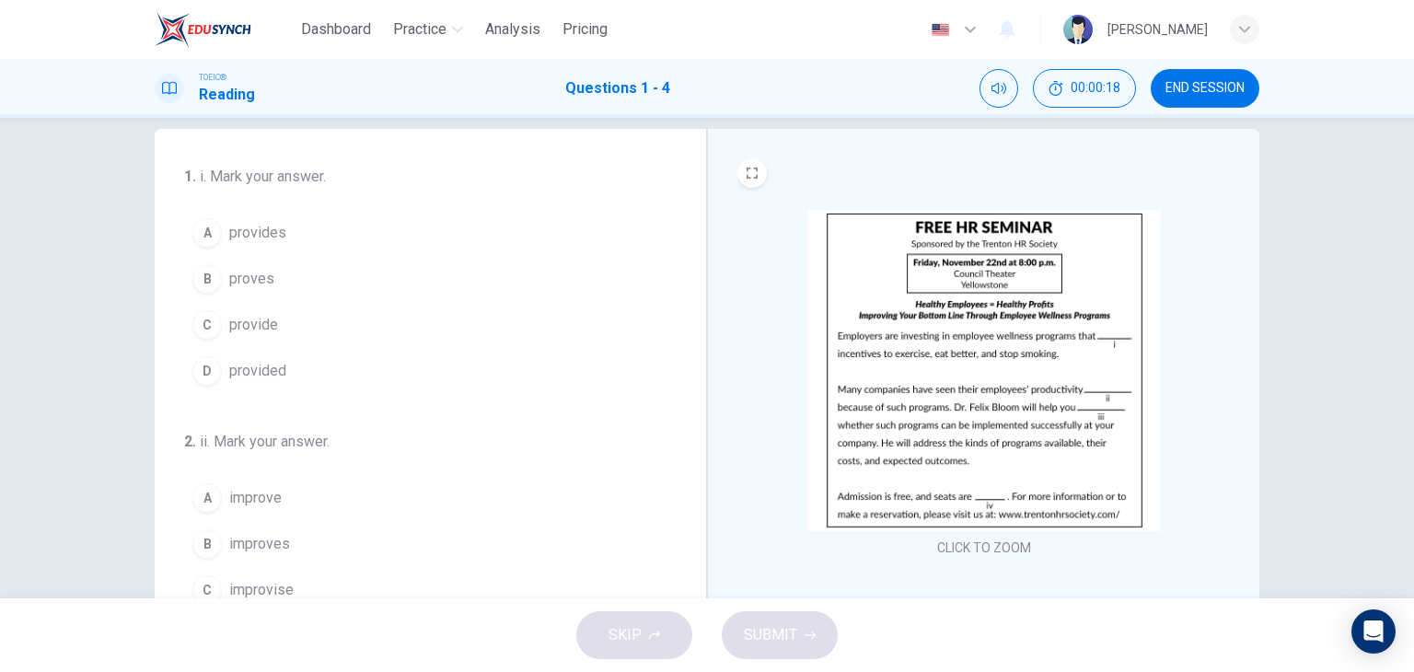
click at [298, 325] on button "C provide" at bounding box center [419, 325] width 470 height 46
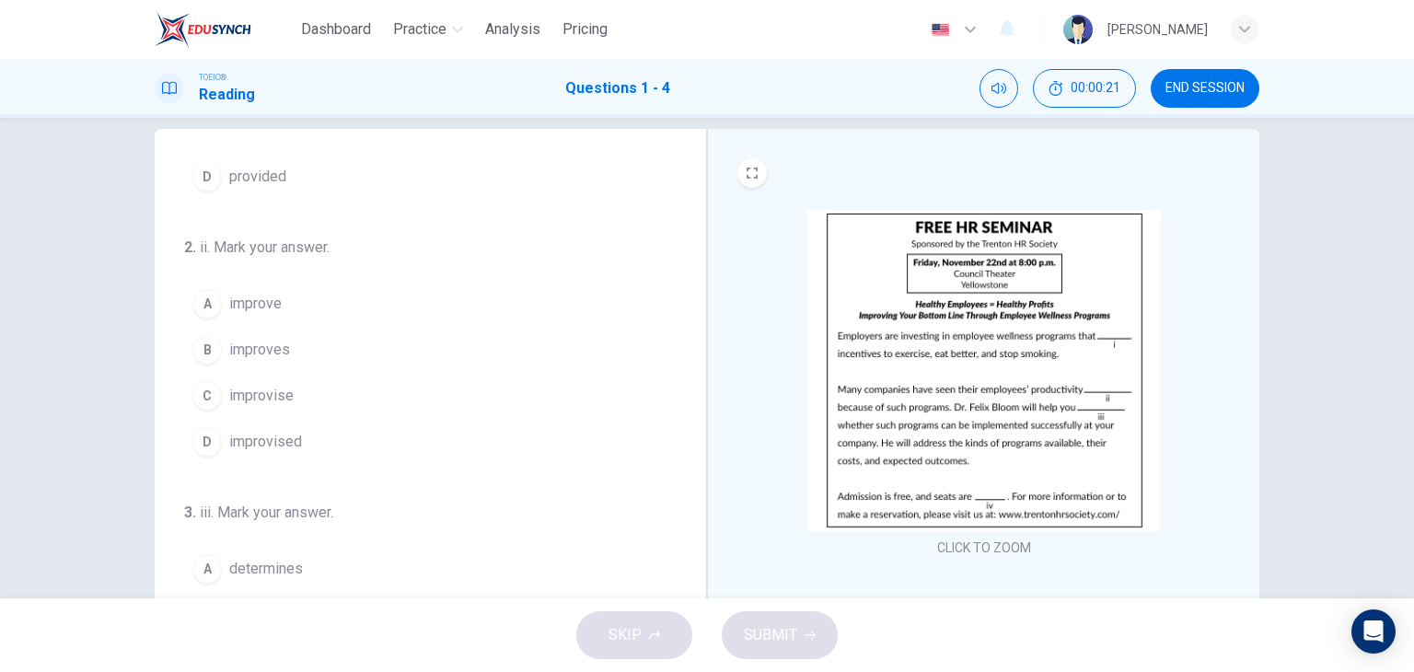
scroll to position [195, 0]
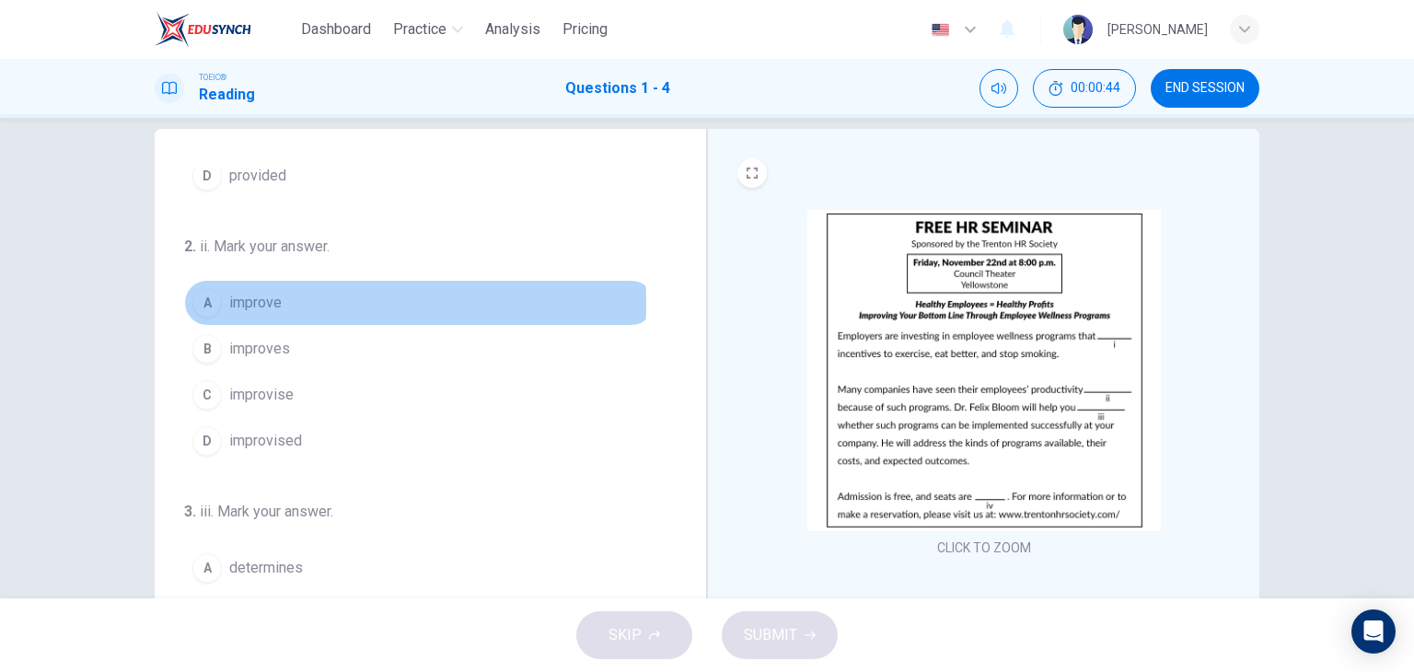
click at [244, 302] on span "improve" at bounding box center [255, 303] width 52 height 22
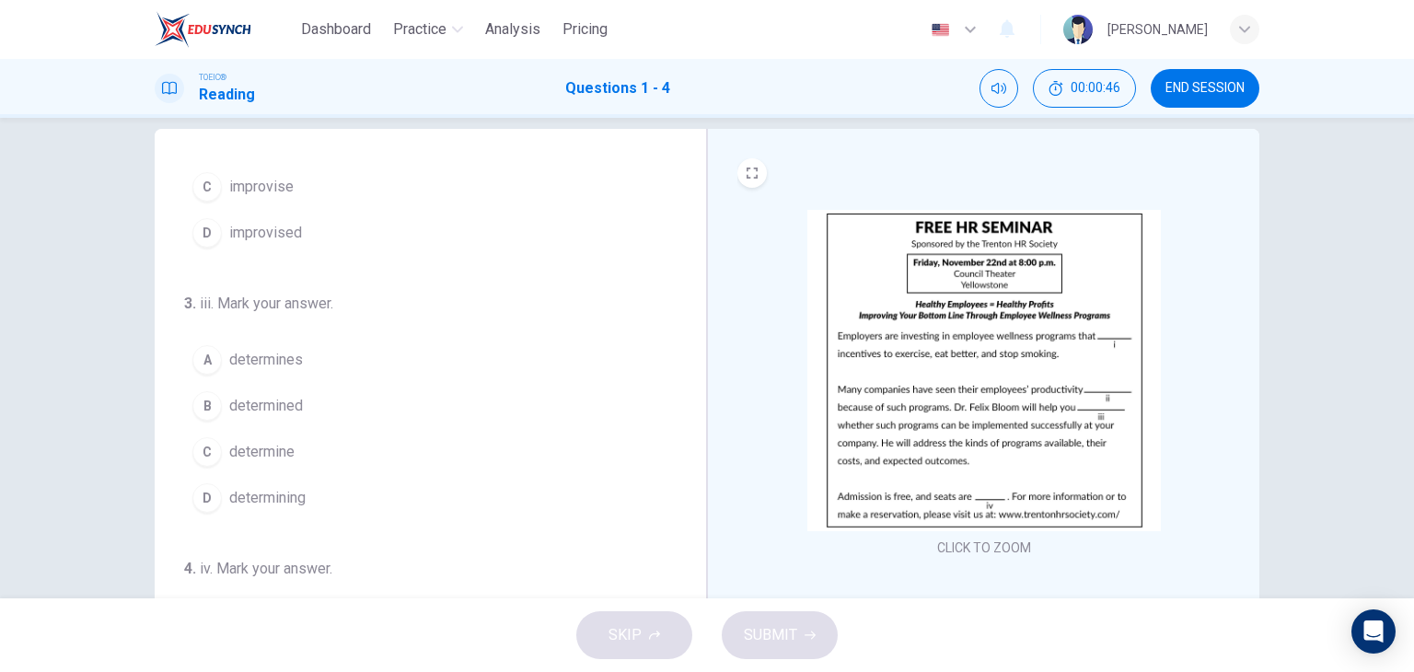
scroll to position [408, 0]
click at [296, 440] on button "C determine" at bounding box center [419, 447] width 470 height 46
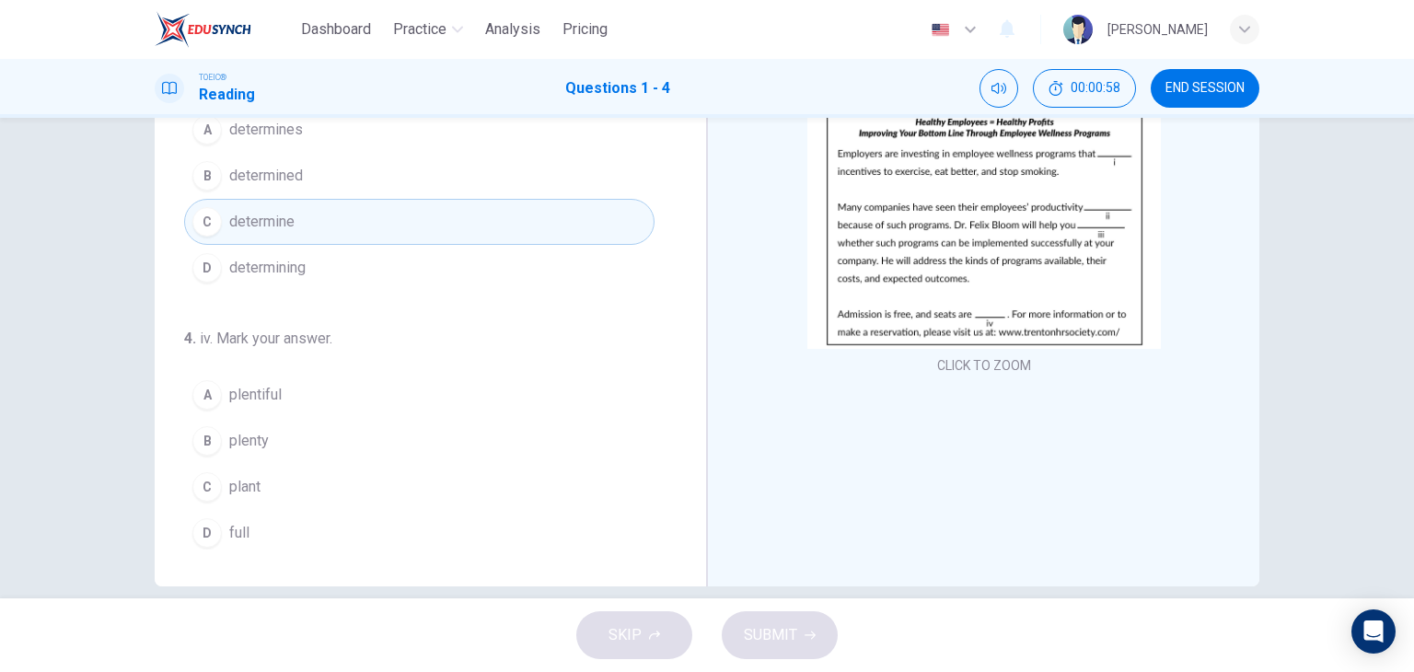
scroll to position [205, 0]
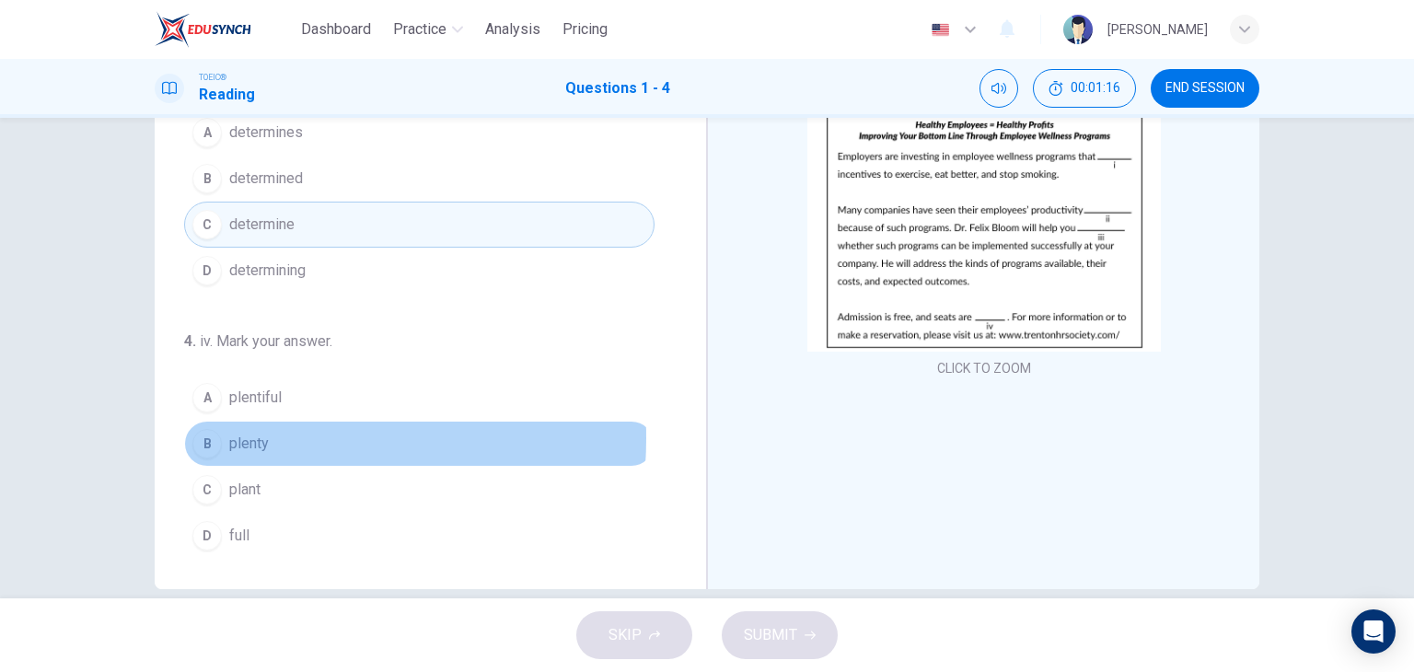
click at [242, 433] on span "plenty" at bounding box center [249, 444] width 40 height 22
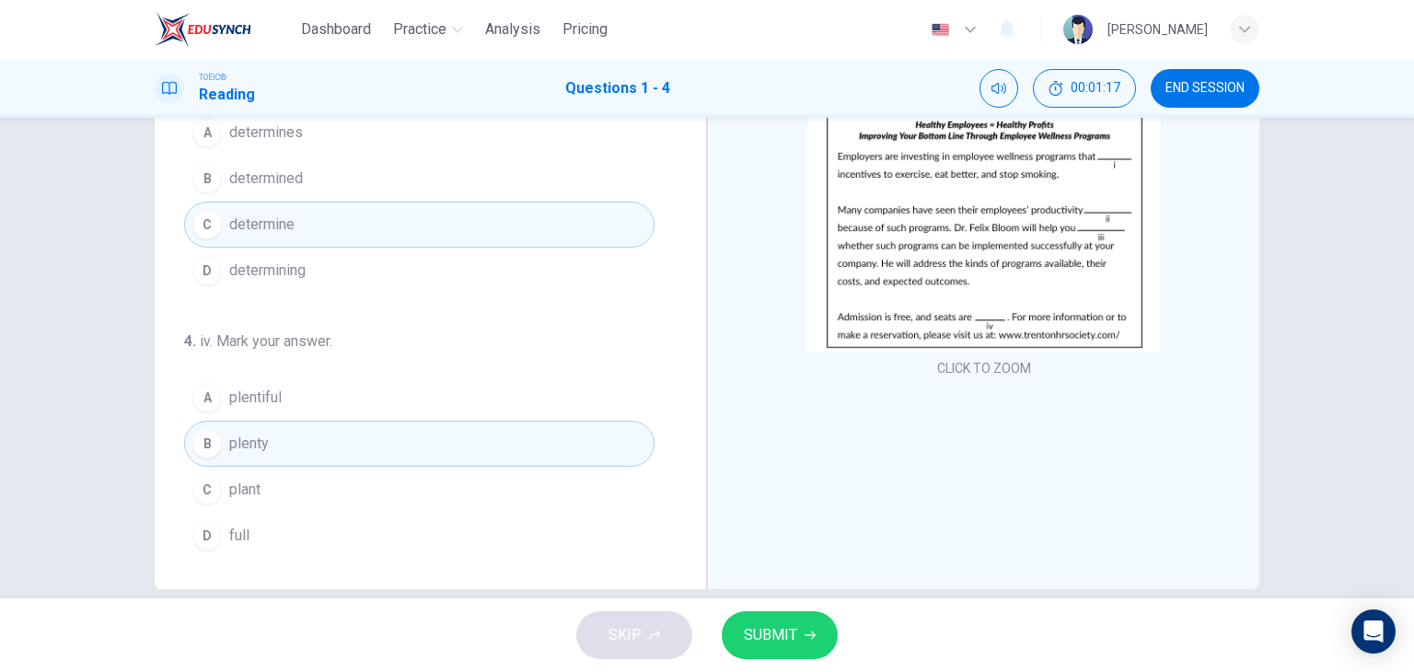
click at [760, 626] on span "SUBMIT" at bounding box center [770, 635] width 53 height 26
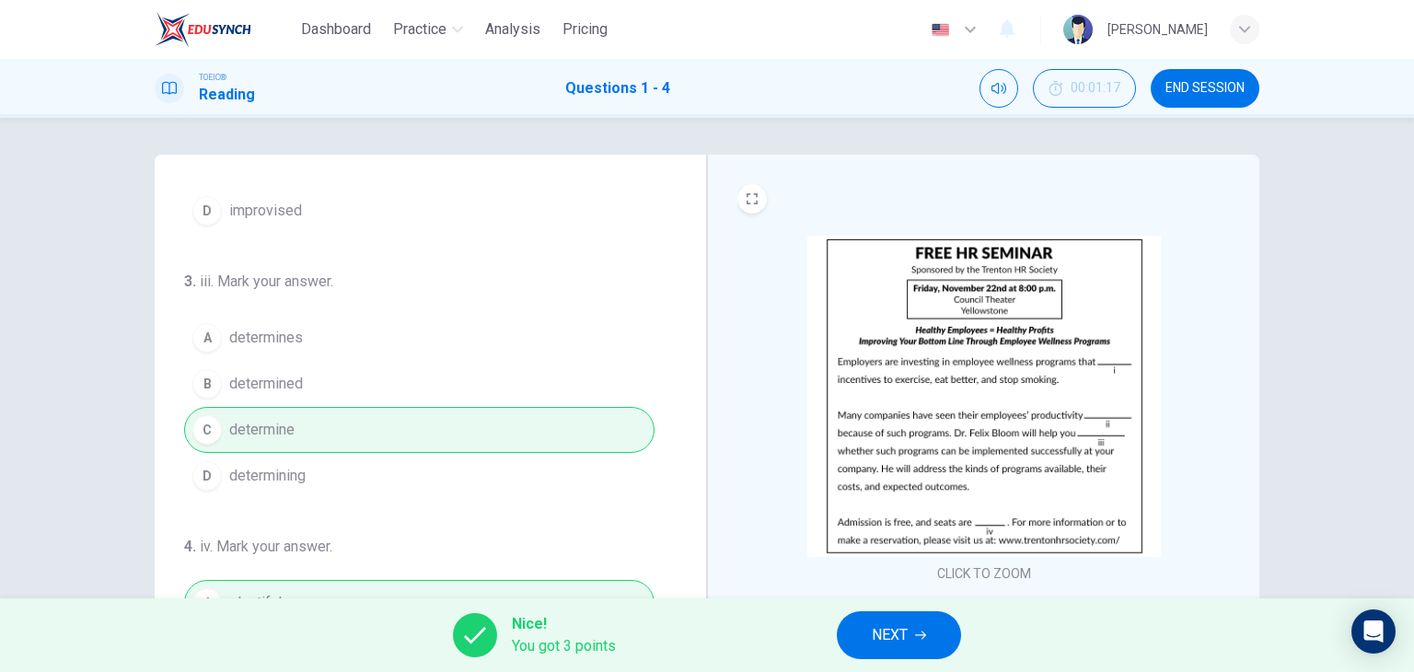
scroll to position [233, 0]
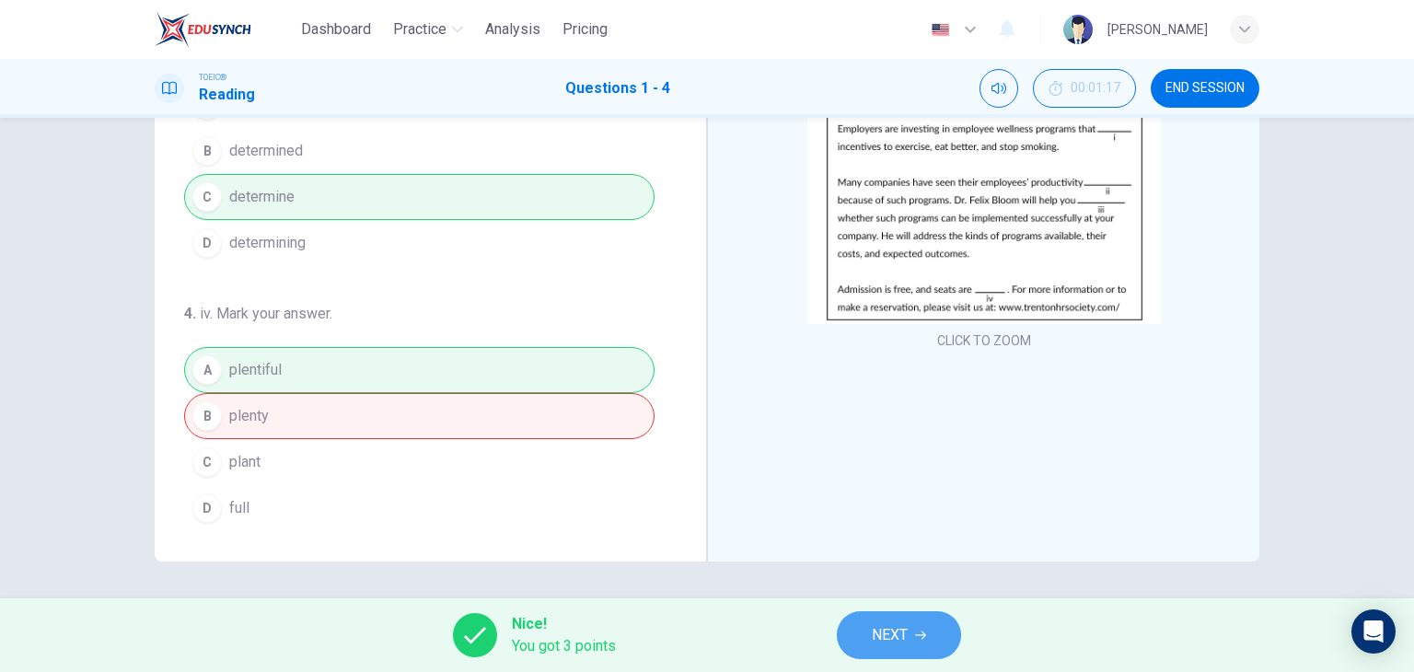
click at [878, 642] on span "NEXT" at bounding box center [890, 635] width 36 height 26
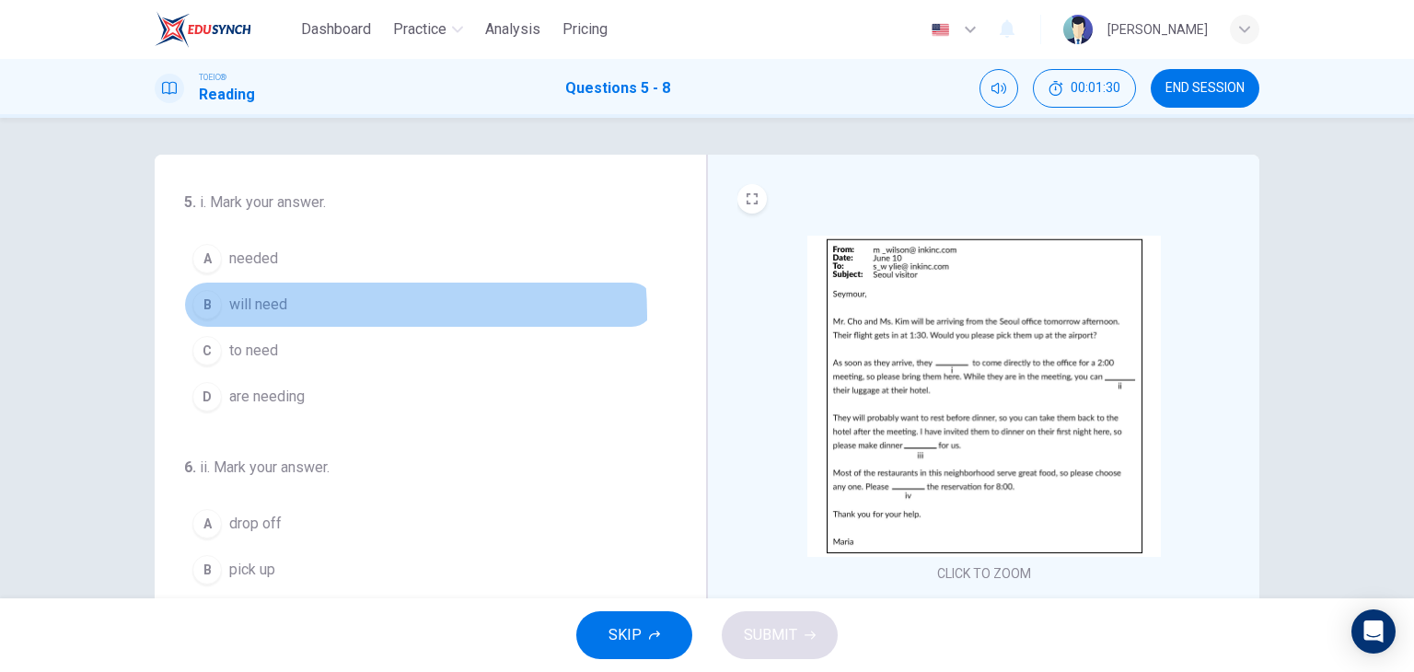
click at [281, 315] on button "B will need" at bounding box center [419, 305] width 470 height 46
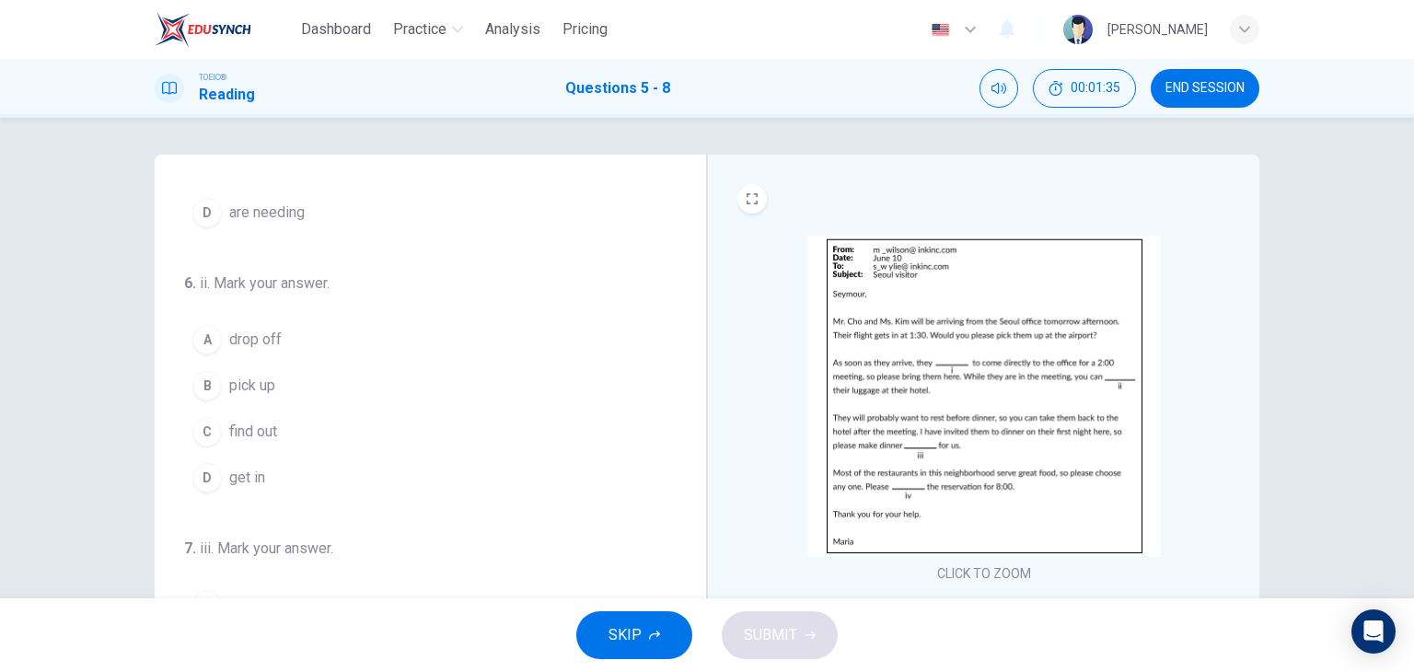
scroll to position [187, 0]
click at [254, 336] on span "drop off" at bounding box center [255, 337] width 52 height 22
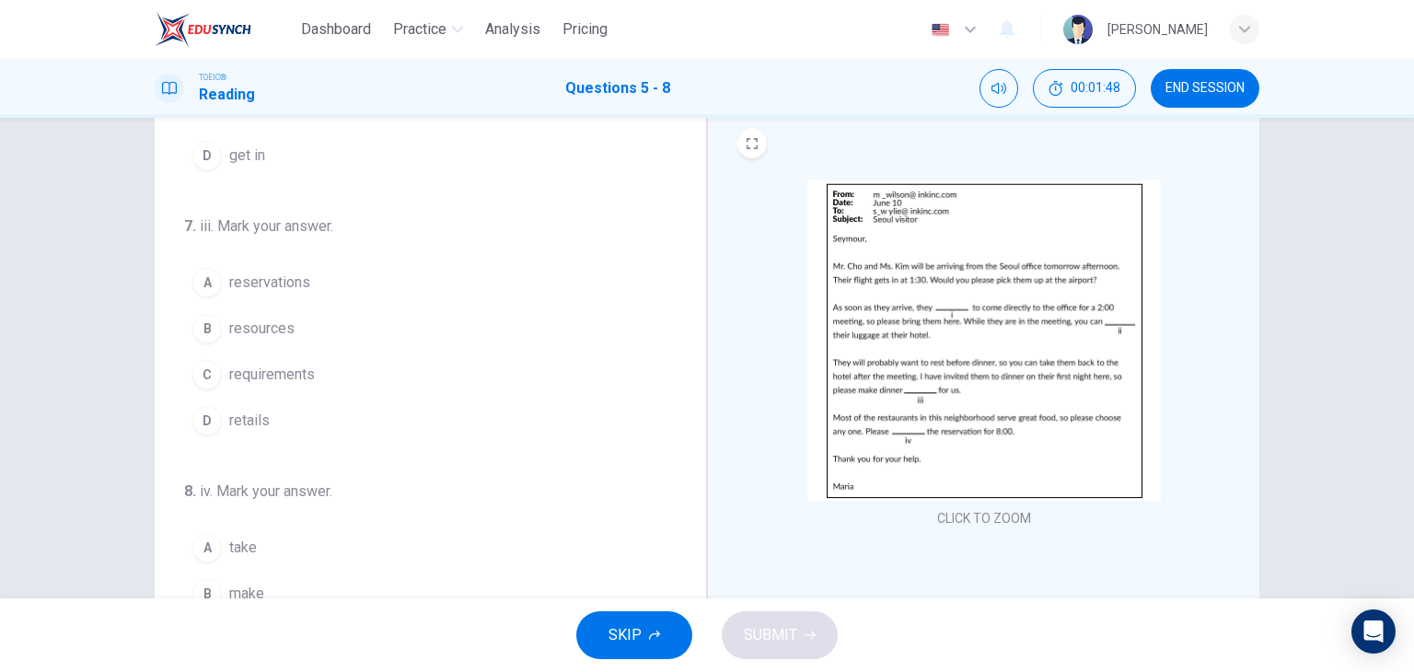
scroll to position [57, 0]
click at [300, 281] on span "reservations" at bounding box center [269, 281] width 81 height 22
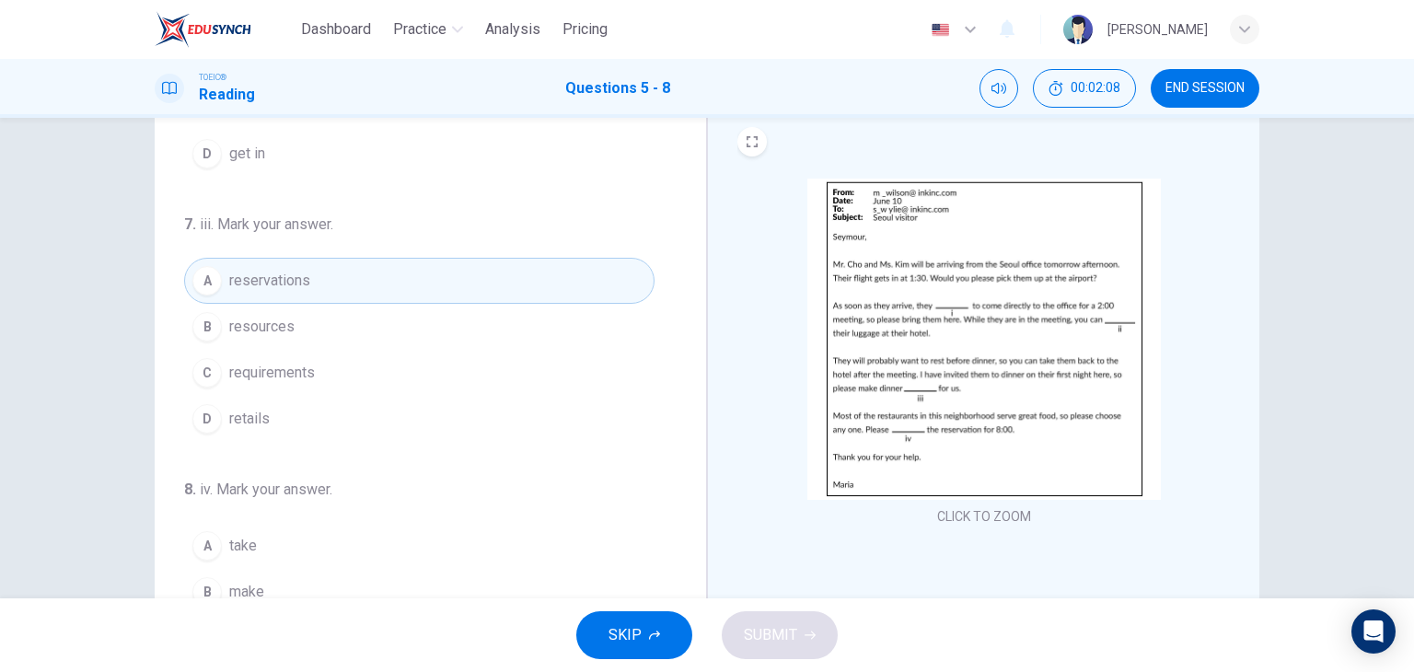
scroll to position [233, 0]
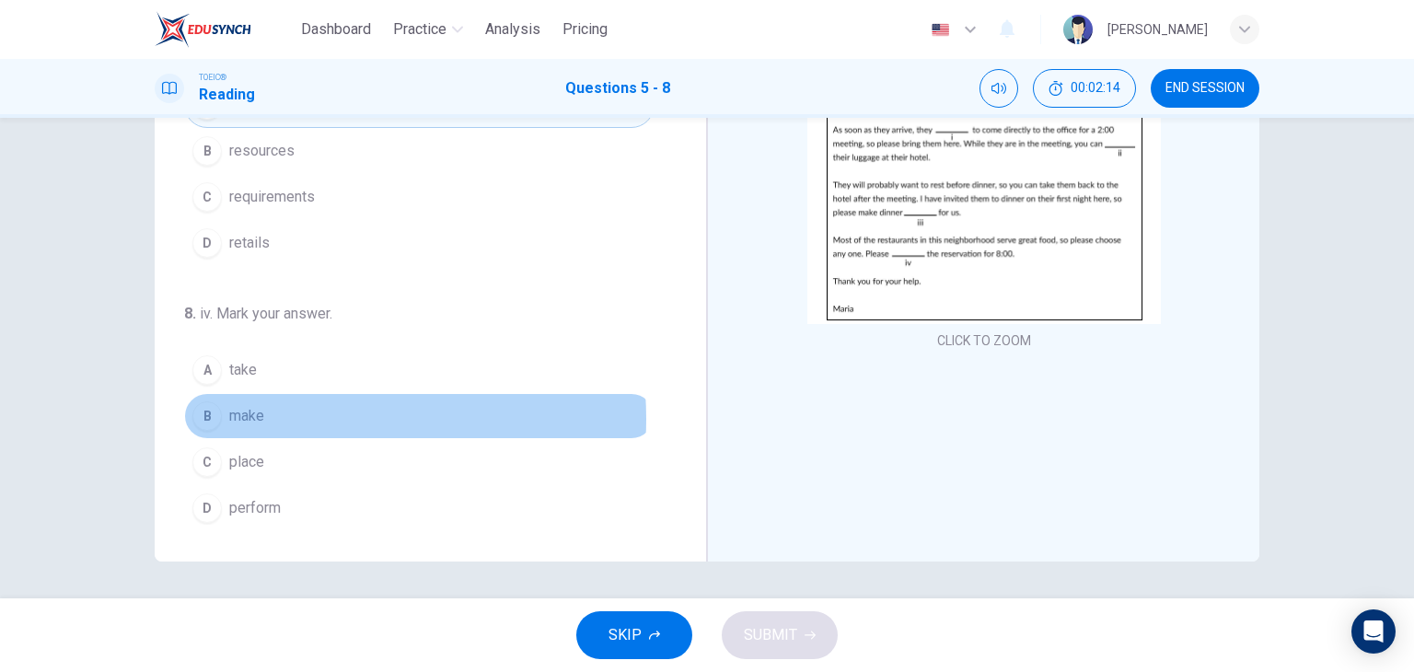
click at [286, 413] on button "B make" at bounding box center [419, 416] width 470 height 46
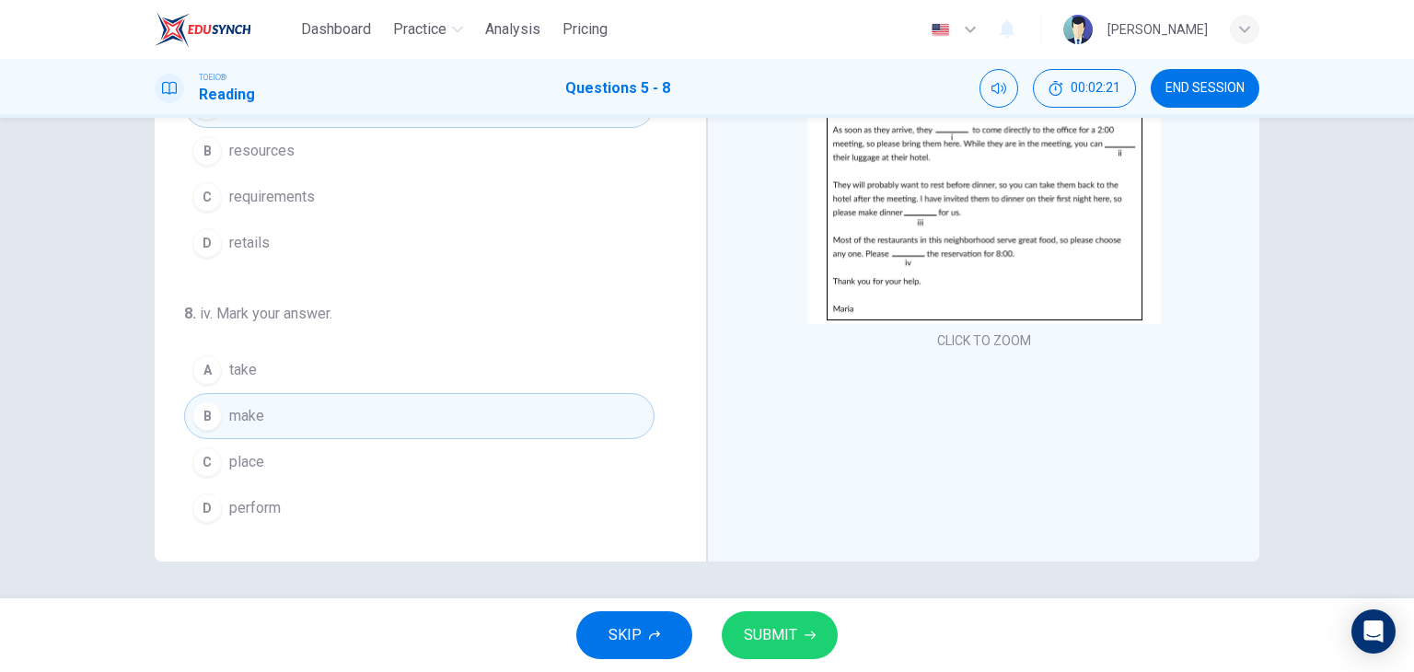
click at [751, 637] on span "SUBMIT" at bounding box center [770, 635] width 53 height 26
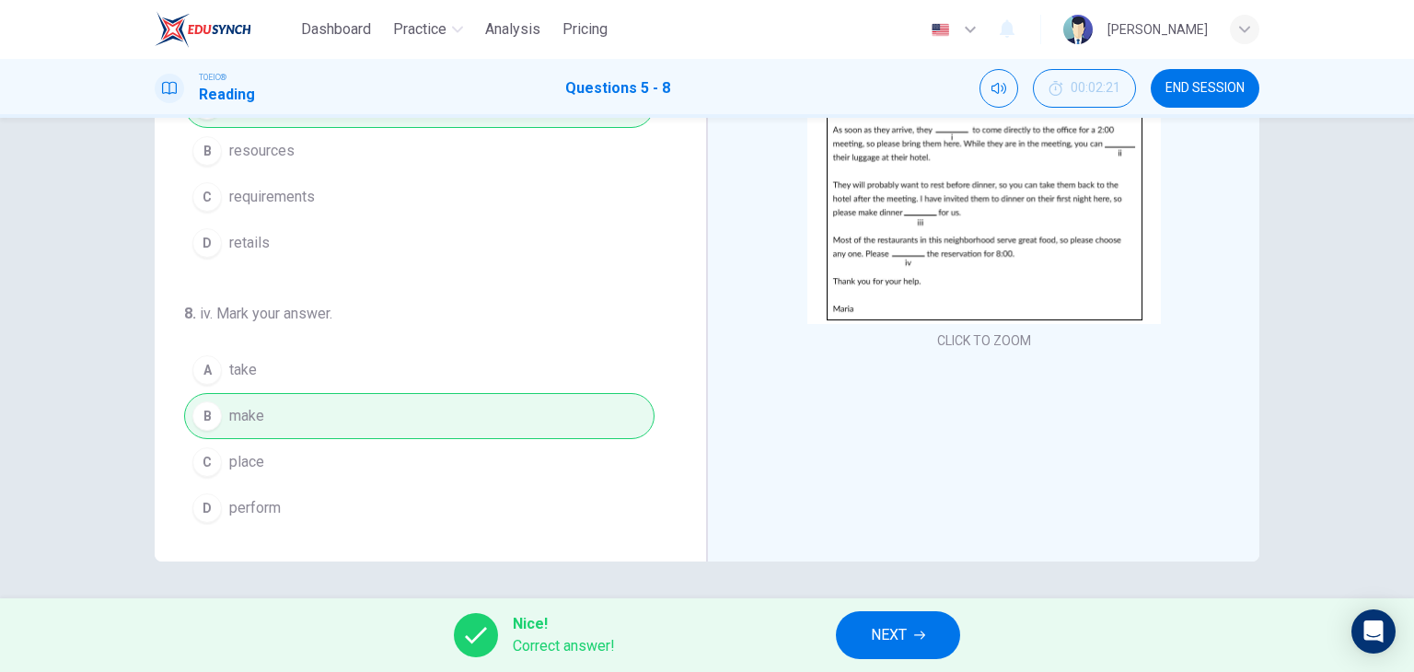
click at [890, 629] on span "NEXT" at bounding box center [889, 635] width 36 height 26
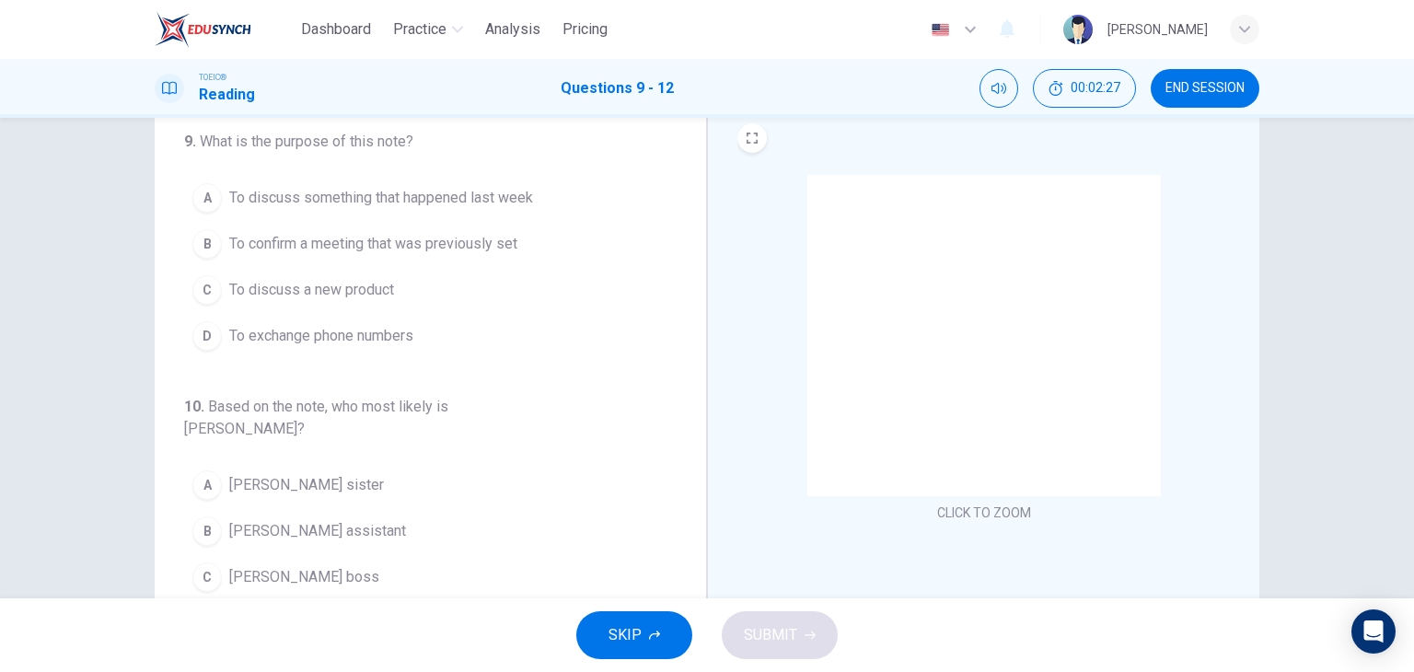
scroll to position [0, 0]
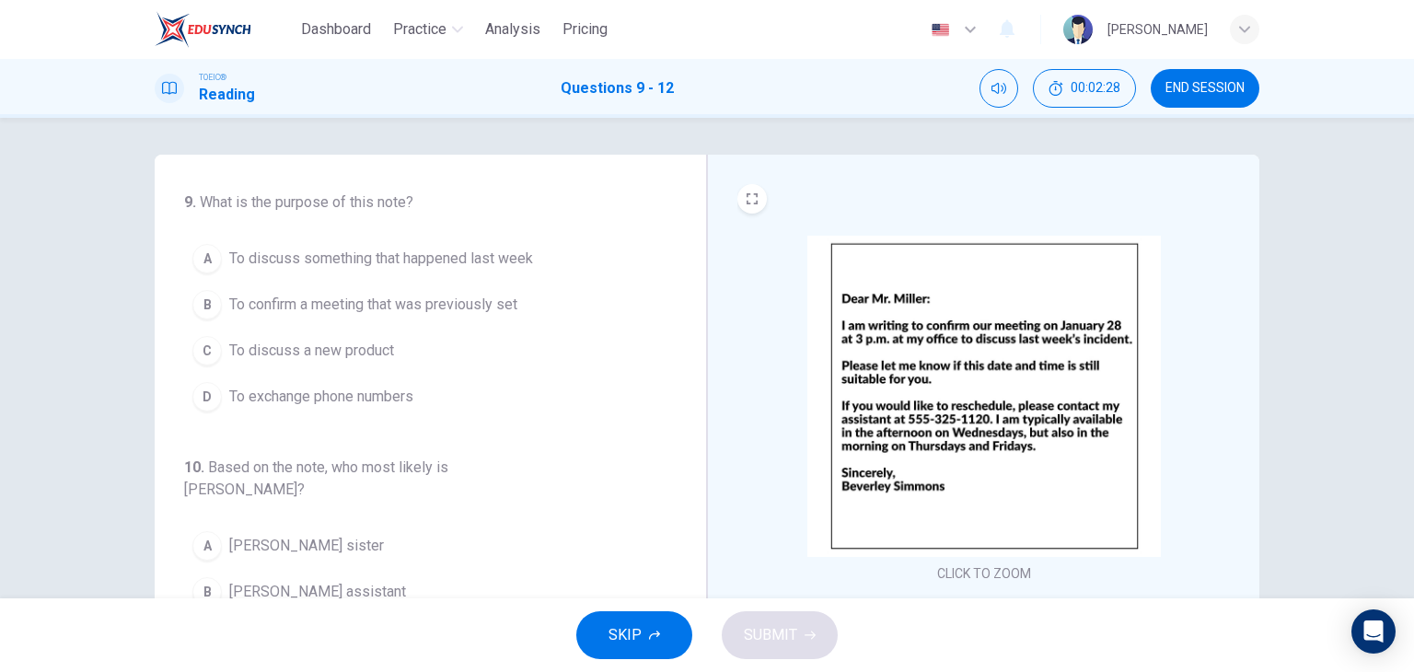
click at [934, 332] on img at bounding box center [984, 396] width 354 height 321
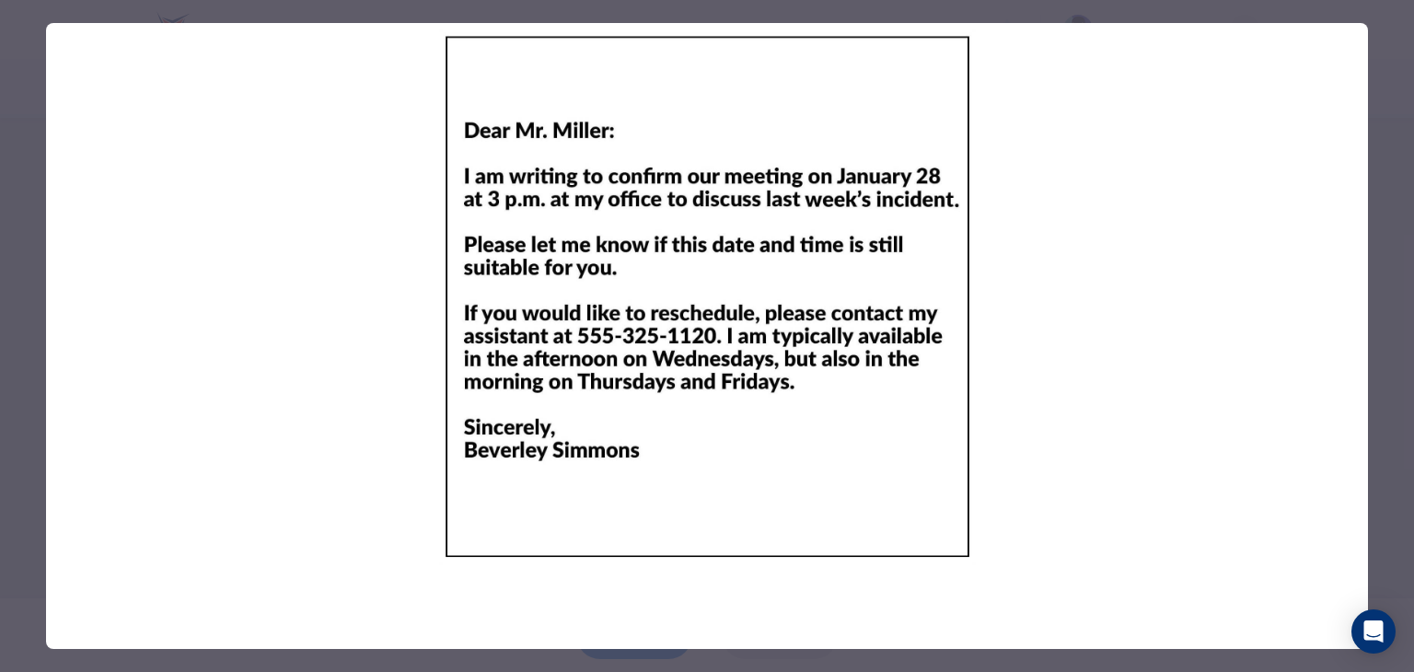
click at [0, 301] on div at bounding box center [707, 336] width 1414 height 672
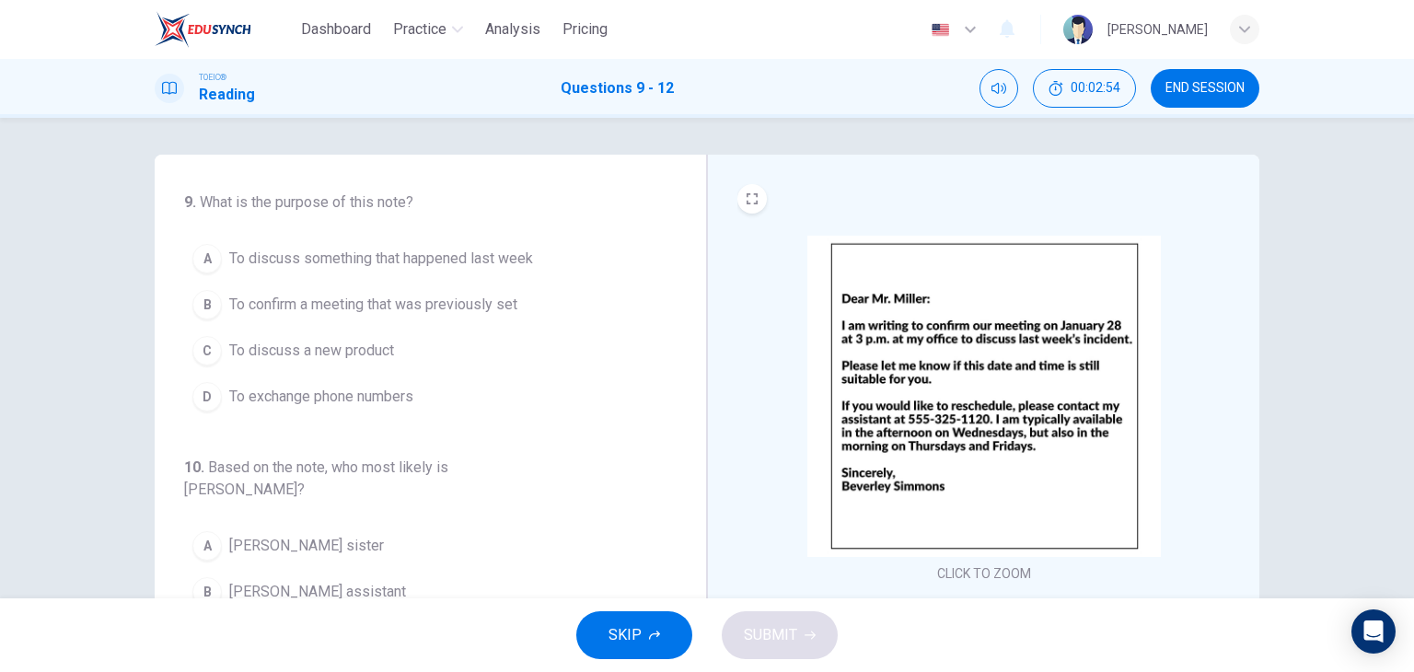
click at [279, 312] on span "To confirm a meeting that was previously set" at bounding box center [373, 305] width 288 height 22
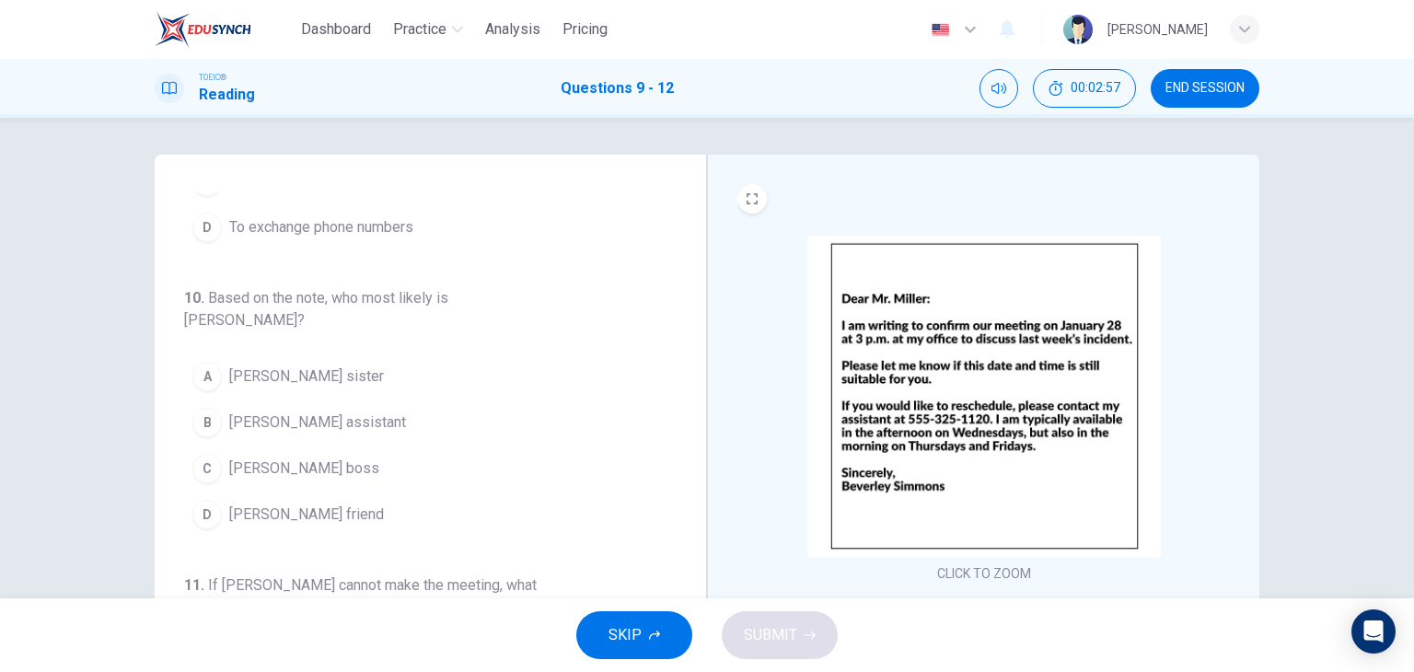
scroll to position [172, 0]
click at [265, 455] on span "[PERSON_NAME] boss" at bounding box center [304, 466] width 150 height 22
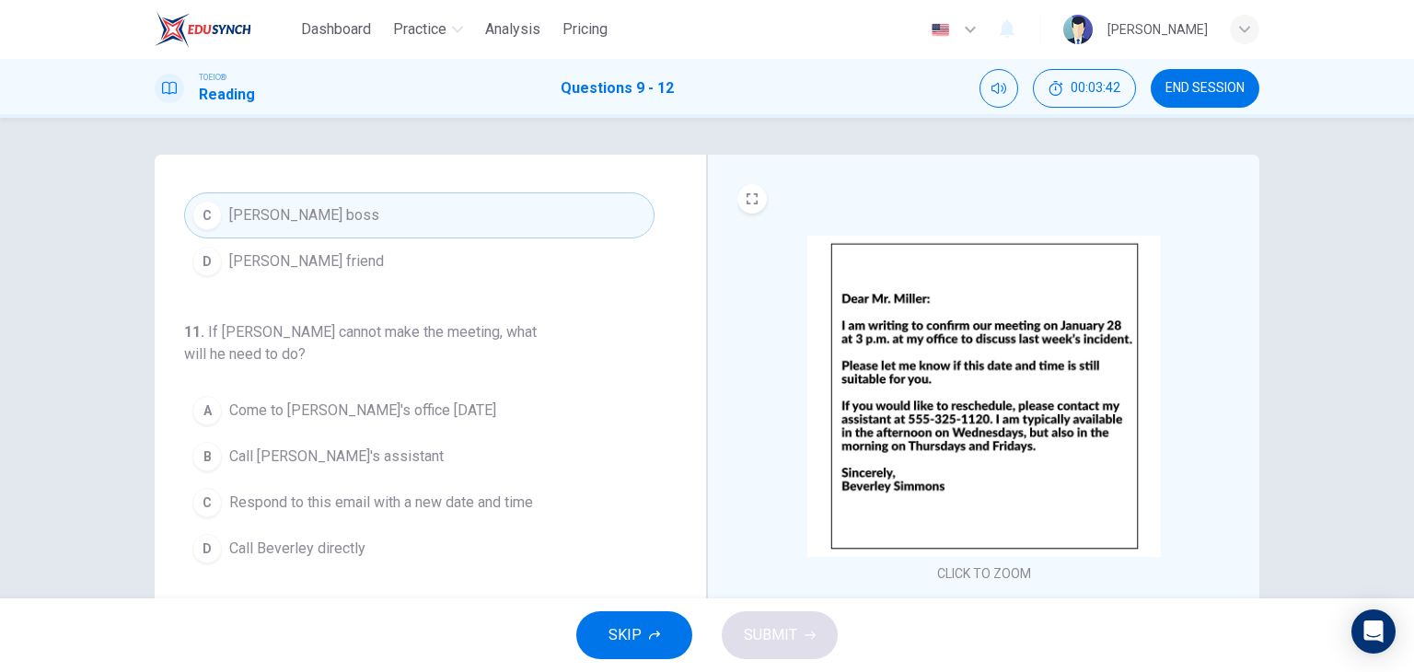
scroll to position [423, 0]
click at [367, 445] on span "Call [PERSON_NAME]'s assistant" at bounding box center [336, 456] width 215 height 22
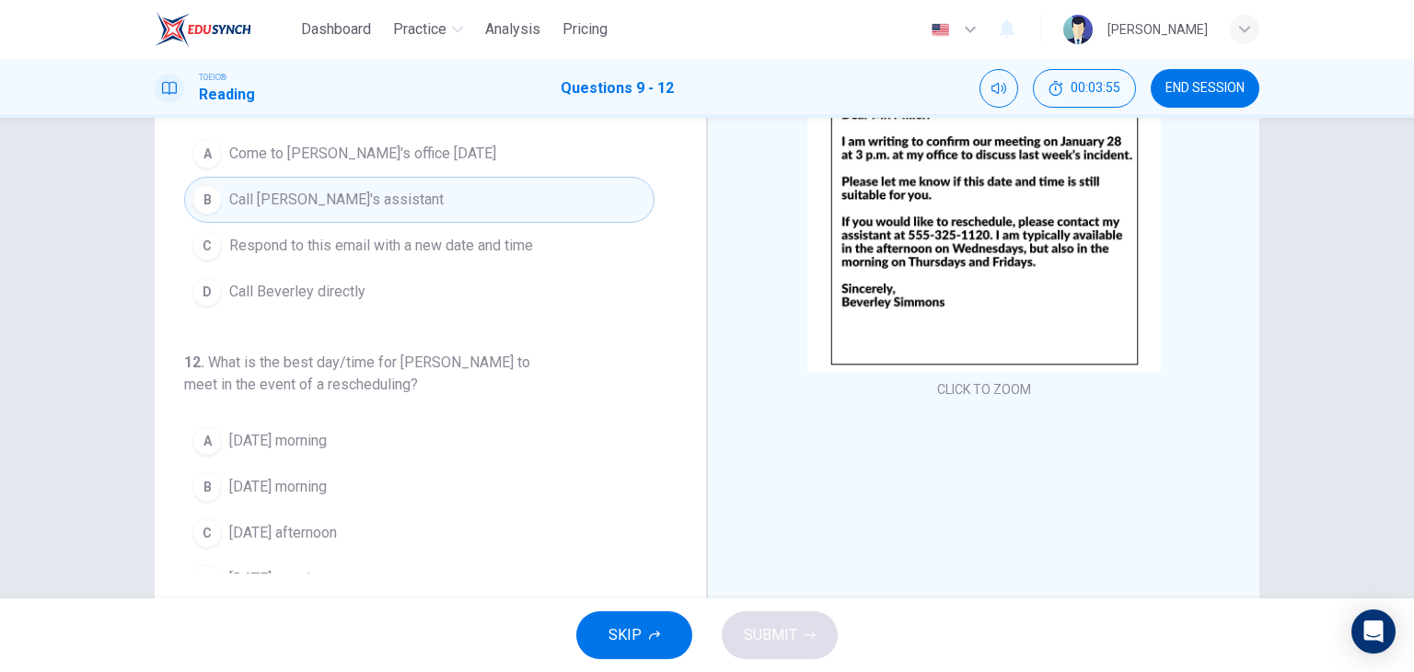
scroll to position [185, 0]
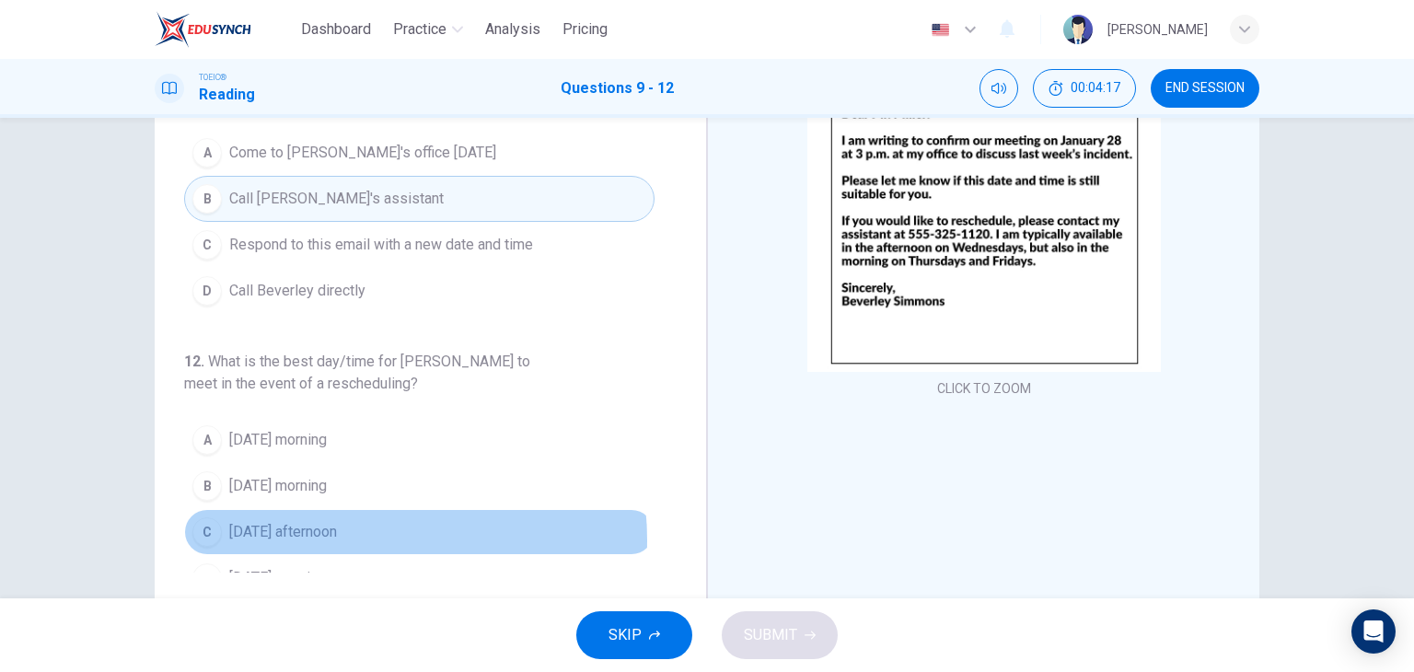
click at [337, 521] on span "[DATE] afternoon" at bounding box center [283, 532] width 108 height 22
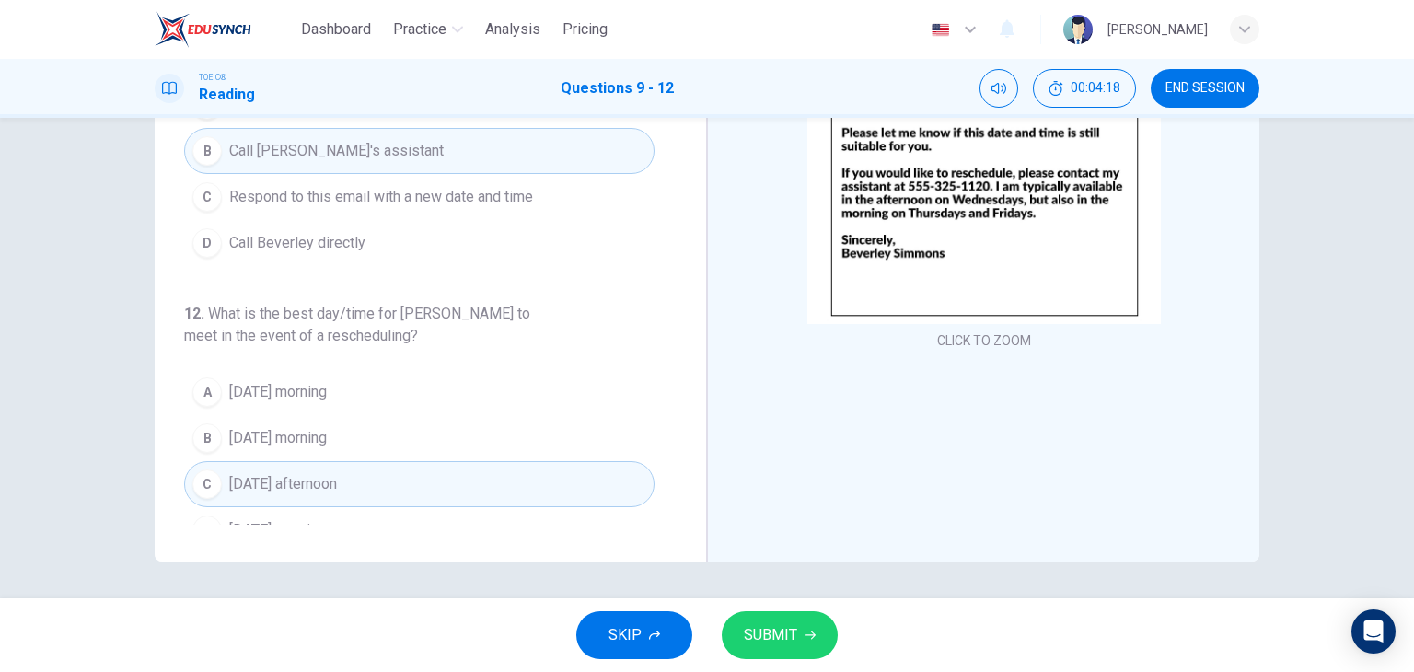
scroll to position [233, 0]
click at [771, 620] on button "SUBMIT" at bounding box center [780, 635] width 116 height 48
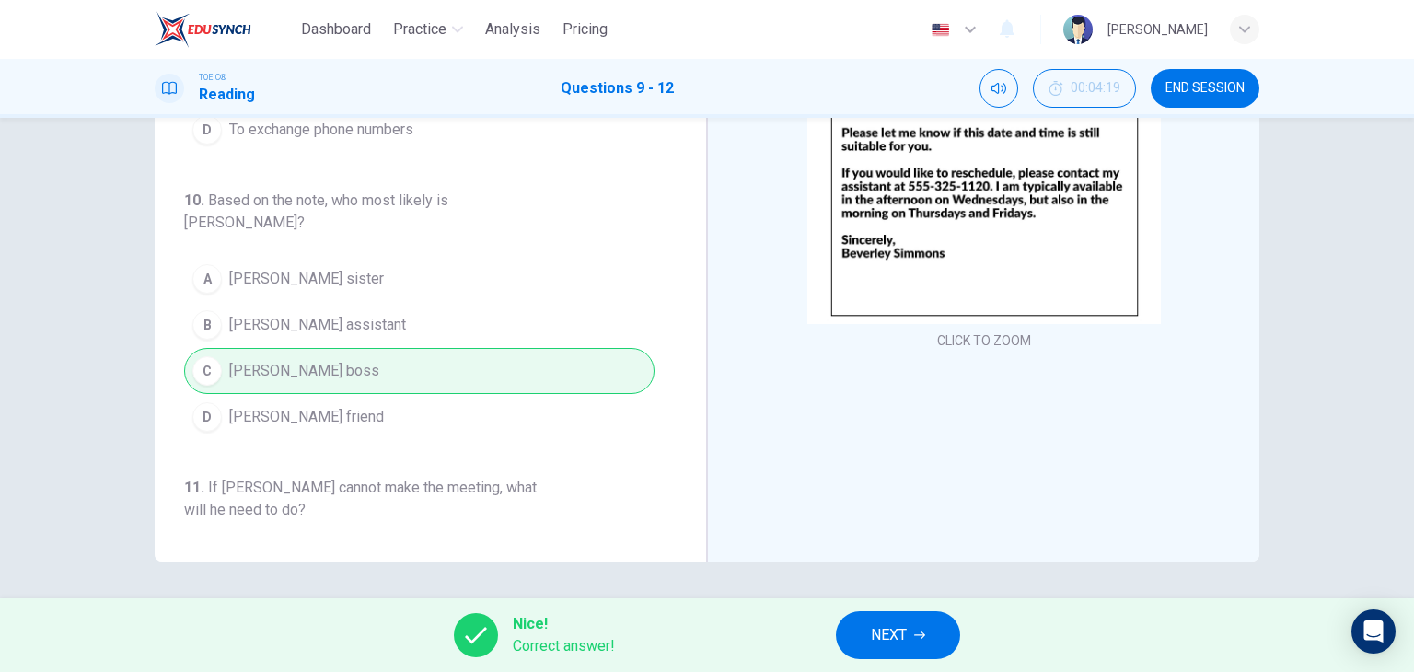
scroll to position [0, 0]
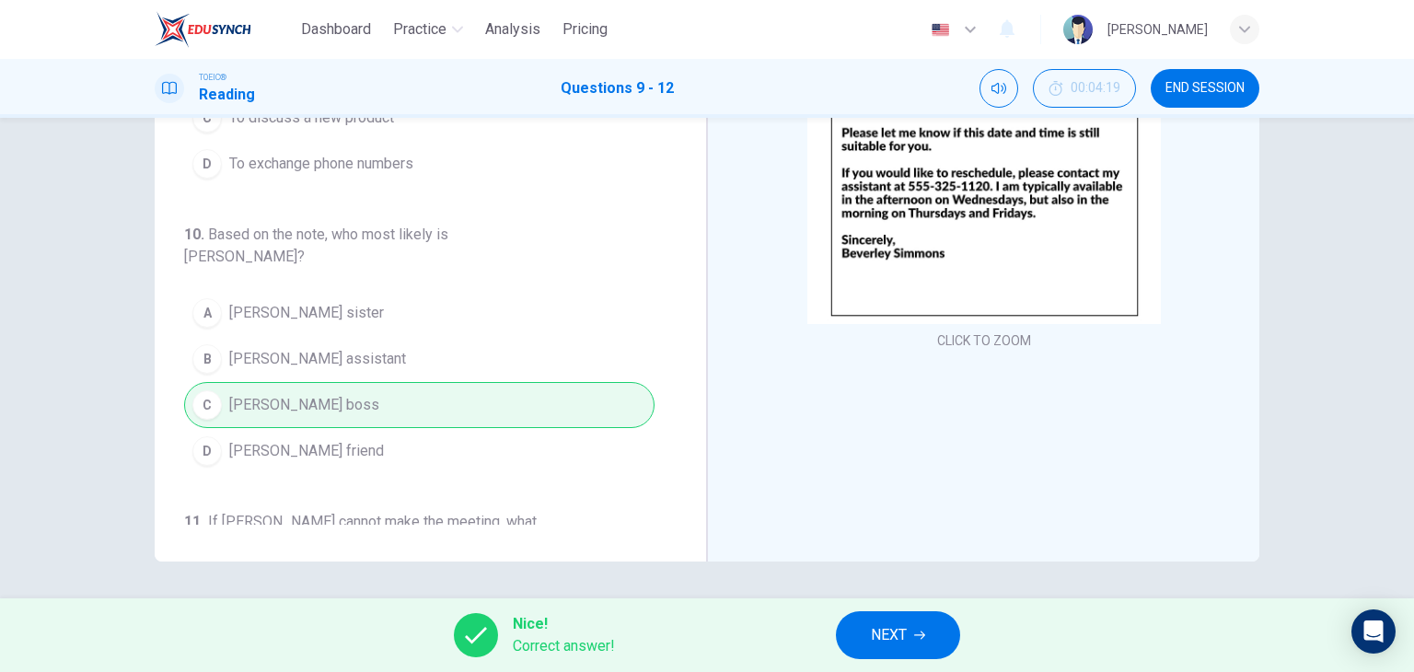
click at [908, 627] on button "NEXT" at bounding box center [898, 635] width 124 height 48
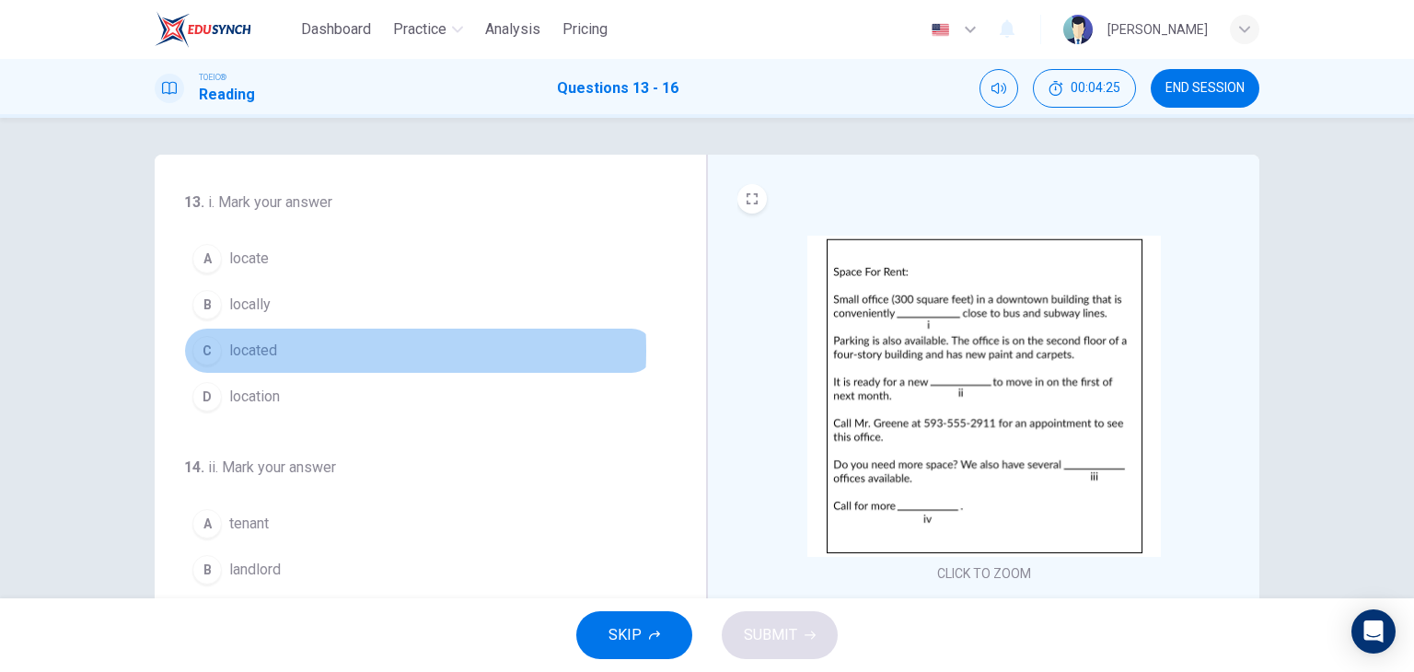
click at [265, 350] on span "located" at bounding box center [253, 351] width 48 height 22
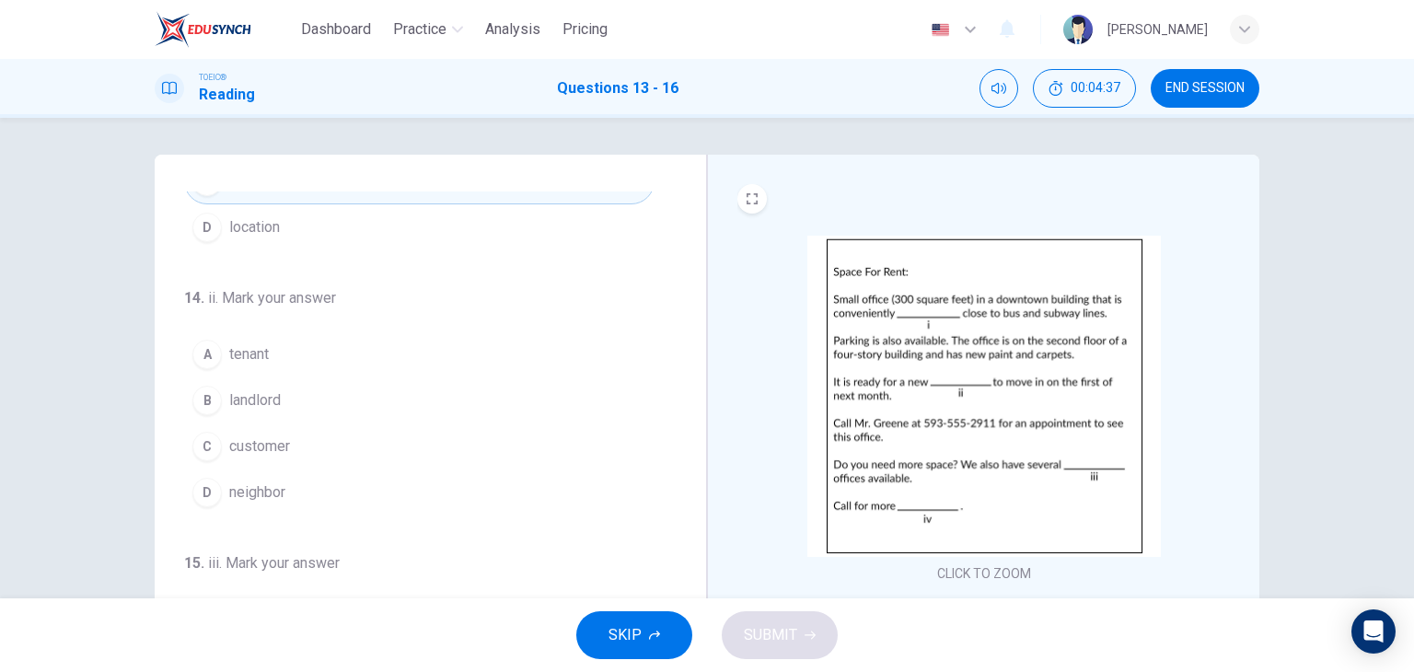
scroll to position [169, 0]
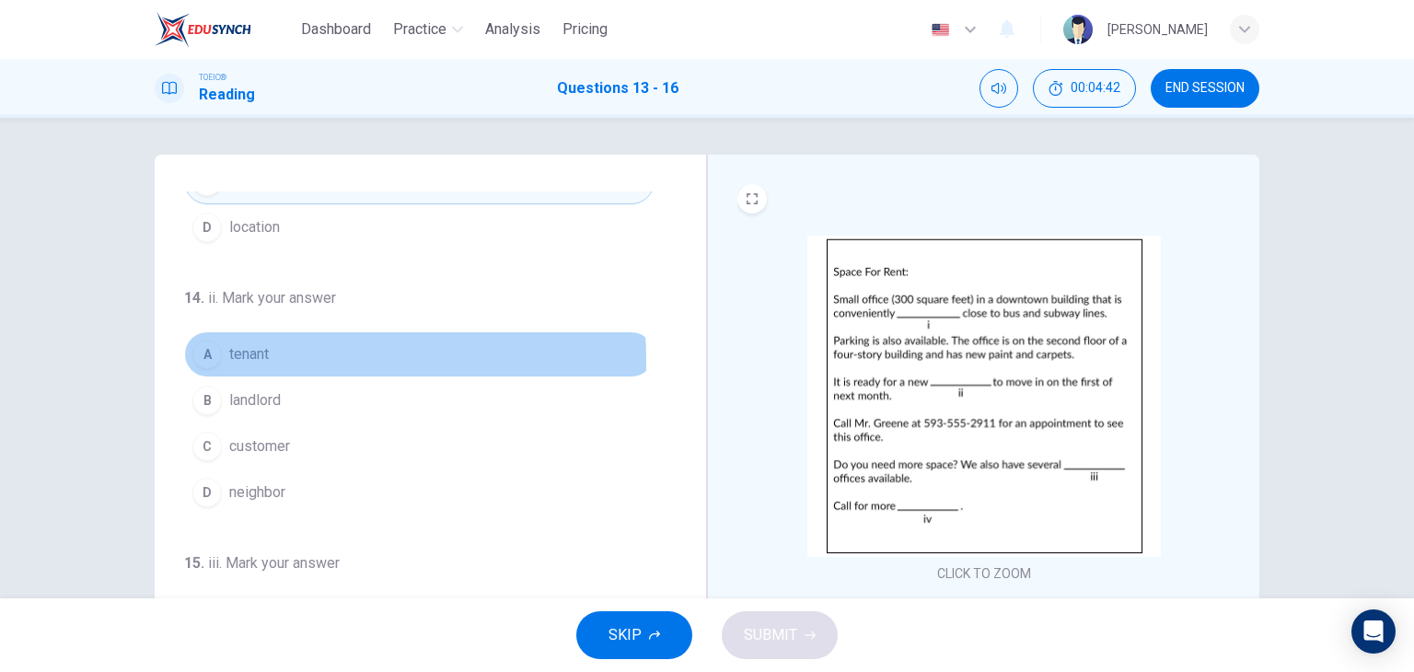
click at [258, 358] on span "tenant" at bounding box center [249, 354] width 40 height 22
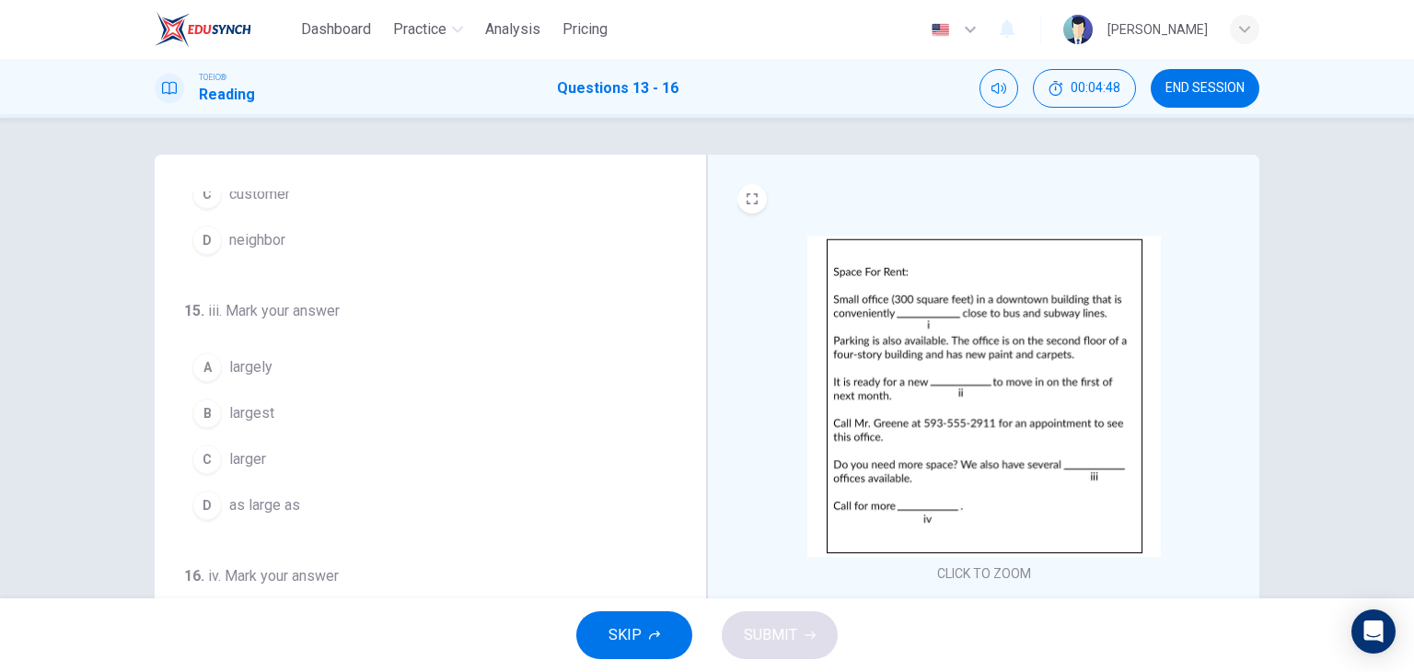
scroll to position [421, 0]
click at [245, 450] on span "larger" at bounding box center [247, 460] width 37 height 22
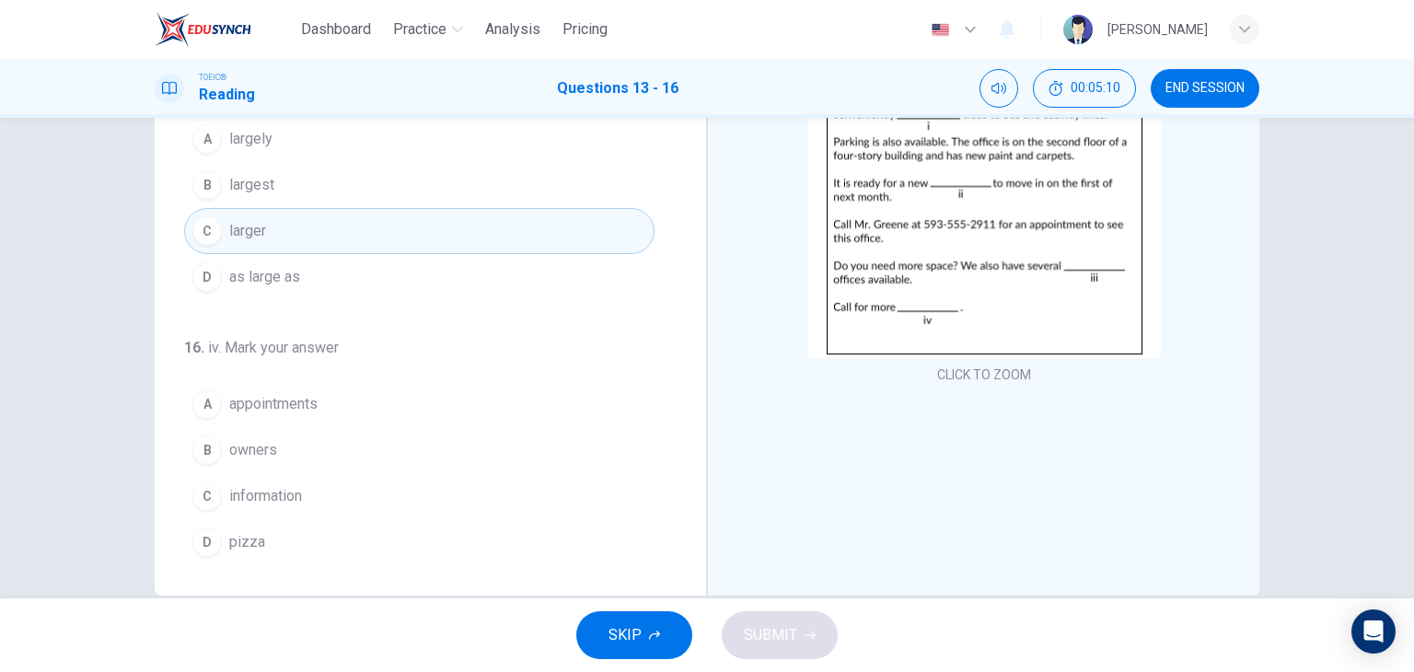
scroll to position [199, 0]
click at [313, 500] on button "C information" at bounding box center [419, 496] width 470 height 46
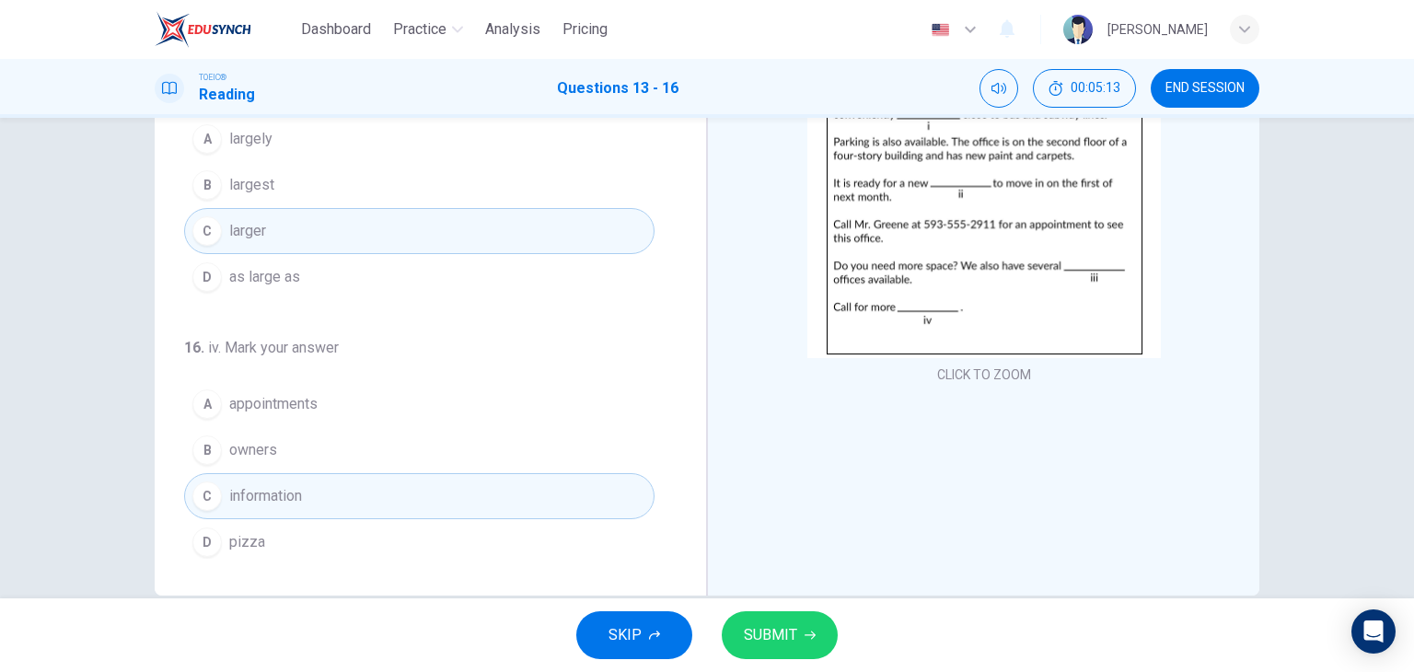
click at [813, 630] on icon "button" at bounding box center [810, 635] width 11 height 11
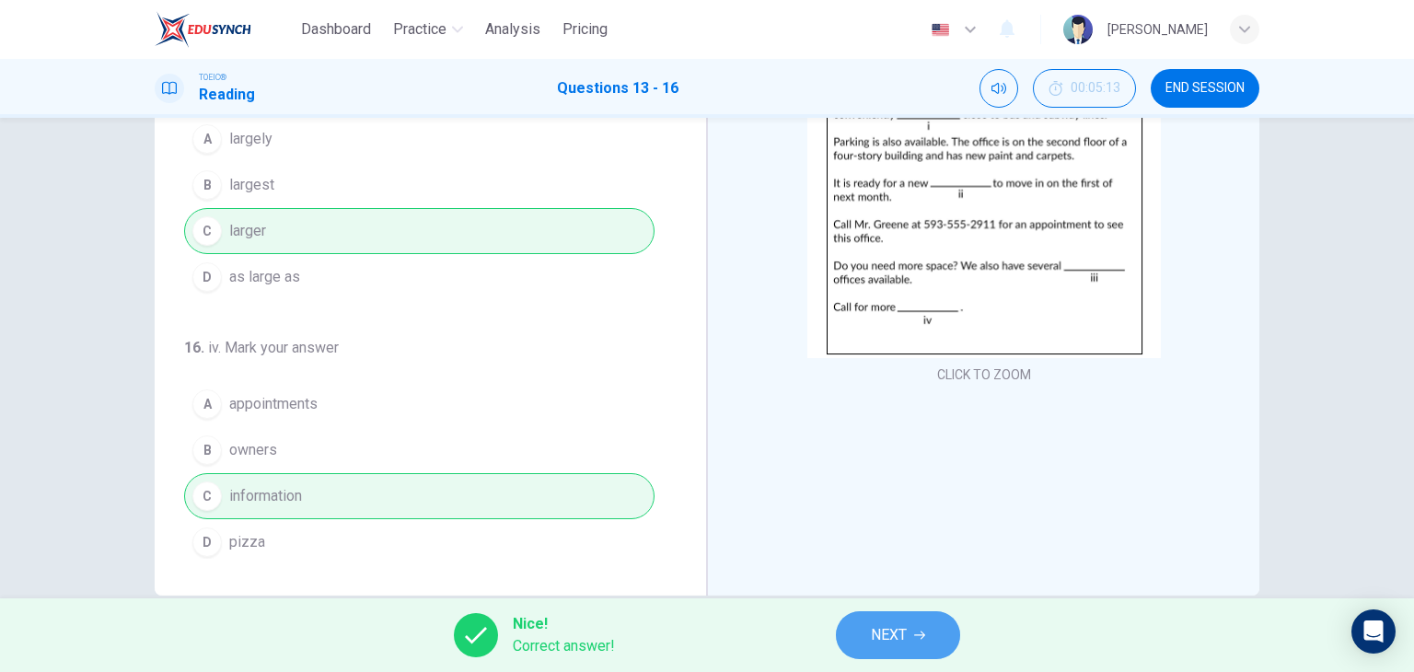
click at [858, 640] on button "NEXT" at bounding box center [898, 635] width 124 height 48
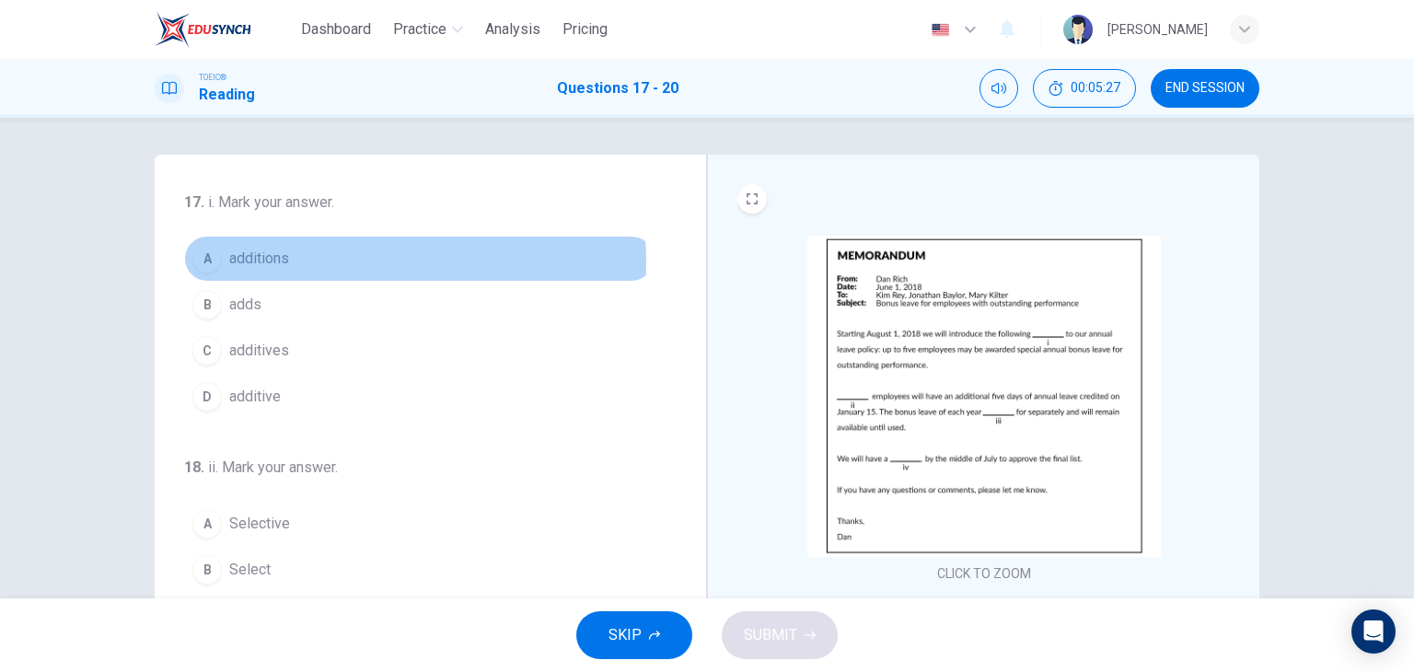
click at [326, 262] on button "A additions" at bounding box center [419, 259] width 470 height 46
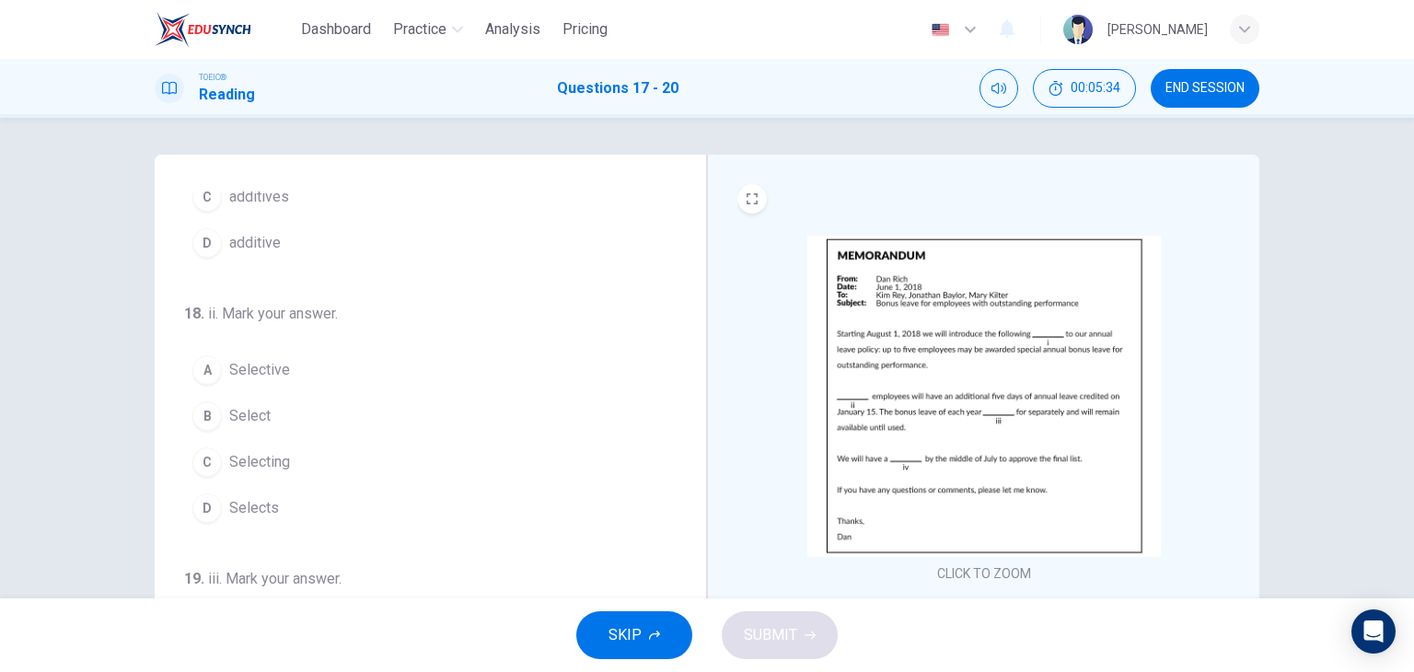
scroll to position [155, 0]
click at [276, 451] on span "Selecting" at bounding box center [259, 461] width 61 height 22
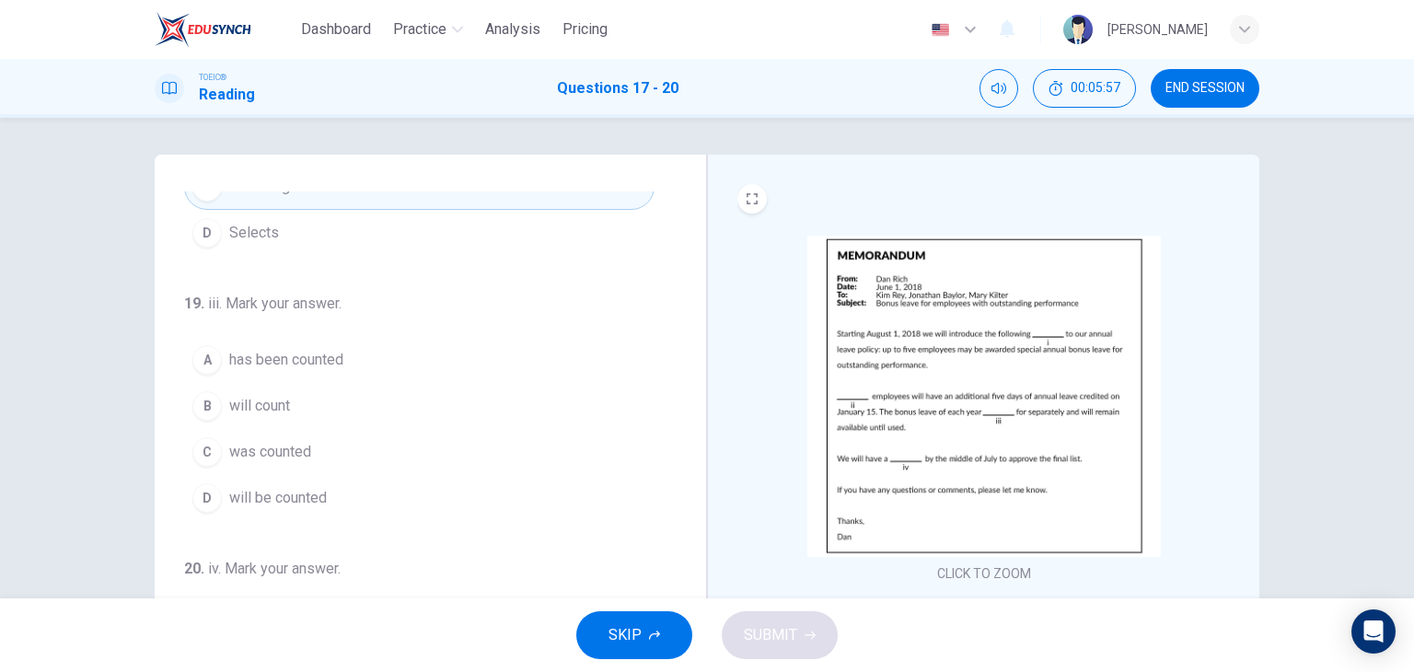
scroll to position [433, 0]
click at [251, 494] on span "will be counted" at bounding box center [278, 494] width 98 height 22
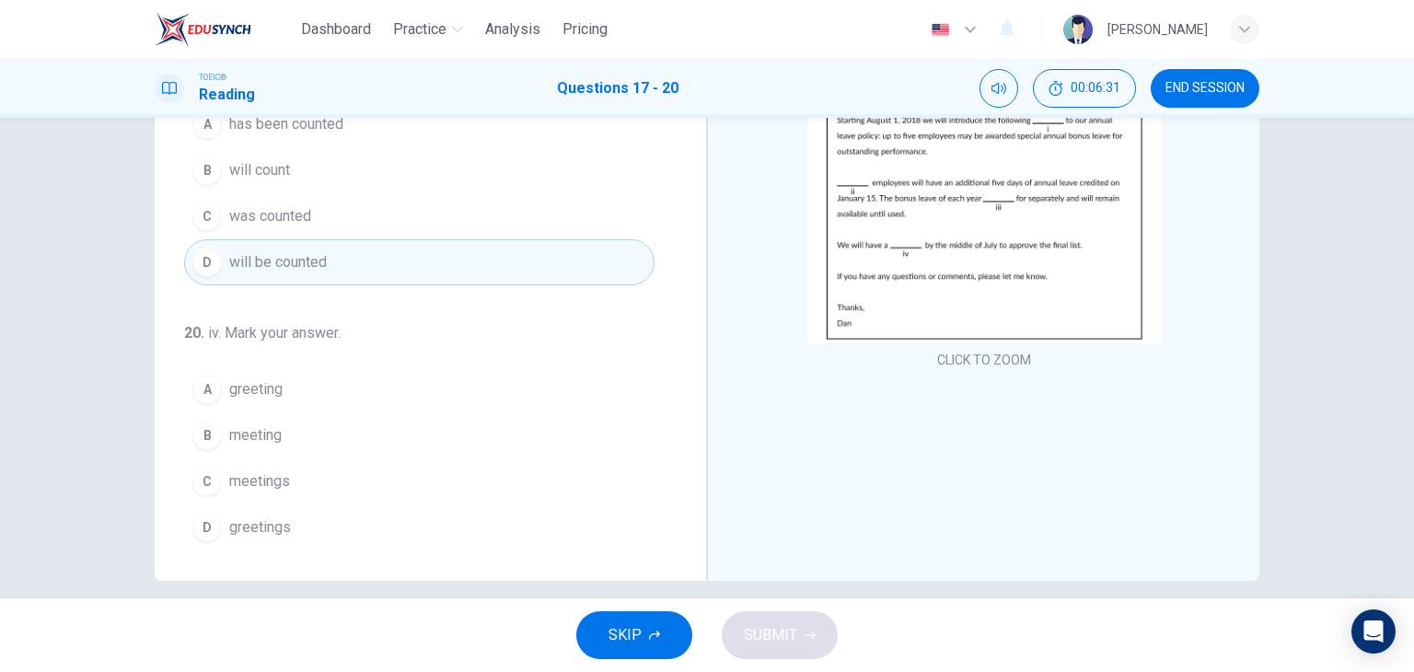
scroll to position [215, 0]
click at [318, 428] on button "B meeting" at bounding box center [419, 434] width 470 height 46
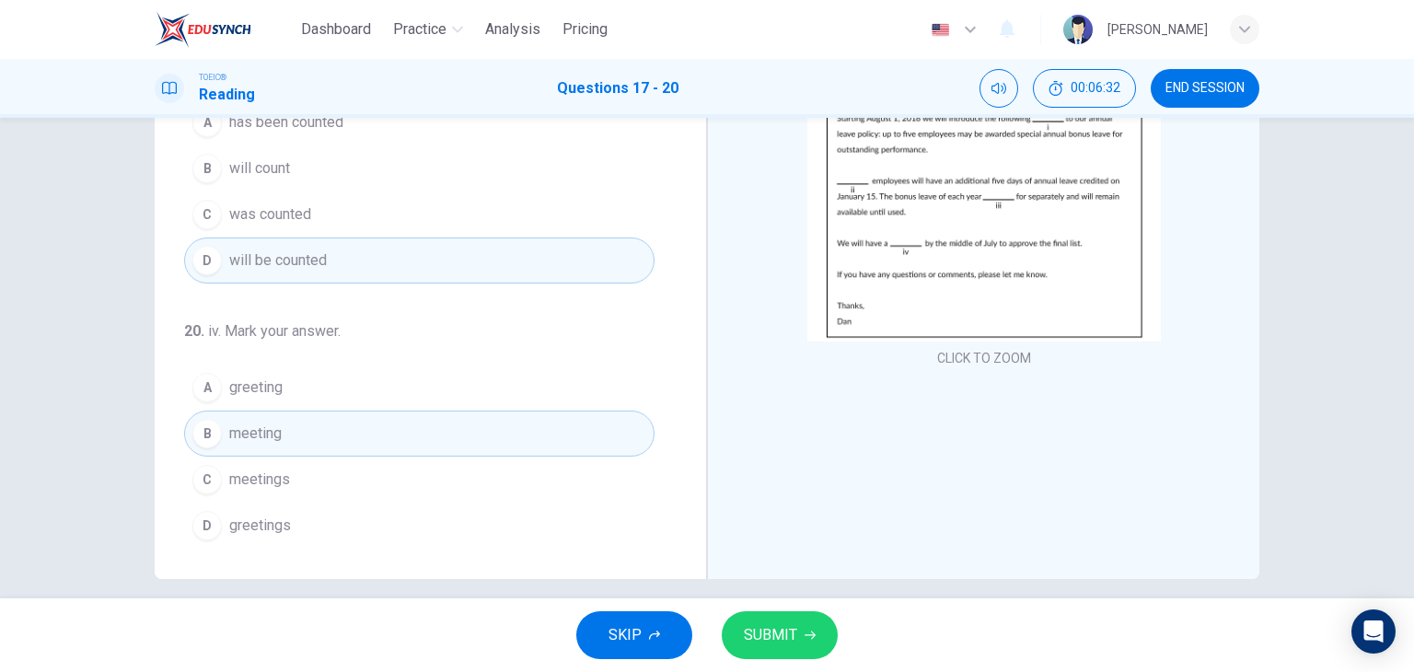
click at [789, 644] on span "SUBMIT" at bounding box center [770, 635] width 53 height 26
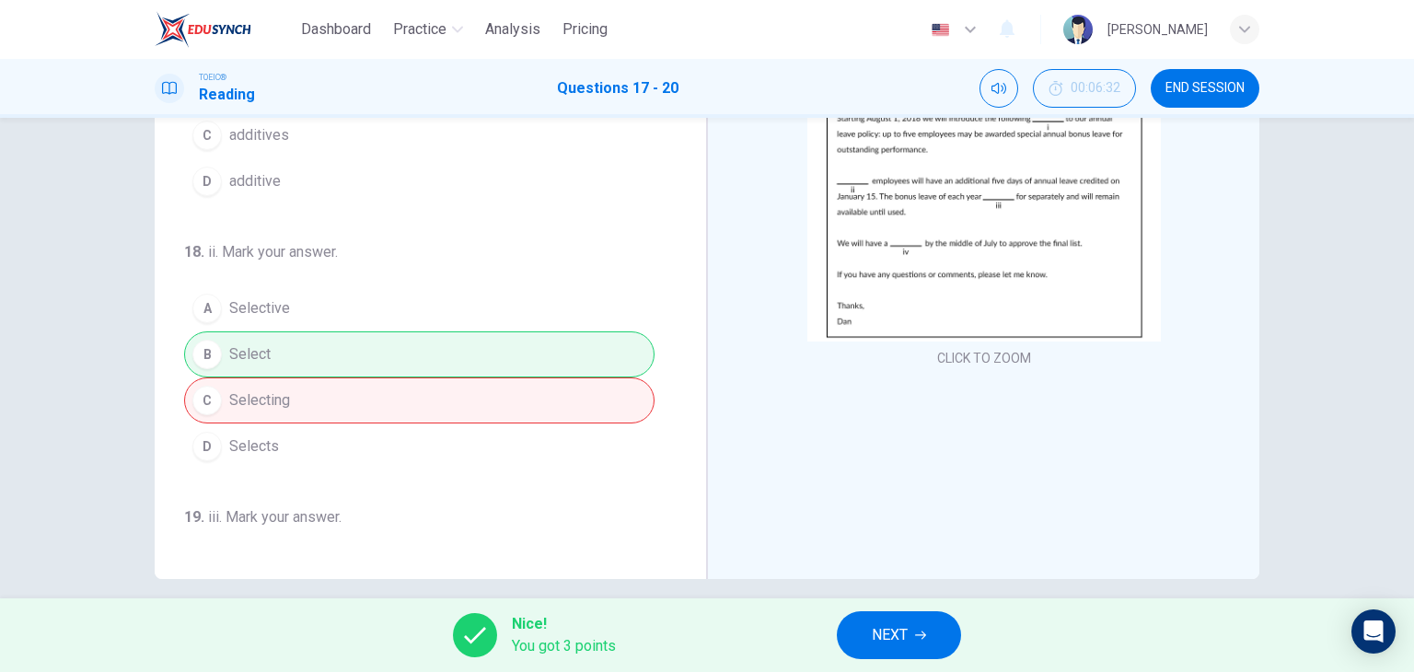
scroll to position [0, 0]
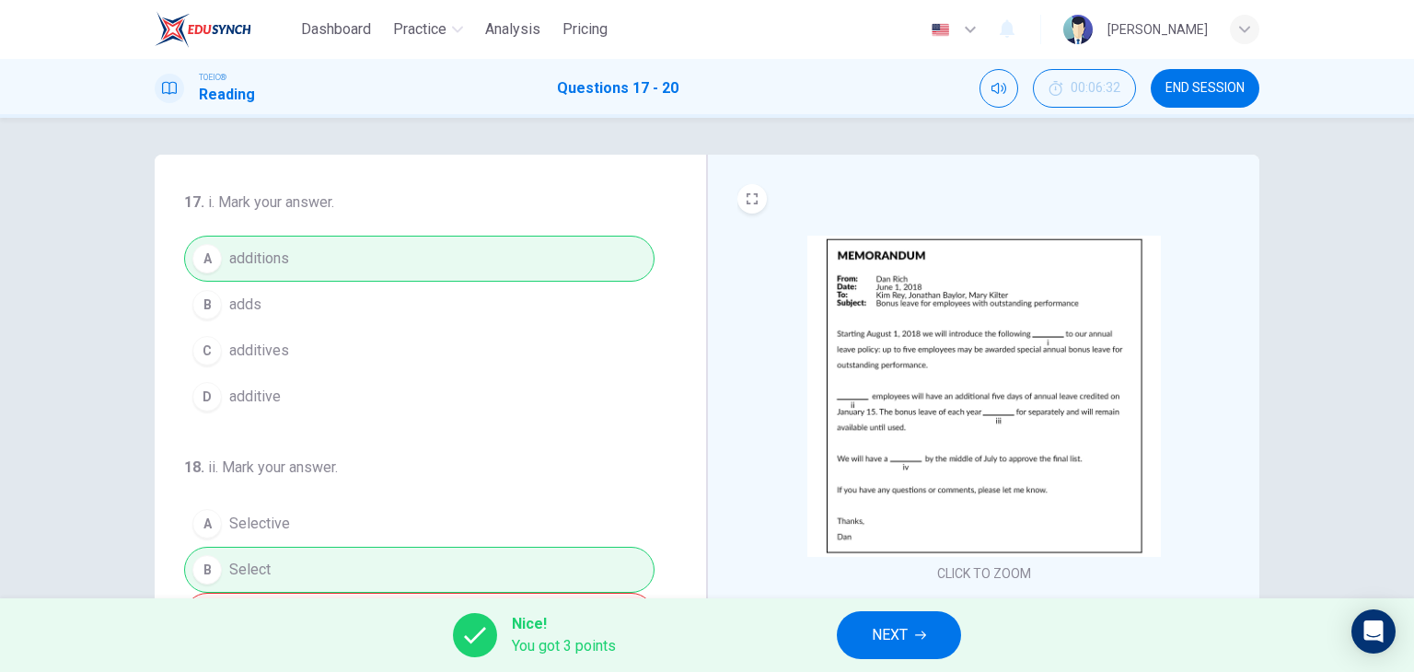
click at [899, 627] on span "NEXT" at bounding box center [890, 635] width 36 height 26
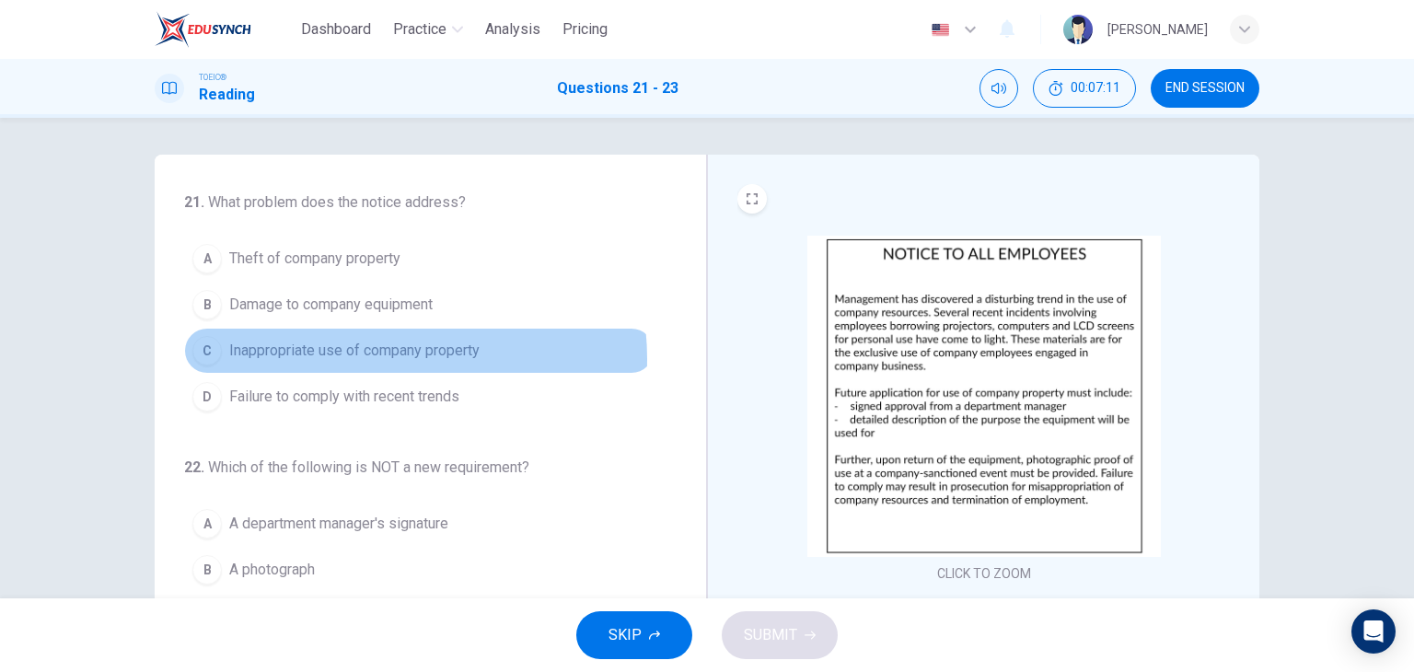
click at [365, 358] on span "Inappropriate use of company property" at bounding box center [354, 351] width 250 height 22
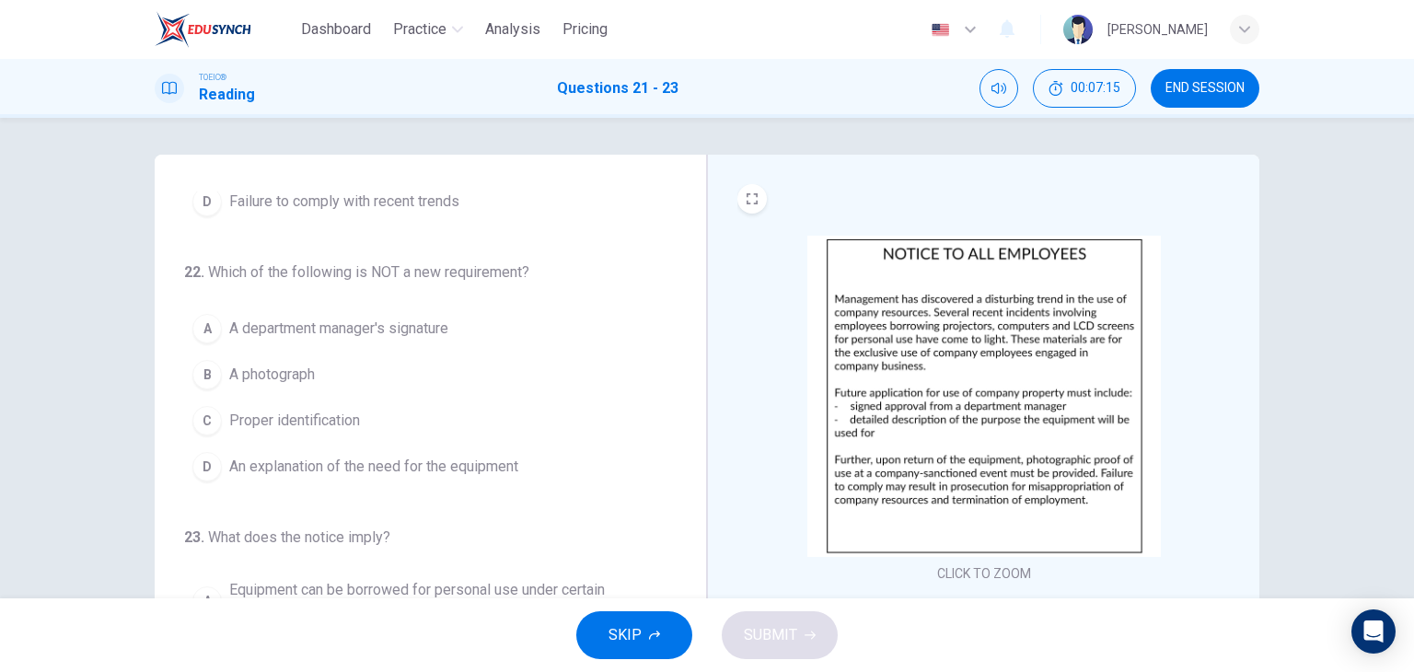
scroll to position [203, 0]
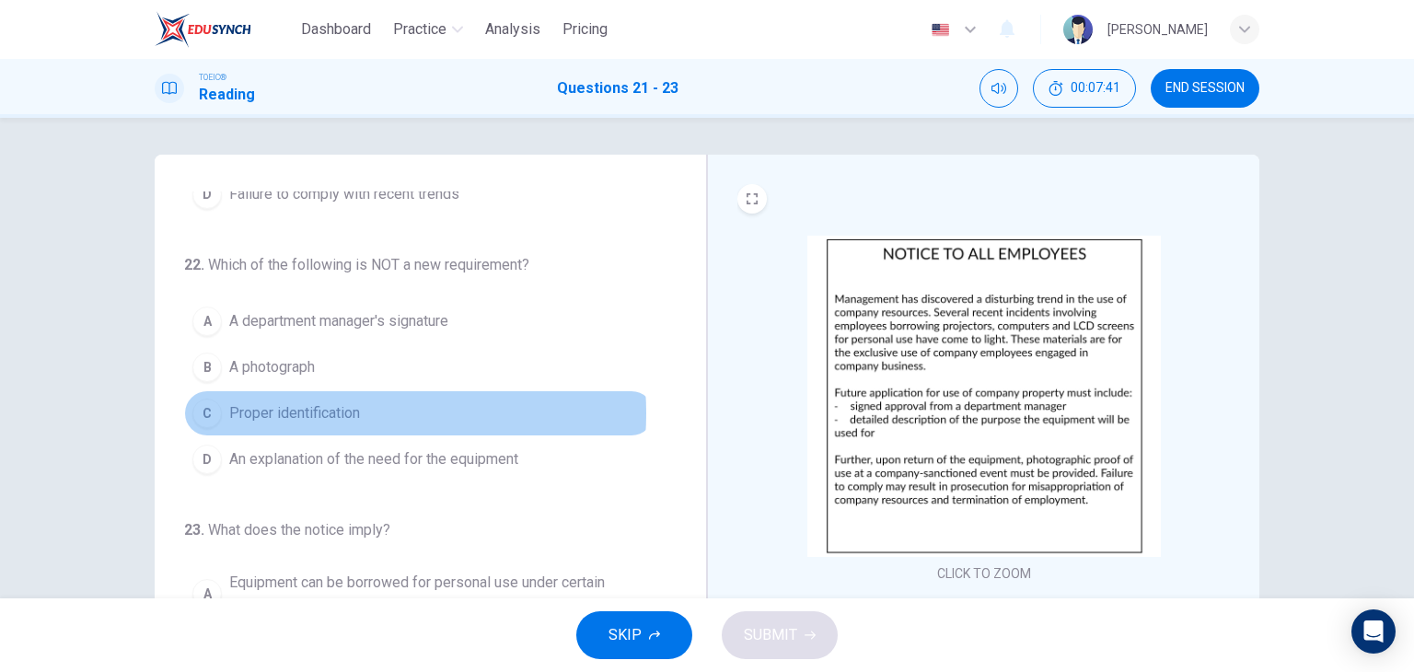
click at [331, 411] on span "Proper identification" at bounding box center [294, 413] width 131 height 22
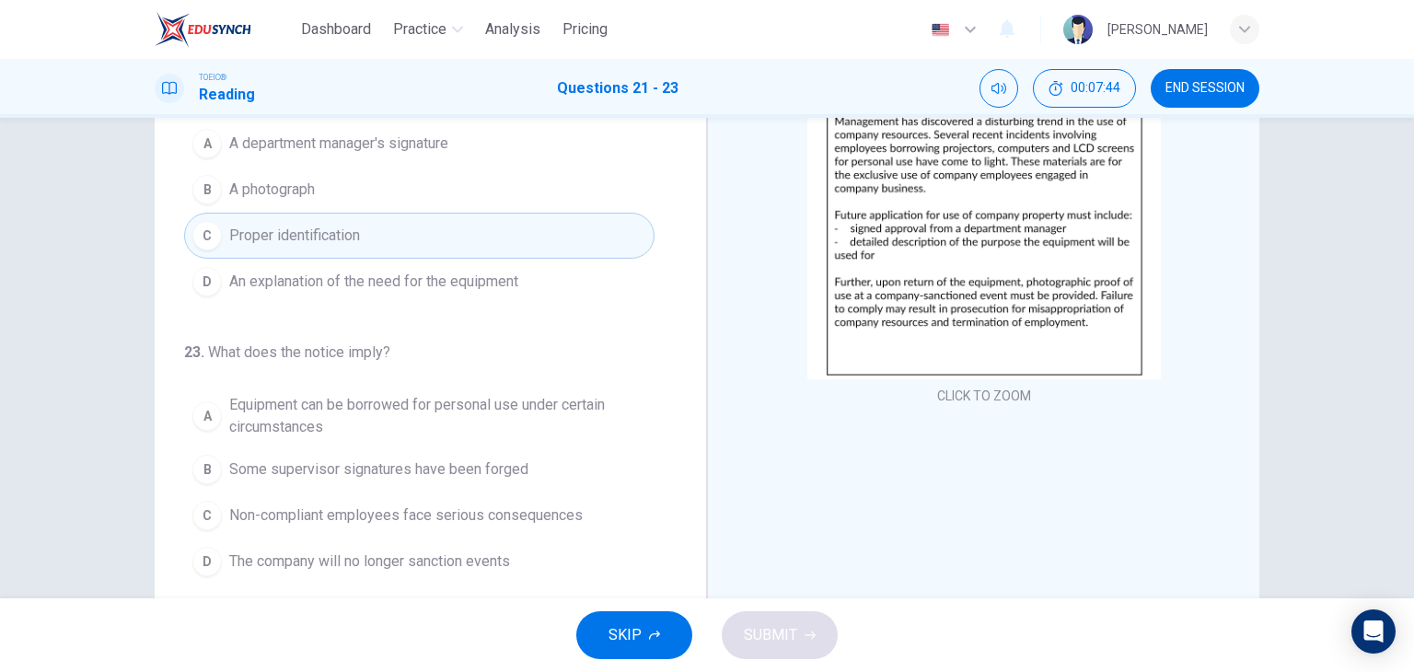
scroll to position [177, 0]
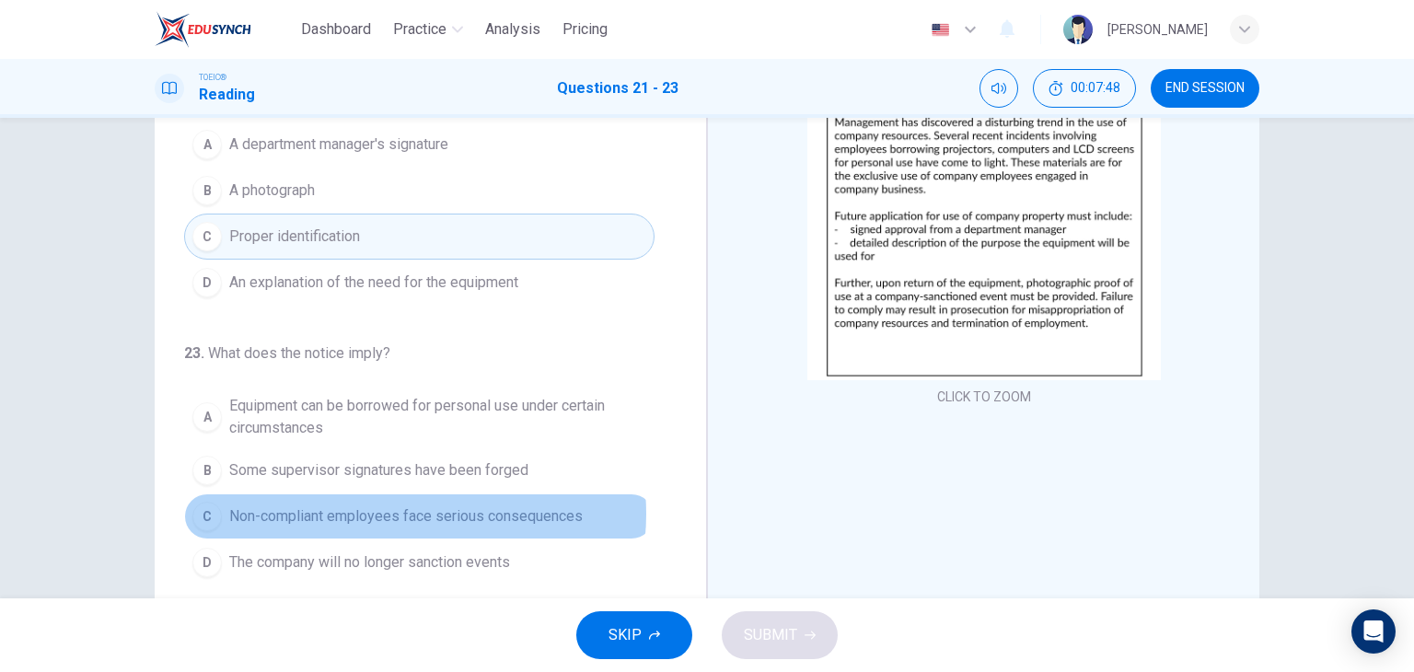
click at [394, 509] on span "Non-compliant employees face serious consequences" at bounding box center [406, 516] width 354 height 22
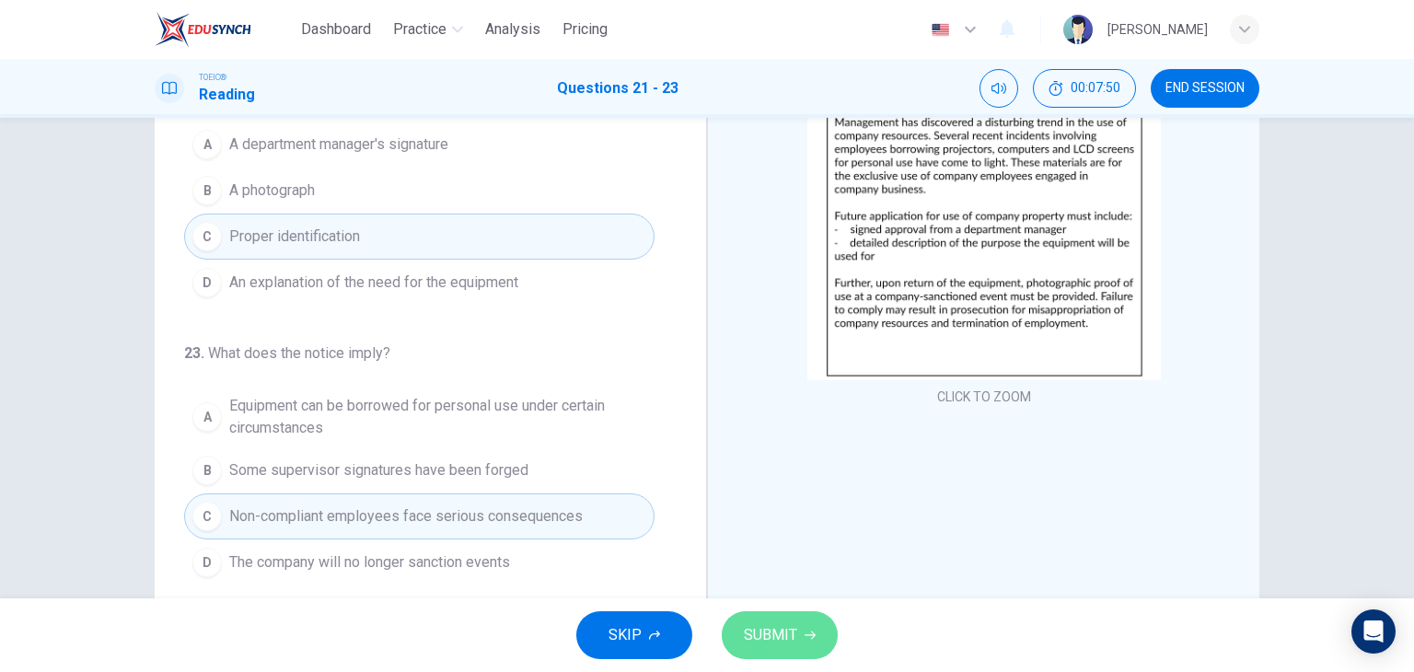
click at [770, 634] on span "SUBMIT" at bounding box center [770, 635] width 53 height 26
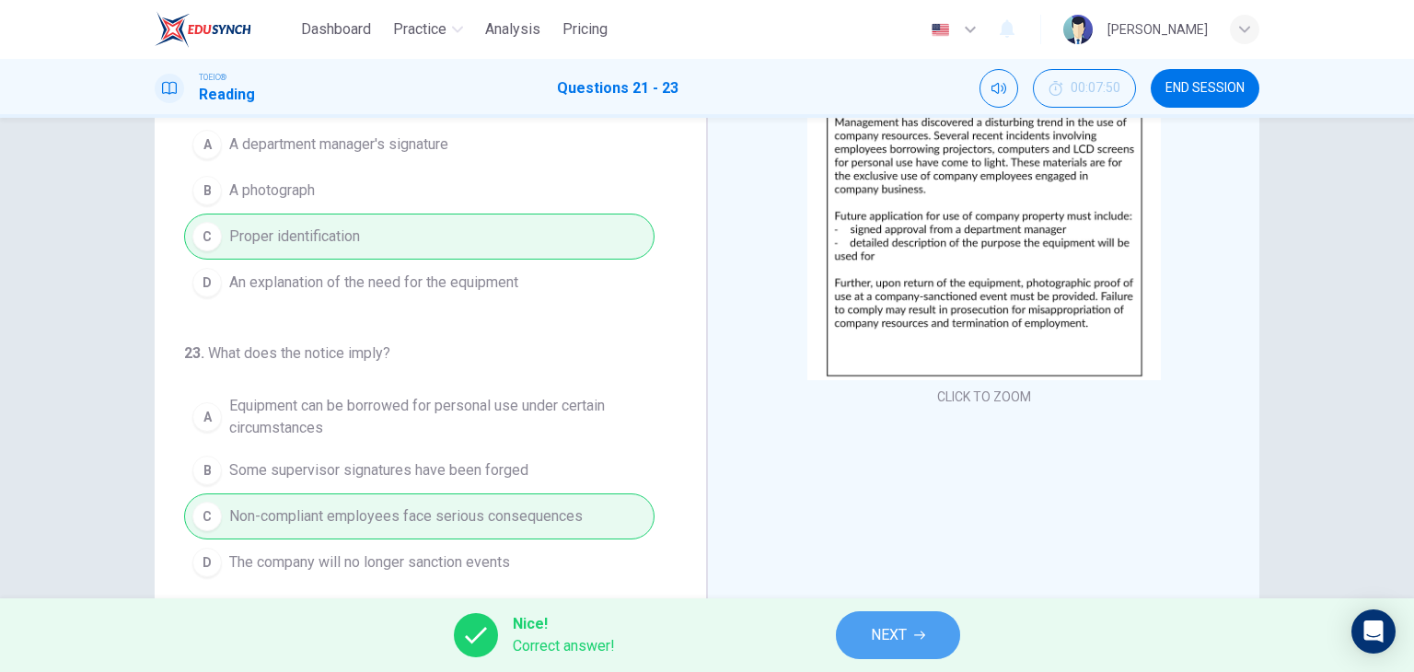
click at [847, 635] on button "NEXT" at bounding box center [898, 635] width 124 height 48
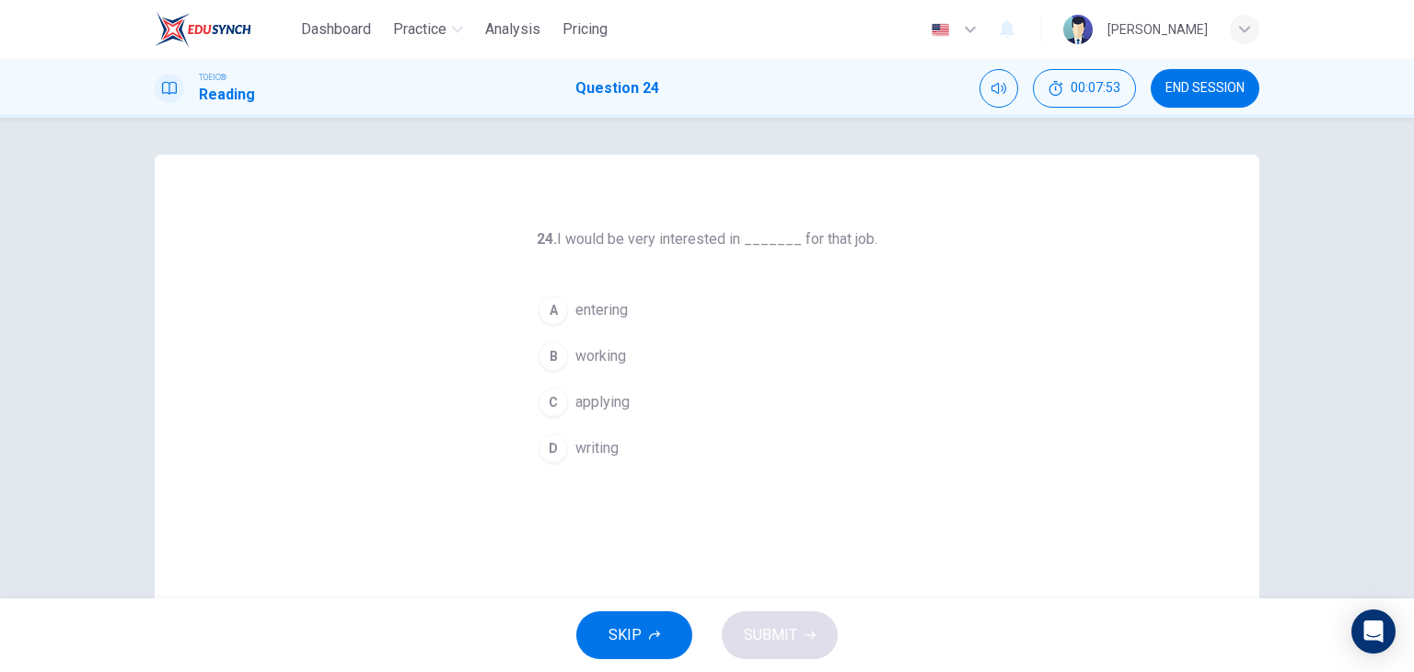
click at [637, 407] on button "C applying" at bounding box center [707, 402] width 354 height 46
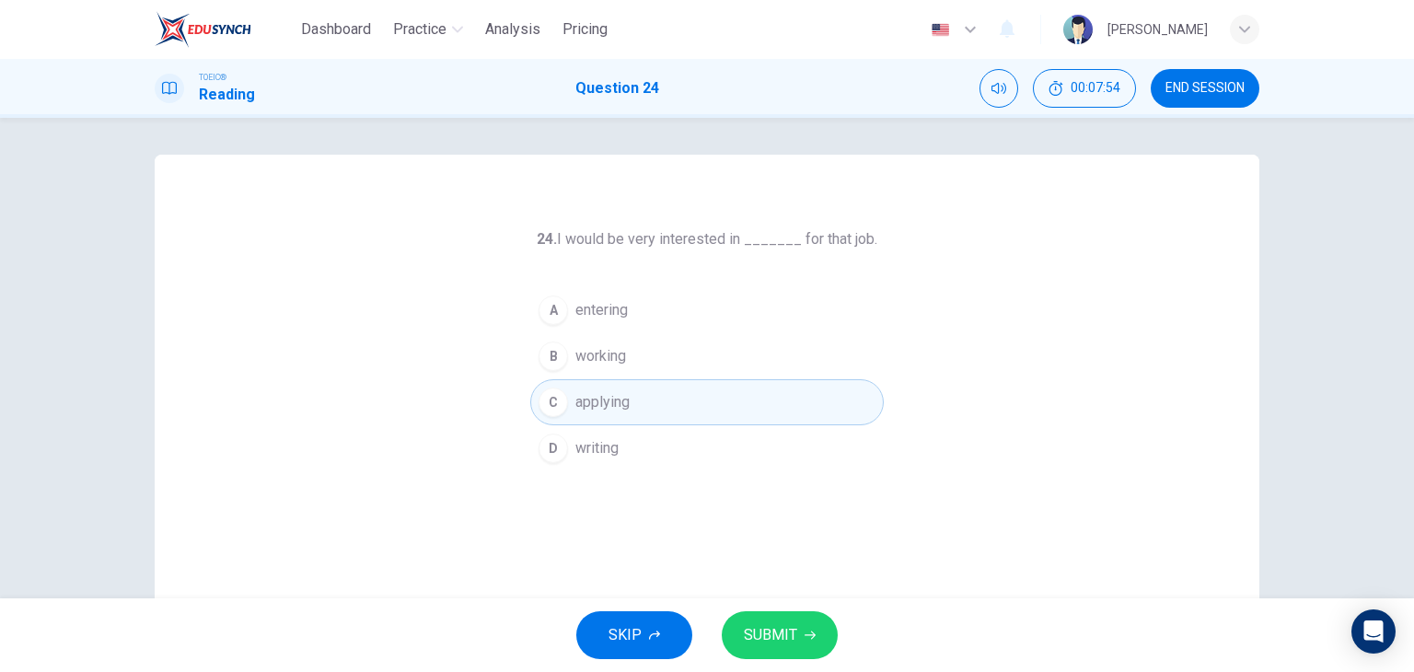
click at [823, 639] on button "SUBMIT" at bounding box center [780, 635] width 116 height 48
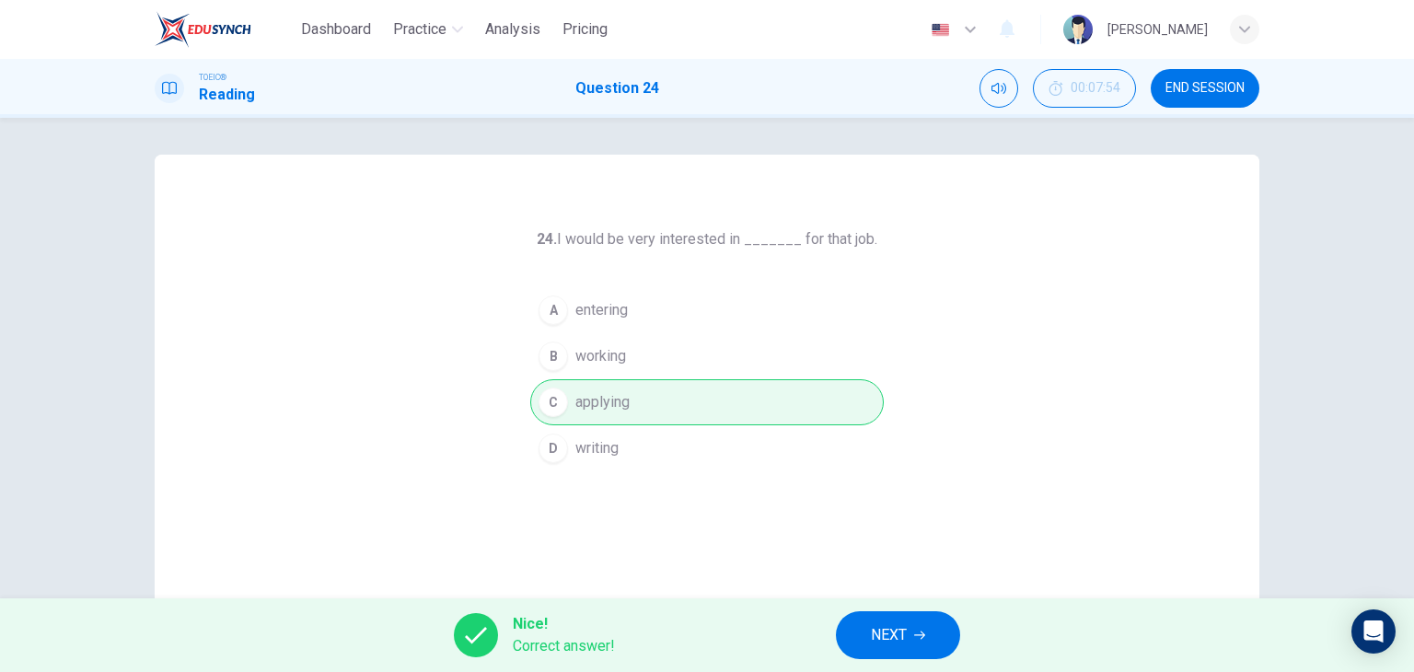
click at [901, 637] on span "NEXT" at bounding box center [889, 635] width 36 height 26
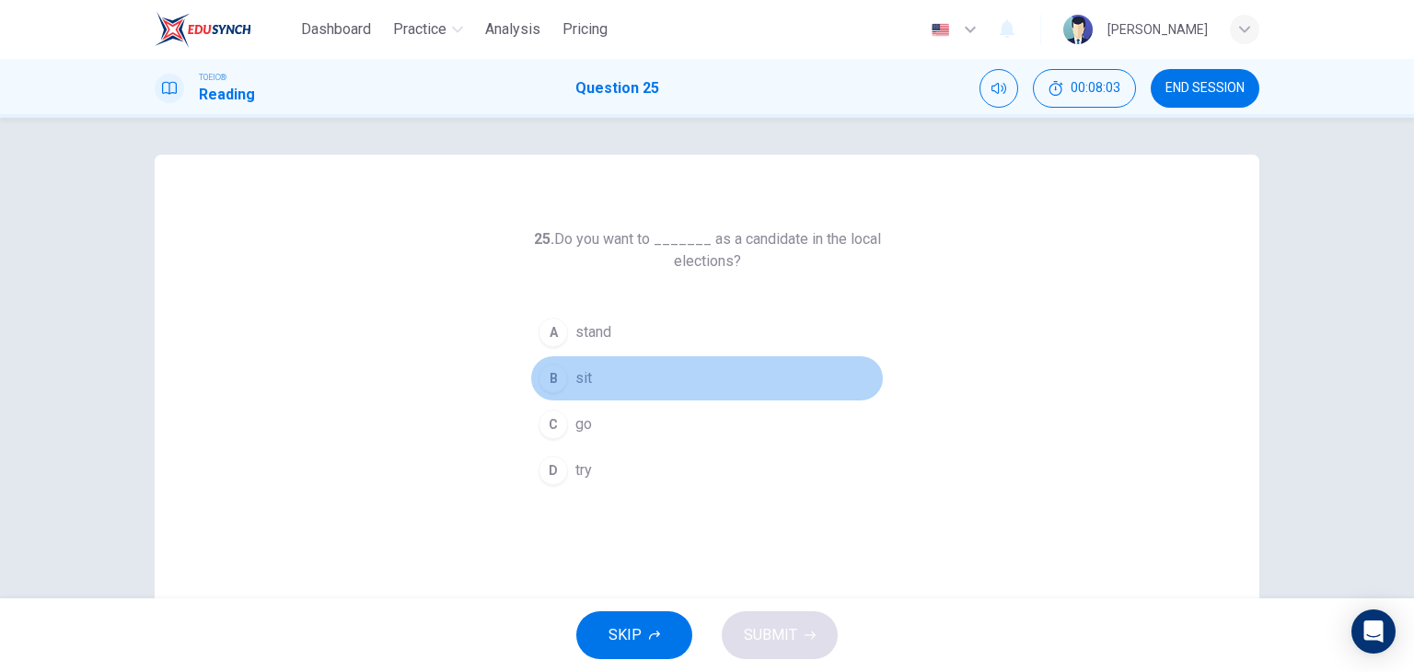
click at [702, 377] on button "B sit" at bounding box center [707, 378] width 354 height 46
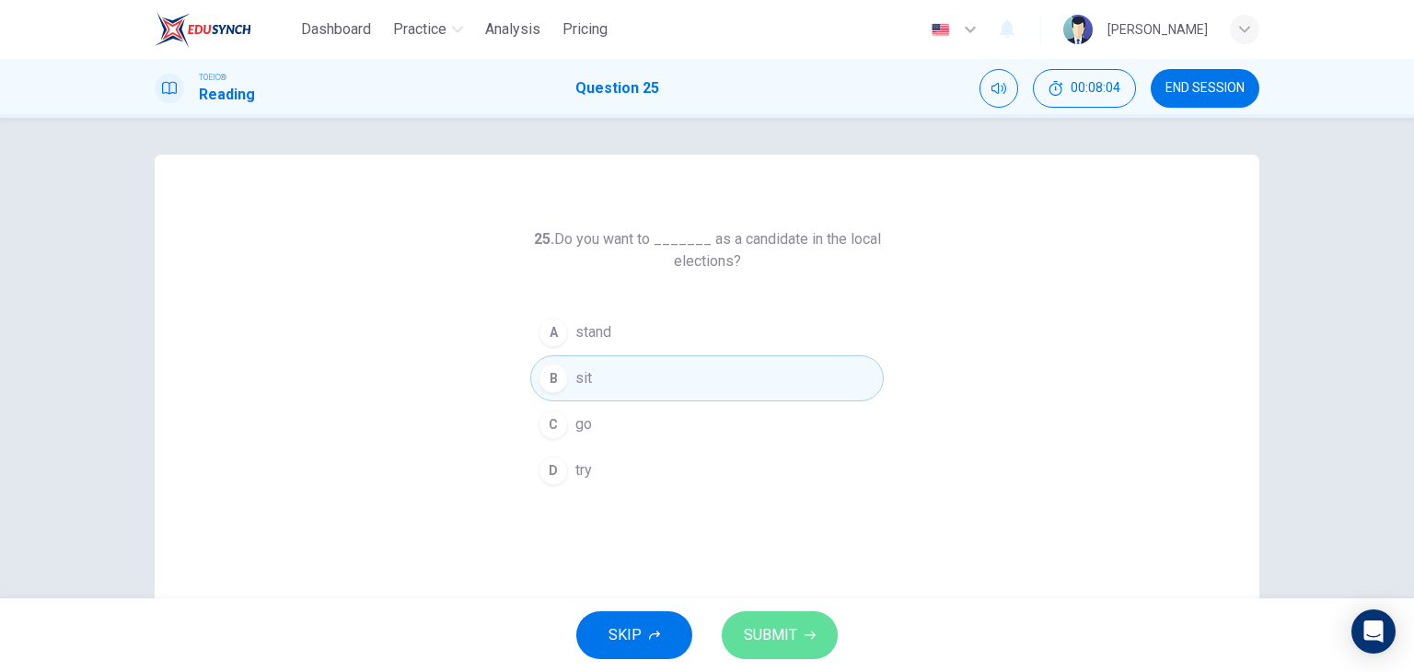
click at [774, 631] on span "SUBMIT" at bounding box center [770, 635] width 53 height 26
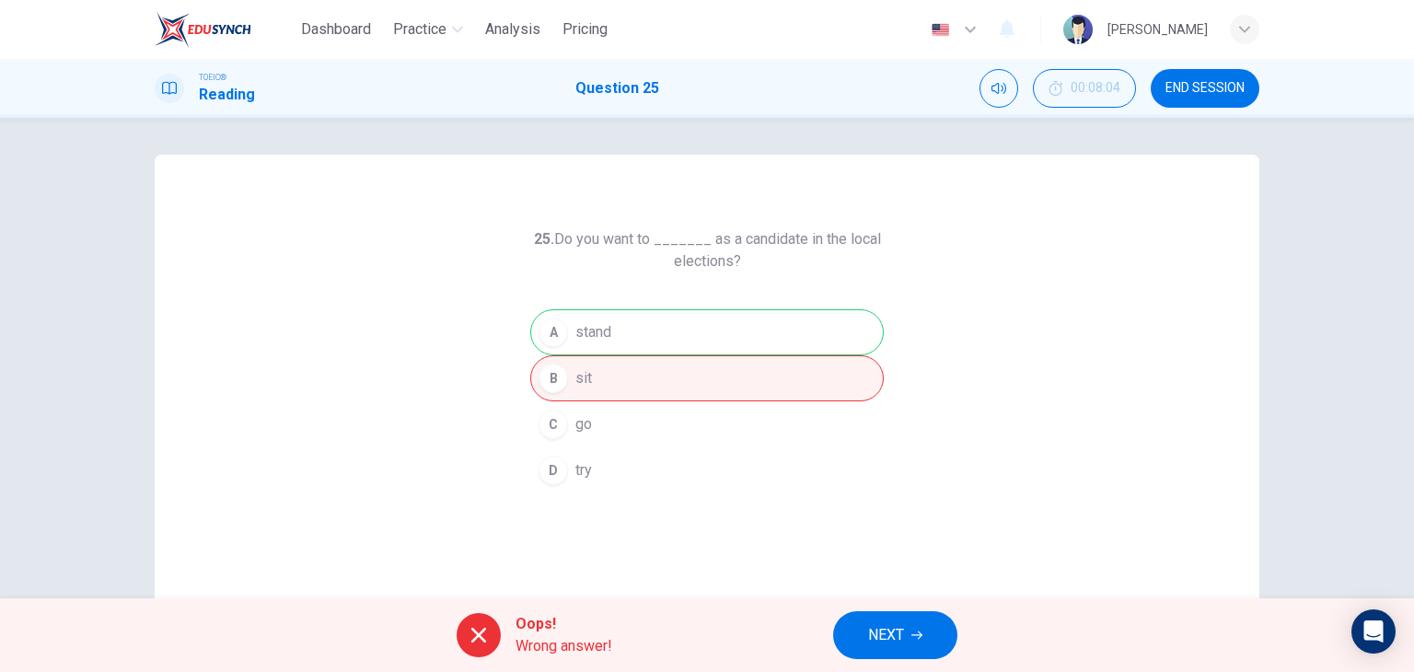
click at [881, 627] on span "NEXT" at bounding box center [886, 635] width 36 height 26
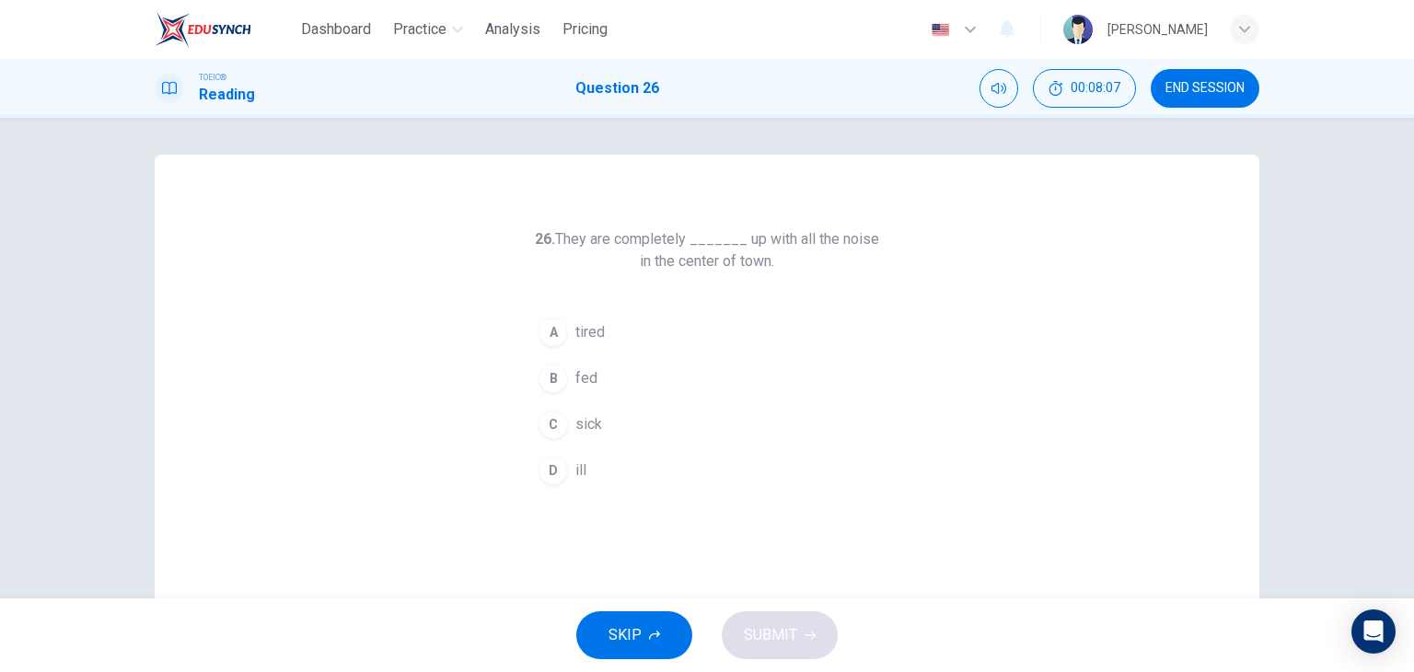
click at [583, 377] on span "fed" at bounding box center [586, 378] width 22 height 22
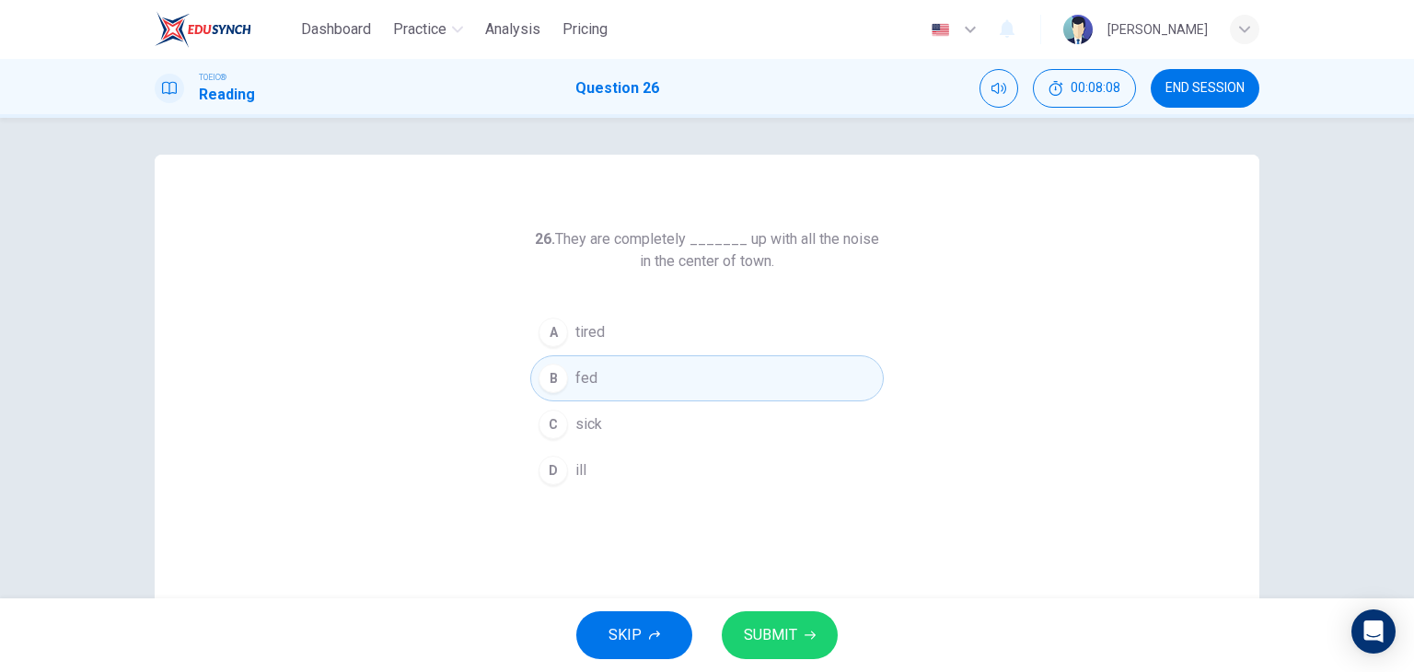
click at [783, 639] on span "SUBMIT" at bounding box center [770, 635] width 53 height 26
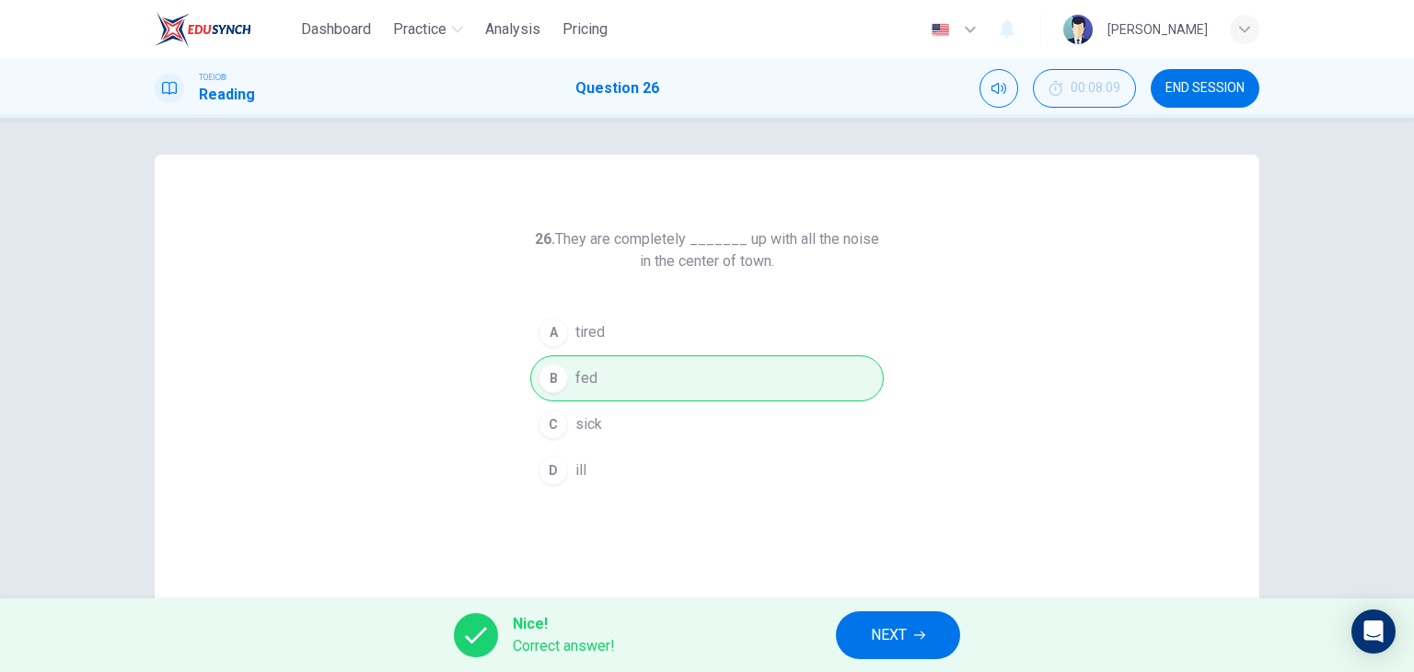
click at [888, 655] on button "NEXT" at bounding box center [898, 635] width 124 height 48
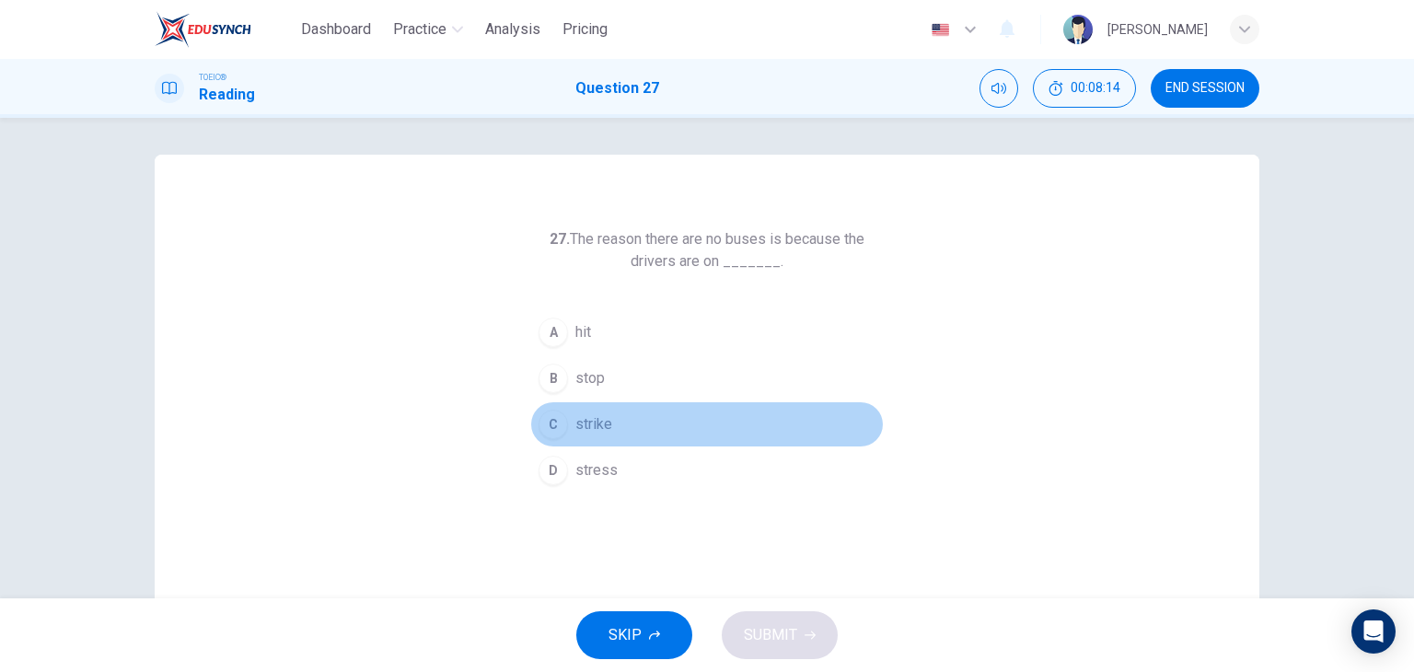
click at [632, 415] on button "C strike" at bounding box center [707, 424] width 354 height 46
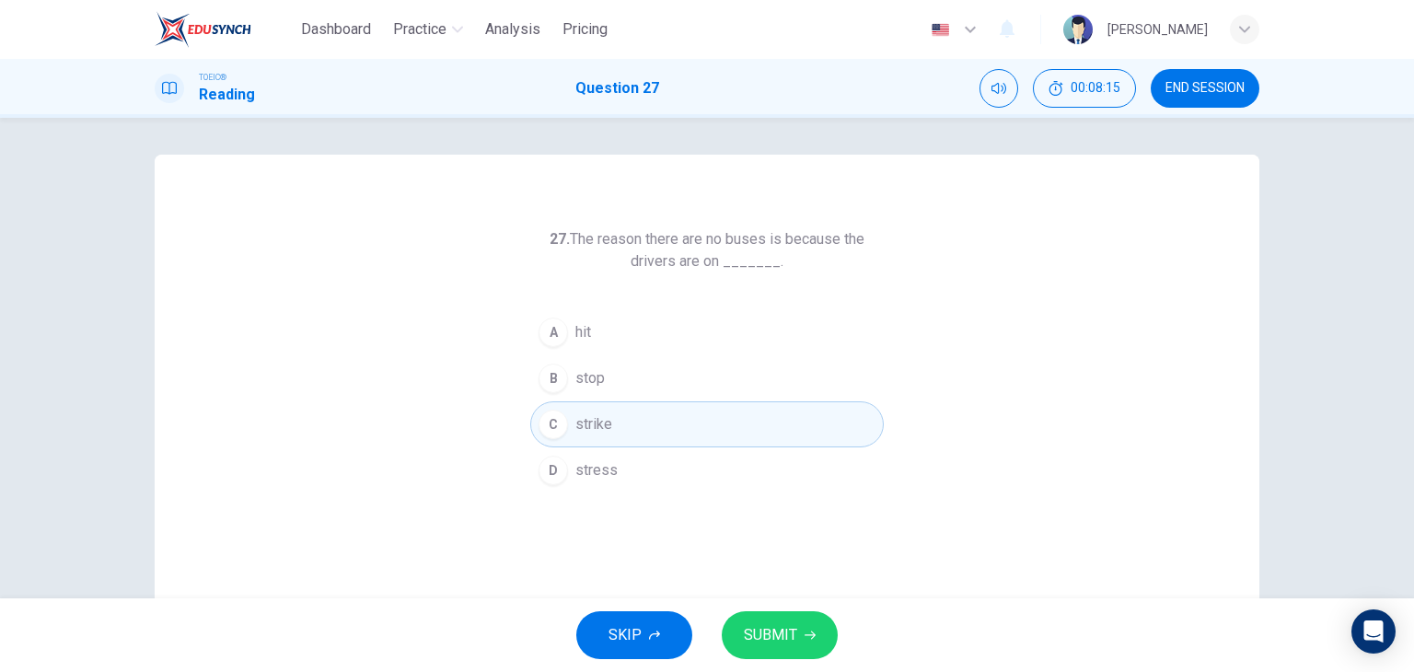
click at [777, 644] on span "SUBMIT" at bounding box center [770, 635] width 53 height 26
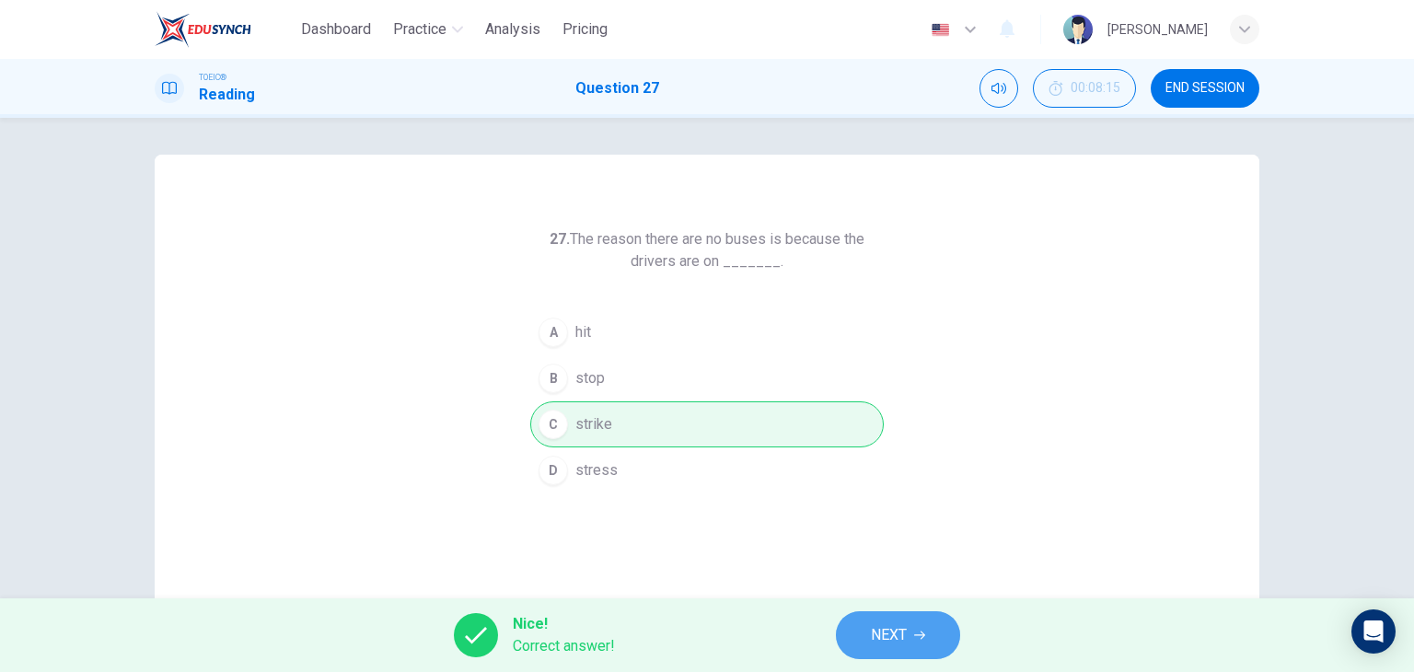
click at [880, 629] on span "NEXT" at bounding box center [889, 635] width 36 height 26
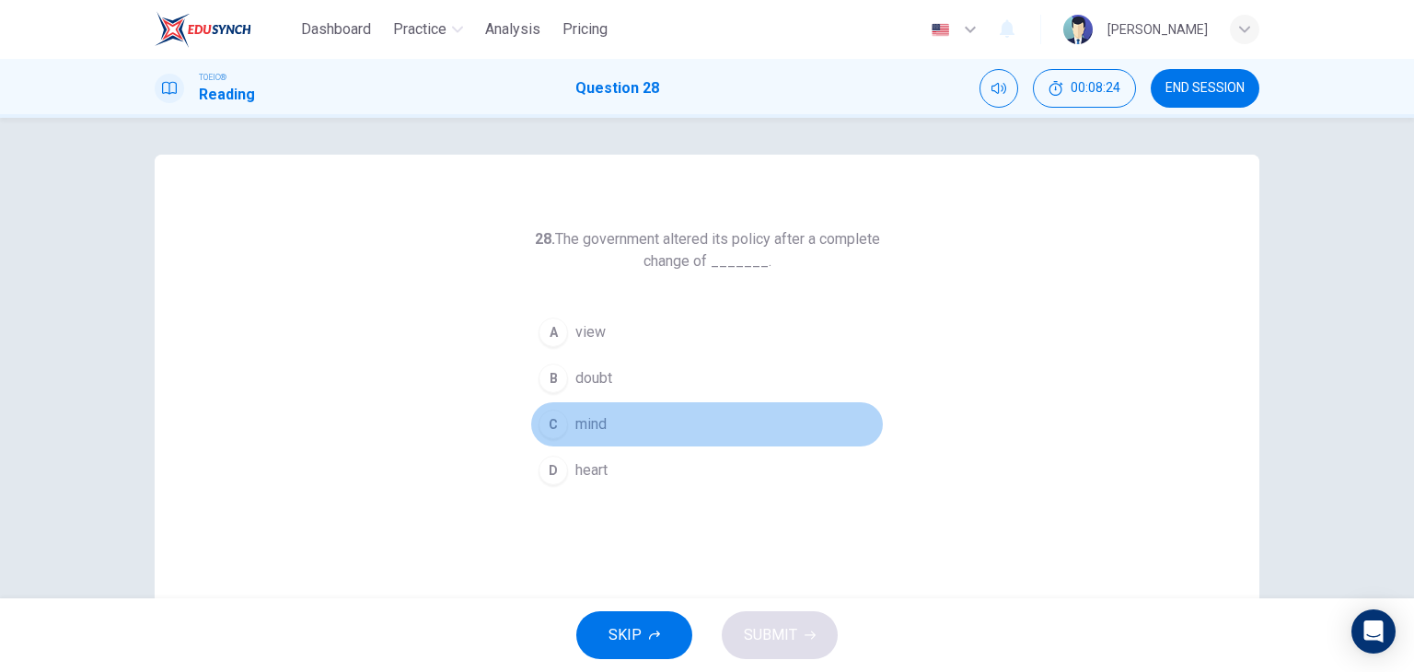
click at [629, 428] on button "C mind" at bounding box center [707, 424] width 354 height 46
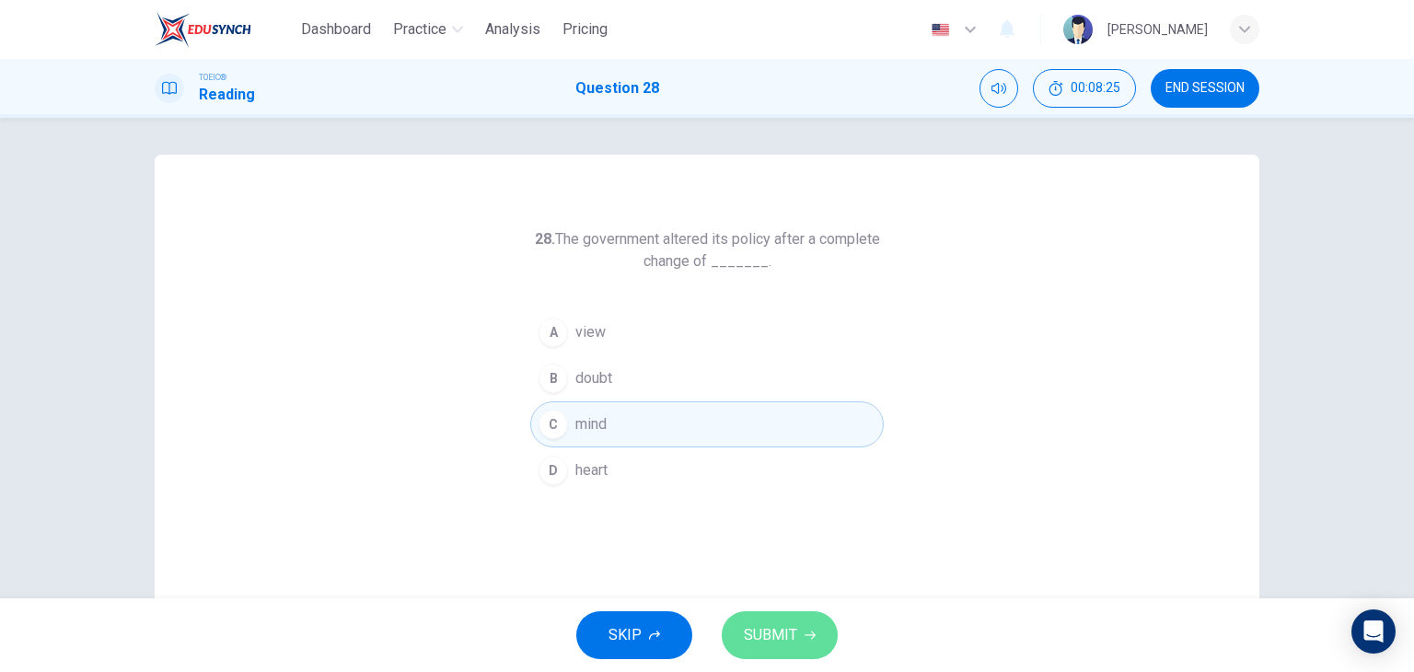
click at [762, 642] on span "SUBMIT" at bounding box center [770, 635] width 53 height 26
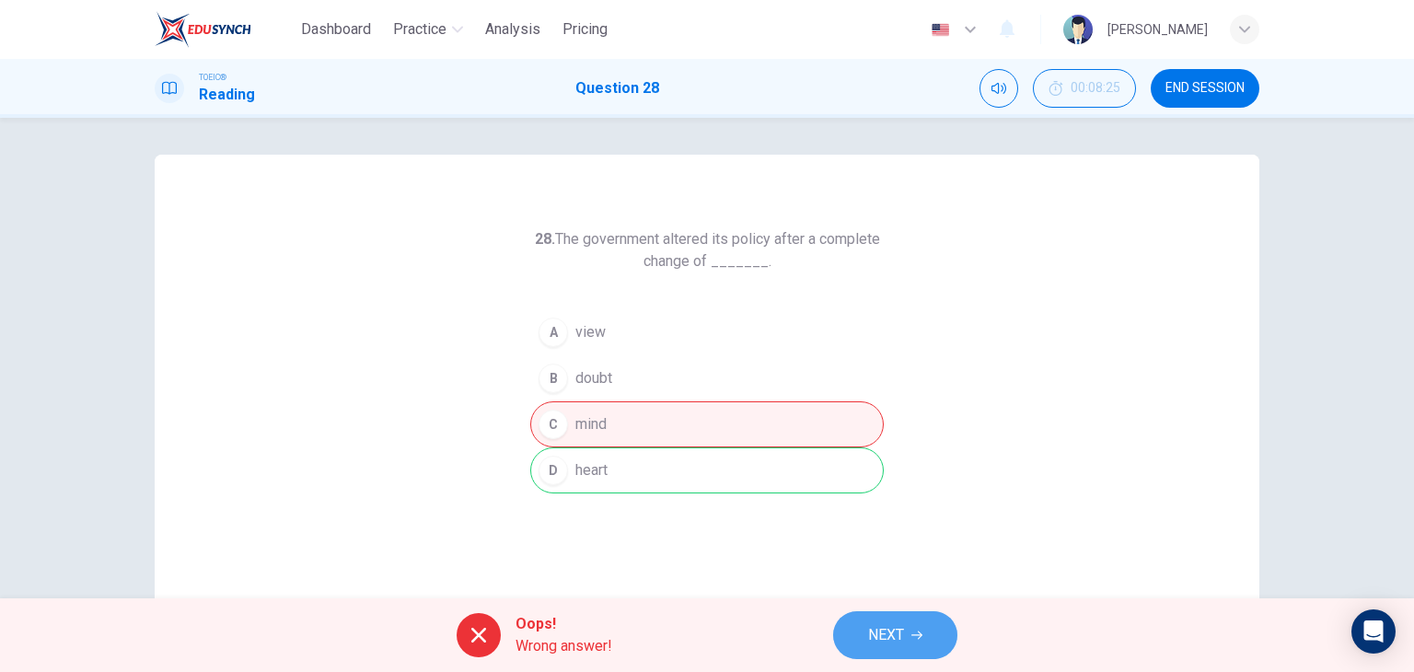
click at [879, 632] on span "NEXT" at bounding box center [886, 635] width 36 height 26
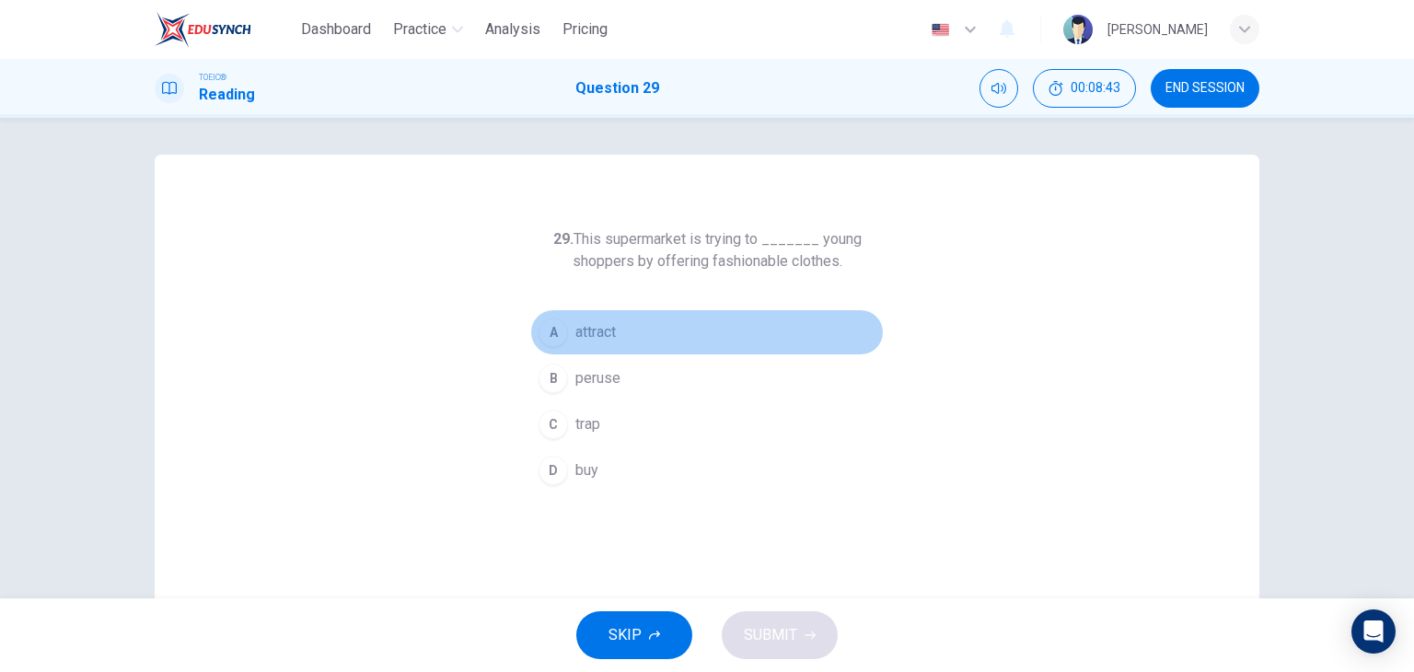
click at [600, 351] on button "A attract" at bounding box center [707, 332] width 354 height 46
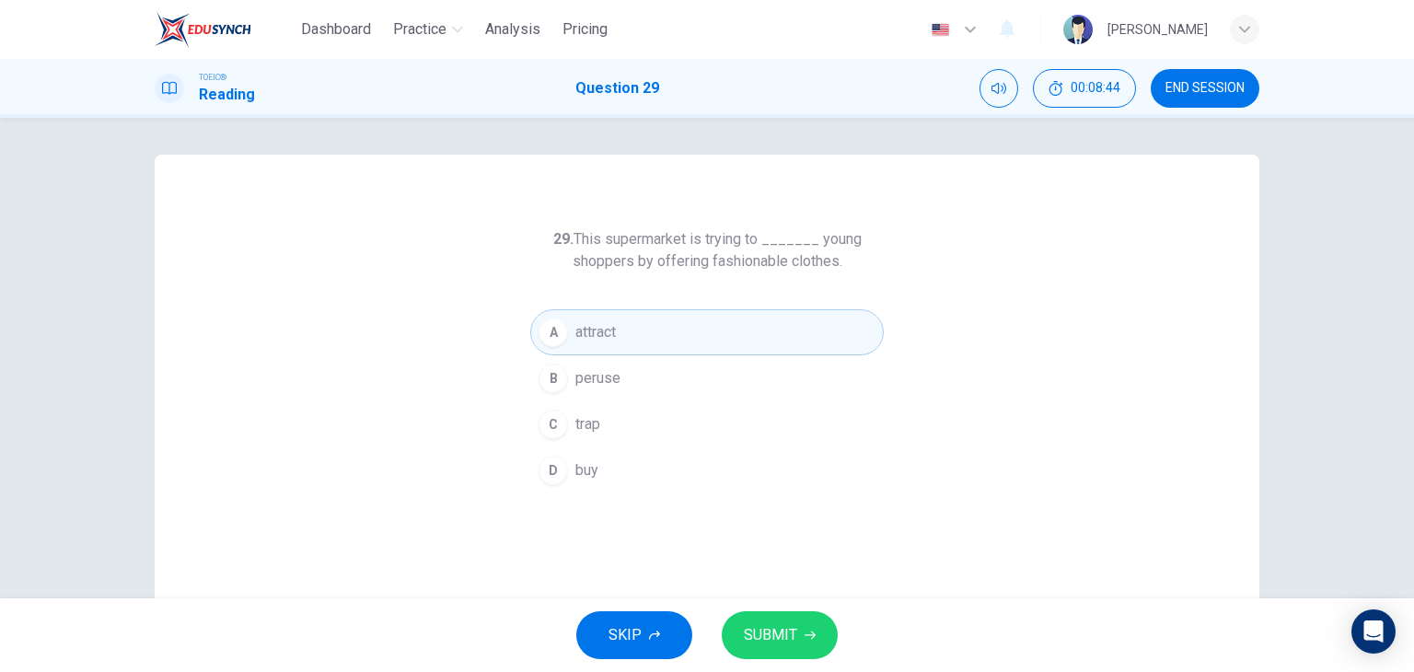
click at [787, 608] on div "SKIP SUBMIT" at bounding box center [707, 635] width 1414 height 74
click at [787, 622] on span "SUBMIT" at bounding box center [770, 635] width 53 height 26
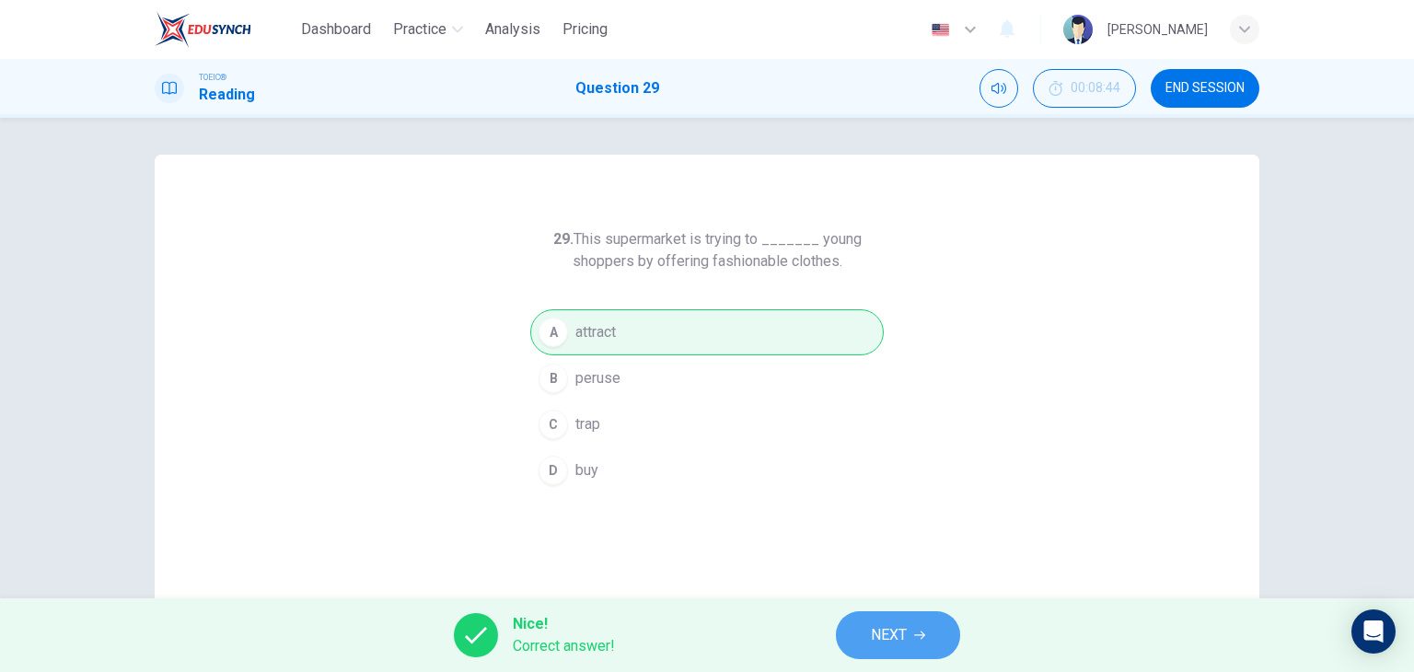
click at [908, 624] on button "NEXT" at bounding box center [898, 635] width 124 height 48
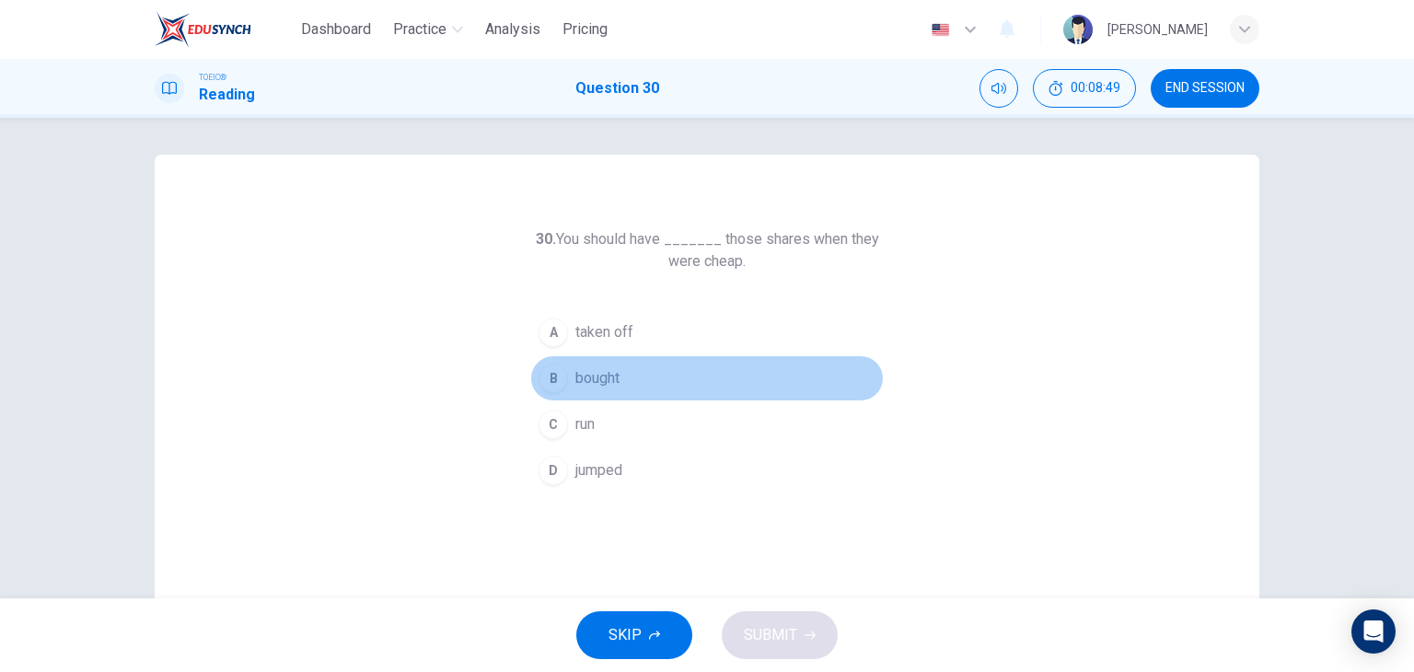
click at [619, 373] on button "B bought" at bounding box center [707, 378] width 354 height 46
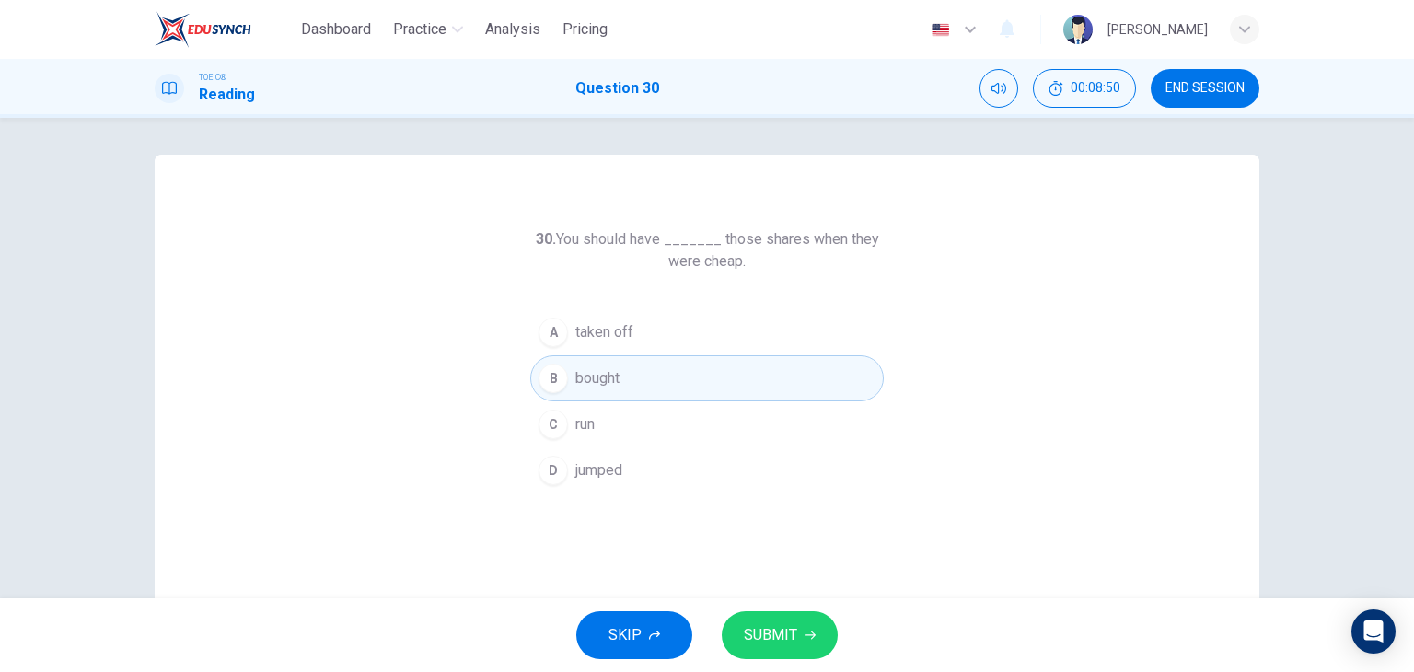
click at [760, 634] on span "SUBMIT" at bounding box center [770, 635] width 53 height 26
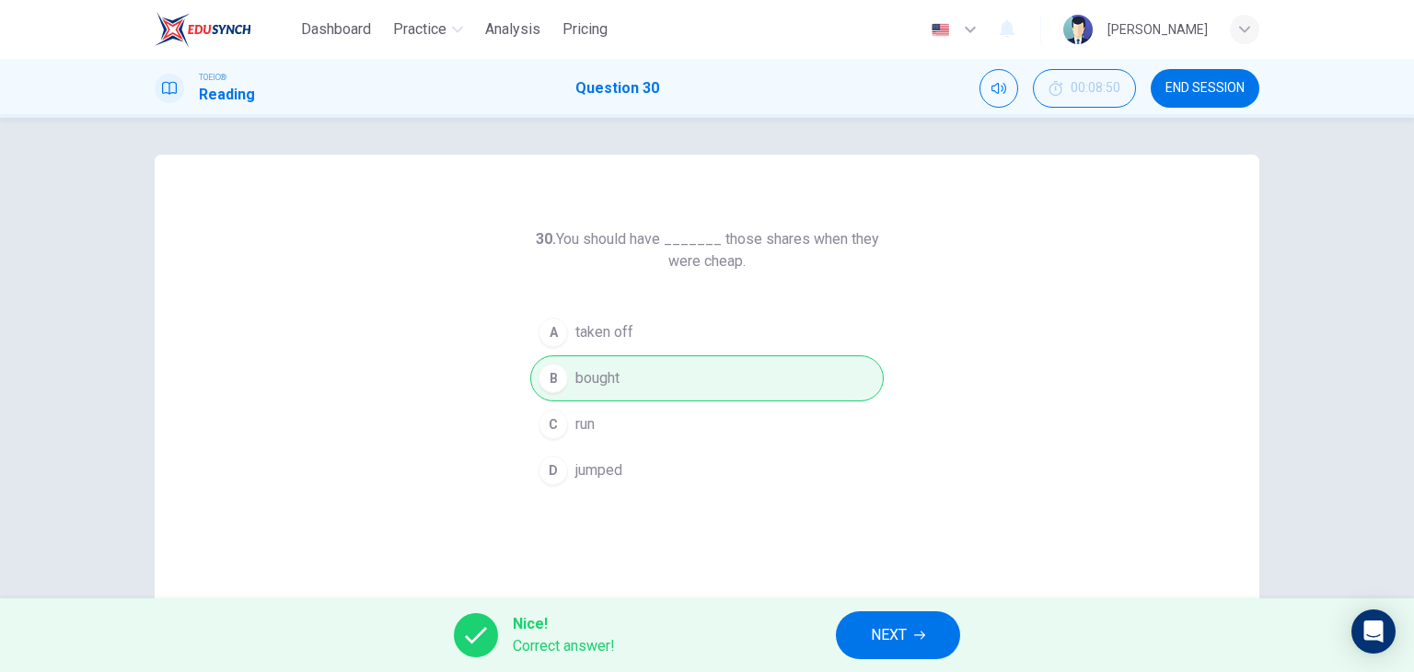
click at [880, 643] on span "NEXT" at bounding box center [889, 635] width 36 height 26
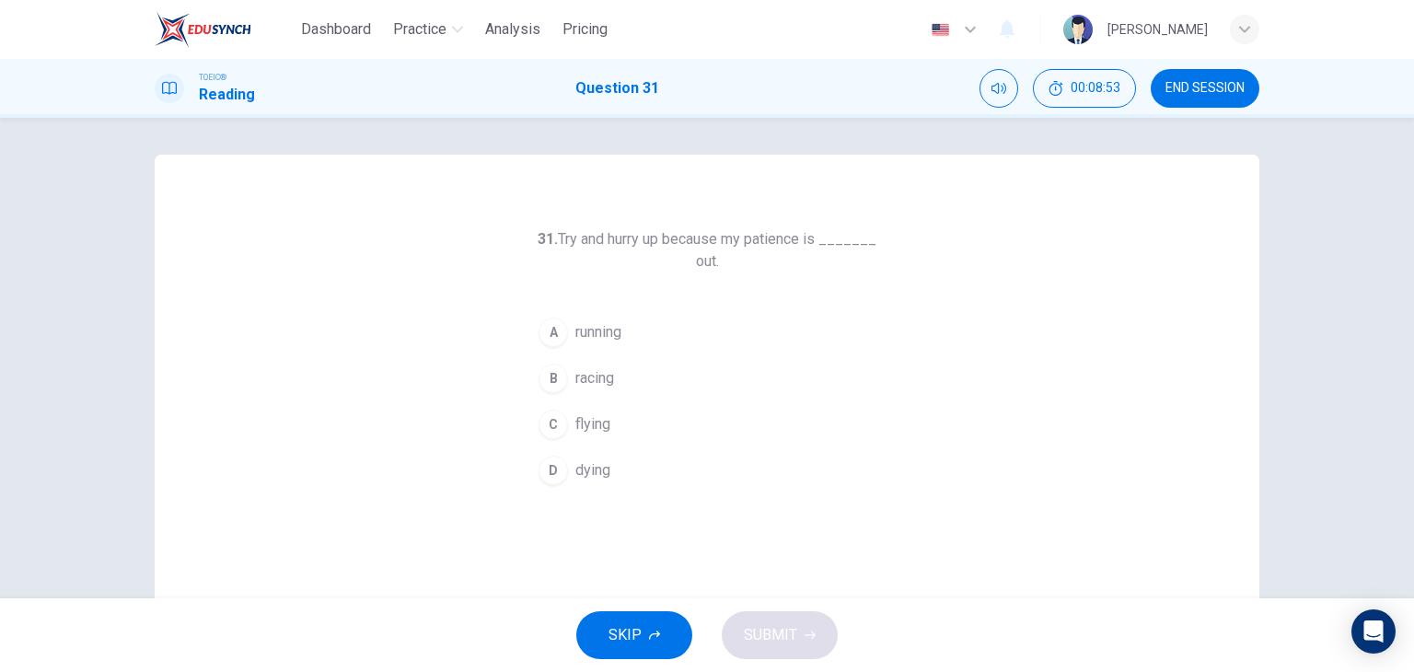
click at [619, 343] on button "A running" at bounding box center [707, 332] width 354 height 46
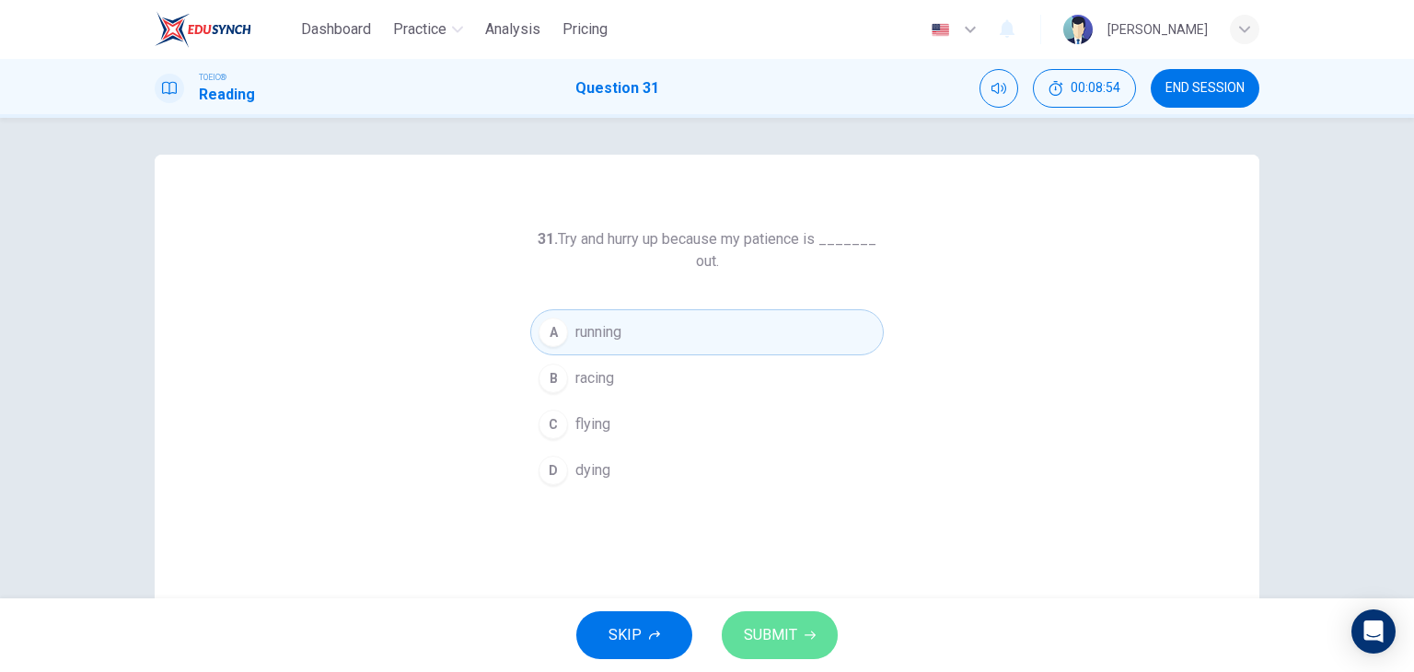
click at [781, 638] on span "SUBMIT" at bounding box center [770, 635] width 53 height 26
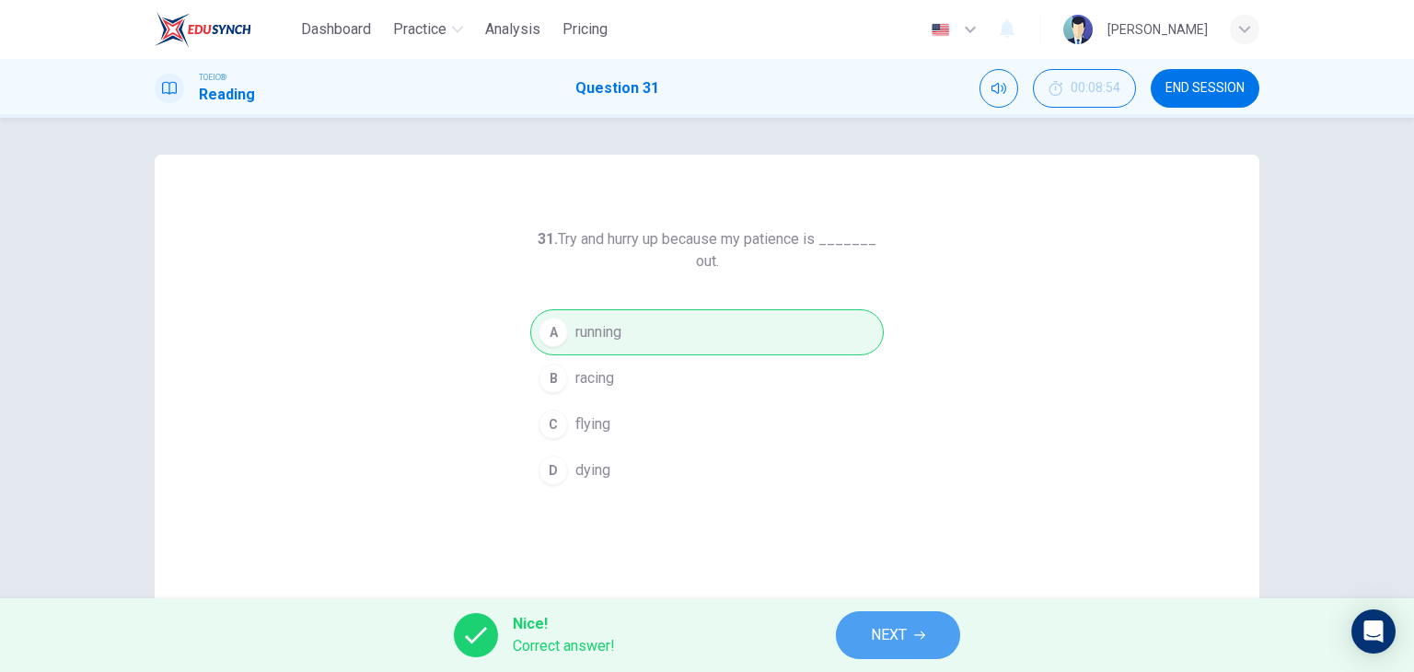
click at [939, 630] on button "NEXT" at bounding box center [898, 635] width 124 height 48
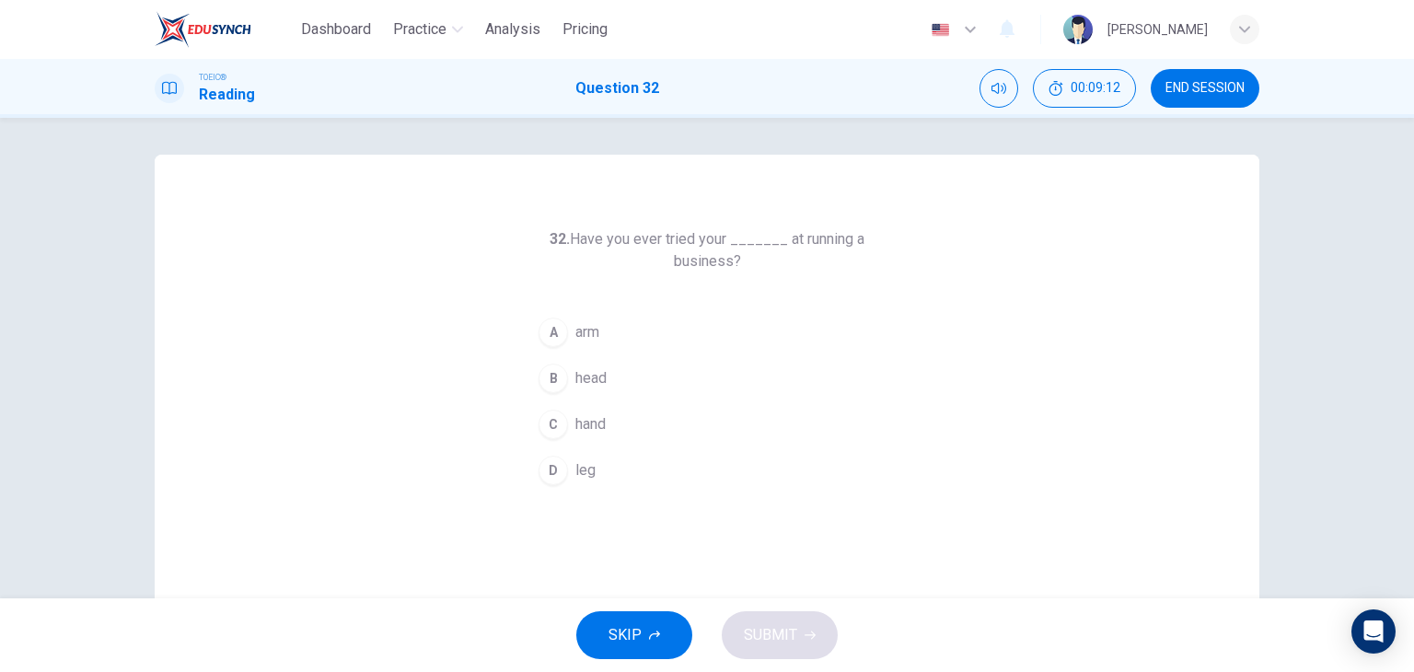
click at [696, 476] on button "D leg" at bounding box center [707, 470] width 354 height 46
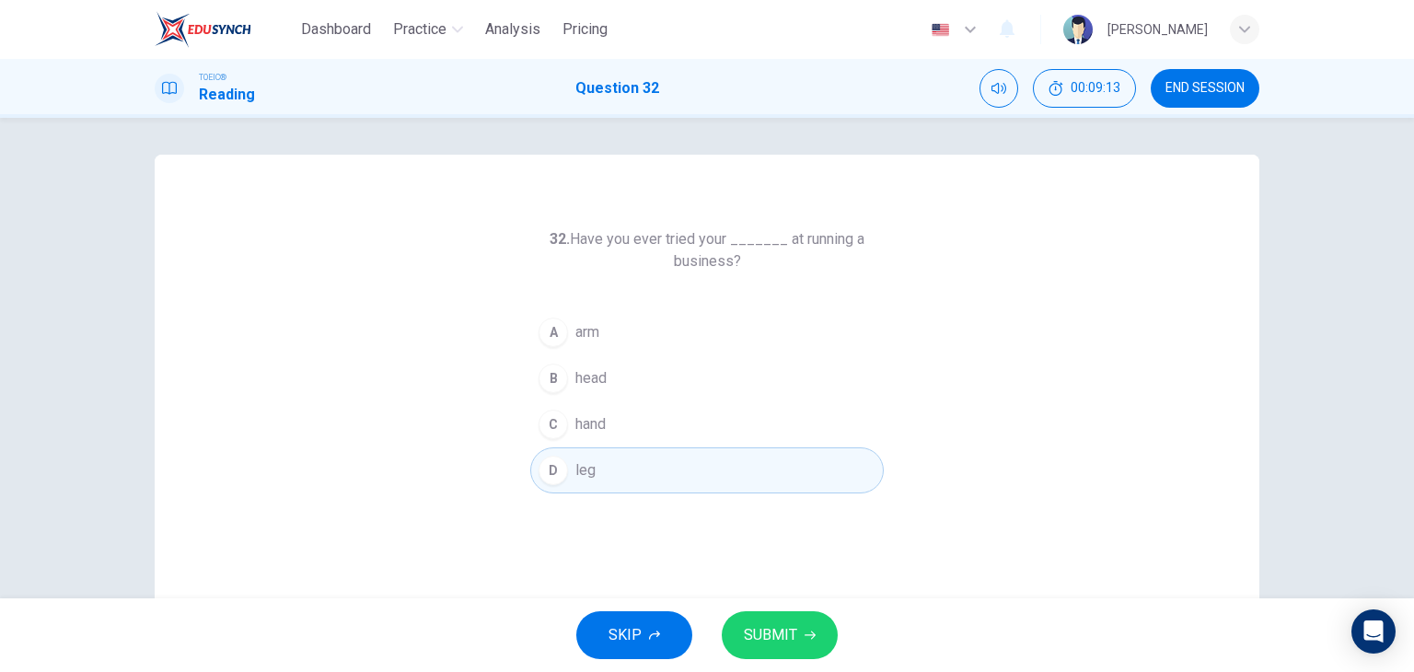
click at [770, 642] on span "SUBMIT" at bounding box center [770, 635] width 53 height 26
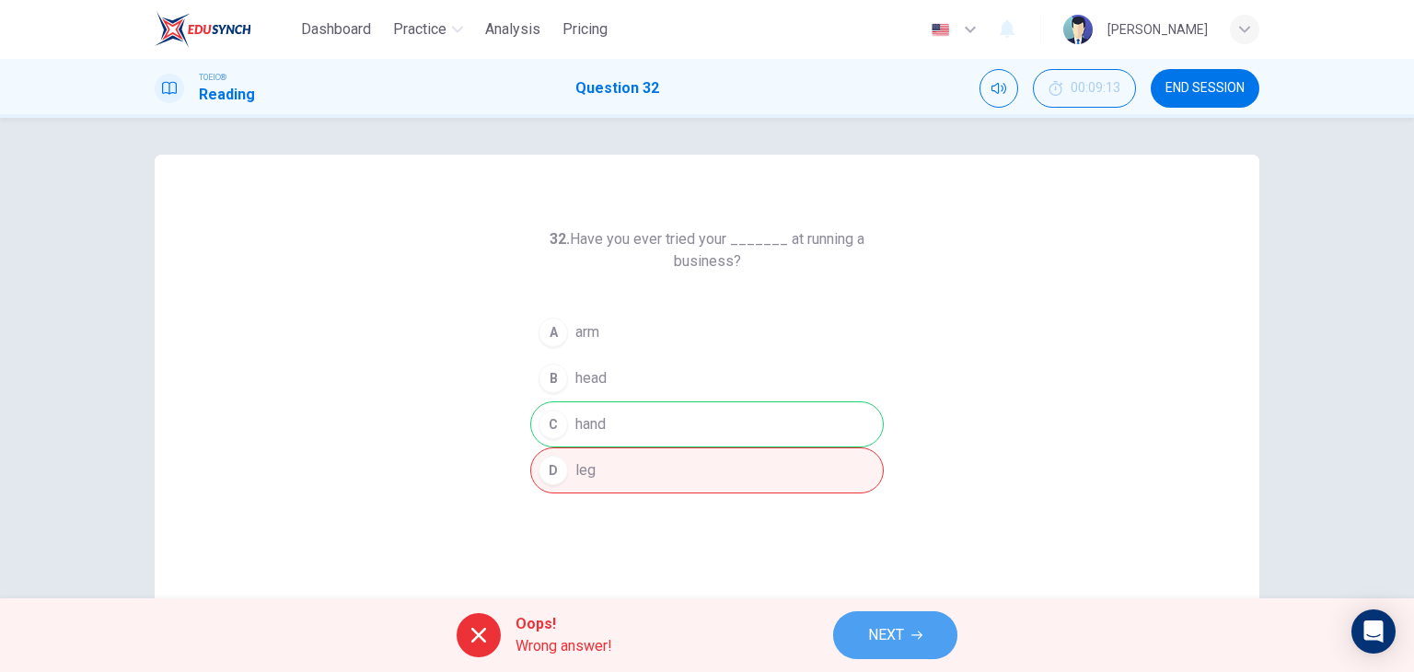
click at [887, 648] on button "NEXT" at bounding box center [895, 635] width 124 height 48
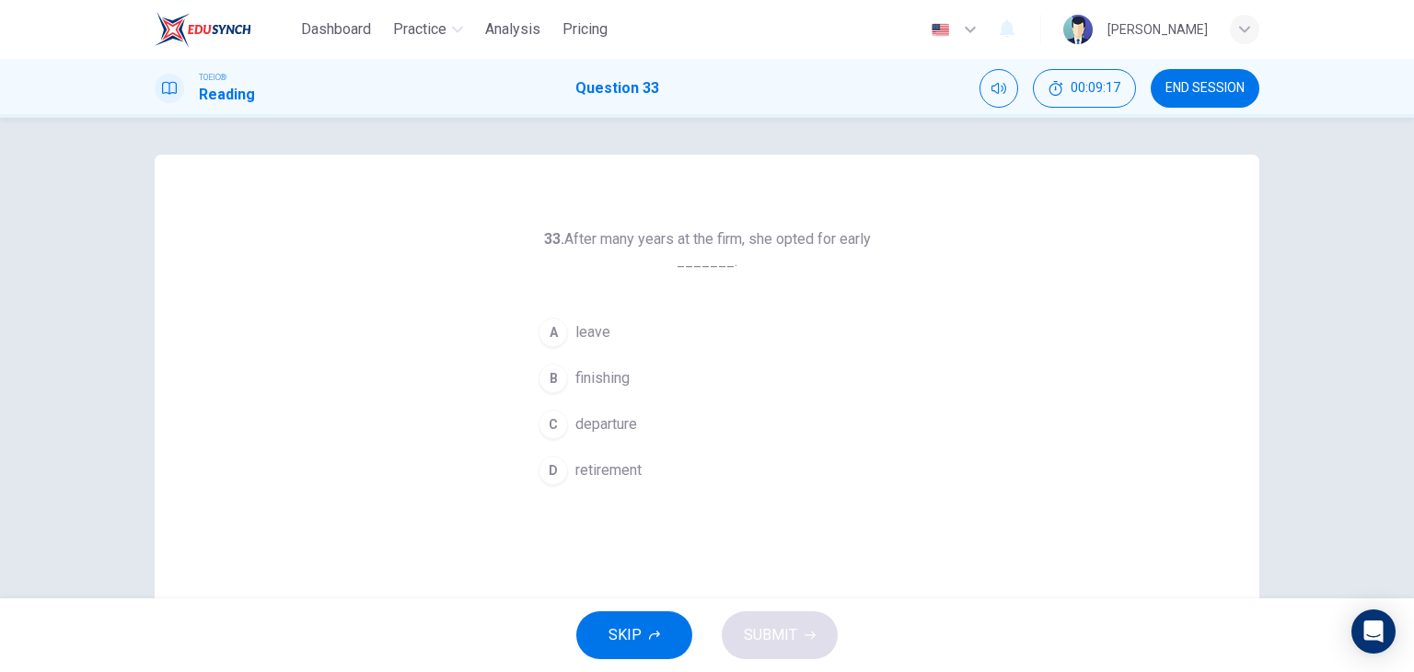
click at [661, 457] on button "D retirement" at bounding box center [707, 470] width 354 height 46
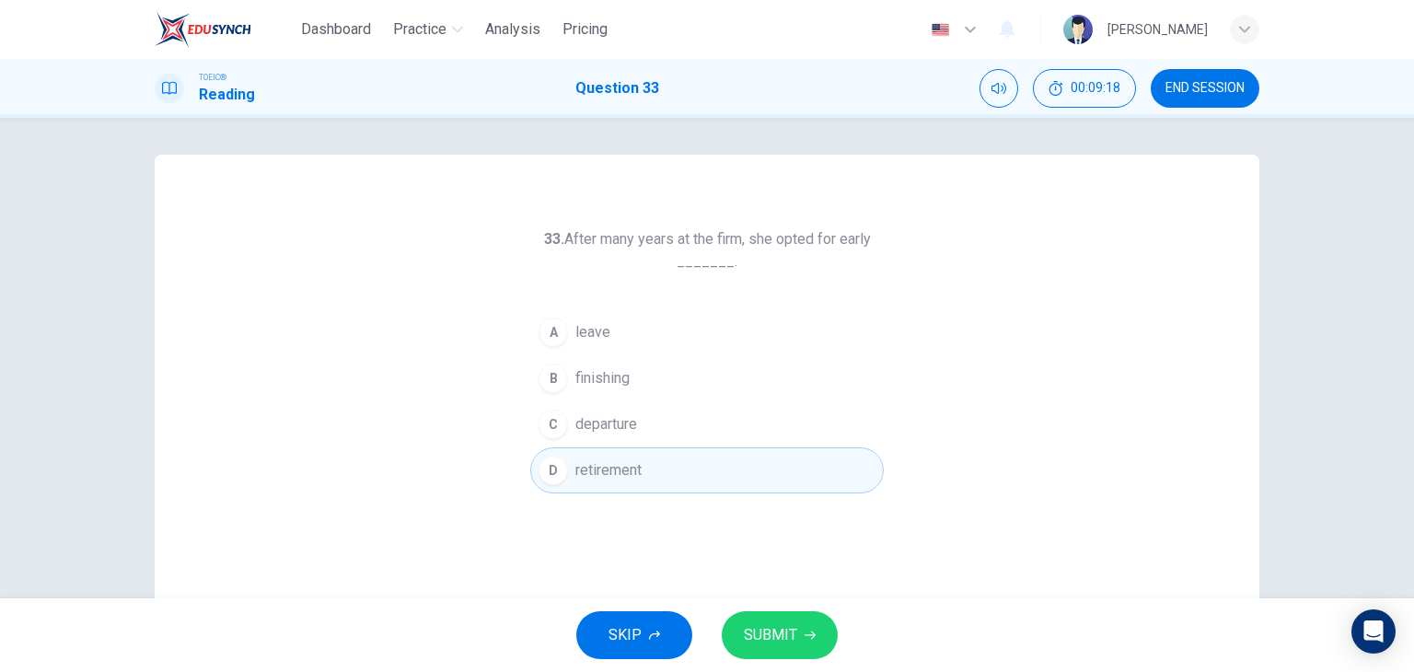
click at [785, 649] on button "SUBMIT" at bounding box center [780, 635] width 116 height 48
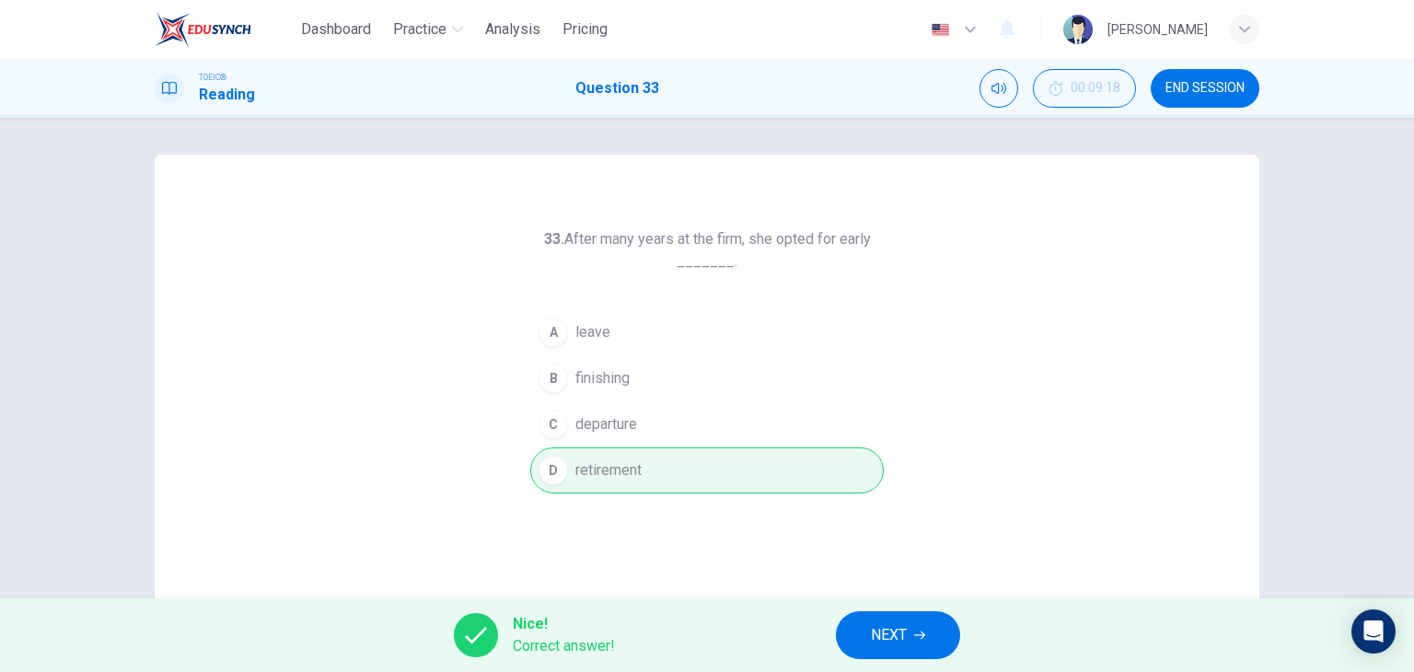
click at [862, 636] on button "NEXT" at bounding box center [898, 635] width 124 height 48
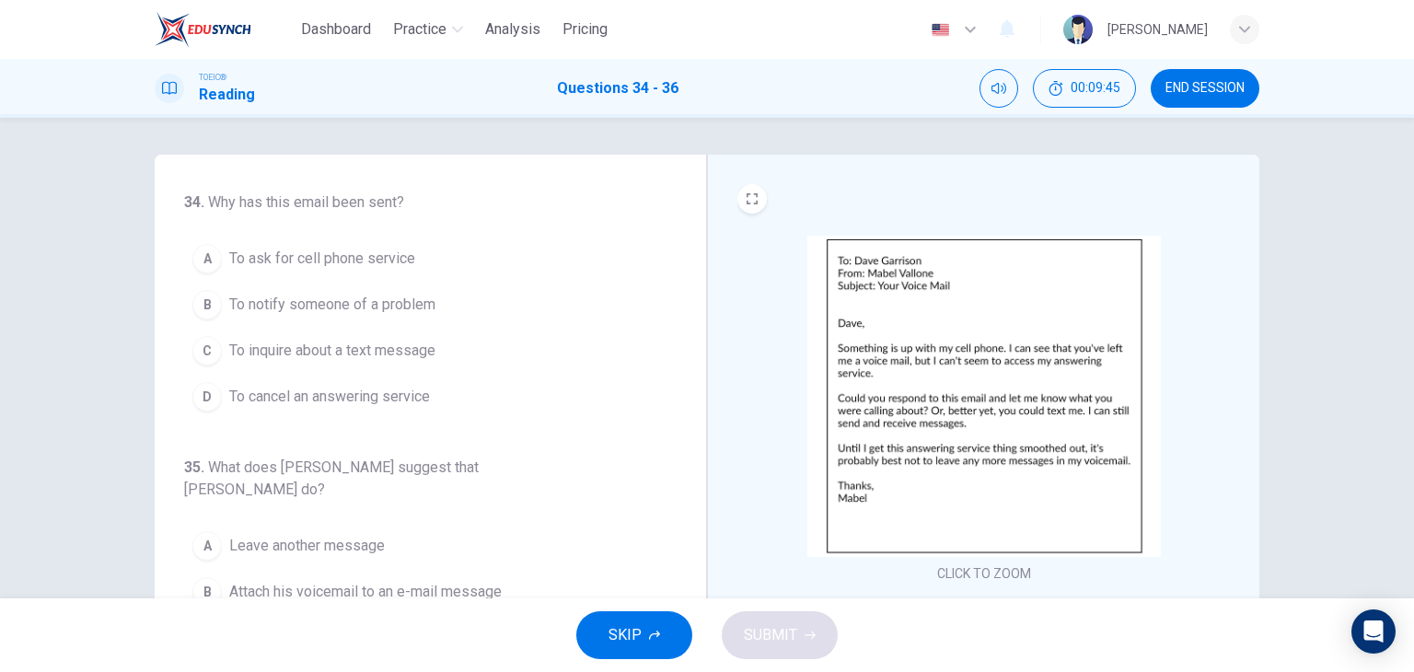
click at [1205, 110] on div "TOEIC® Reading Questions 34 - 36 00:09:45 END SESSION" at bounding box center [707, 88] width 1414 height 59
click at [1209, 100] on button "END SESSION" at bounding box center [1205, 88] width 109 height 39
